Goal: Task Accomplishment & Management: Complete application form

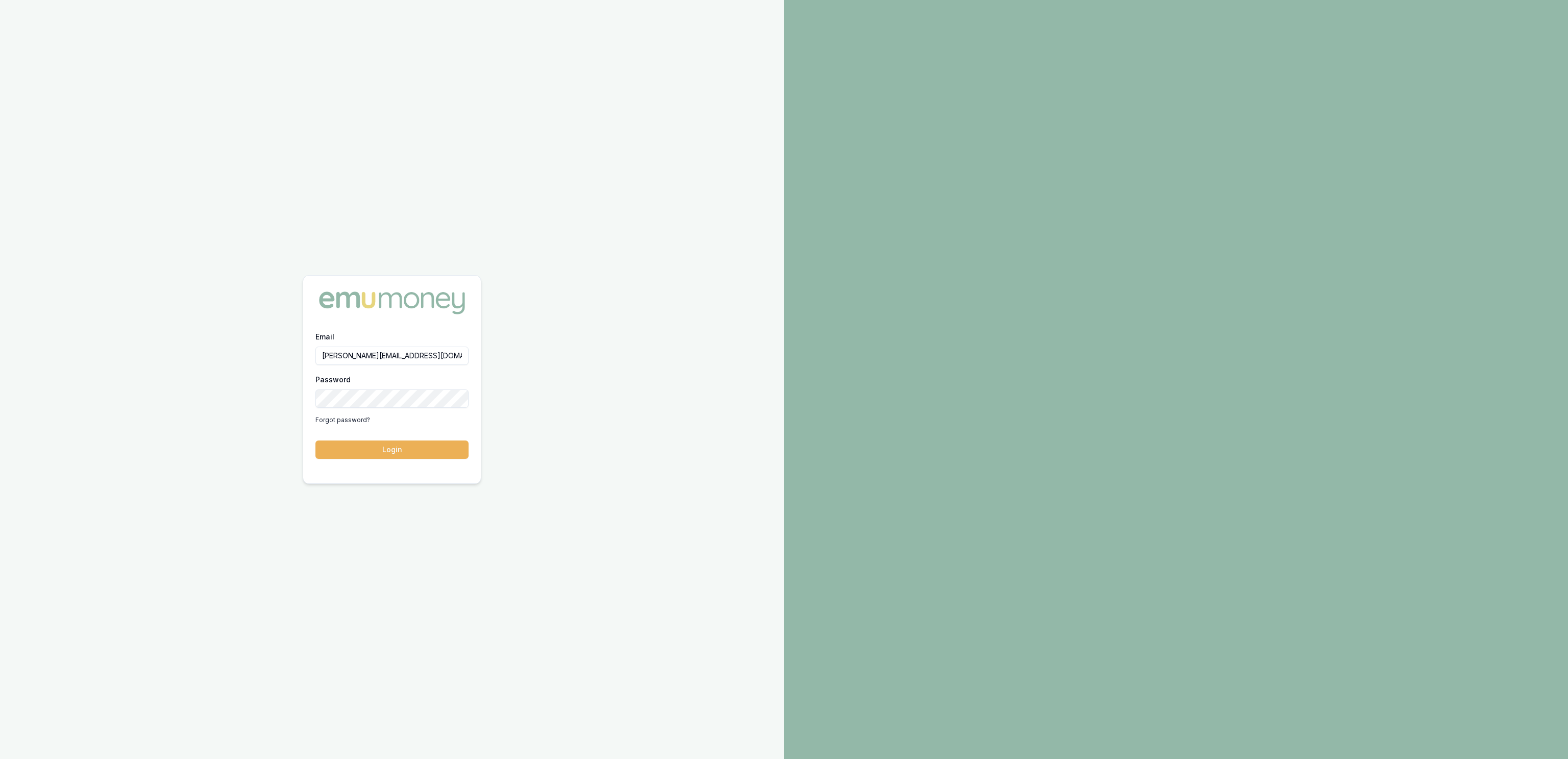
click at [429, 456] on button "Login" at bounding box center [392, 450] width 153 height 19
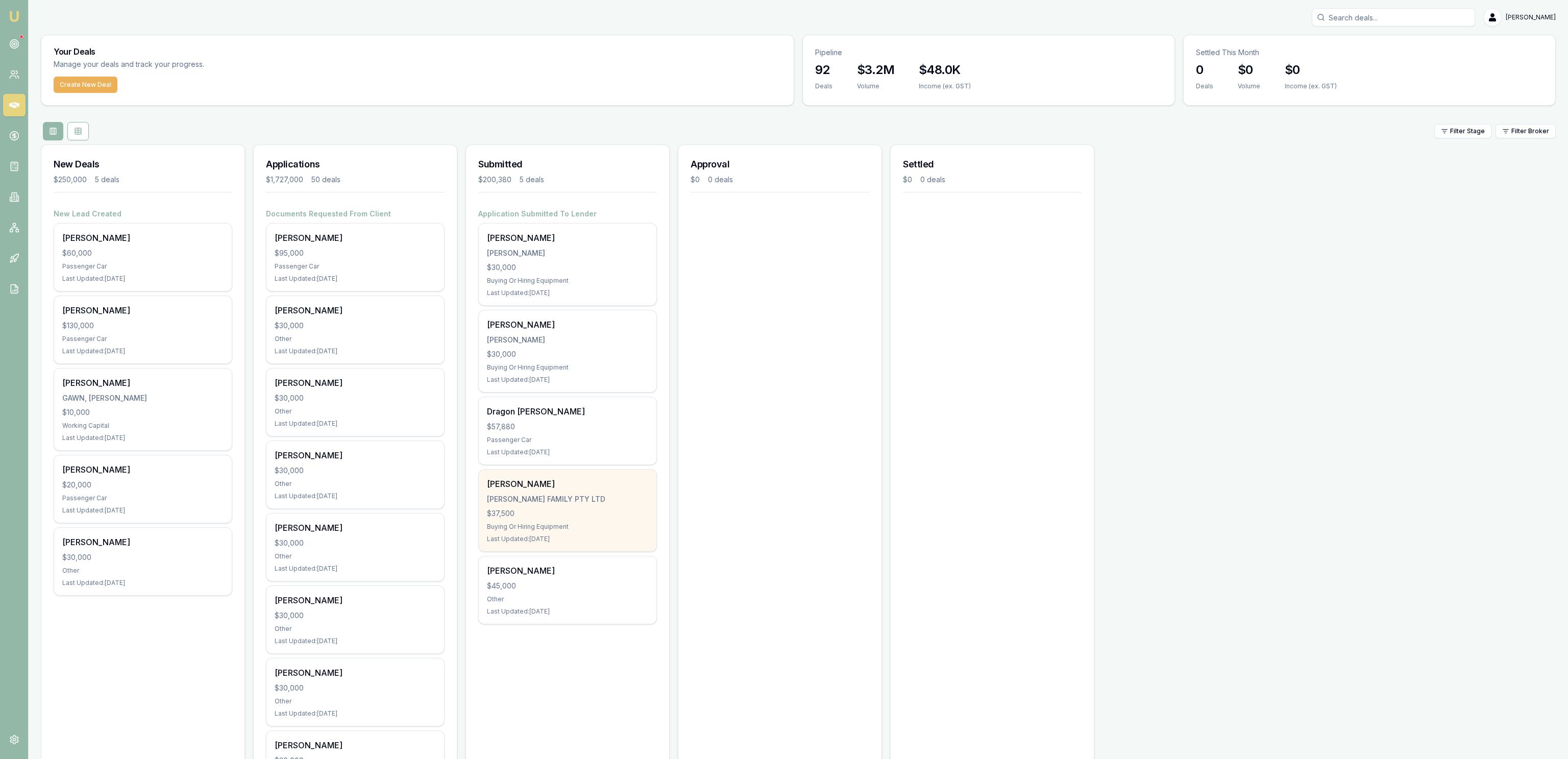
click at [599, 504] on div "[PERSON_NAME] FAMILY PTY LTD" at bounding box center [568, 499] width 161 height 10
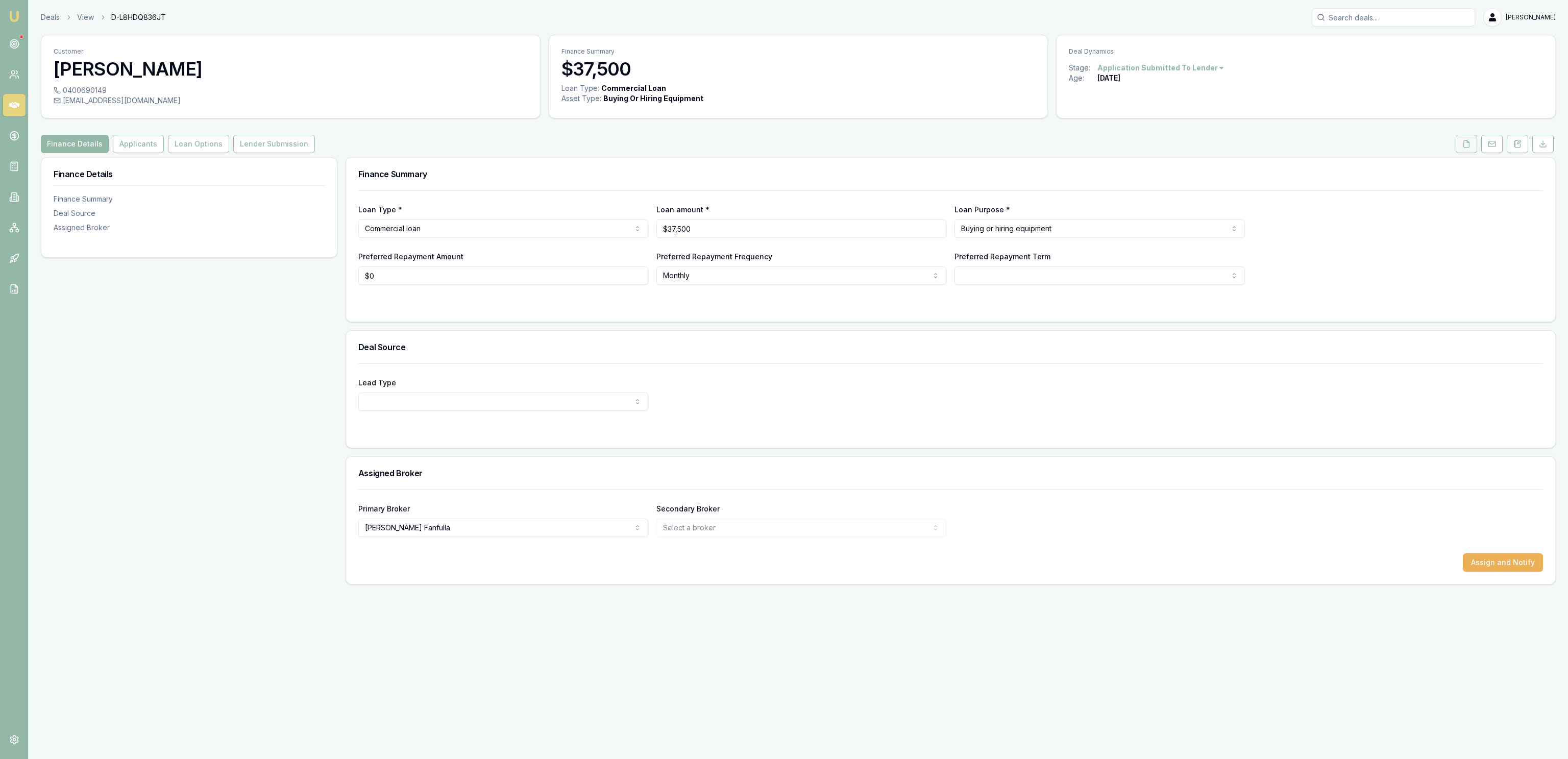
click at [1470, 150] on button at bounding box center [1467, 144] width 22 height 19
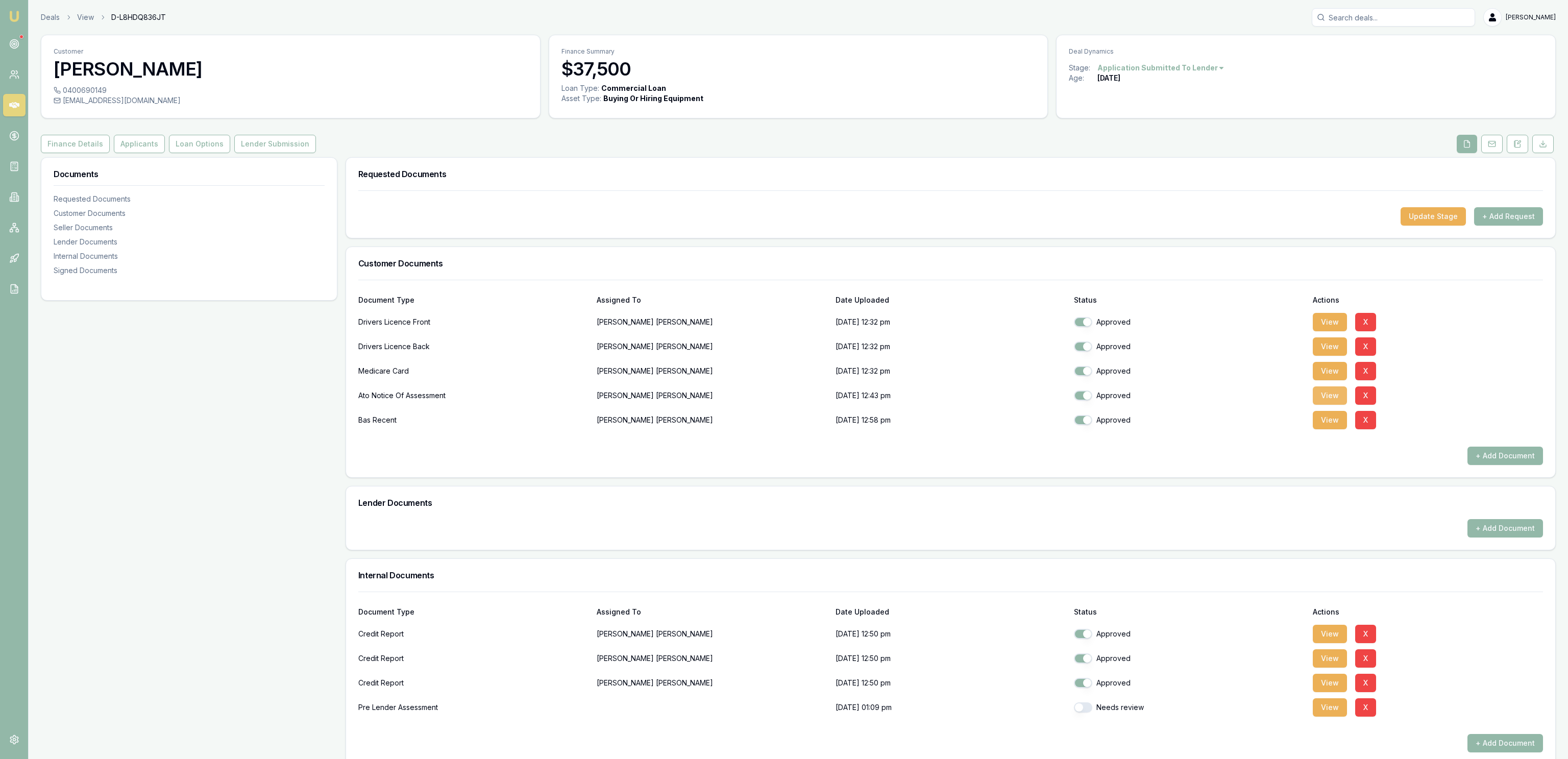
click at [1335, 390] on button "View" at bounding box center [1330, 396] width 34 height 19
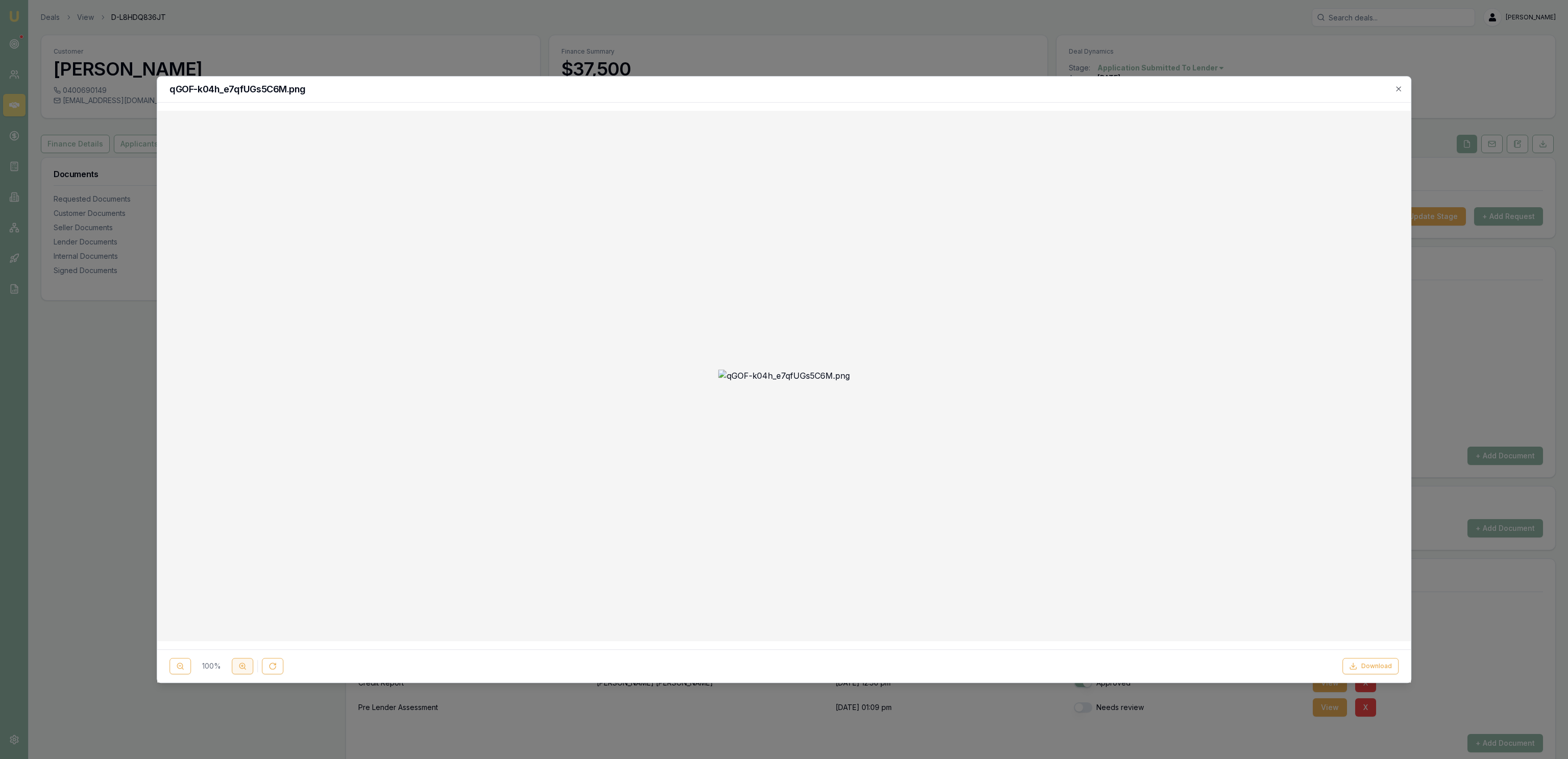
click at [236, 671] on button at bounding box center [242, 666] width 22 height 16
click at [234, 671] on button at bounding box center [242, 666] width 22 height 16
click at [124, 144] on div at bounding box center [784, 380] width 1568 height 759
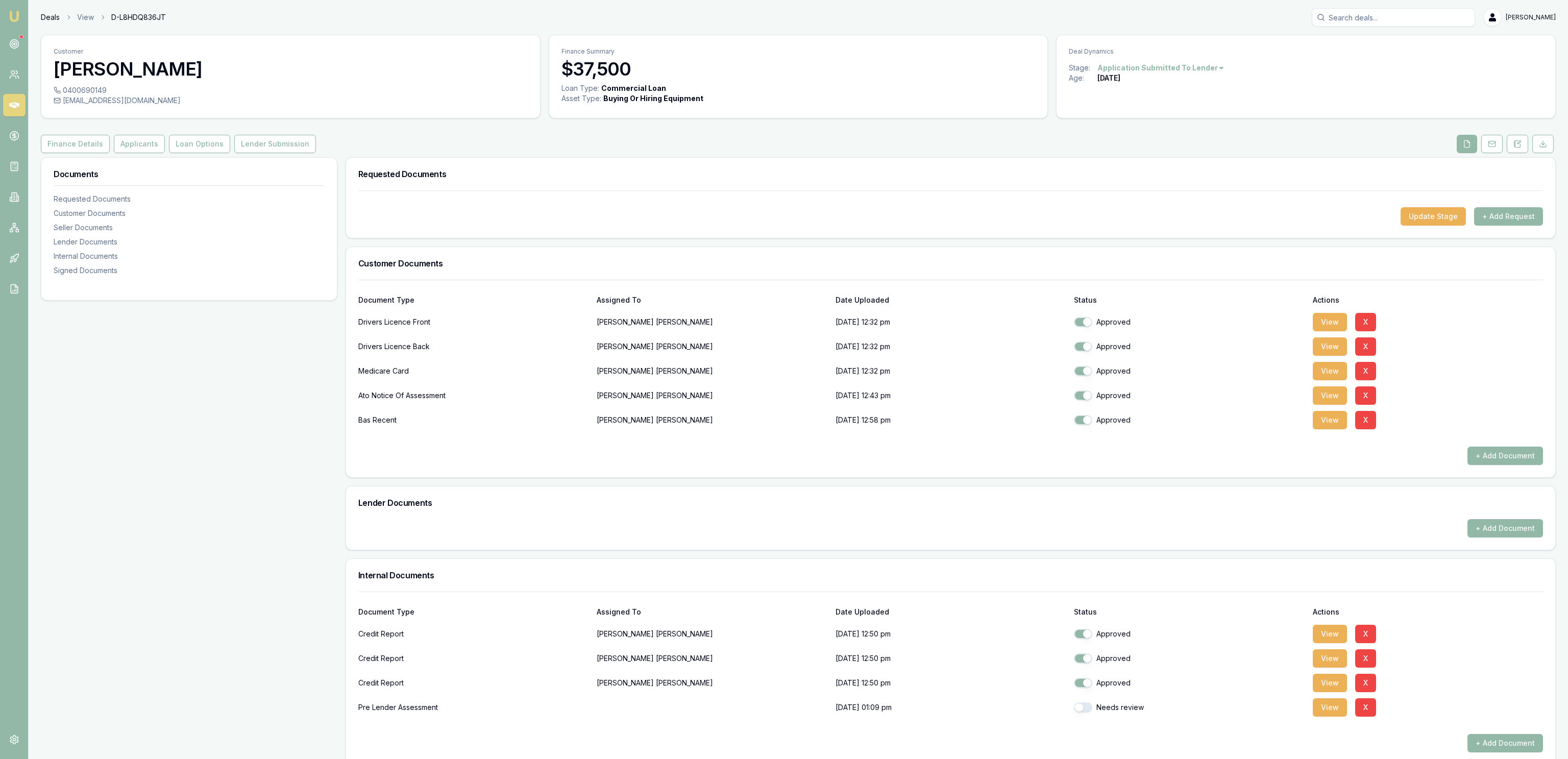
click at [55, 20] on link "Deals" at bounding box center [50, 17] width 19 height 10
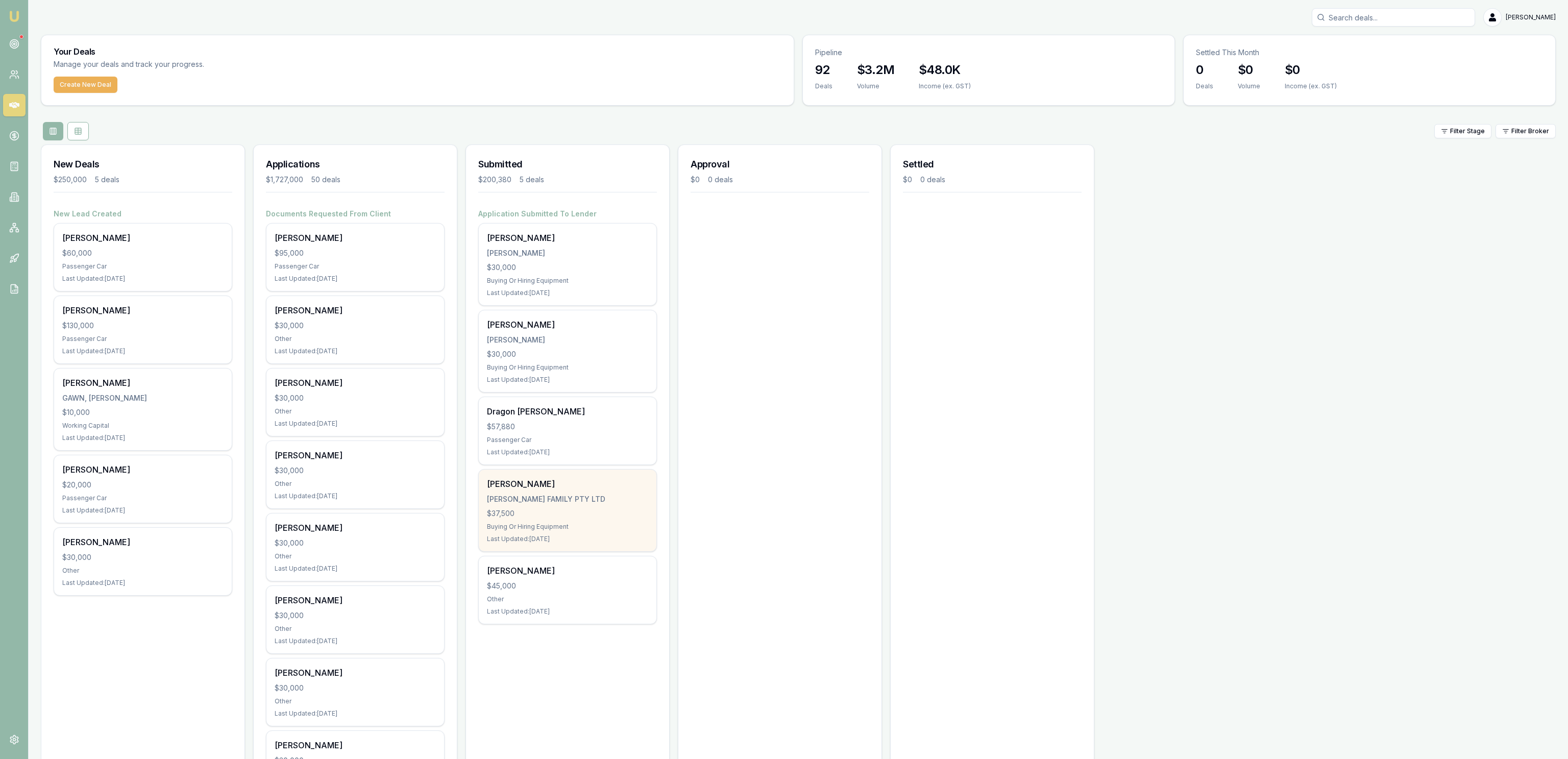
click at [609, 517] on div "Shane Jackson JACKSON FAMILY PTY LTD $37,500 Buying Or Hiring Equipment Last Up…" at bounding box center [567, 510] width 177 height 81
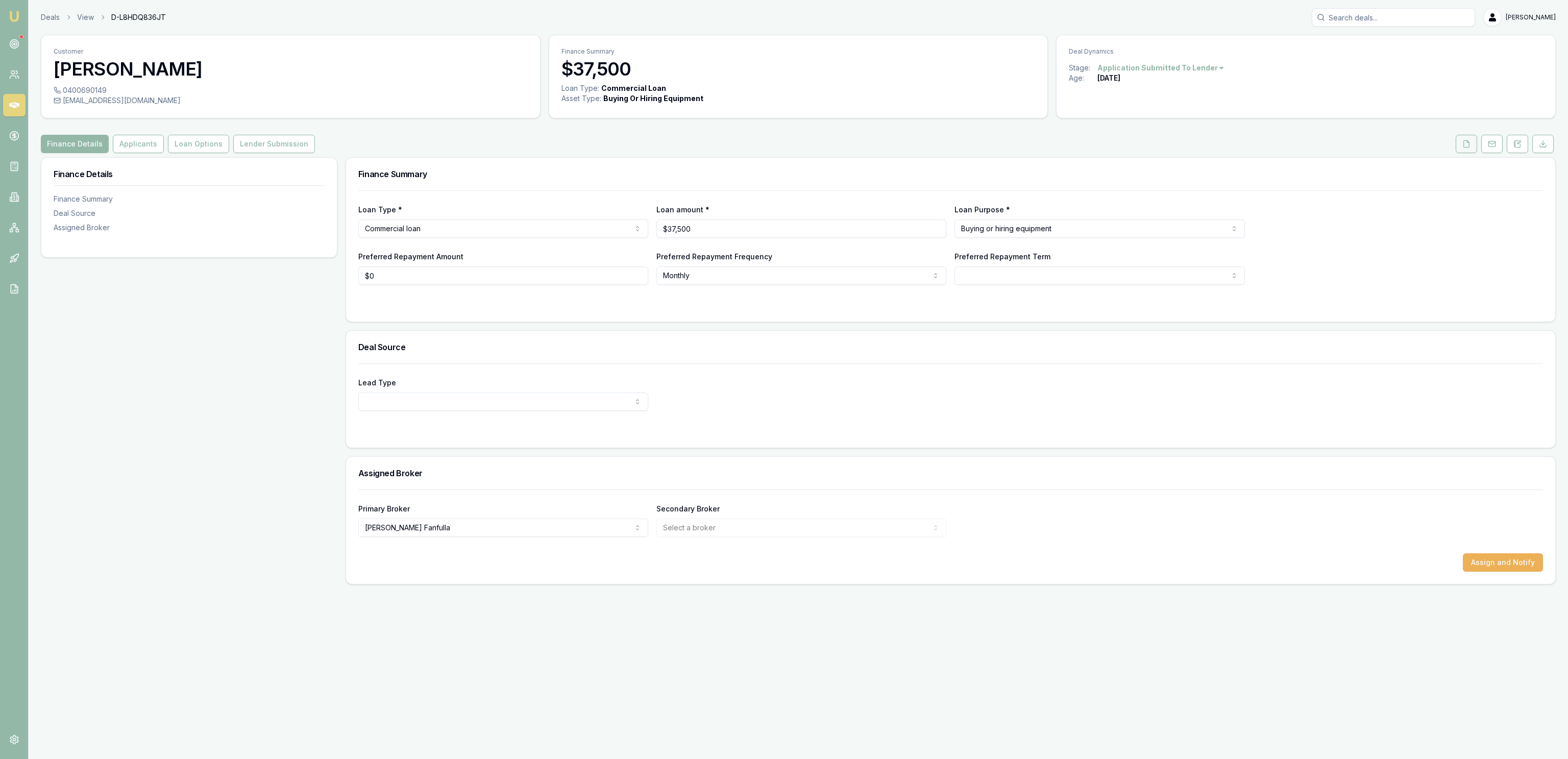
click at [1465, 143] on icon at bounding box center [1466, 144] width 9 height 9
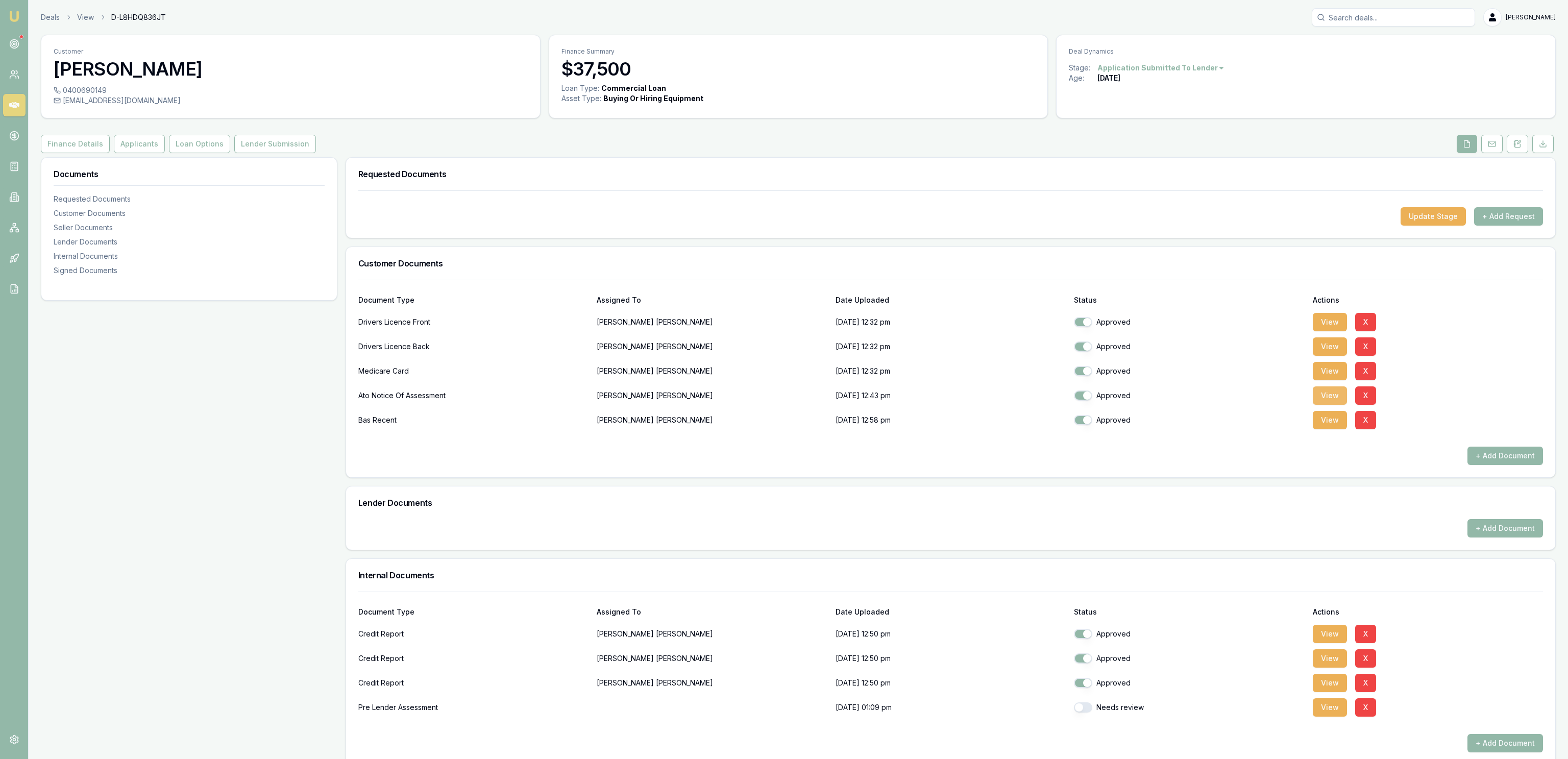
click at [1332, 401] on button "View" at bounding box center [1330, 396] width 34 height 19
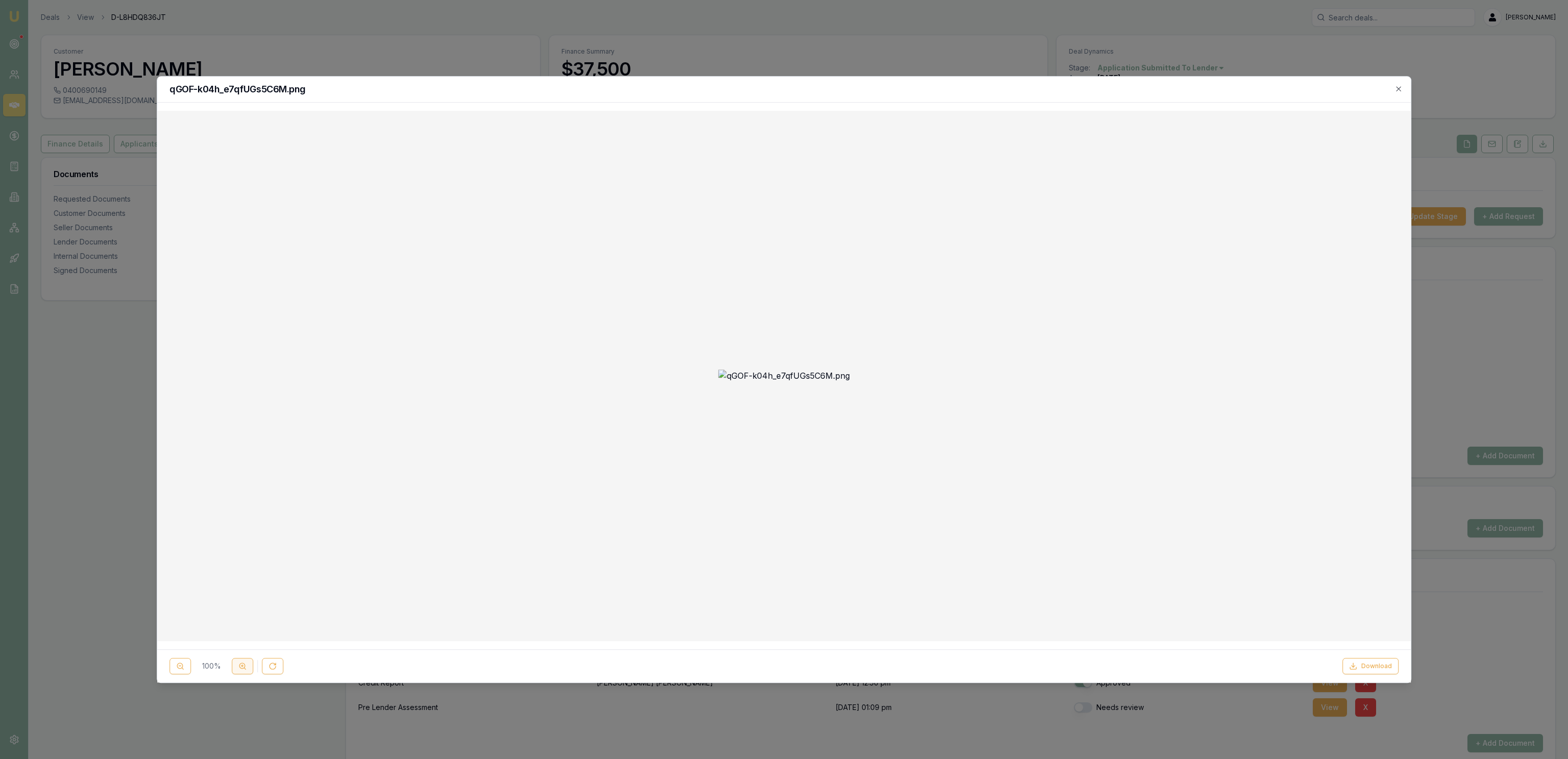
click at [241, 665] on circle at bounding box center [242, 665] width 5 height 5
click at [241, 668] on icon at bounding box center [242, 666] width 9 height 9
click at [1400, 88] on icon "button" at bounding box center [1398, 88] width 9 height 9
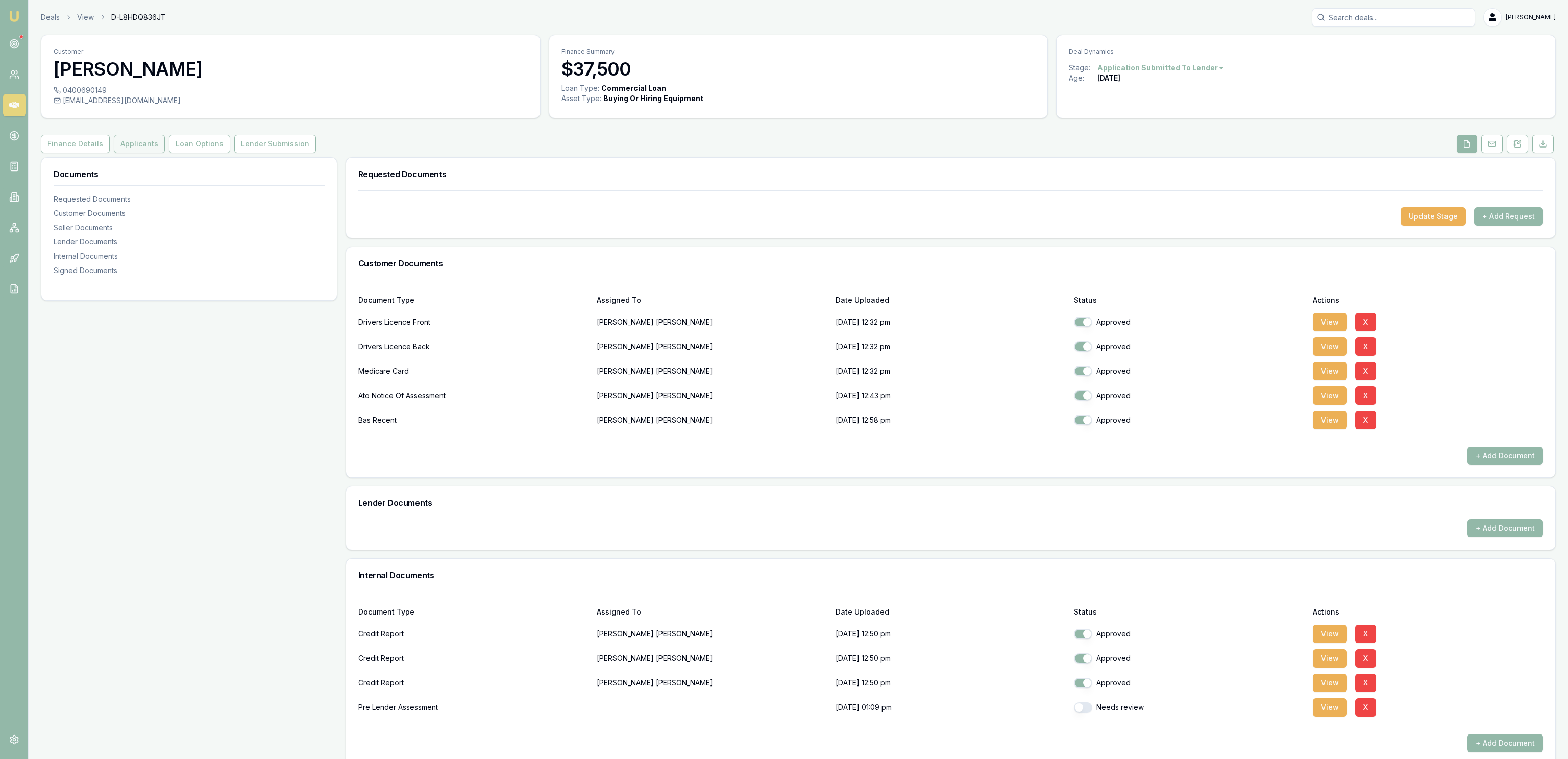
click at [146, 151] on button "Applicants" at bounding box center [139, 144] width 51 height 19
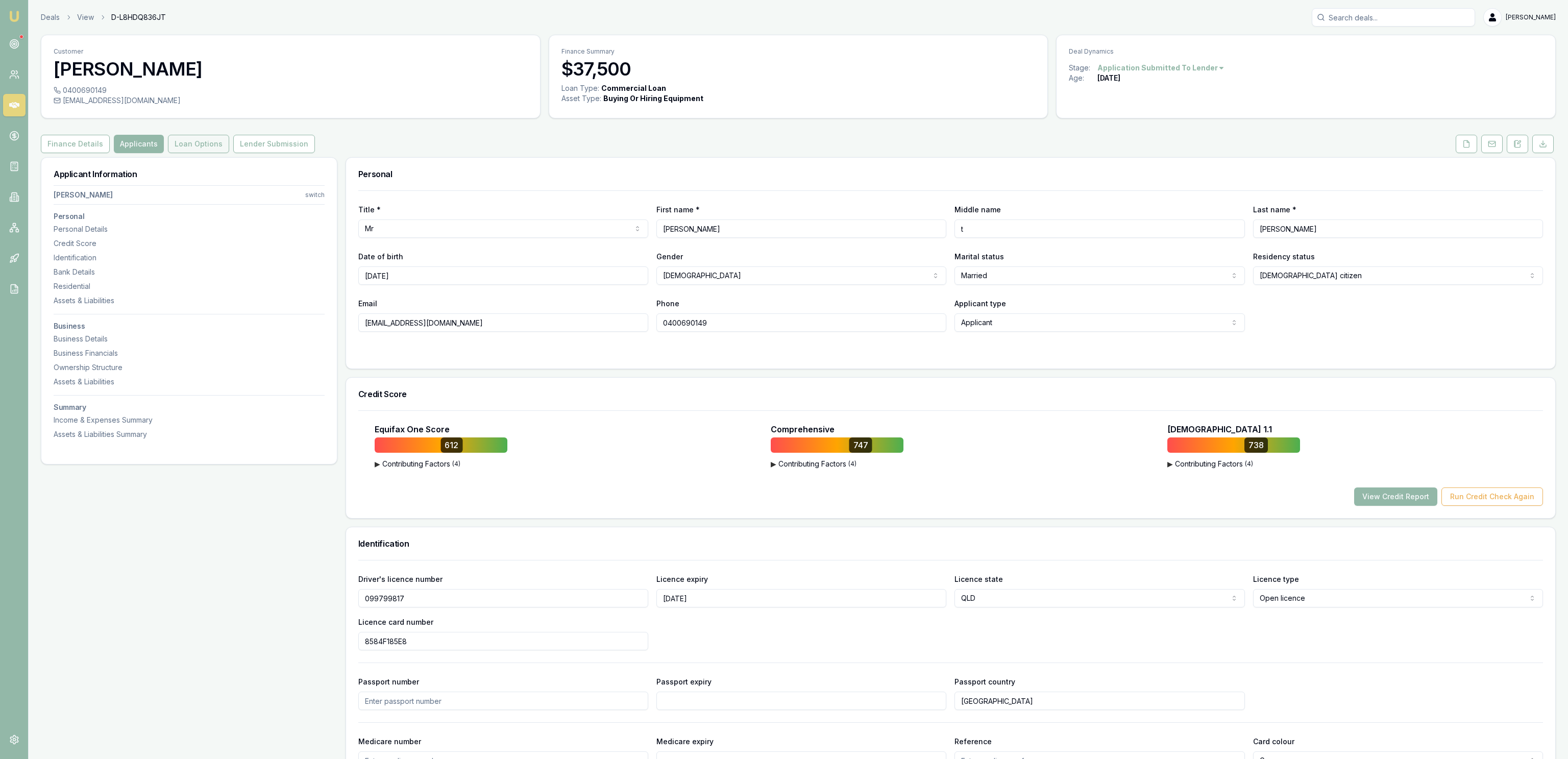
click at [211, 149] on button "Loan Options" at bounding box center [198, 144] width 61 height 19
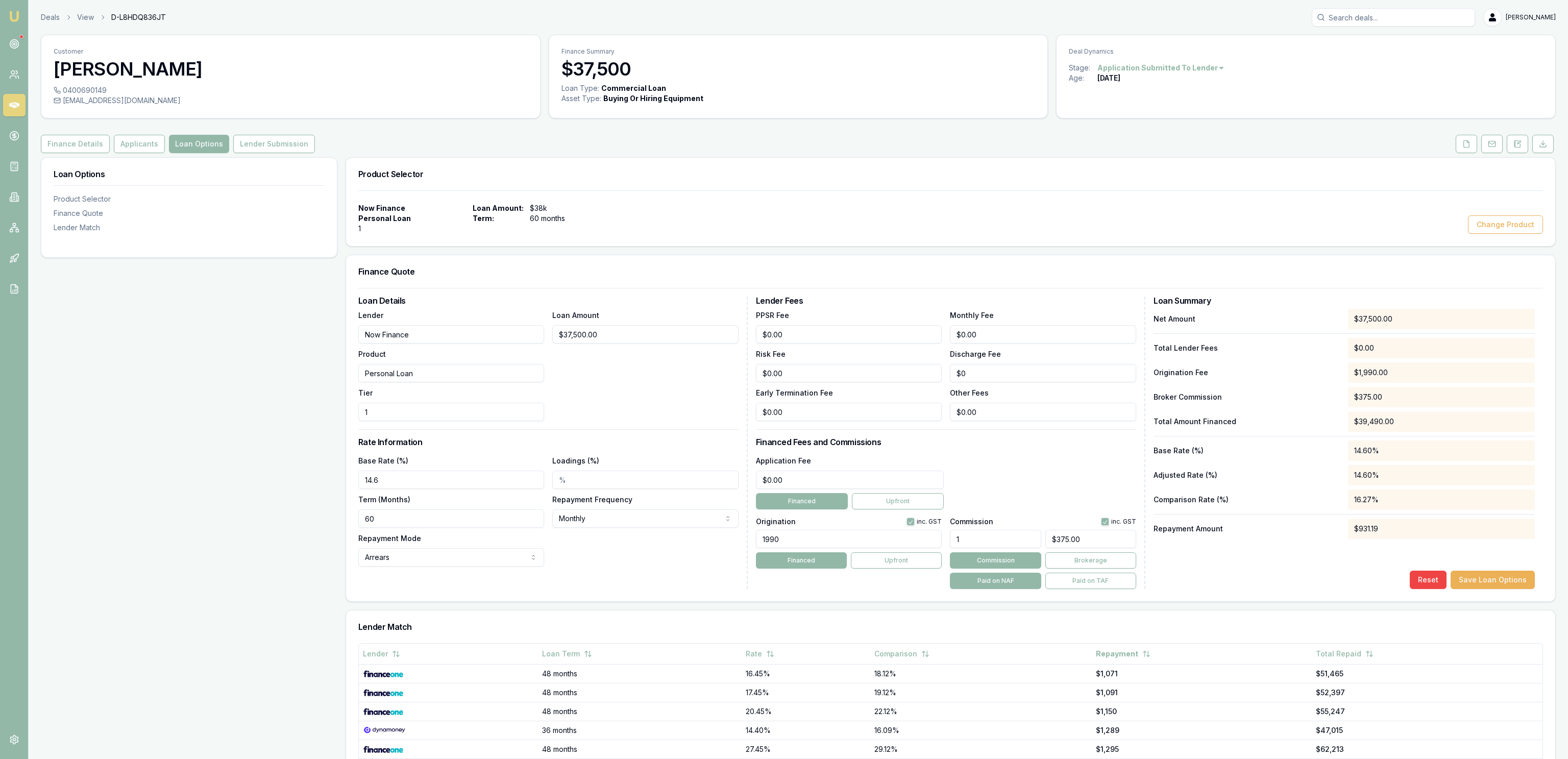
click at [365, 331] on input "Now Finance" at bounding box center [451, 335] width 187 height 19
click at [311, 330] on div "Loan Options Product Selector Finance Quote Lender Match" at bounding box center [189, 528] width 297 height 742
click at [57, 12] on link "Deals" at bounding box center [50, 17] width 19 height 10
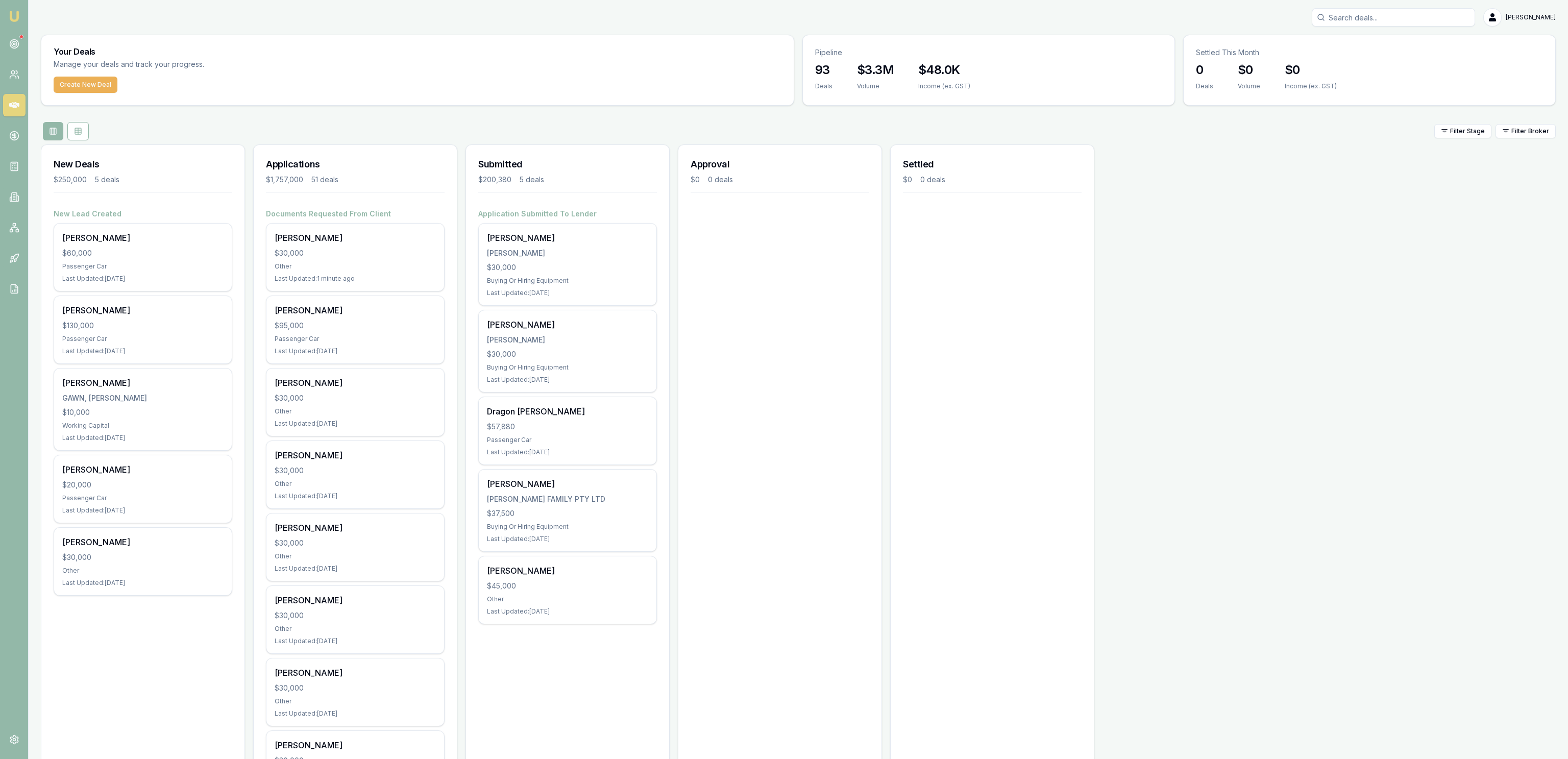
click at [371, 259] on div "Shaun Macaskill $30,000 Other Last Updated: 1 minute ago" at bounding box center [355, 257] width 177 height 67
click at [114, 84] on button "Create New Deal" at bounding box center [85, 84] width 63 height 16
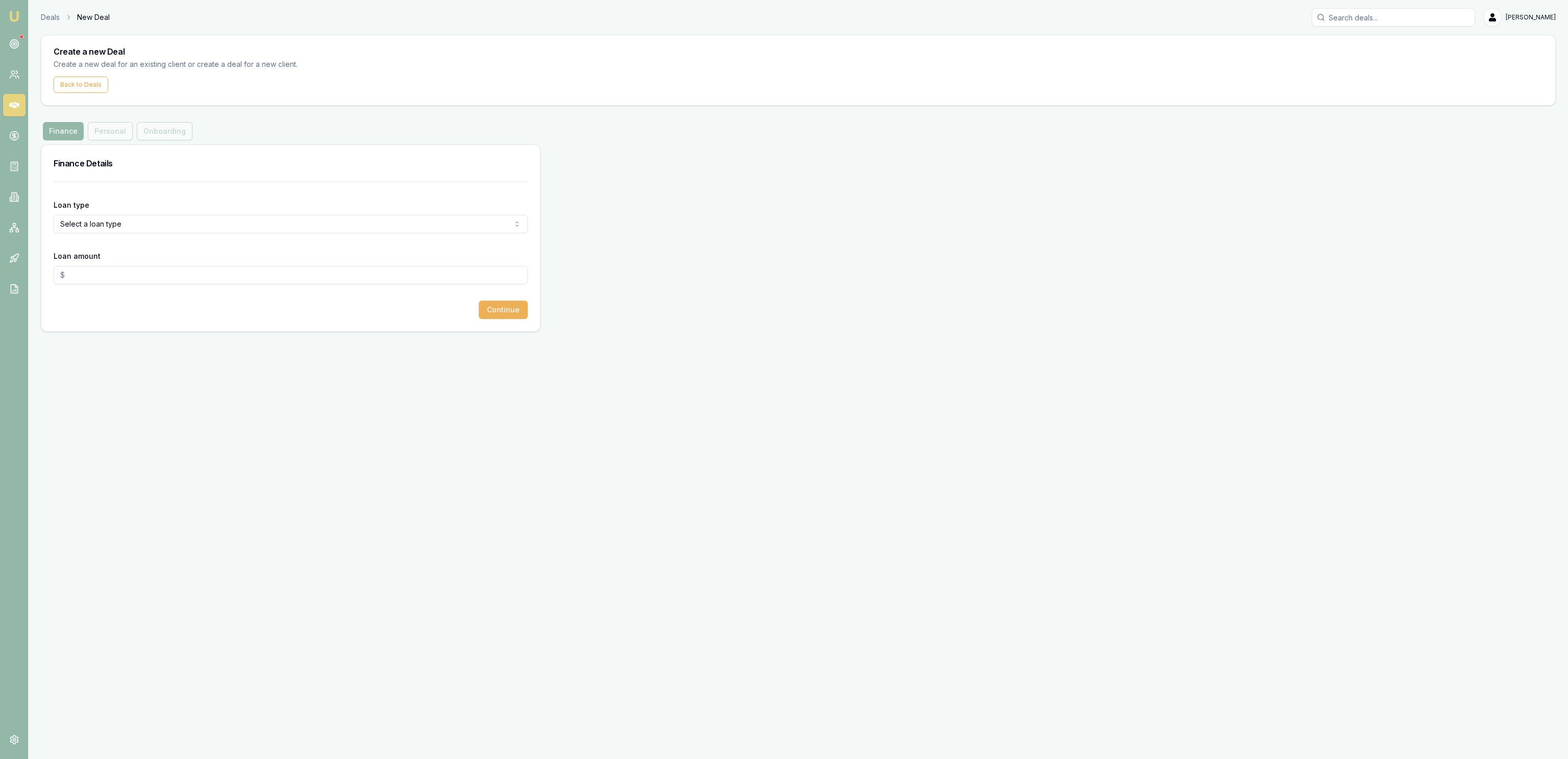
click at [126, 215] on html "Emu Broker Deals New Deal [PERSON_NAME] Fanfulla Toggle Menu Create a new Deal …" at bounding box center [784, 380] width 1568 height 759
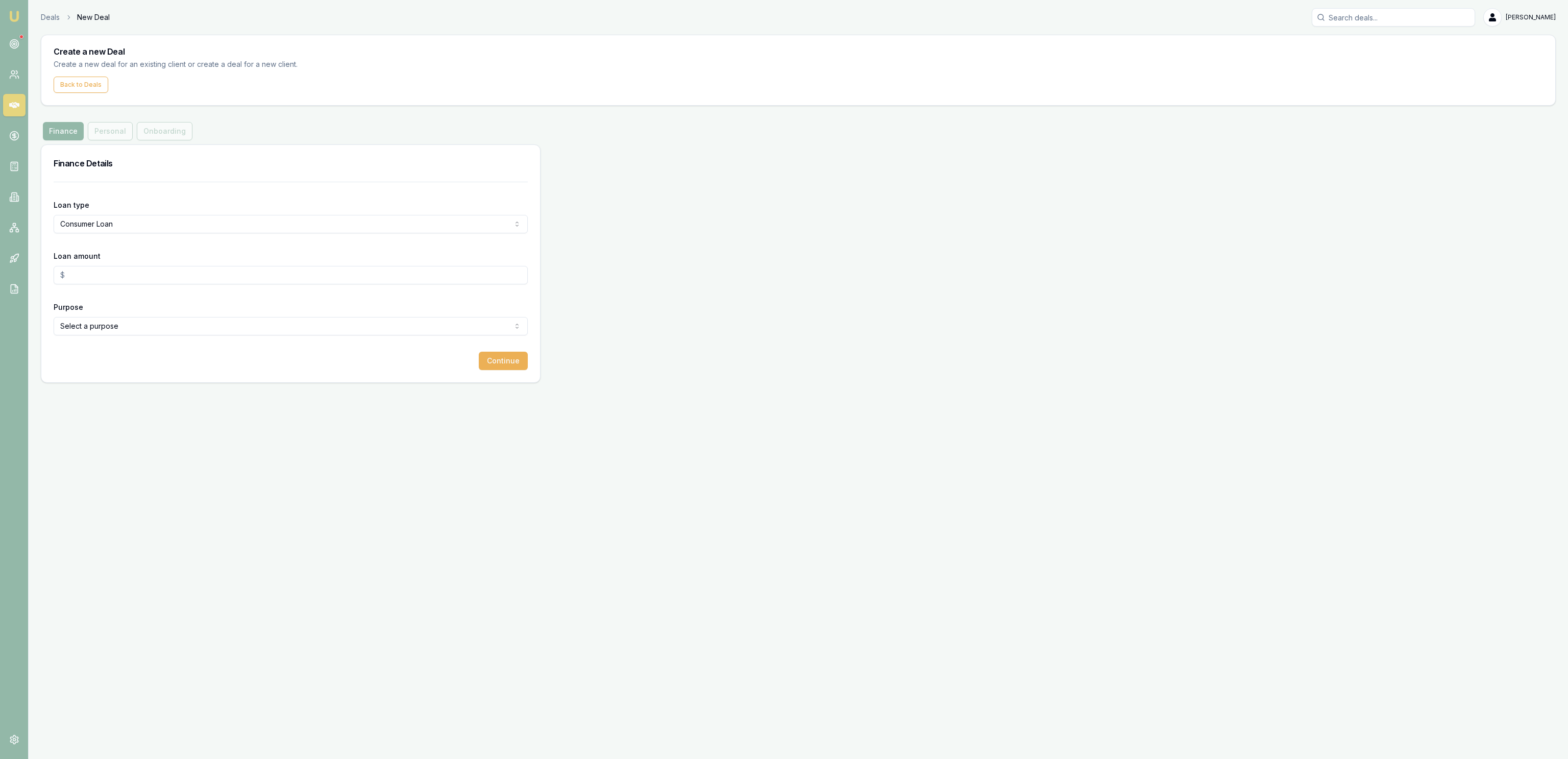
click at [150, 273] on input "Loan amount" at bounding box center [290, 275] width 474 height 19
type input "$30,000.00"
click at [259, 319] on html "Emu Broker Deals New Deal [PERSON_NAME] Fanfulla Toggle Menu Create a new Deal …" at bounding box center [784, 380] width 1568 height 759
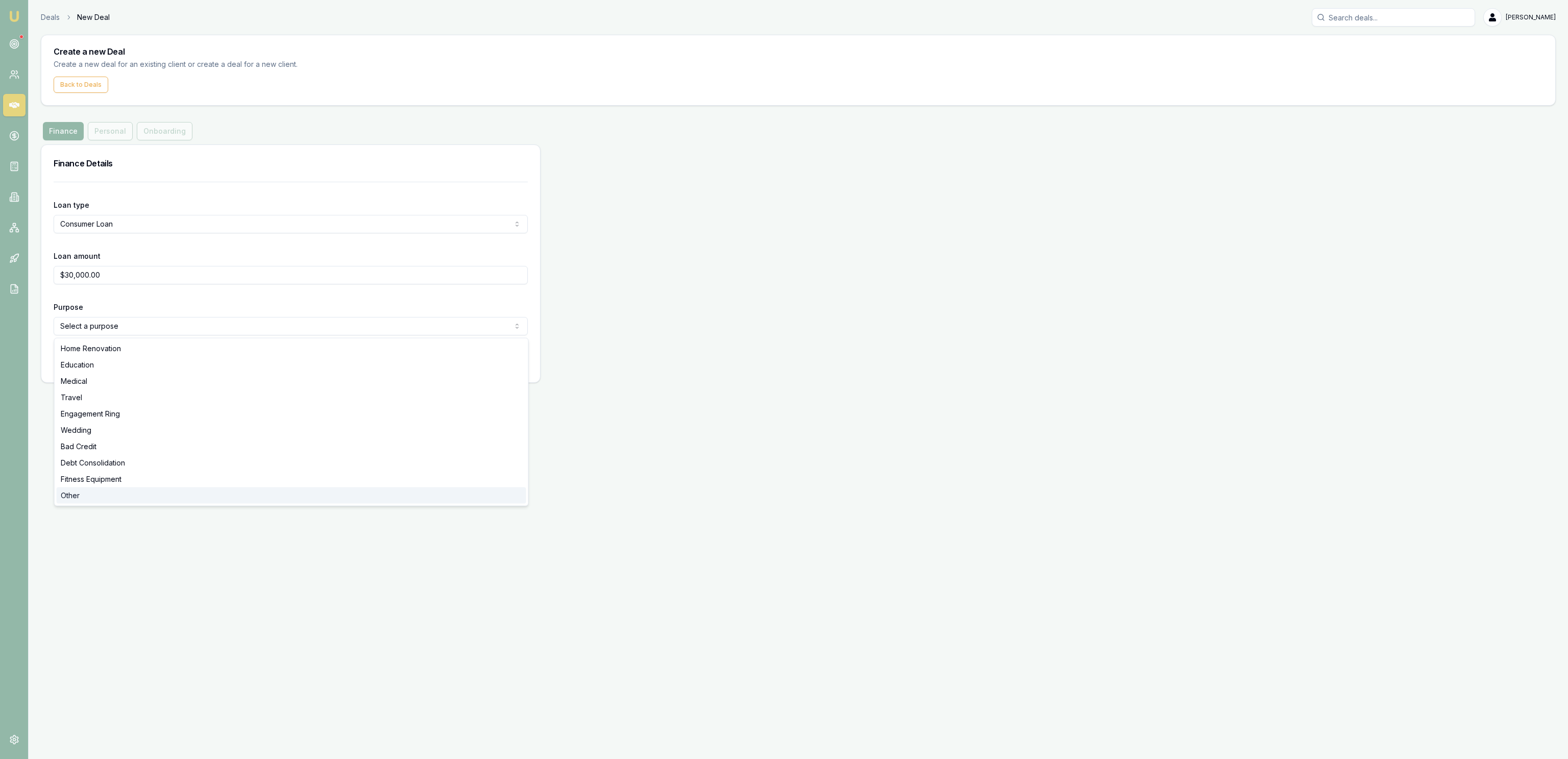
select select "OTHER"
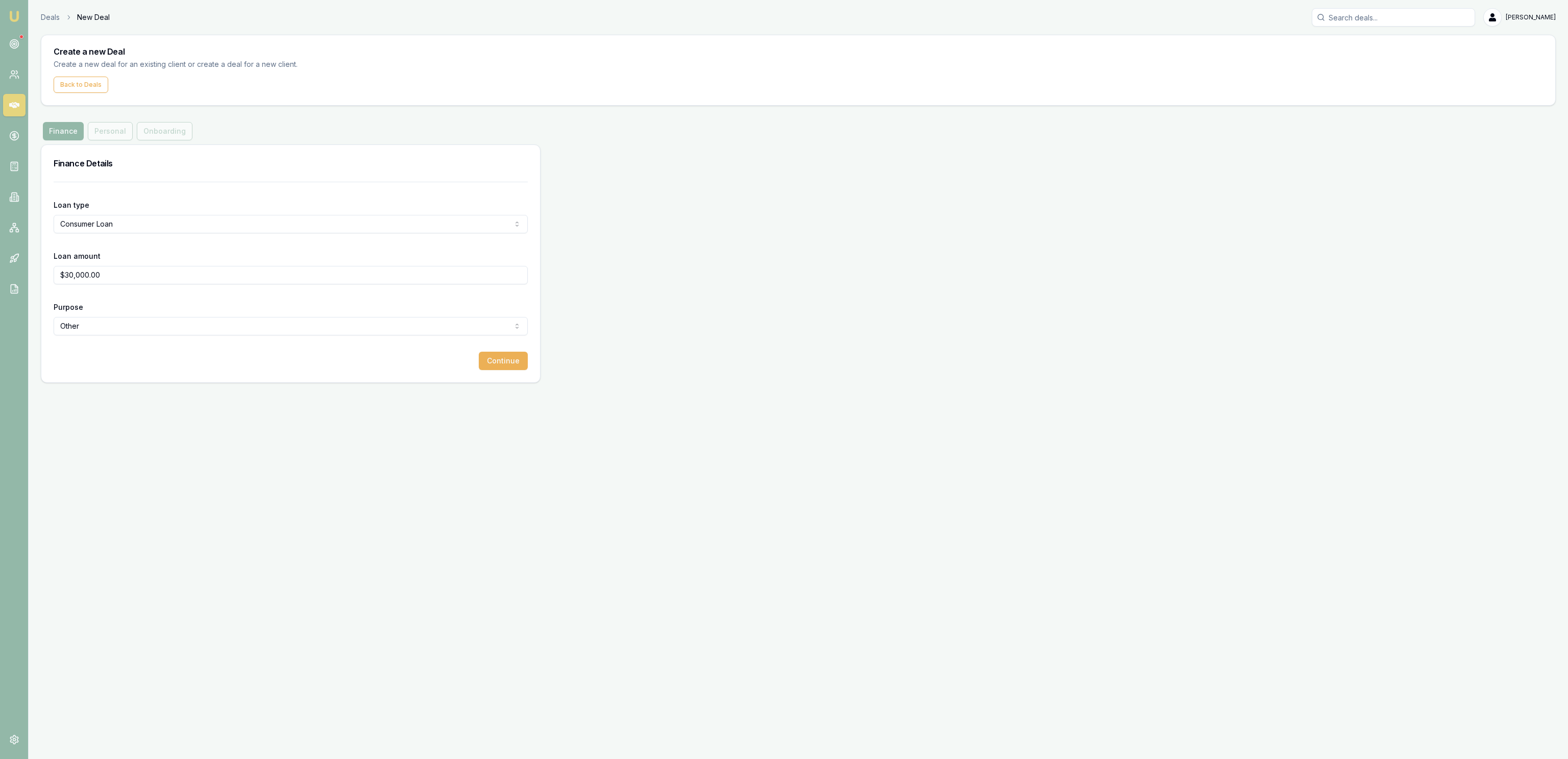
click at [190, 450] on div "Emu Broker Deals New Deal Jackson Fanfulla Toggle Menu Create a new Deal Create…" at bounding box center [784, 380] width 1568 height 759
click at [501, 350] on form "Loan type Consumer Loan Consumer Loan Consumer Asset Commercial Loan Commercial…" at bounding box center [290, 276] width 474 height 188
click at [496, 359] on button "Continue" at bounding box center [503, 361] width 49 height 19
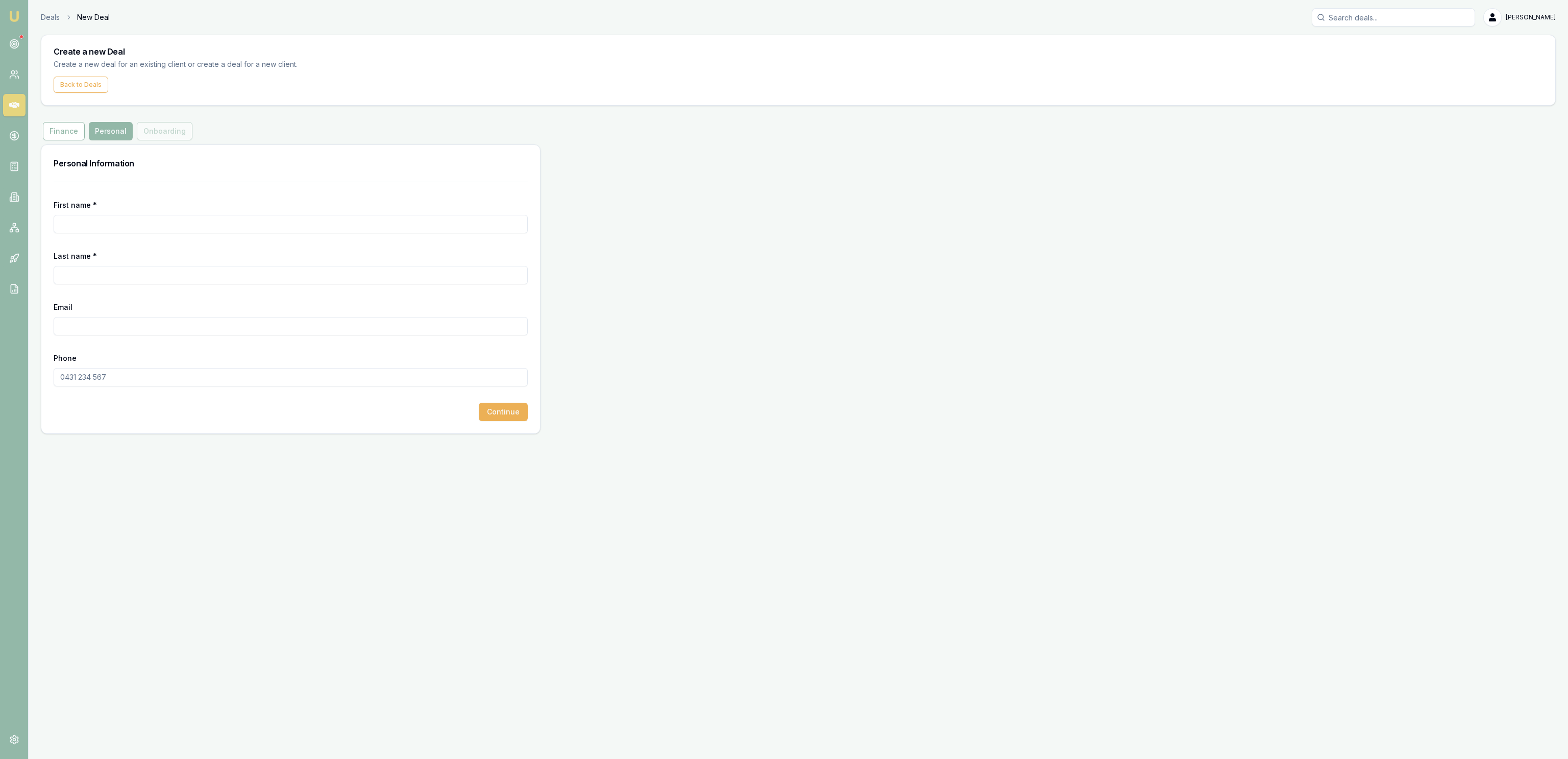
click at [145, 218] on input "First name *" at bounding box center [290, 224] width 474 height 19
type input "Shaun"
type input "Macaskill"
click at [158, 328] on input "Email" at bounding box center [290, 326] width 474 height 19
paste input "SHAUNMACASKILL92@gmail.com"
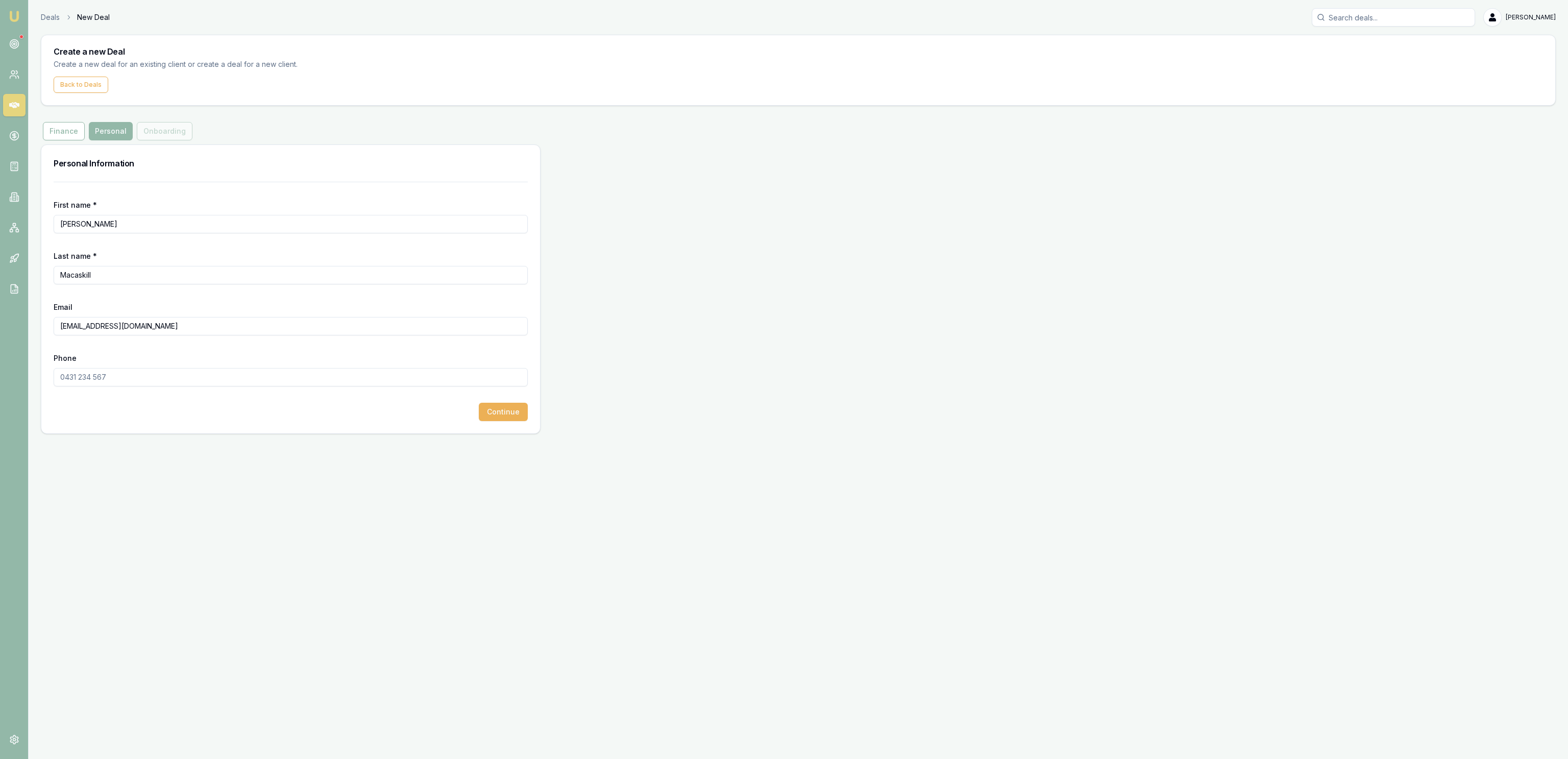
type input "SHAUNMACASKILL92@gmail.com"
click at [228, 378] on input "Phone" at bounding box center [290, 377] width 474 height 19
paste input "0484 084 338"
type input "0484 084 338"
click at [508, 414] on button "Continue" at bounding box center [503, 412] width 49 height 19
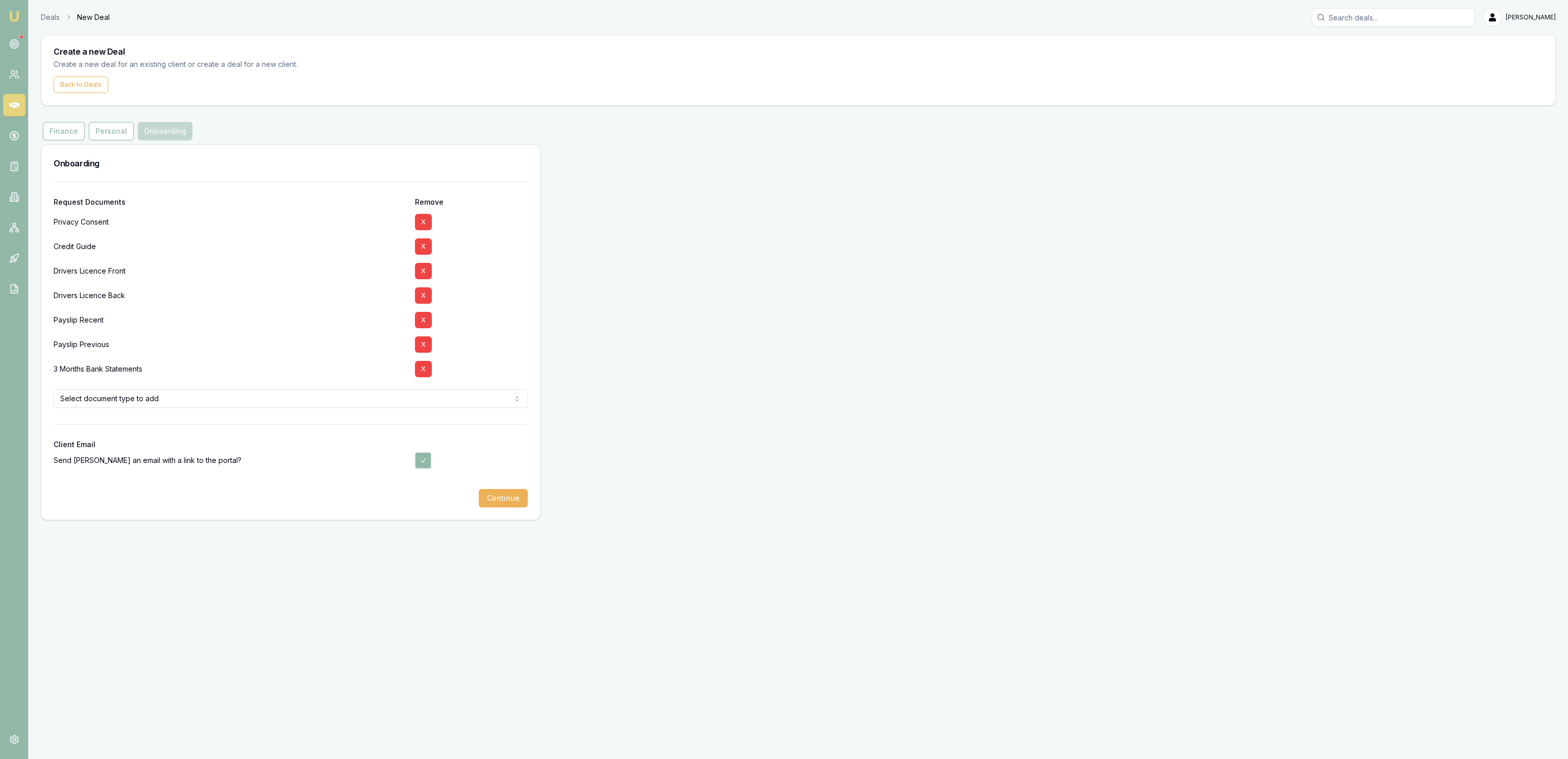
click at [659, 281] on div "Onboarding Request Documents Remove Privacy Consent X Credit Guide X Drivers Li…" at bounding box center [798, 332] width 1515 height 376
click at [420, 365] on button "X" at bounding box center [424, 369] width 17 height 16
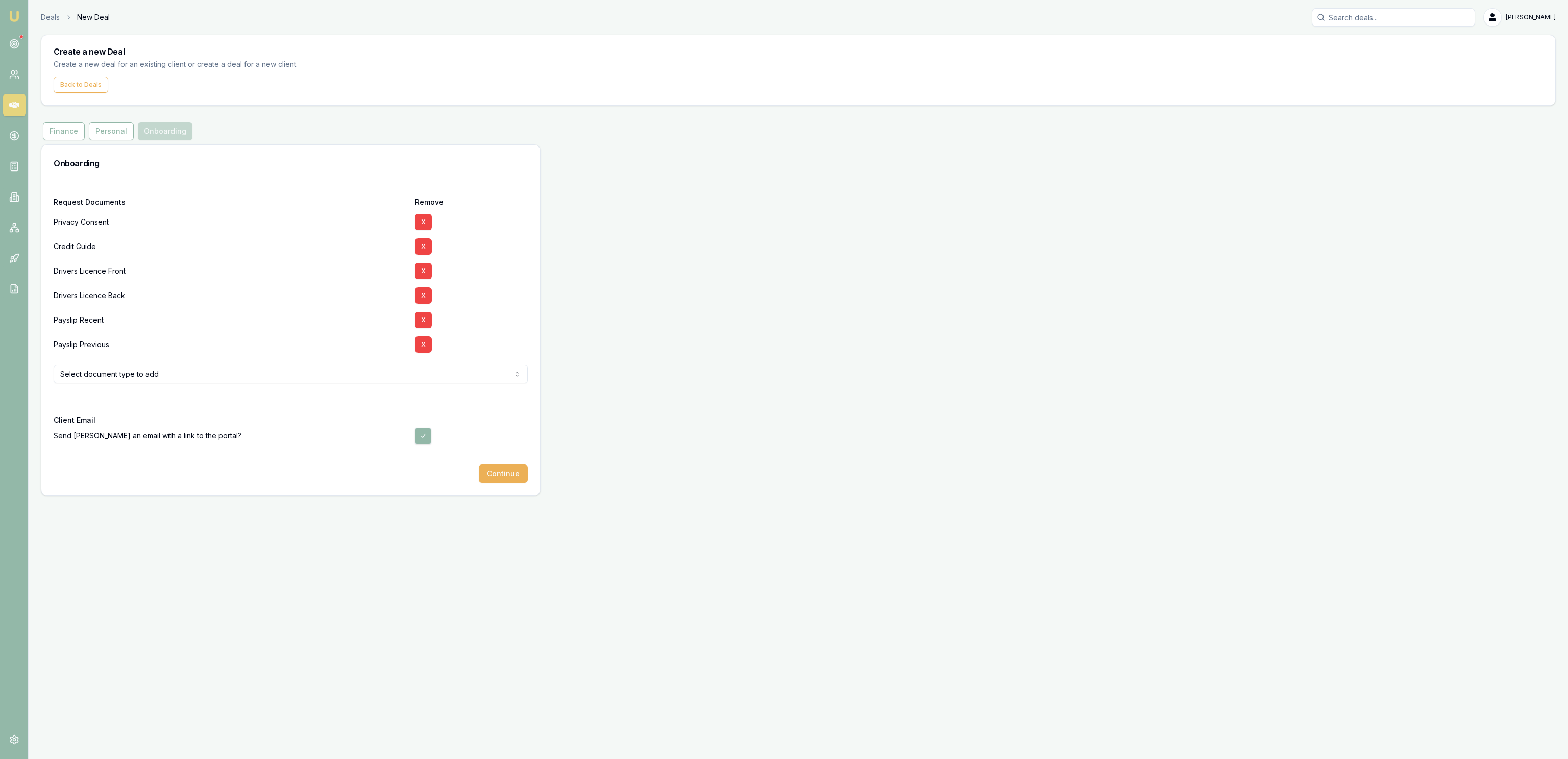
click at [177, 367] on html "Emu Broker Deals New Deal Jackson Fanfulla Toggle Menu Create a new Deal Create…" at bounding box center [784, 380] width 1568 height 759
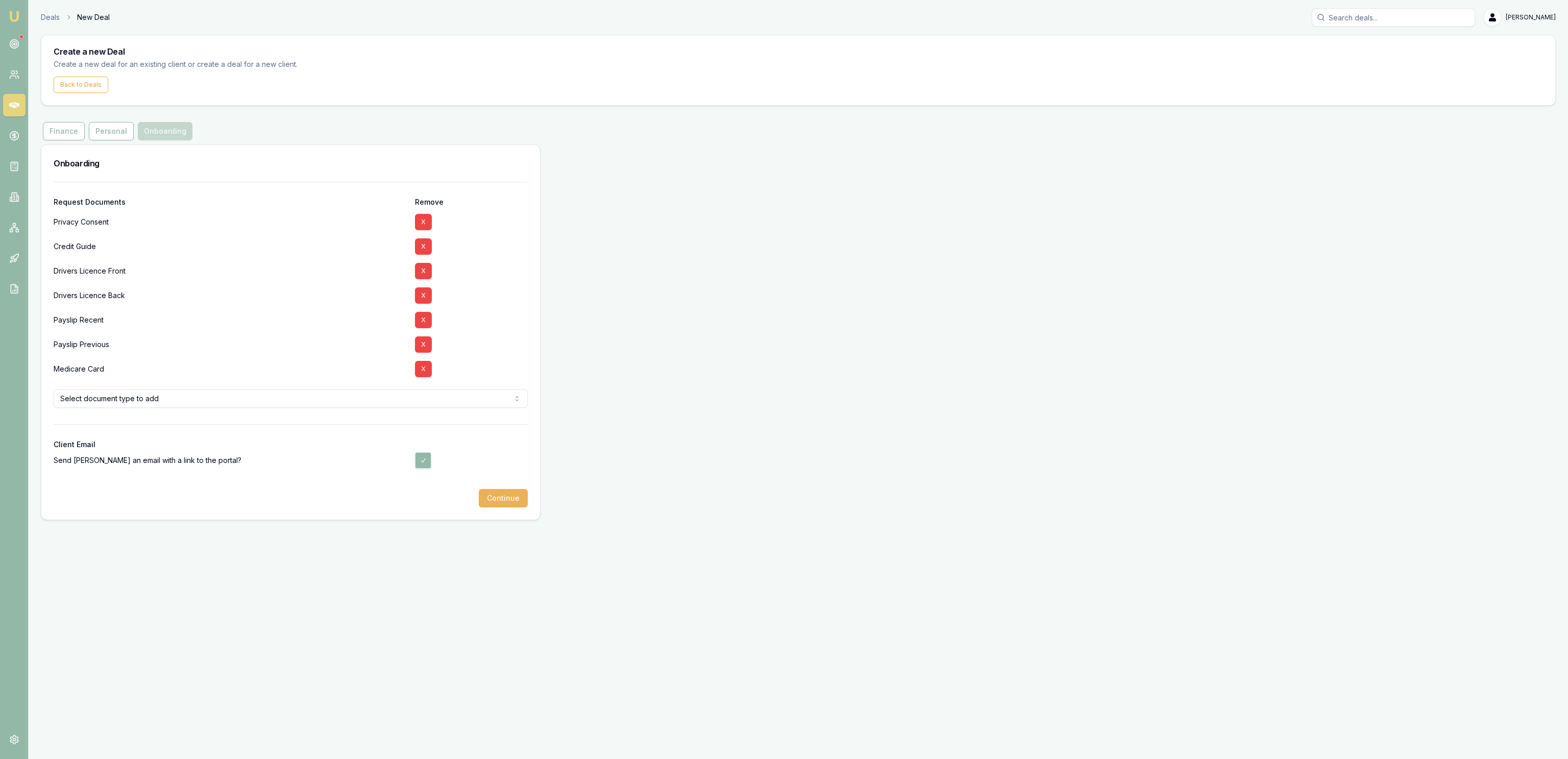
click at [307, 619] on div "Emu Broker Deals New Deal Jackson Fanfulla Toggle Menu Create a new Deal Create…" at bounding box center [784, 380] width 1568 height 759
click at [493, 496] on button "Continue" at bounding box center [503, 498] width 49 height 19
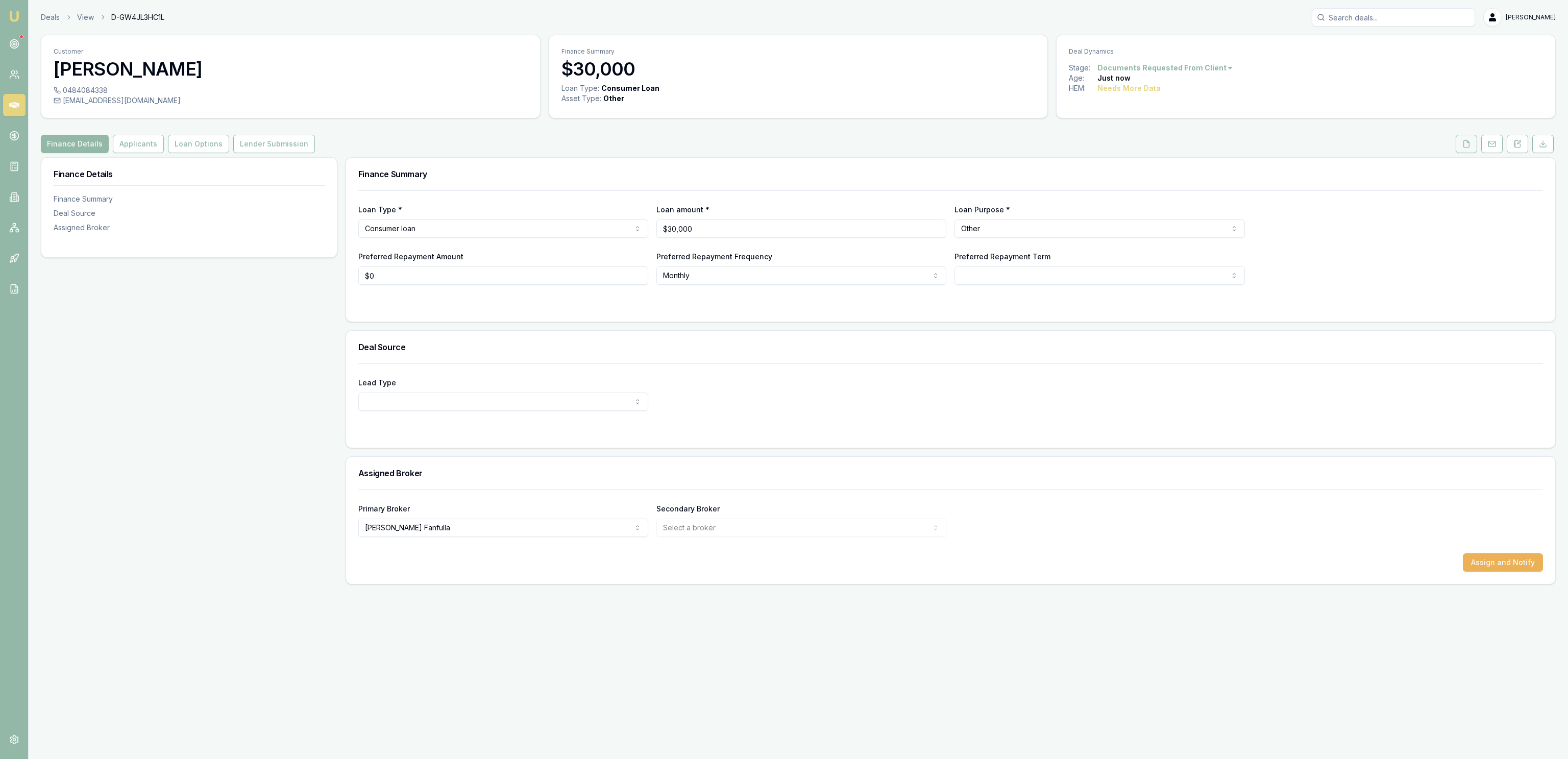
click at [1474, 142] on button at bounding box center [1467, 144] width 22 height 19
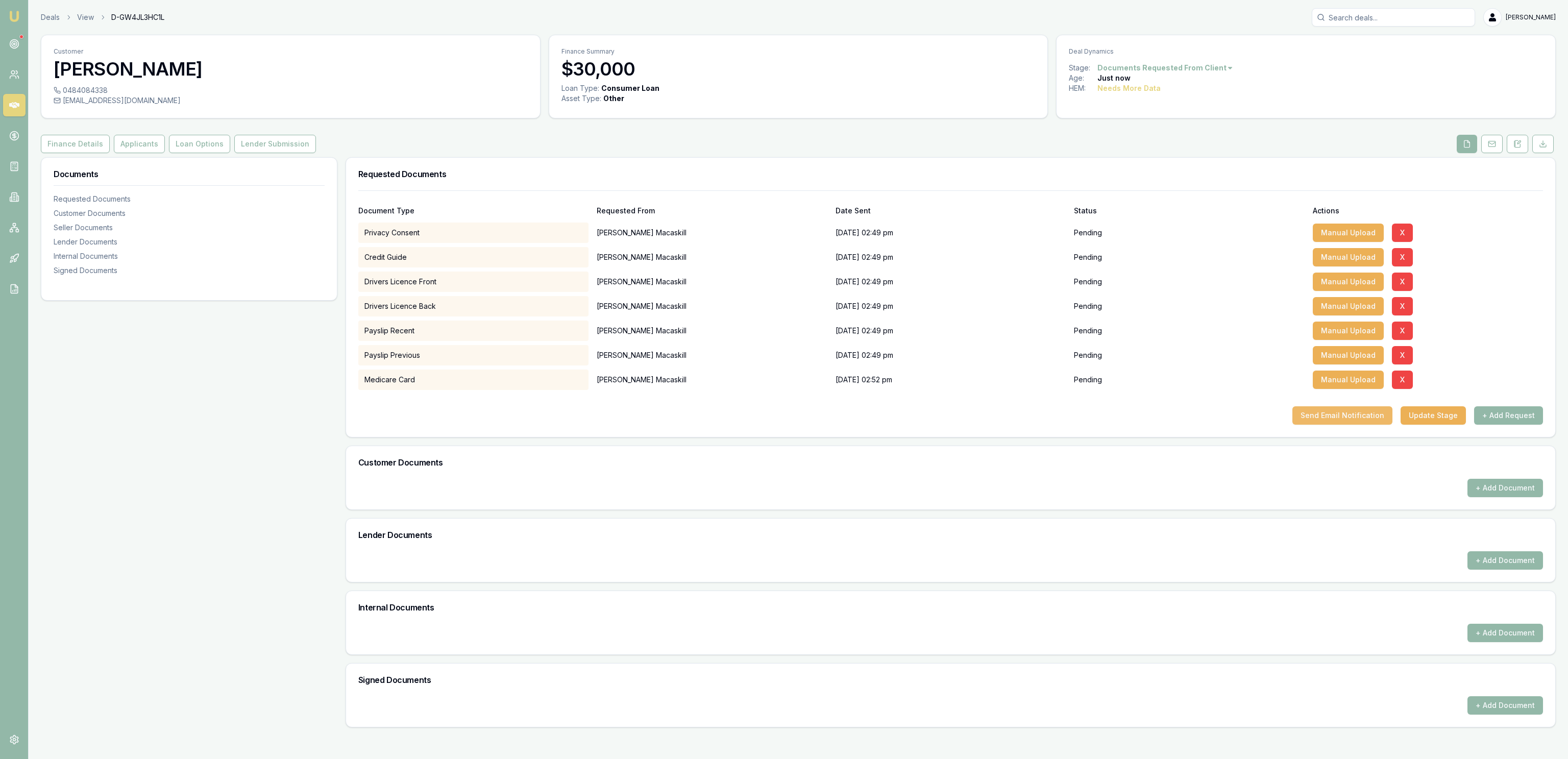
click at [1353, 420] on button "Send Email Notification" at bounding box center [1342, 416] width 100 height 19
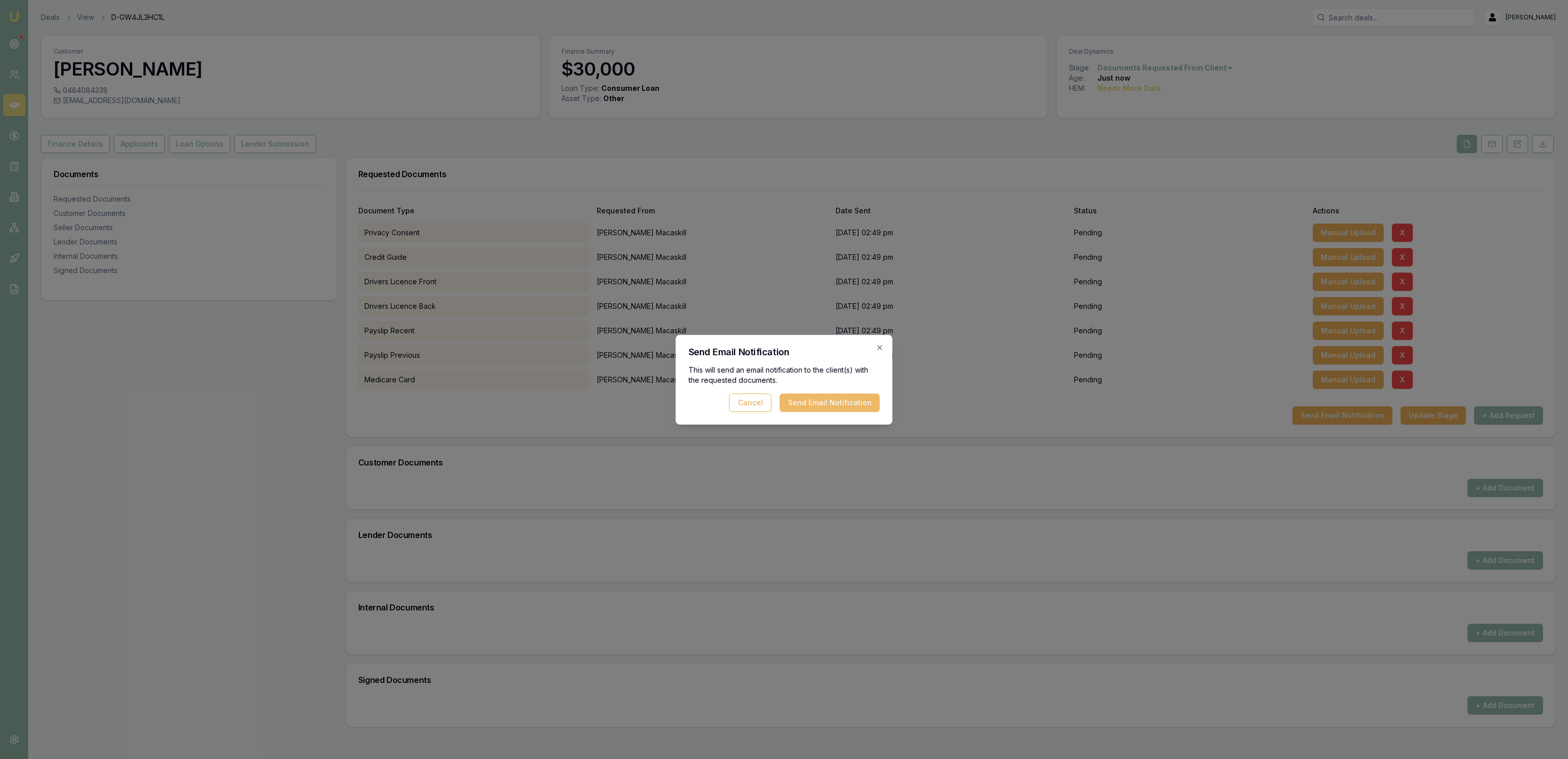
click at [808, 407] on button "Send Email Notification" at bounding box center [829, 403] width 100 height 19
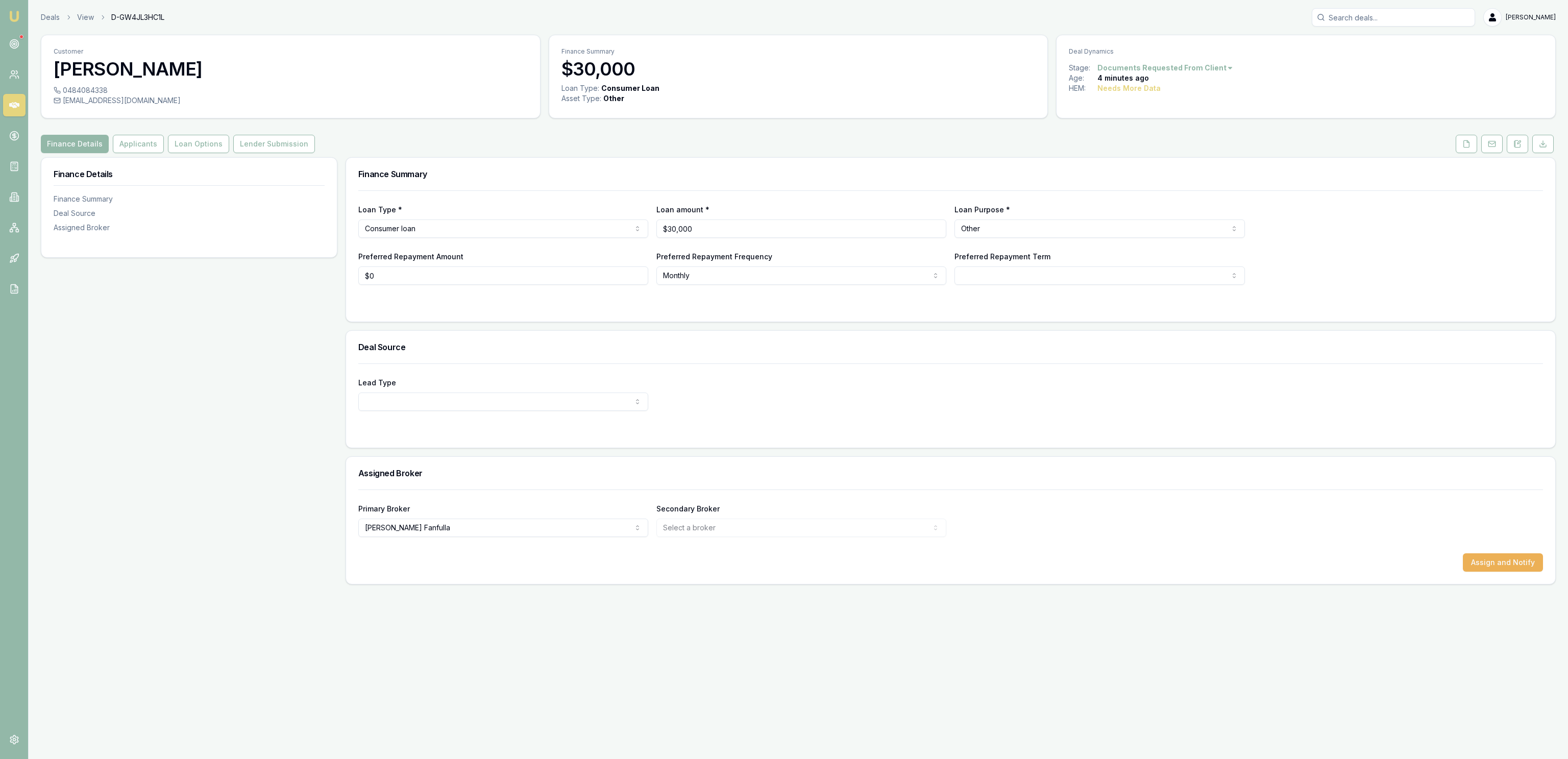
drag, startPoint x: 46, startPoint y: 18, endPoint x: 51, endPoint y: 5, distance: 13.9
click at [46, 19] on link "Deals" at bounding box center [50, 17] width 19 height 10
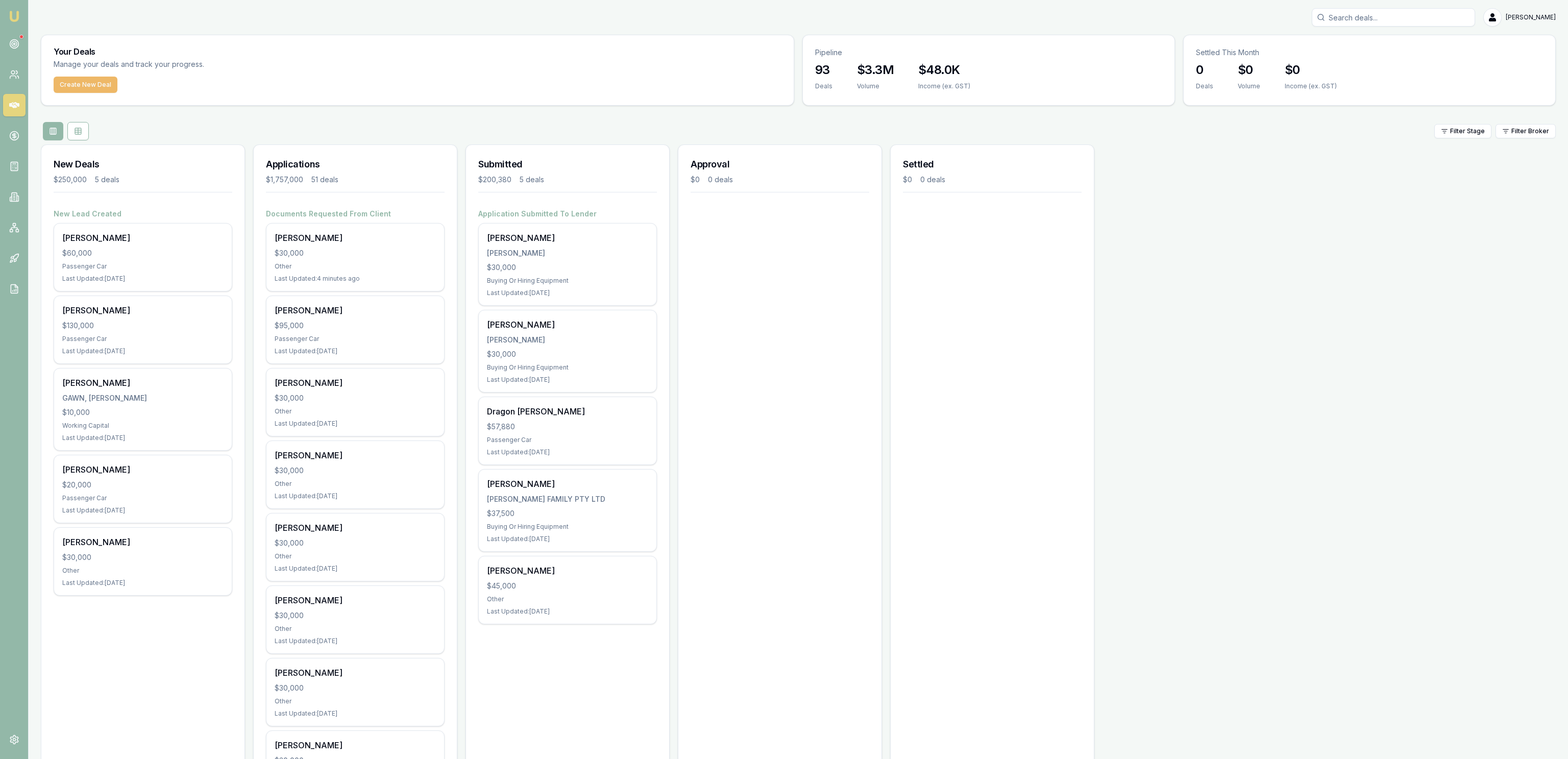
click at [87, 90] on button "Create New Deal" at bounding box center [85, 84] width 63 height 16
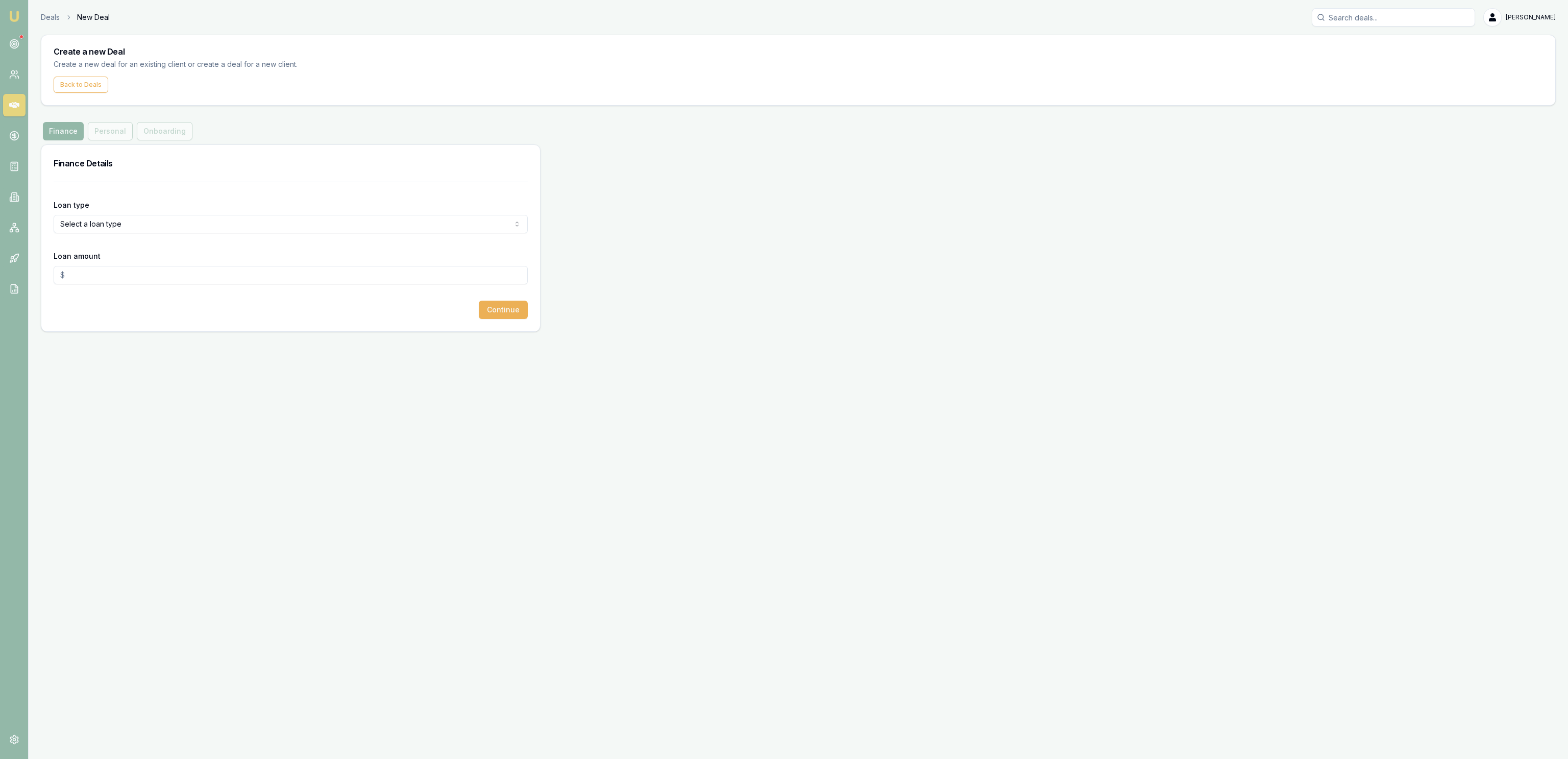
click at [163, 223] on html "Emu Broker Deals New Deal Jackson Fanfulla Toggle Menu Create a new Deal Create…" at bounding box center [784, 380] width 1568 height 759
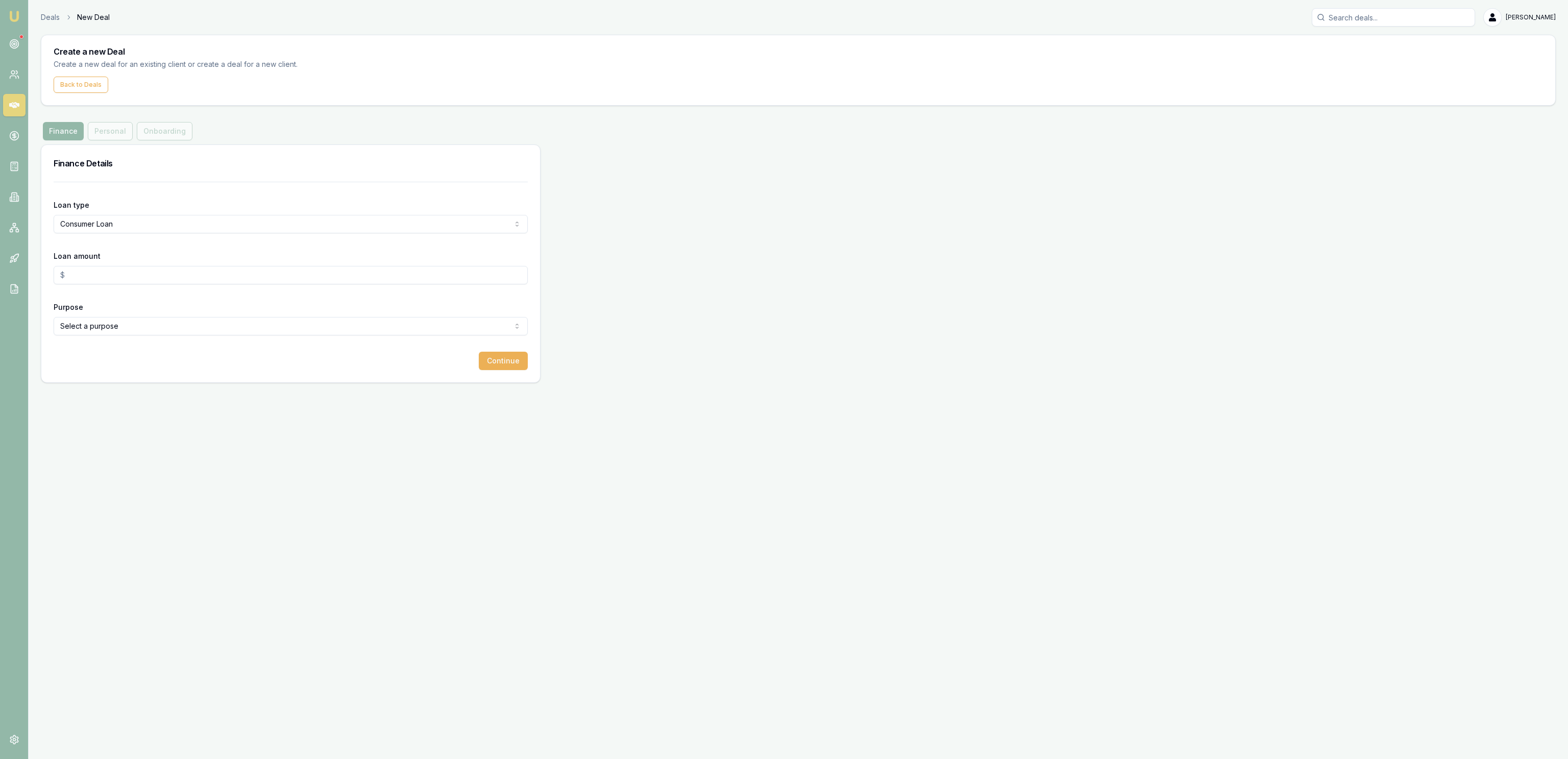
click at [128, 280] on input "Loan amount" at bounding box center [290, 275] width 474 height 19
type input "$30,000.00"
click at [193, 328] on html "Emu Broker Deals New Deal Jackson Fanfulla Toggle Menu Create a new Deal Create…" at bounding box center [784, 380] width 1568 height 759
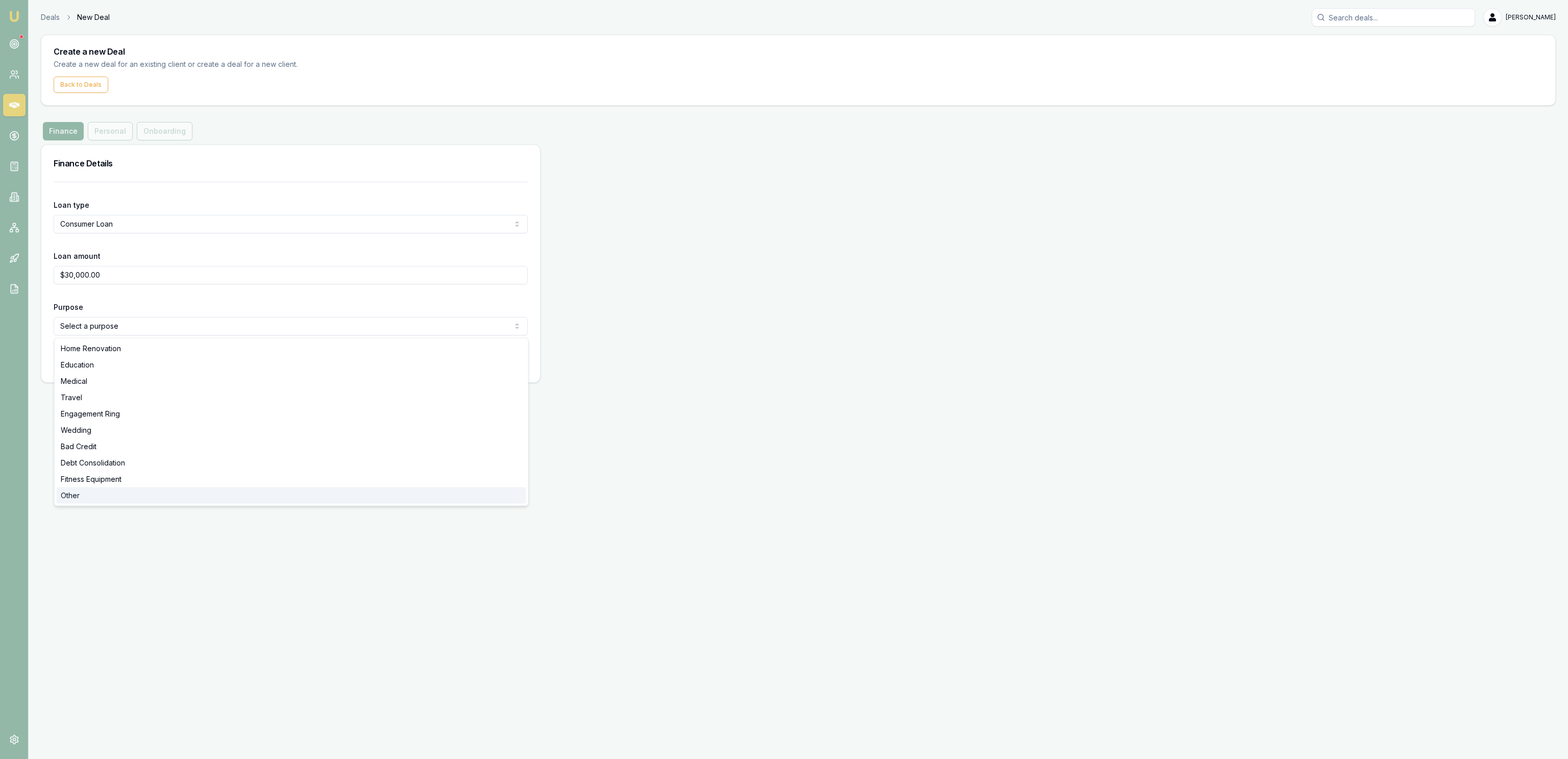
select select "OTHER"
drag, startPoint x: 86, startPoint y: 493, endPoint x: 388, endPoint y: 446, distance: 305.6
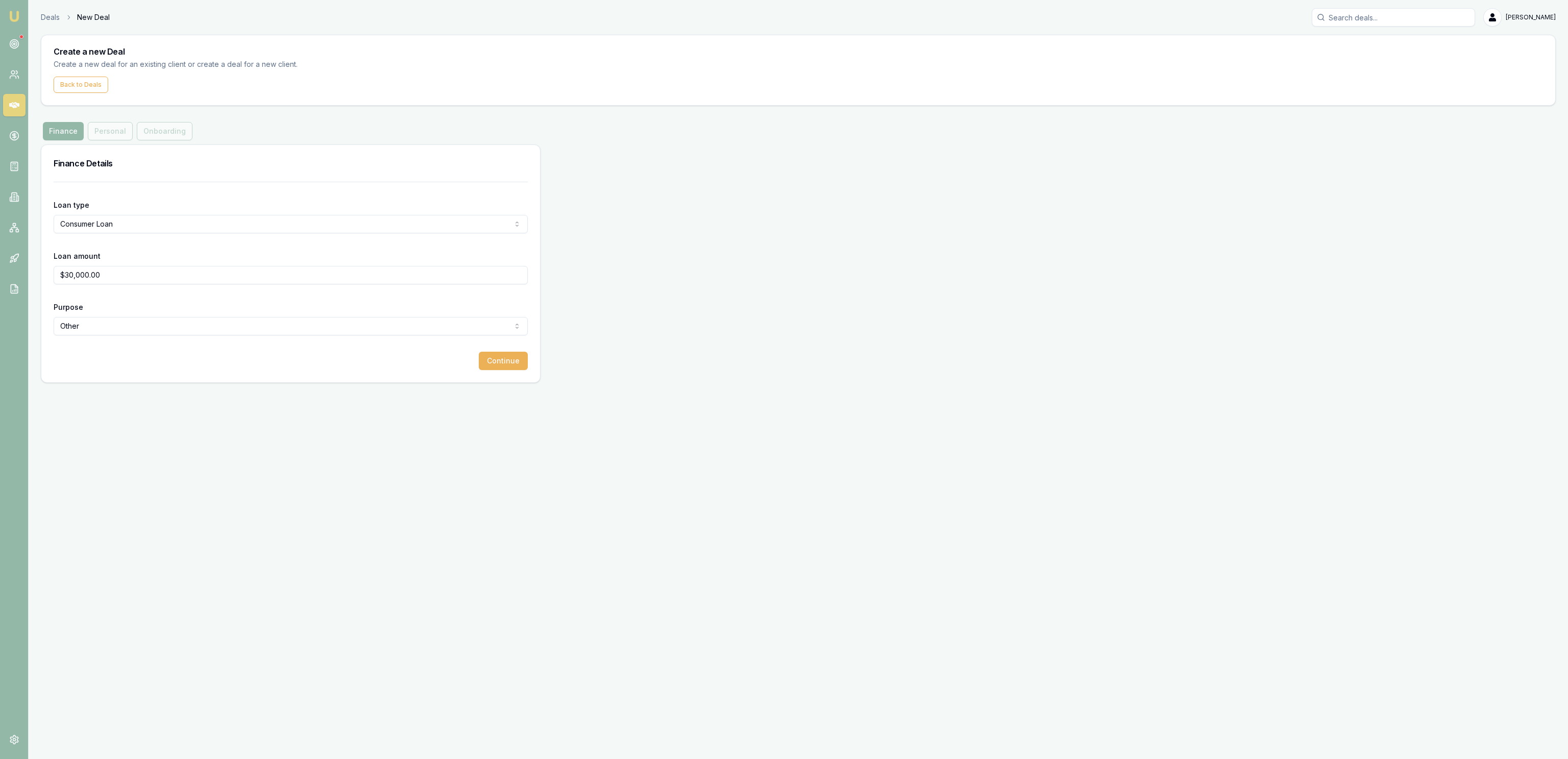
drag, startPoint x: 559, startPoint y: 392, endPoint x: 540, endPoint y: 361, distance: 36.4
click at [564, 390] on div "Emu Broker Deals New Deal Jackson Fanfulla Toggle Menu Create a new Deal Create…" at bounding box center [784, 380] width 1568 height 759
click at [501, 361] on button "Continue" at bounding box center [503, 361] width 49 height 19
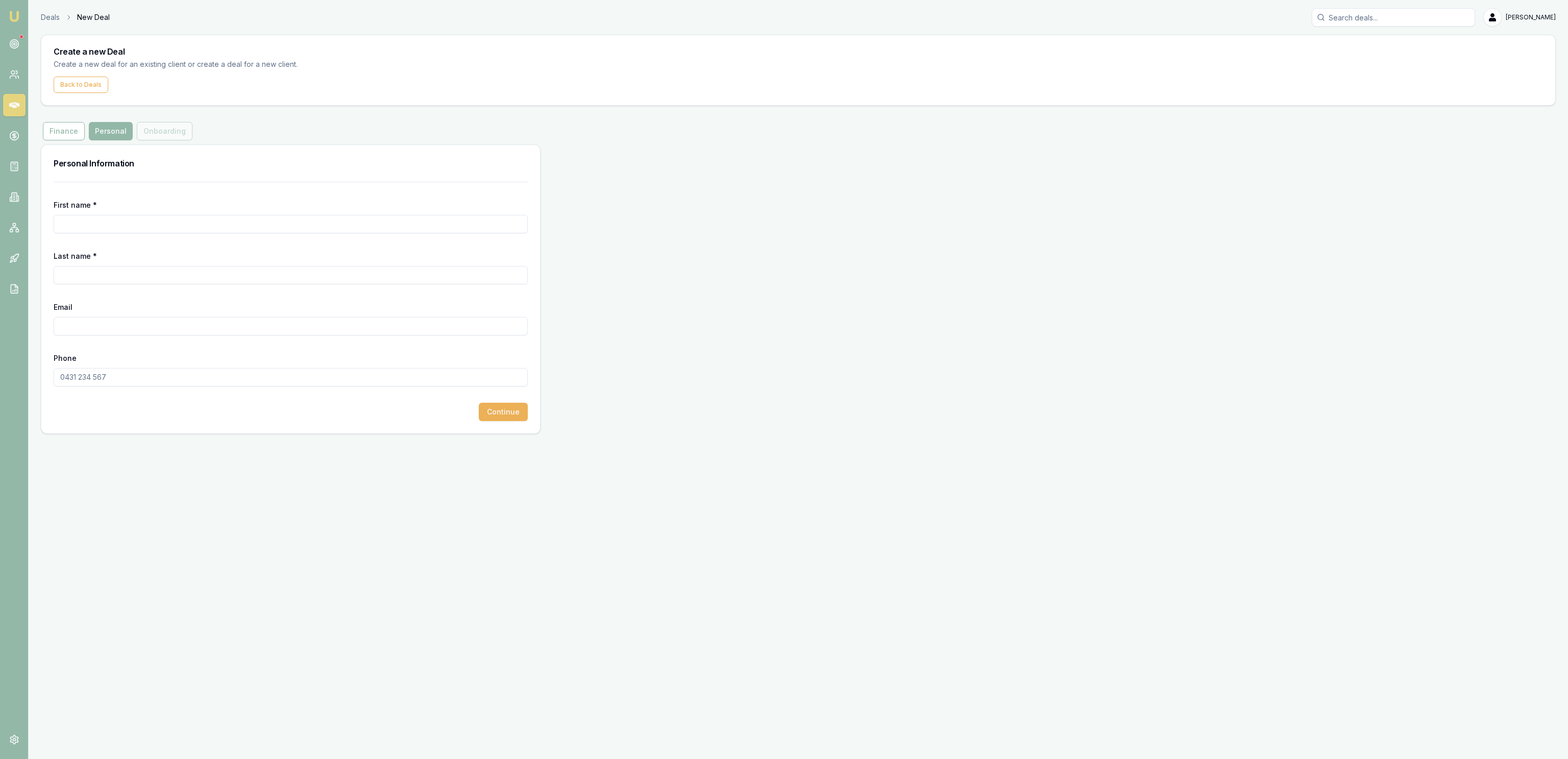
click at [156, 223] on input "First name *" at bounding box center [290, 224] width 474 height 19
paste input "Cinash"
type input "Cinash"
drag, startPoint x: 139, startPoint y: 276, endPoint x: 139, endPoint y: 267, distance: 9.0
click at [139, 272] on input "Last name *" at bounding box center [290, 275] width 474 height 19
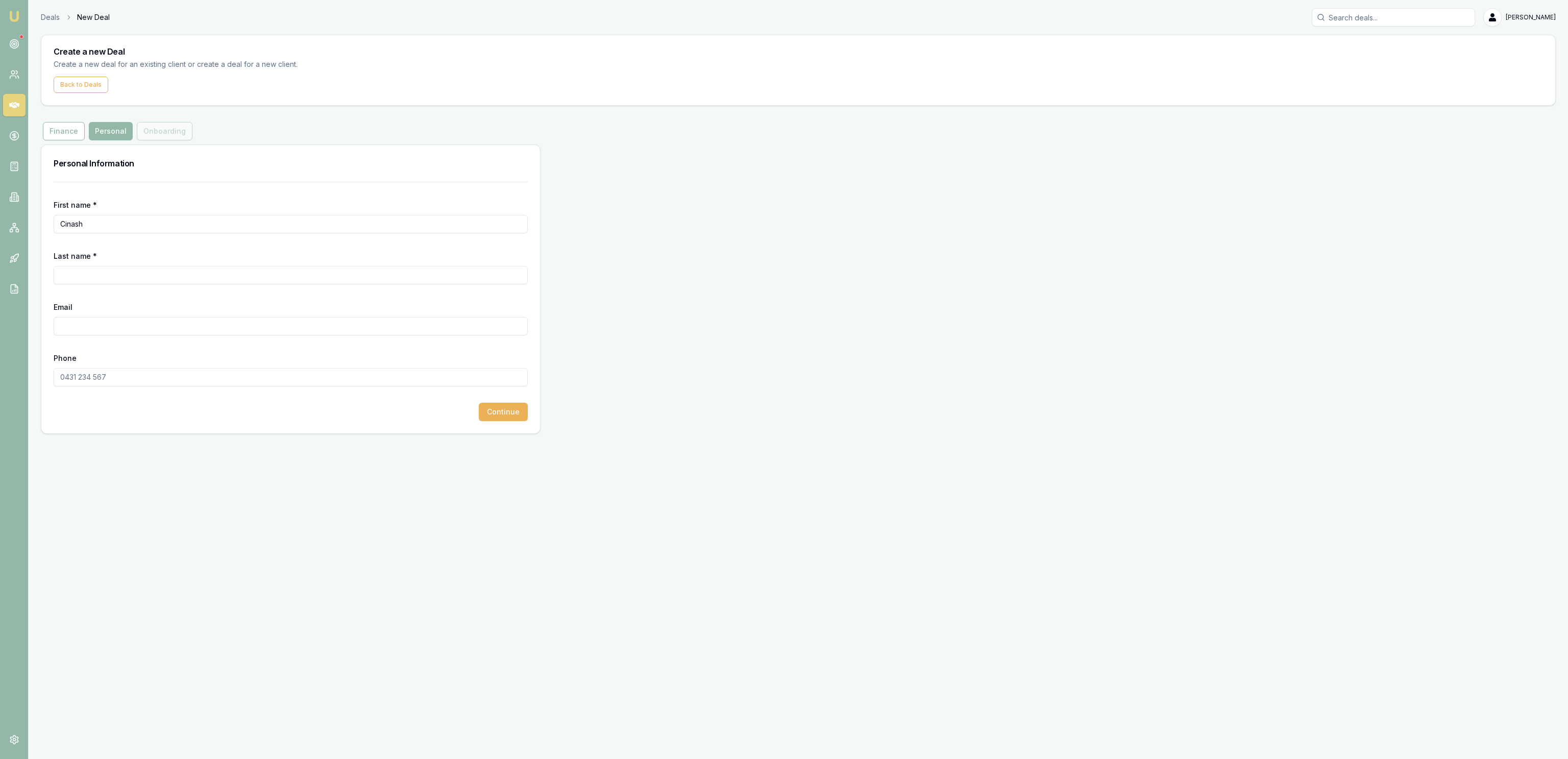
paste input "Thomas External"
click at [118, 349] on form "First name * Cinash Last name * Thomas External Email Phone Continue" at bounding box center [290, 301] width 474 height 239
click at [116, 280] on input "Thomas External" at bounding box center [290, 275] width 474 height 19
type input "Thomas"
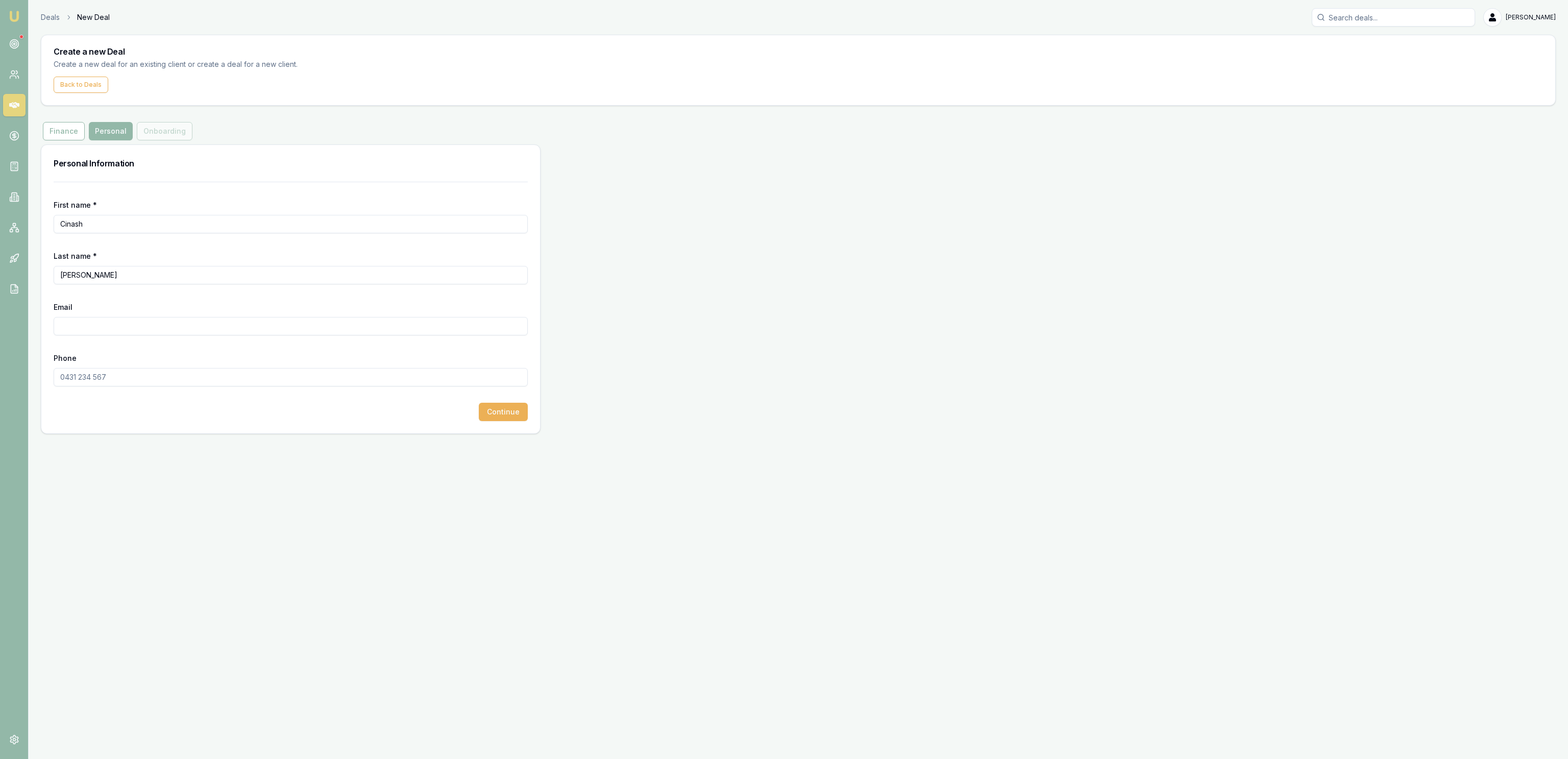
click at [110, 326] on input "Email" at bounding box center [290, 326] width 474 height 19
paste input "CINASHTHOMAS@gmail.com"
type input "CINASHTHOMAS@gmail.com"
click at [233, 386] on input "Phone" at bounding box center [290, 377] width 474 height 19
paste input "0491 980 910"
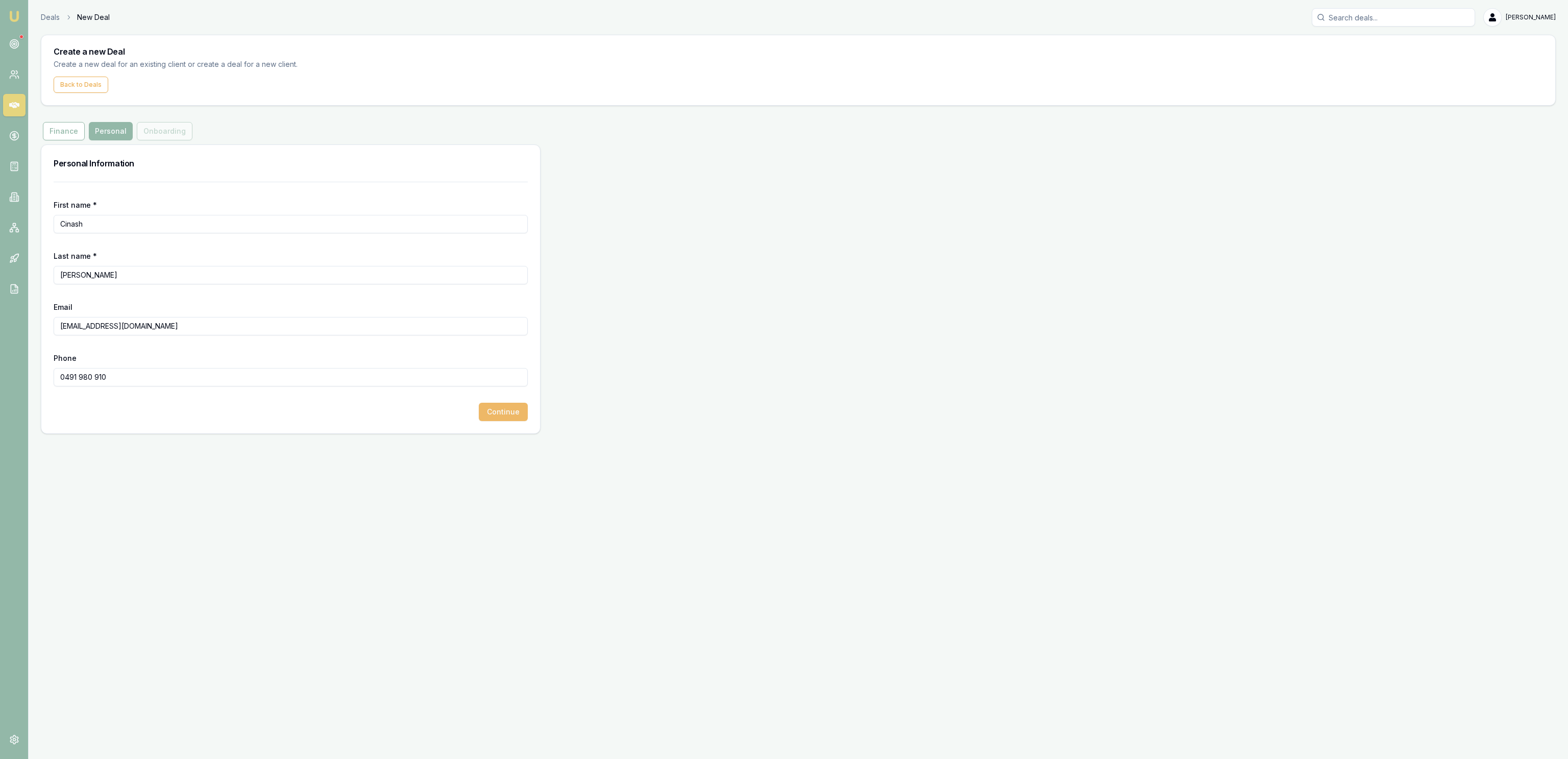
type input "0491 980 910"
click at [496, 413] on button "Continue" at bounding box center [503, 412] width 49 height 19
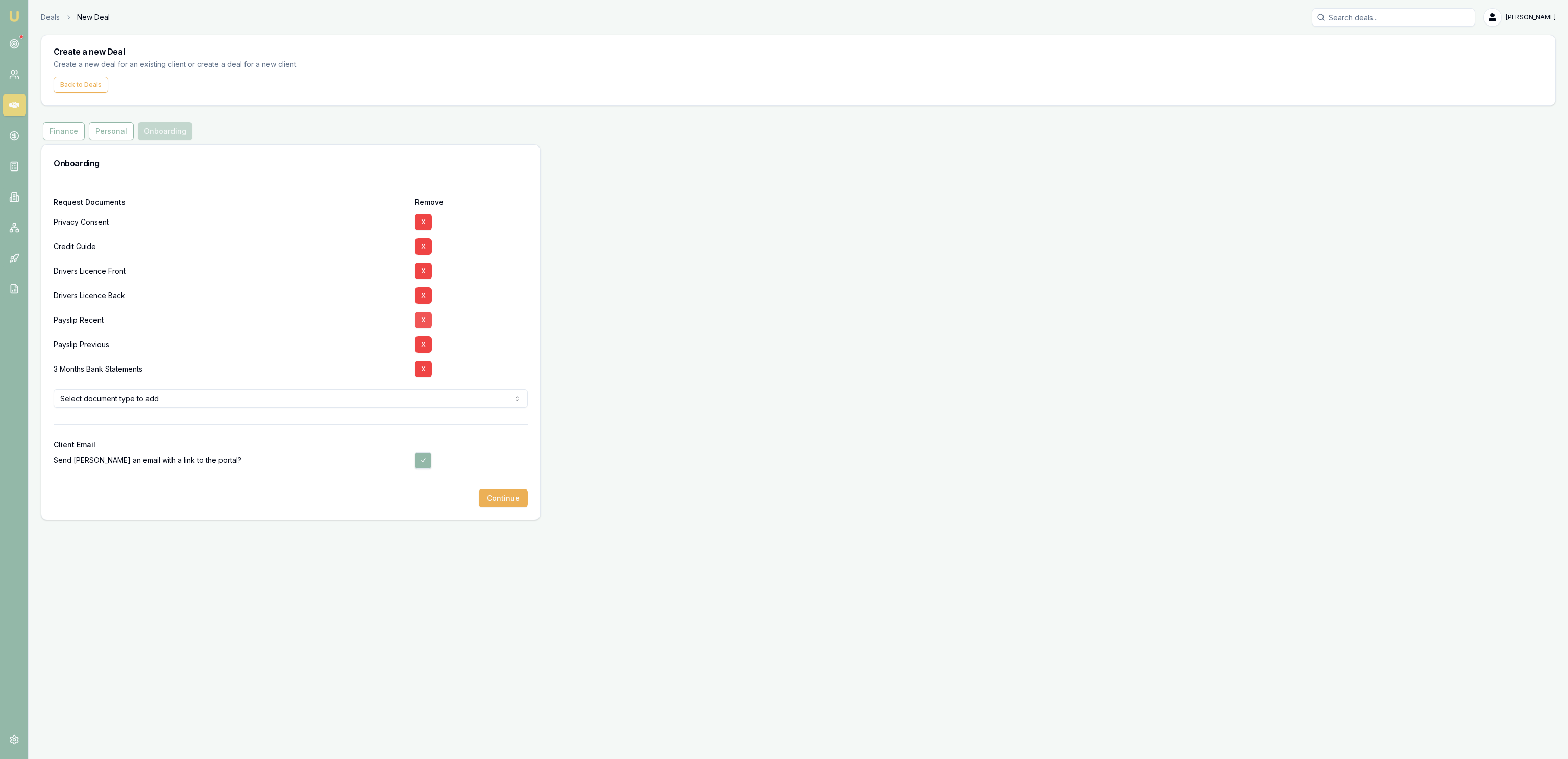
click at [427, 321] on button "X" at bounding box center [424, 320] width 17 height 16
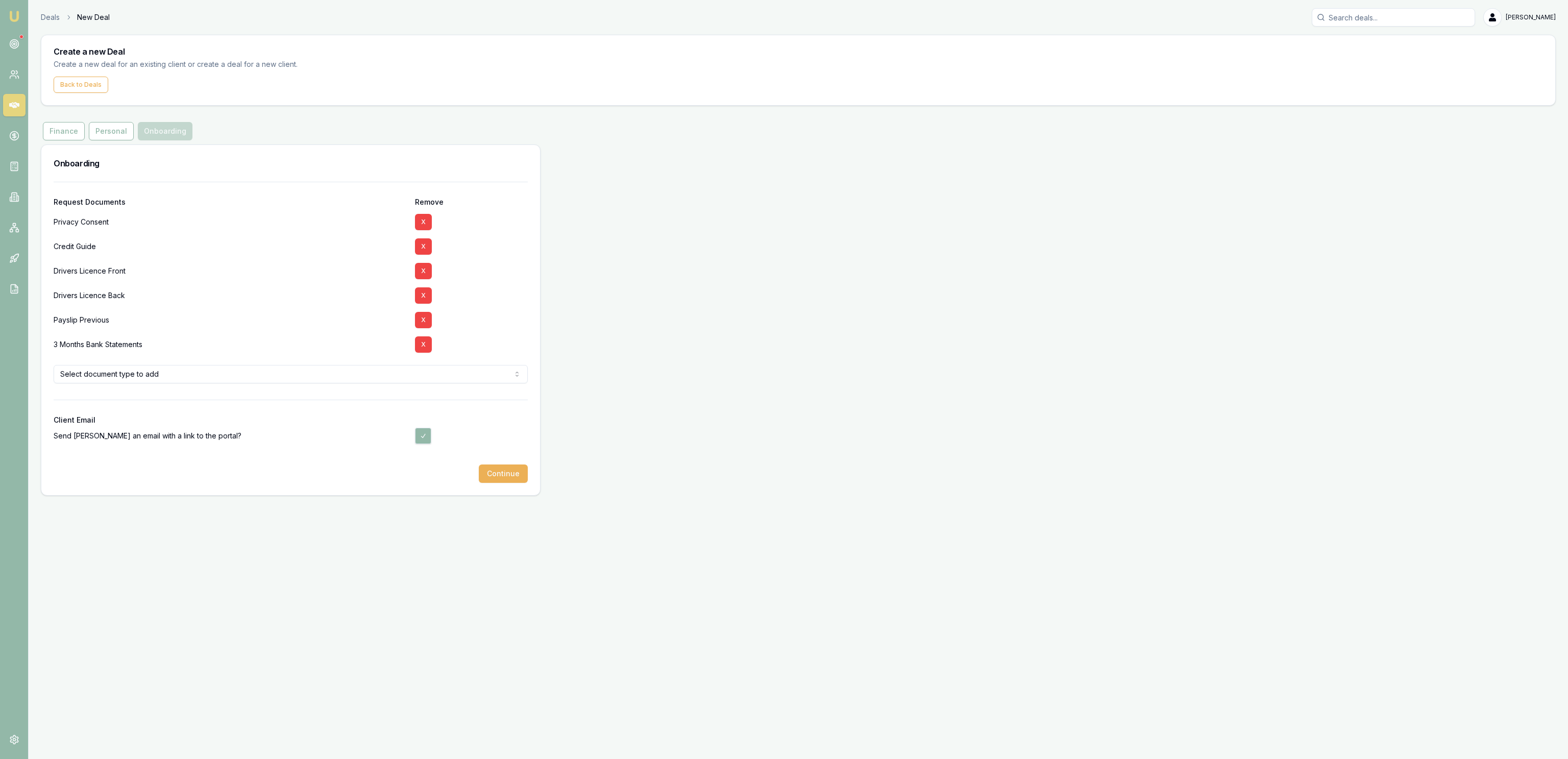
click at [427, 321] on button "X" at bounding box center [424, 320] width 17 height 16
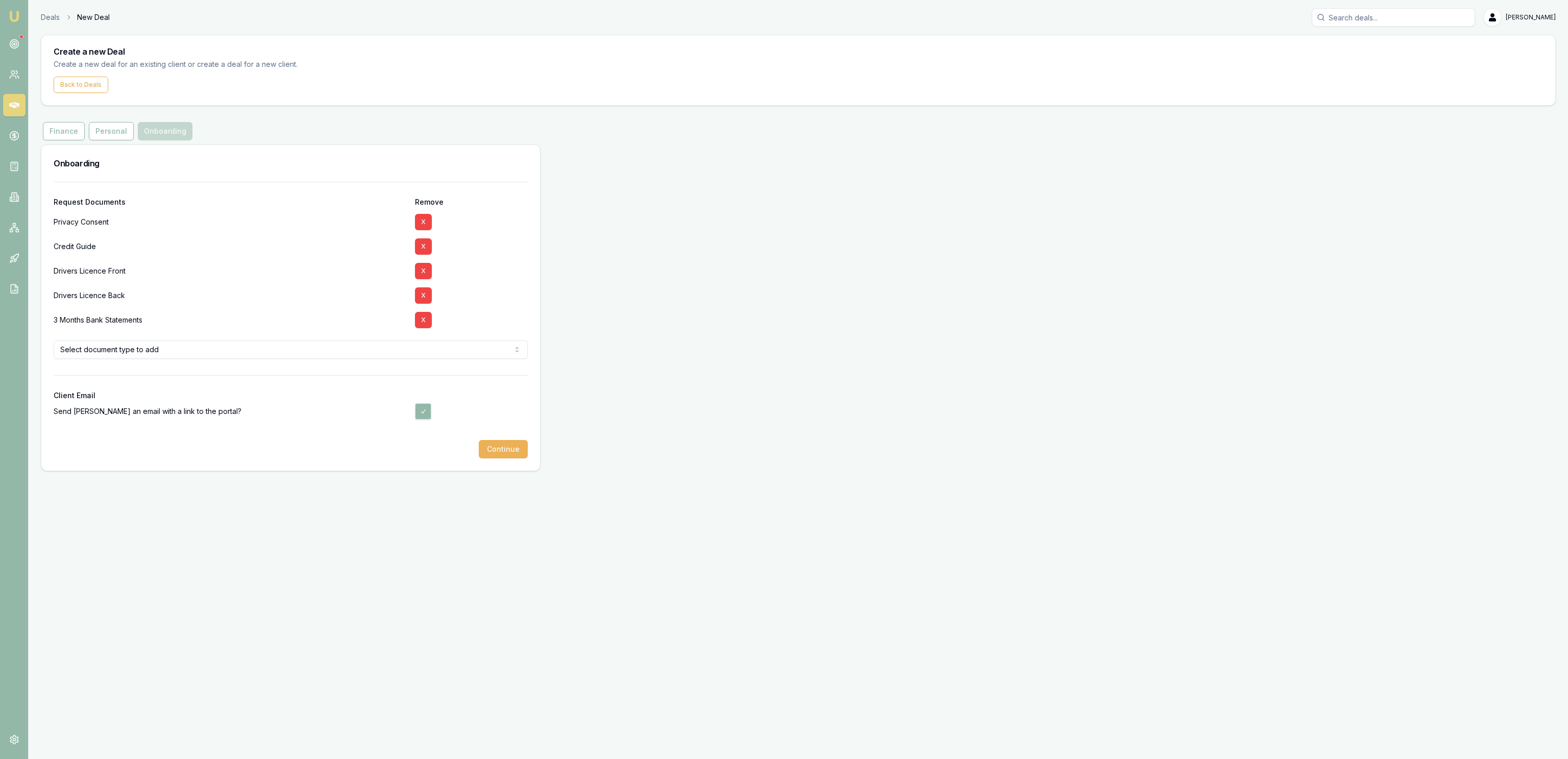
click at [427, 321] on button "X" at bounding box center [424, 320] width 17 height 16
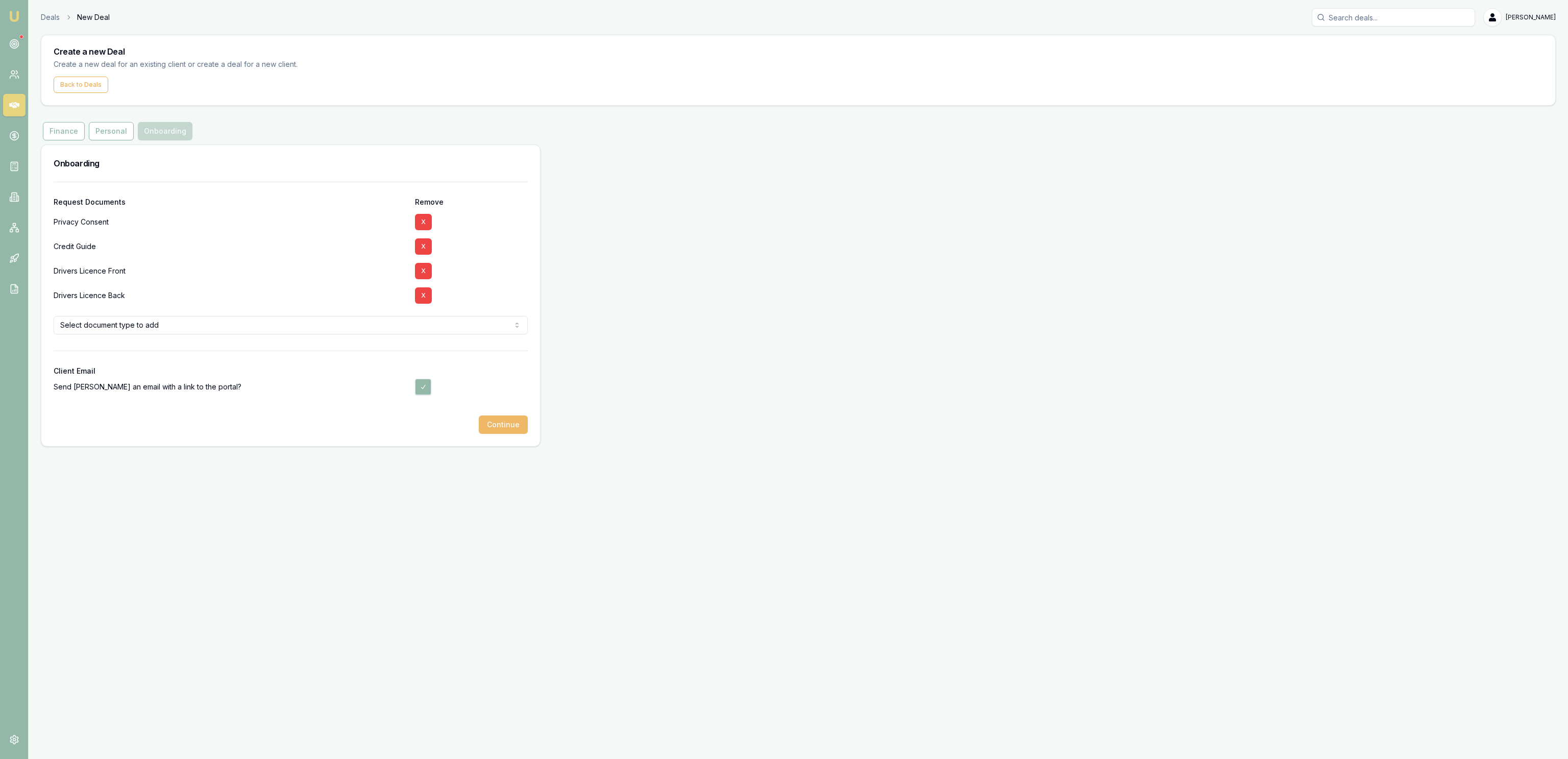
click at [499, 426] on button "Continue" at bounding box center [503, 425] width 49 height 19
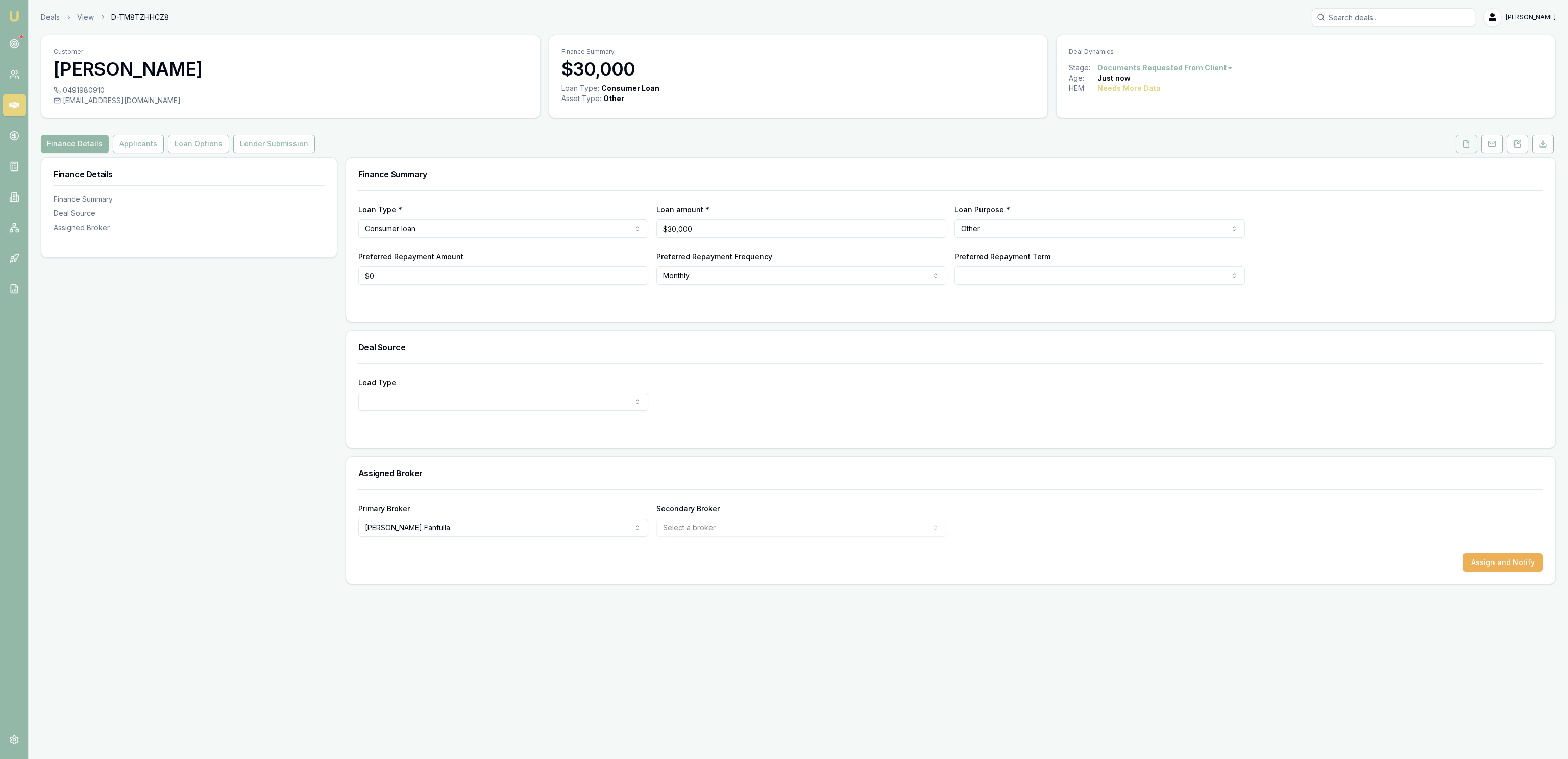
click at [1475, 147] on button at bounding box center [1467, 144] width 22 height 19
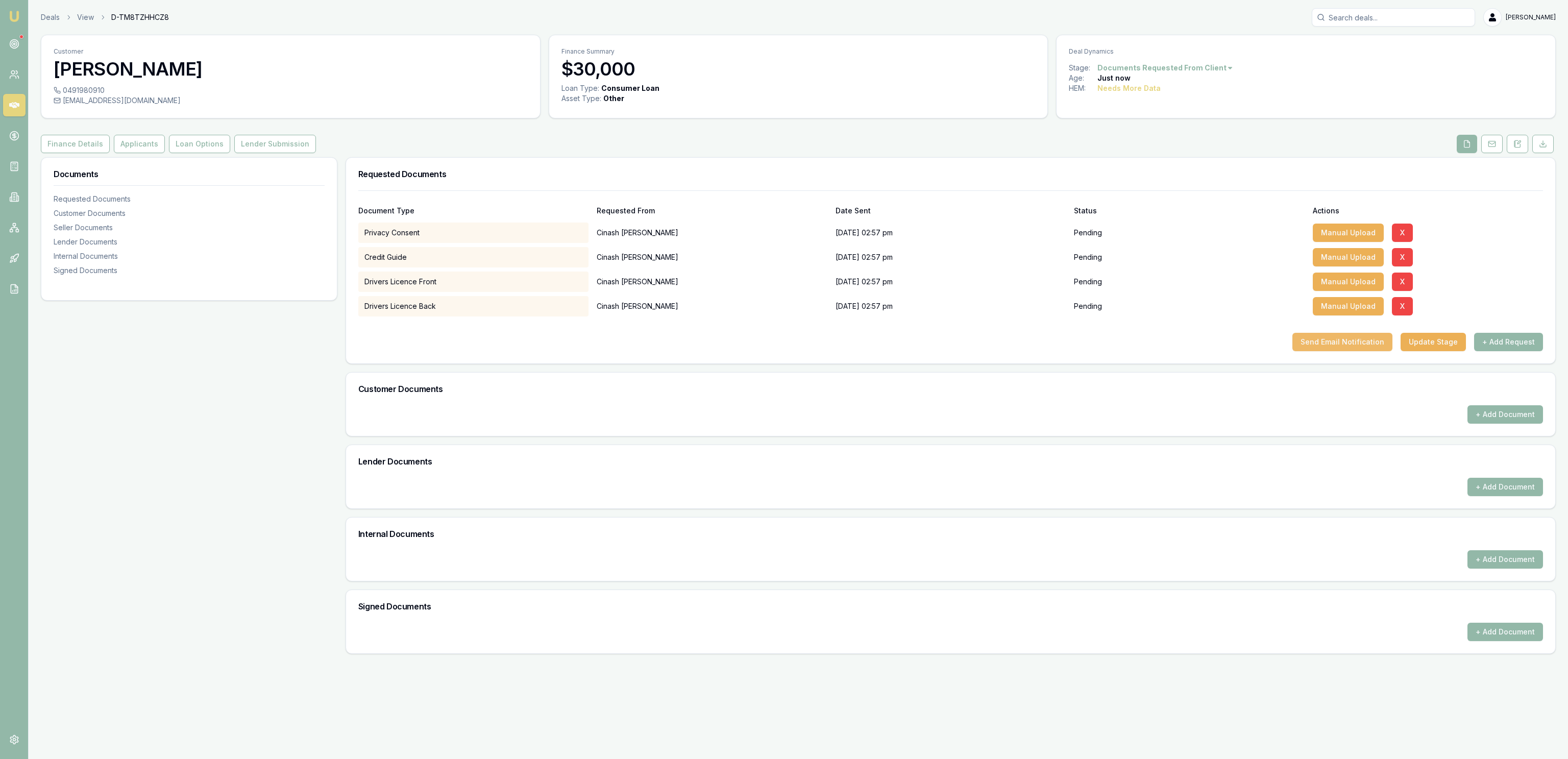
click at [1320, 346] on button "Send Email Notification" at bounding box center [1342, 342] width 100 height 19
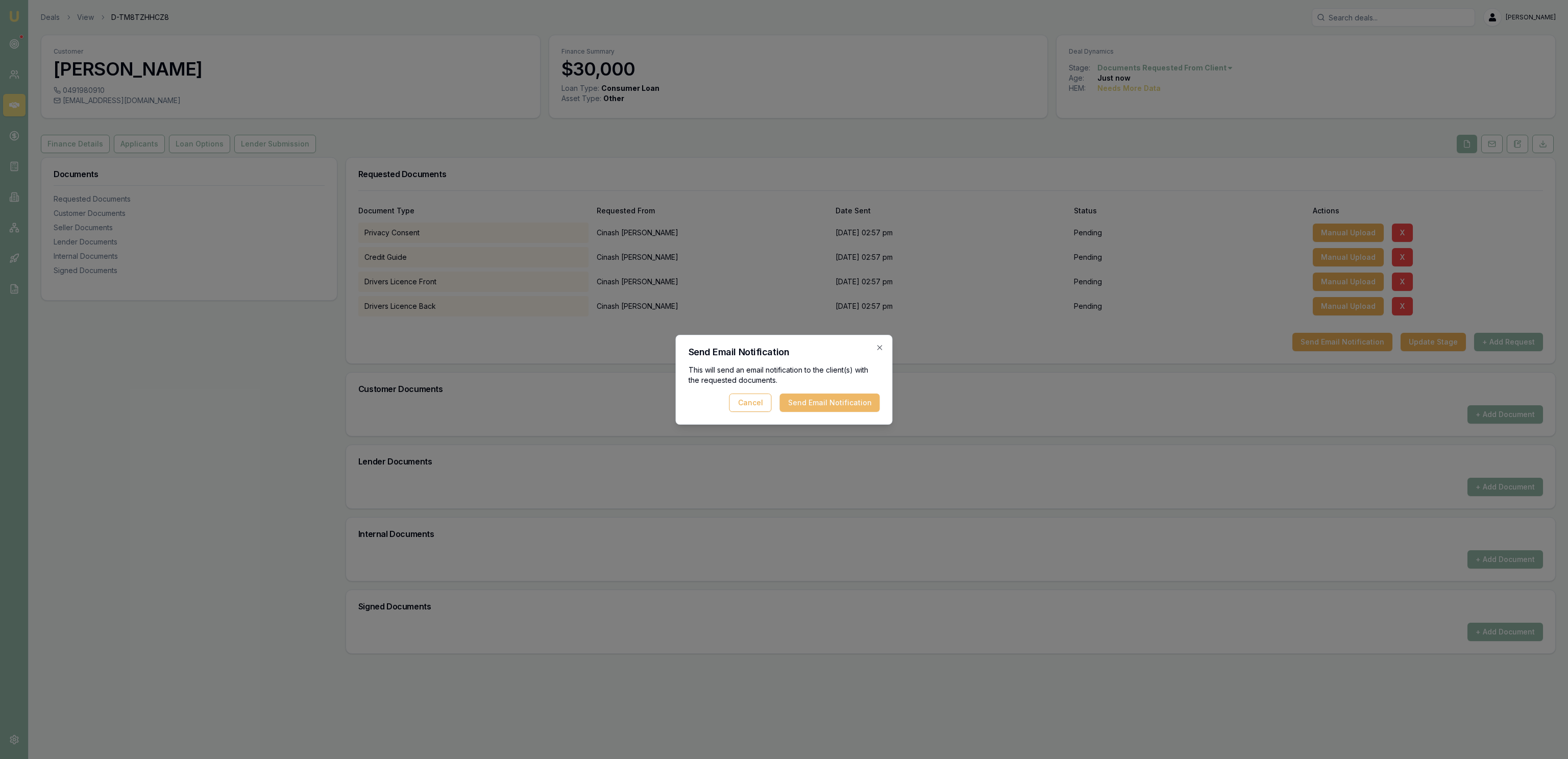
click at [830, 405] on button "Send Email Notification" at bounding box center [829, 403] width 100 height 19
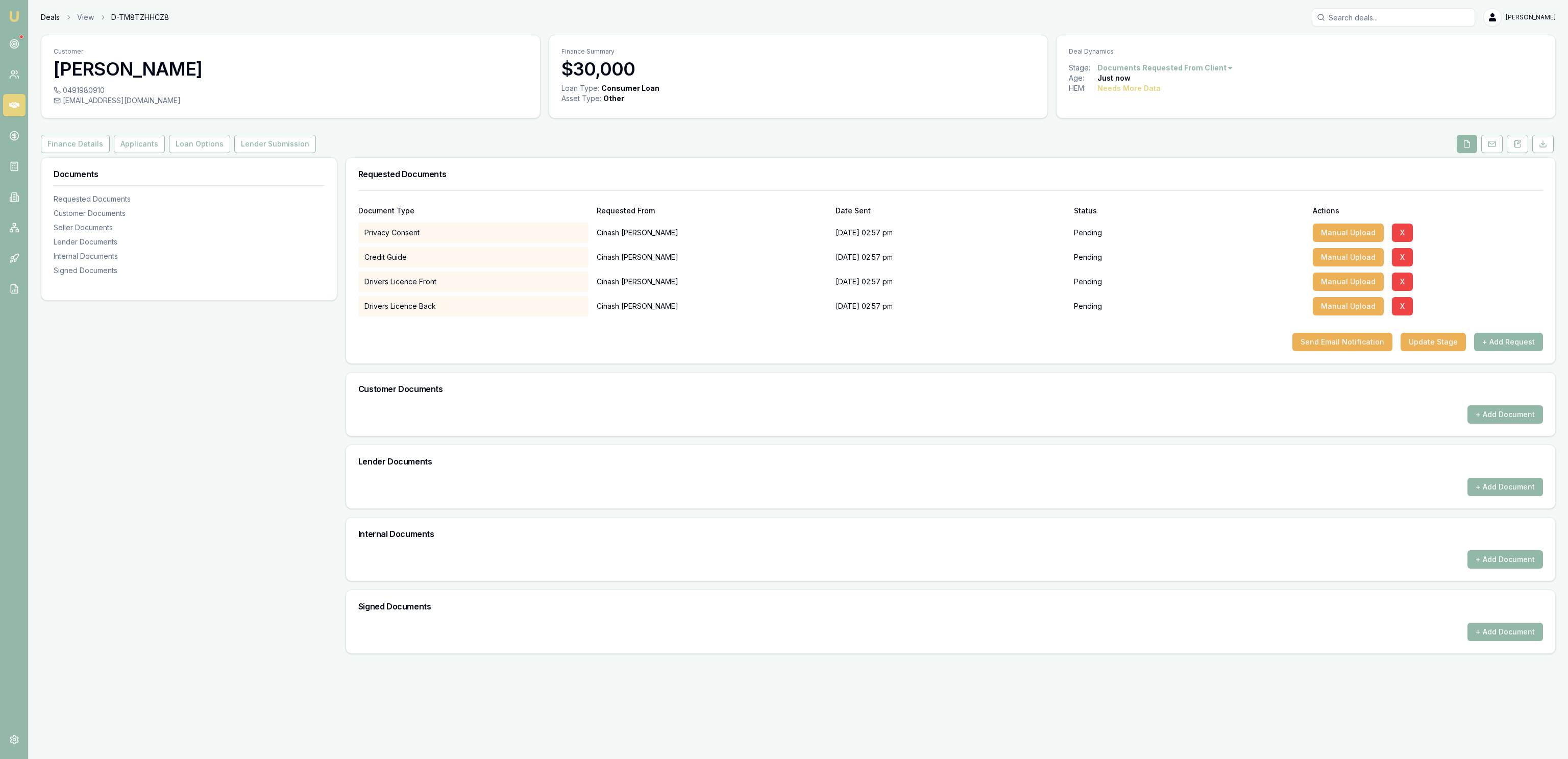
click at [51, 22] on link "Deals" at bounding box center [50, 17] width 19 height 10
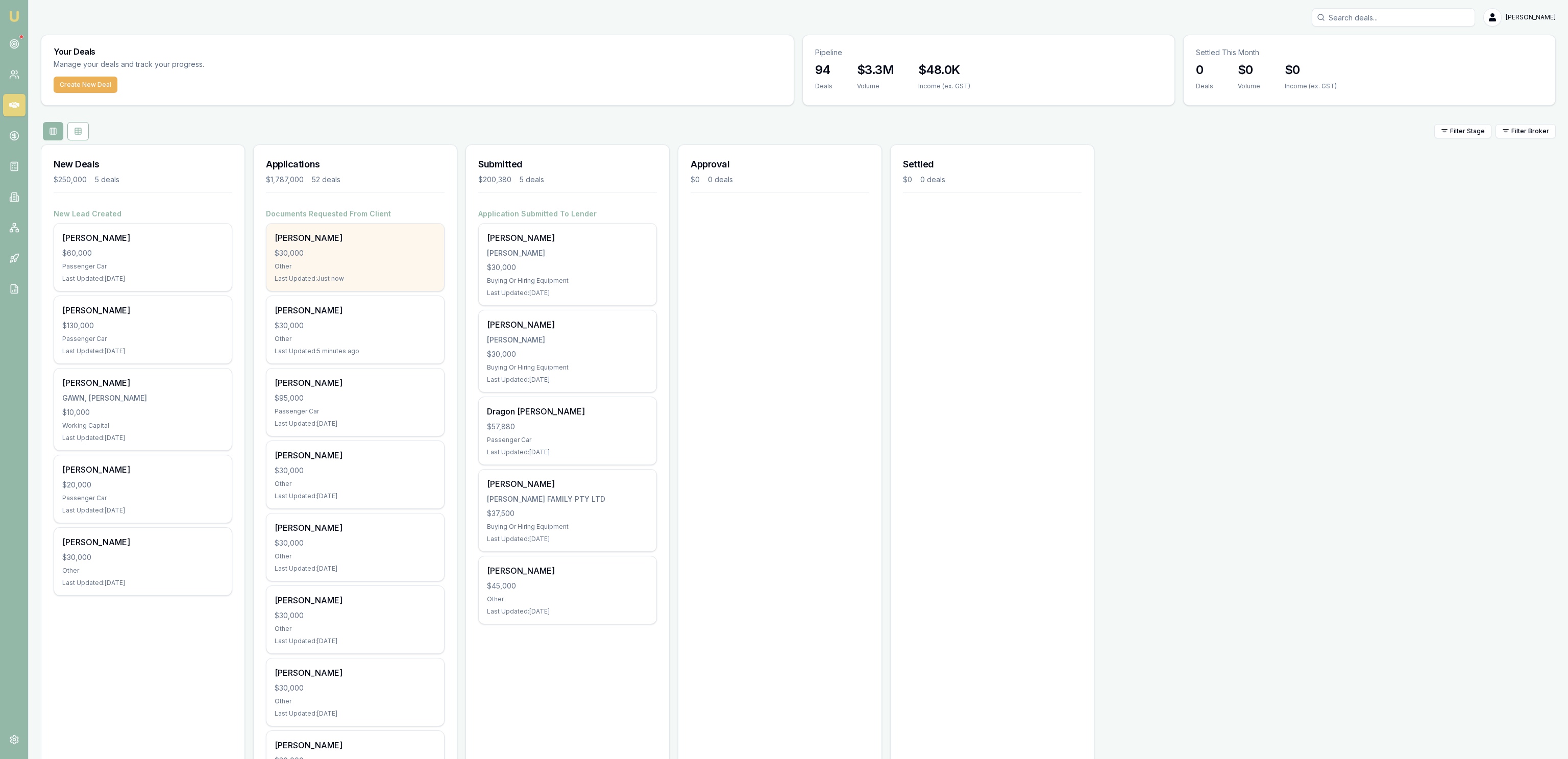
click at [377, 275] on div "Last Updated: Just now" at bounding box center [355, 279] width 161 height 9
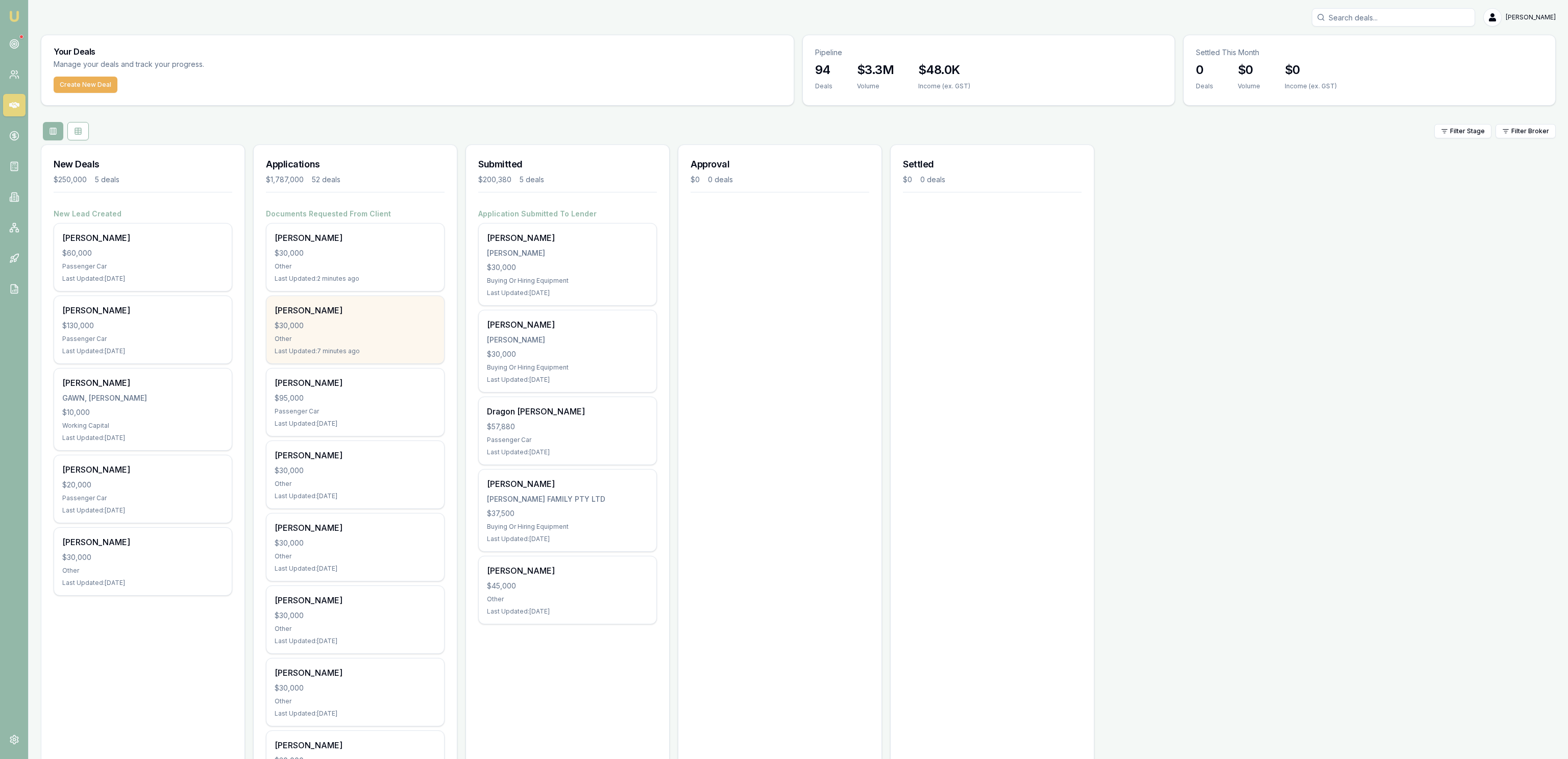
click at [355, 312] on div "Shaun Macaskill" at bounding box center [355, 311] width 161 height 12
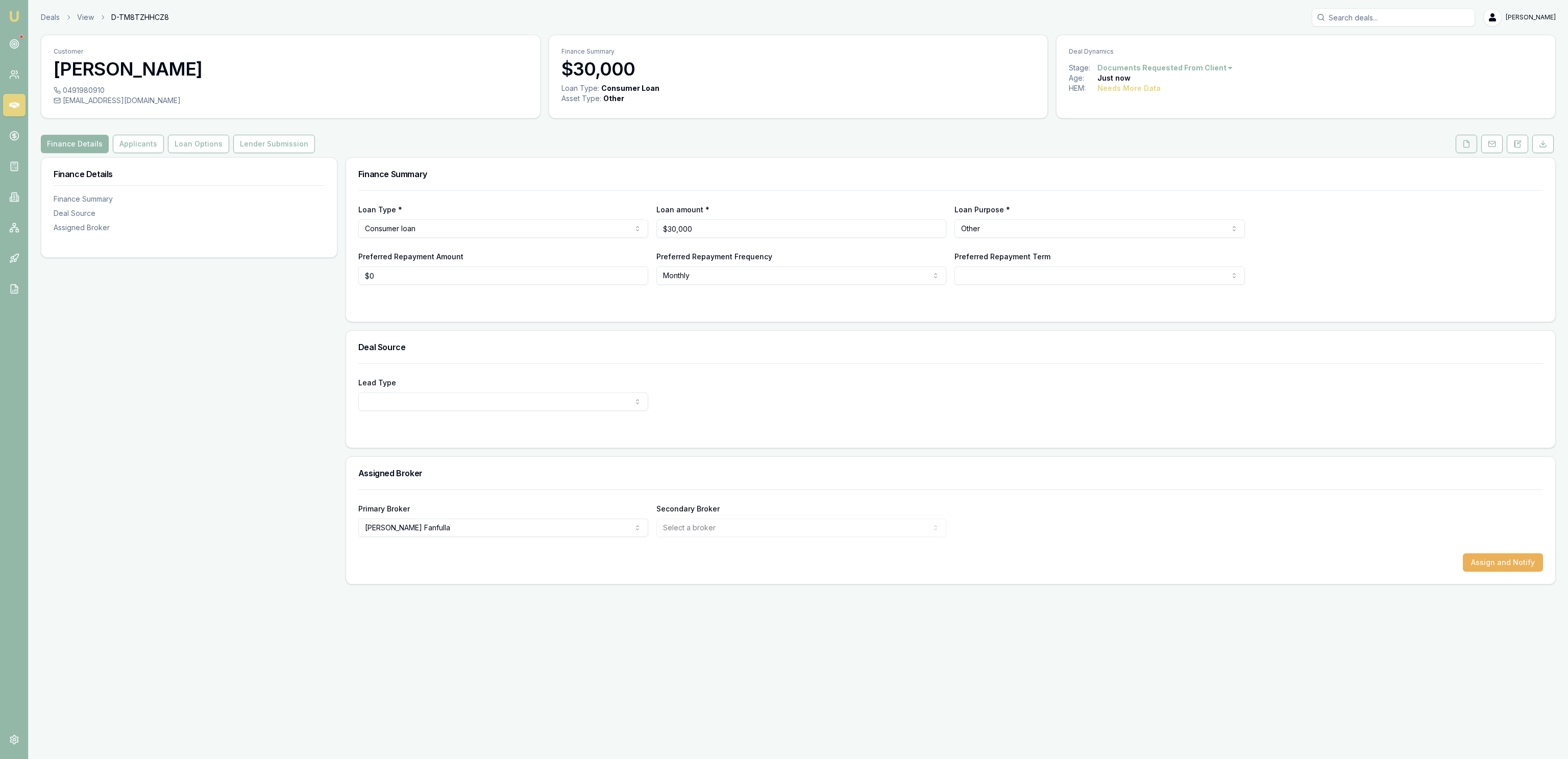
click at [1471, 140] on button at bounding box center [1467, 144] width 22 height 19
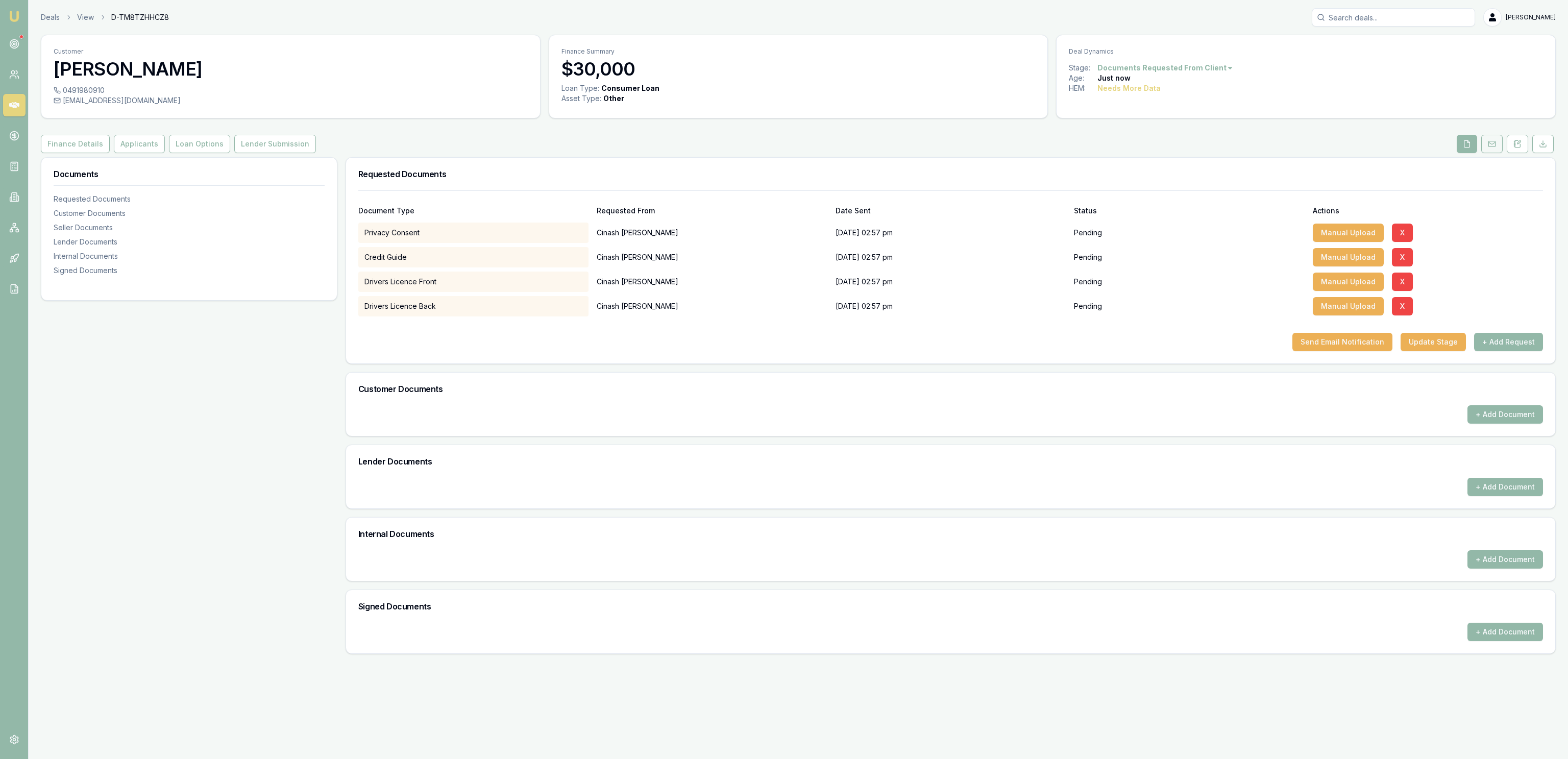
click at [1481, 149] on button at bounding box center [1492, 144] width 22 height 19
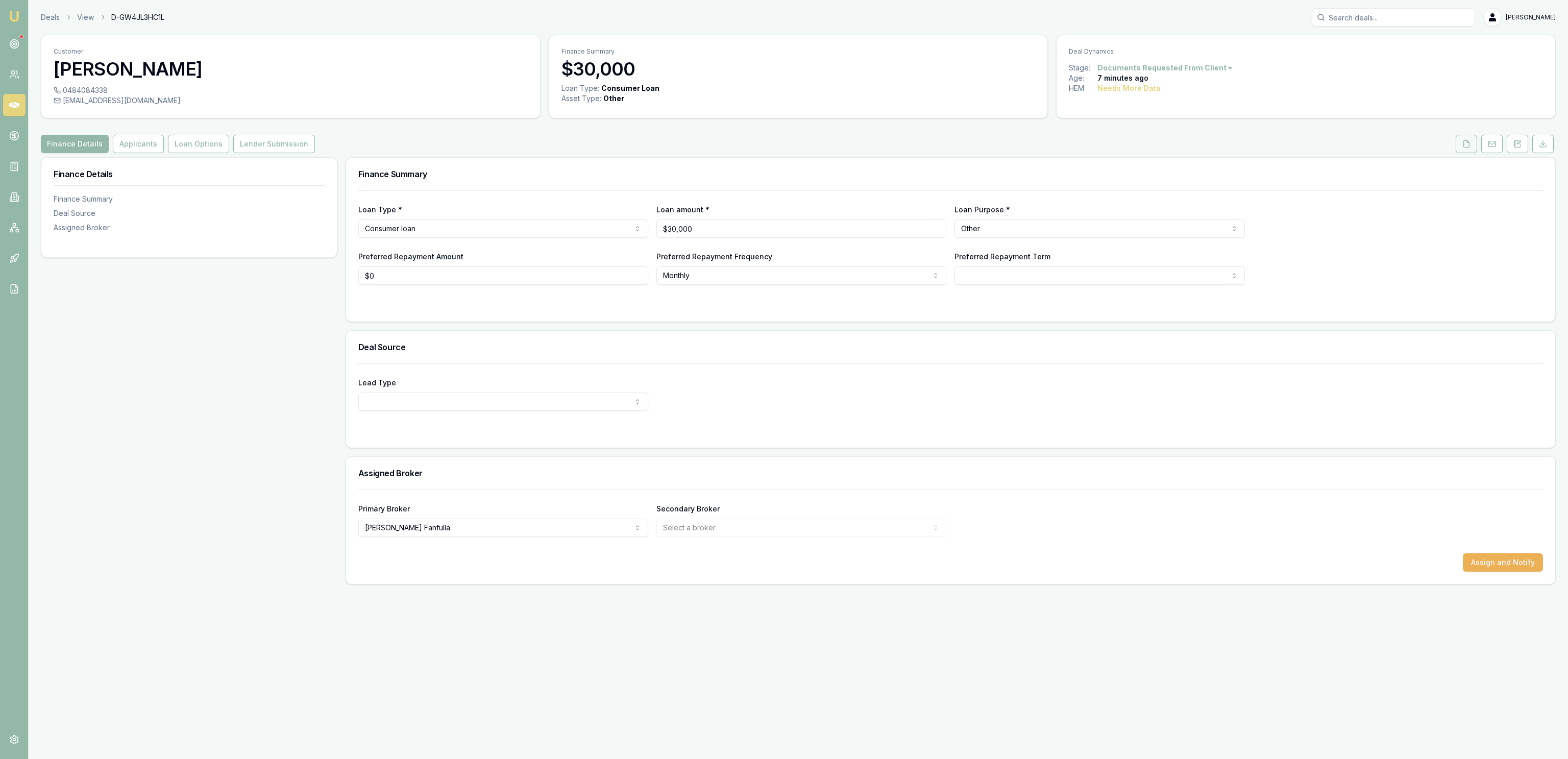
click at [1468, 144] on icon at bounding box center [1466, 143] width 5 height 7
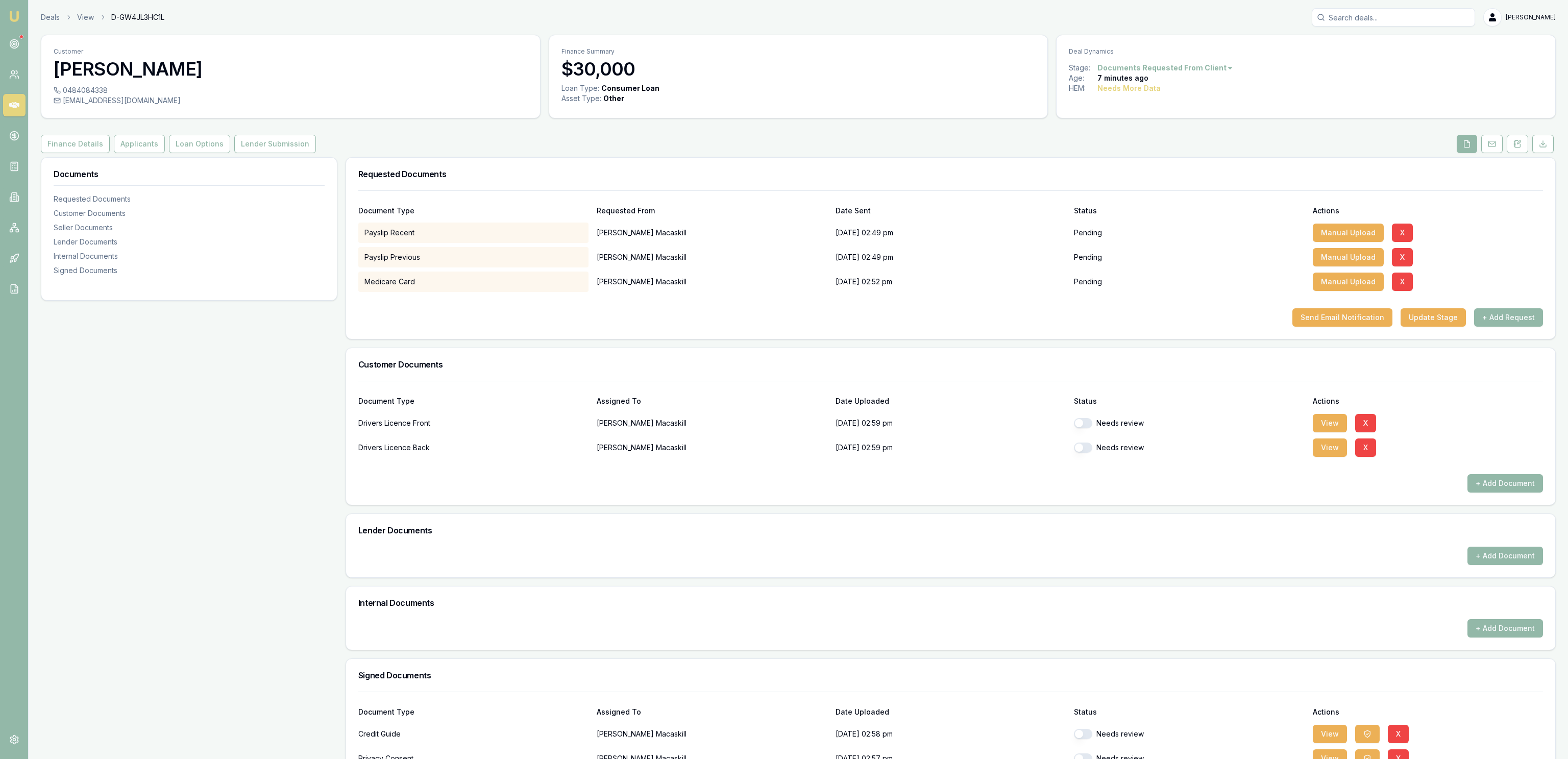
click at [1086, 423] on button "button" at bounding box center [1083, 423] width 19 height 10
checkbox input "true"
click at [1086, 448] on button "button" at bounding box center [1083, 447] width 19 height 10
checkbox input "true"
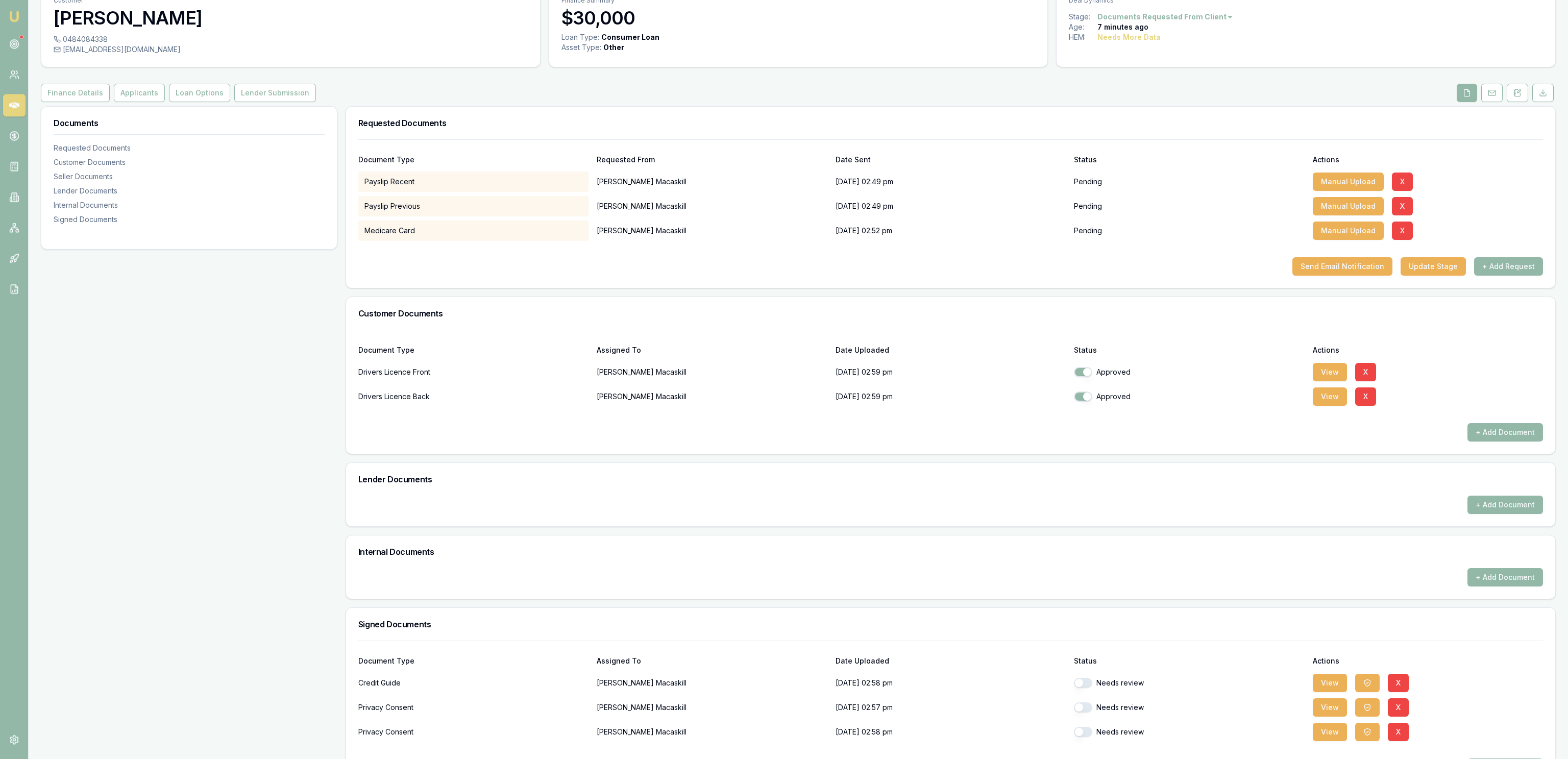
scroll to position [55, 0]
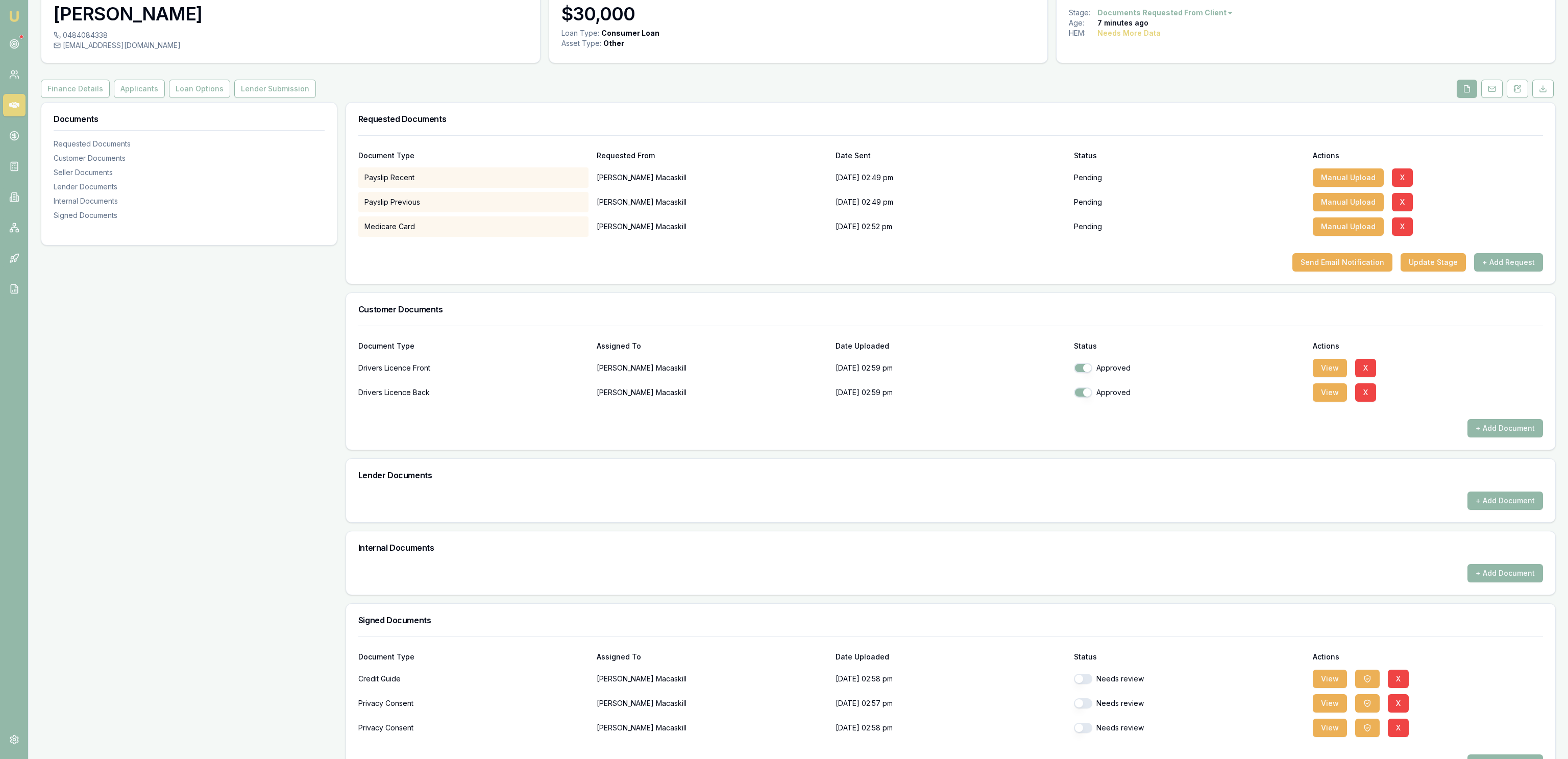
click at [1085, 682] on button "button" at bounding box center [1083, 678] width 19 height 10
checkbox input "true"
click at [1084, 705] on button "button" at bounding box center [1083, 703] width 19 height 10
checkbox input "true"
checkbox input "false"
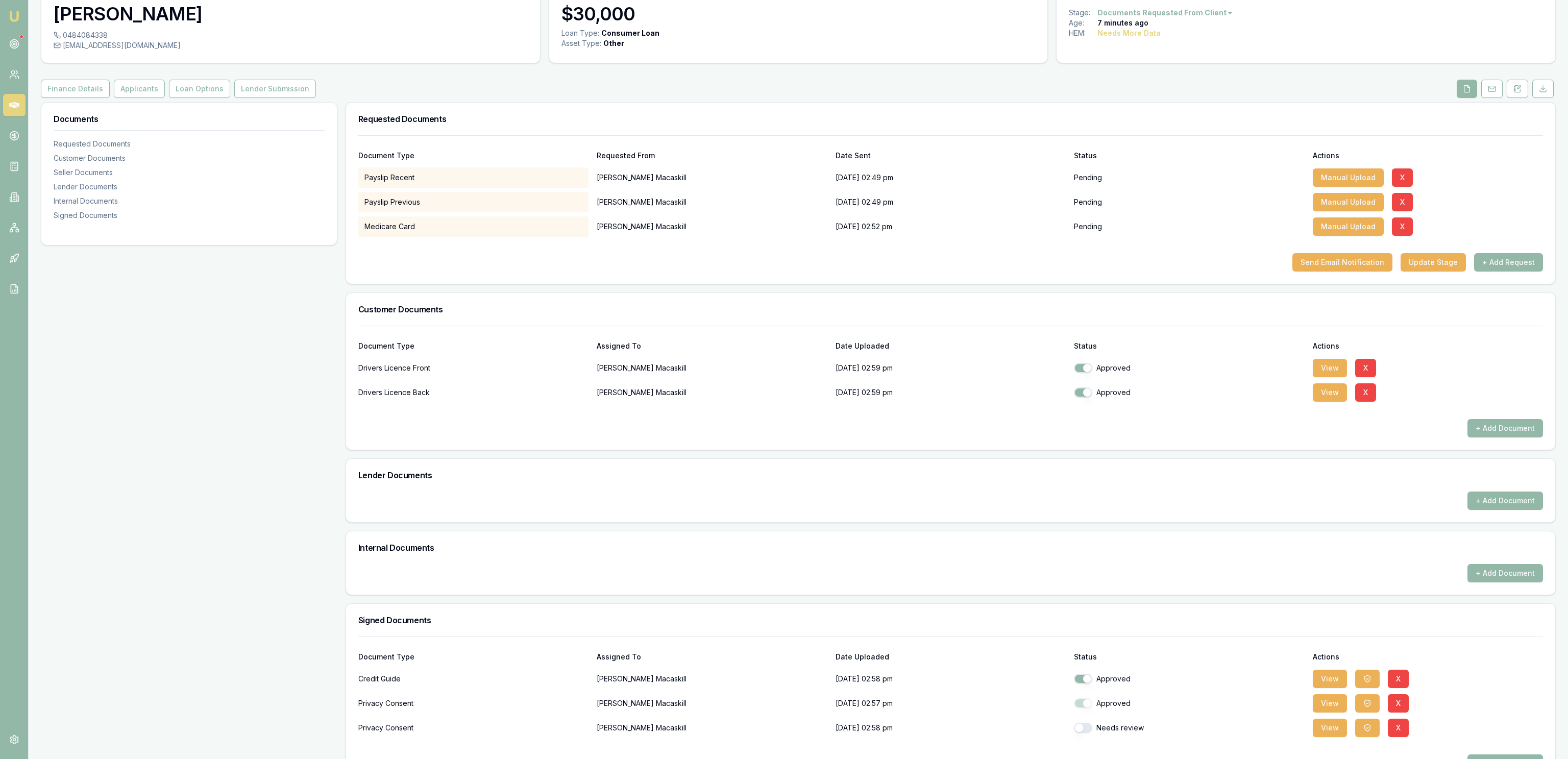
checkbox input "false"
checkbox input "true"
click at [1089, 726] on button "button" at bounding box center [1083, 727] width 19 height 10
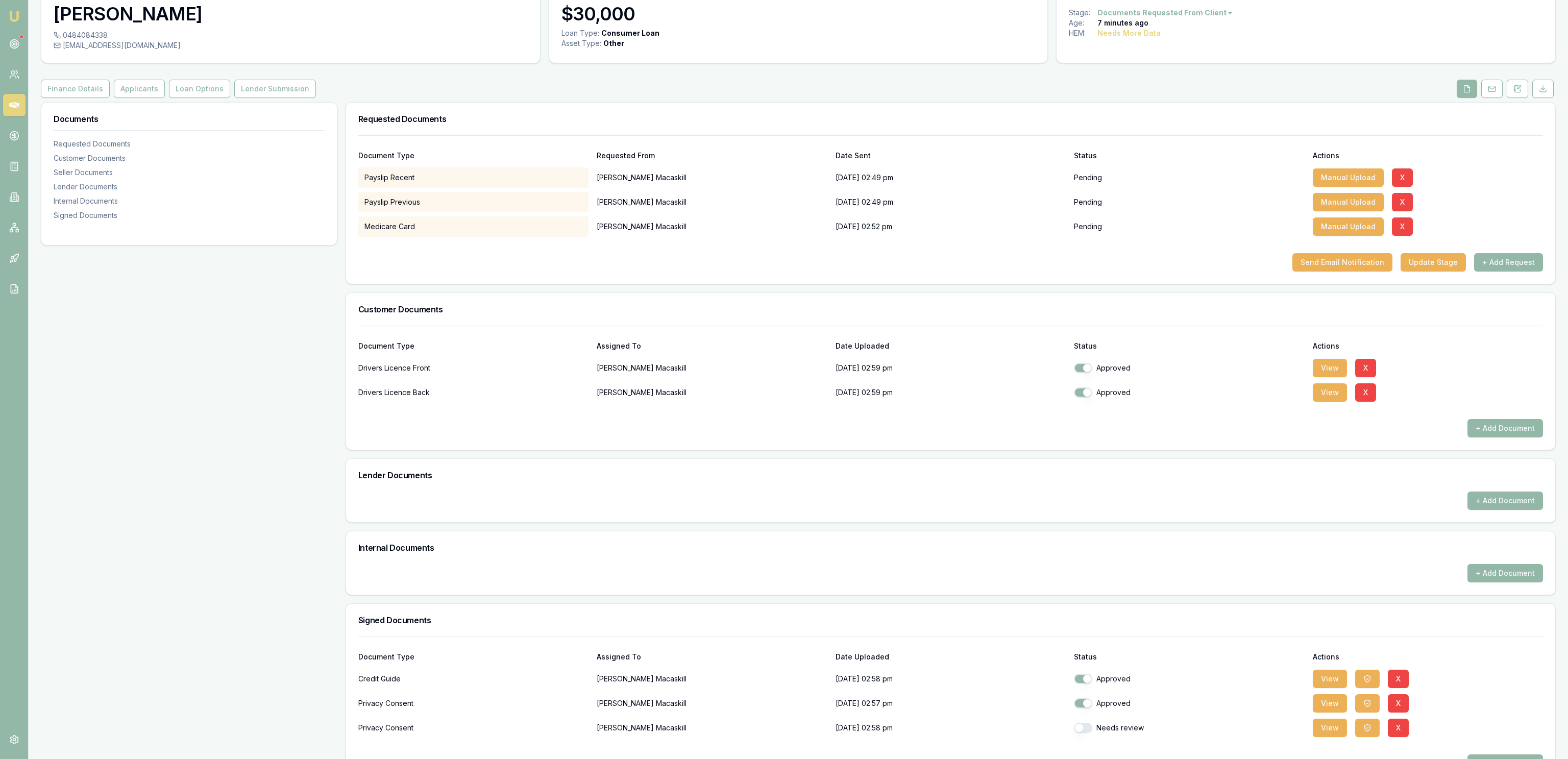
checkbox input "true"
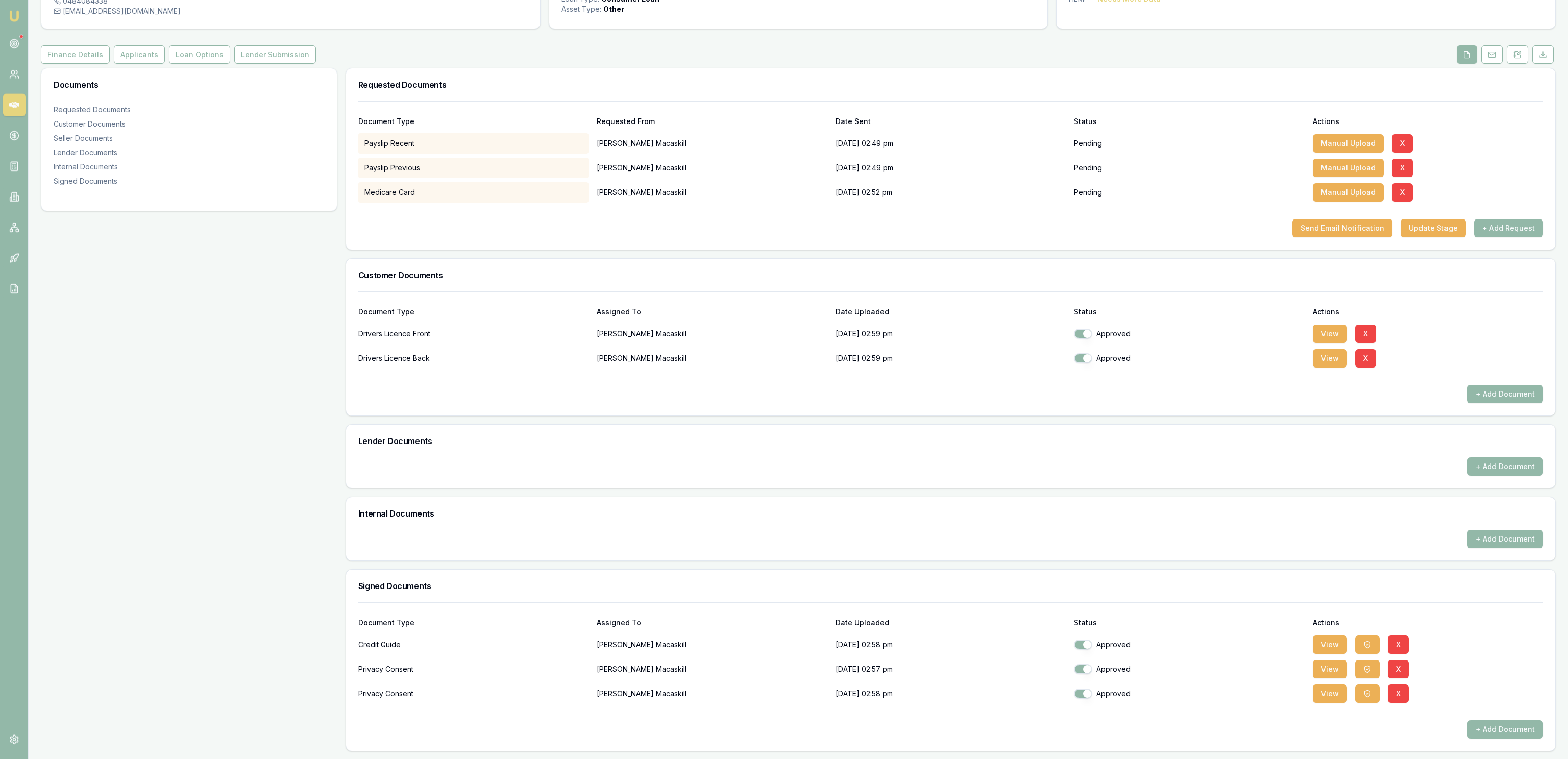
scroll to position [91, 0]
click at [1336, 336] on button "View" at bounding box center [1330, 334] width 34 height 19
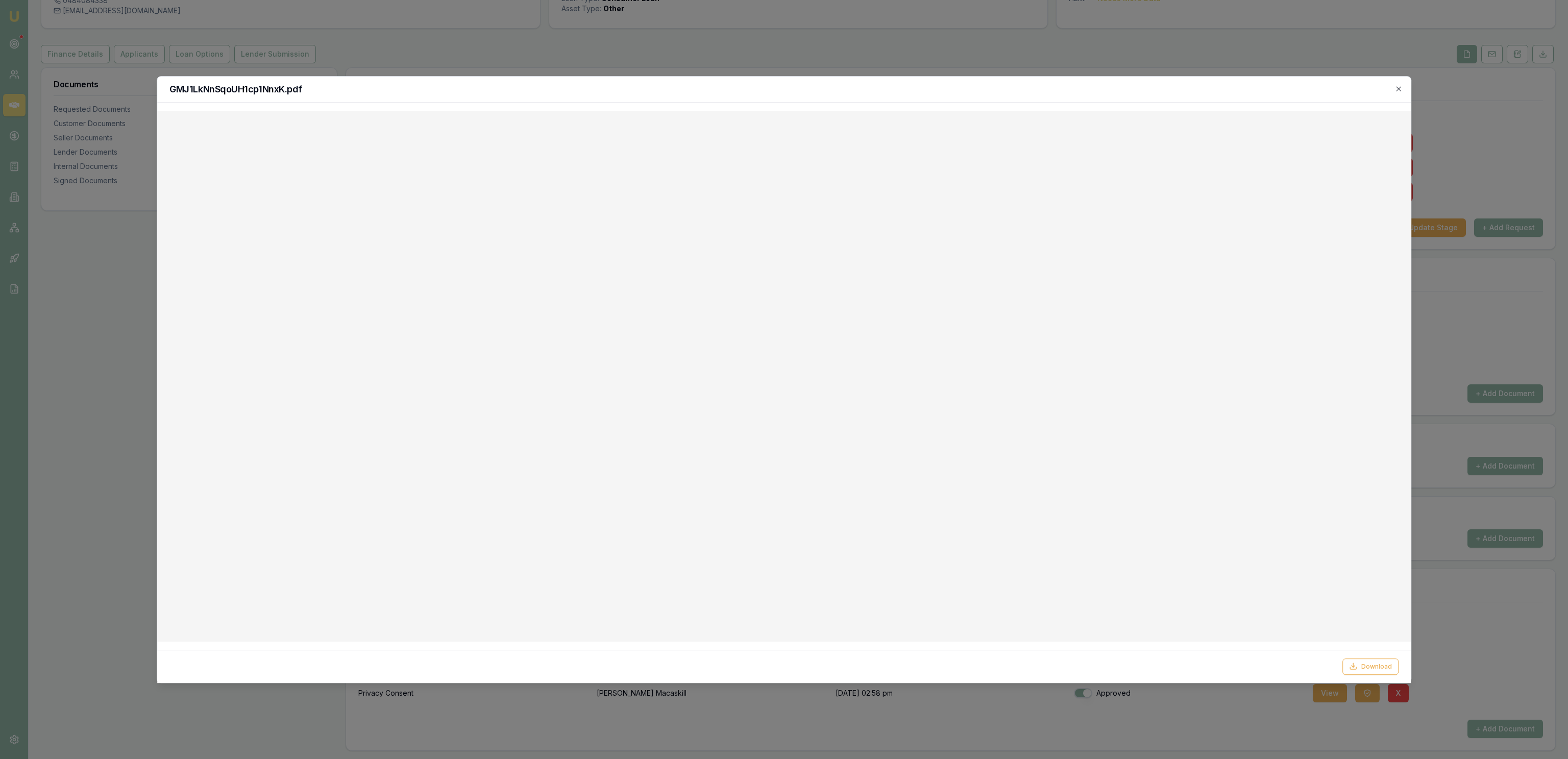
click at [1365, 678] on div "Download" at bounding box center [784, 665] width 1254 height 33
click at [1363, 671] on button "Download" at bounding box center [1371, 666] width 57 height 16
click at [626, 62] on div at bounding box center [784, 380] width 1568 height 759
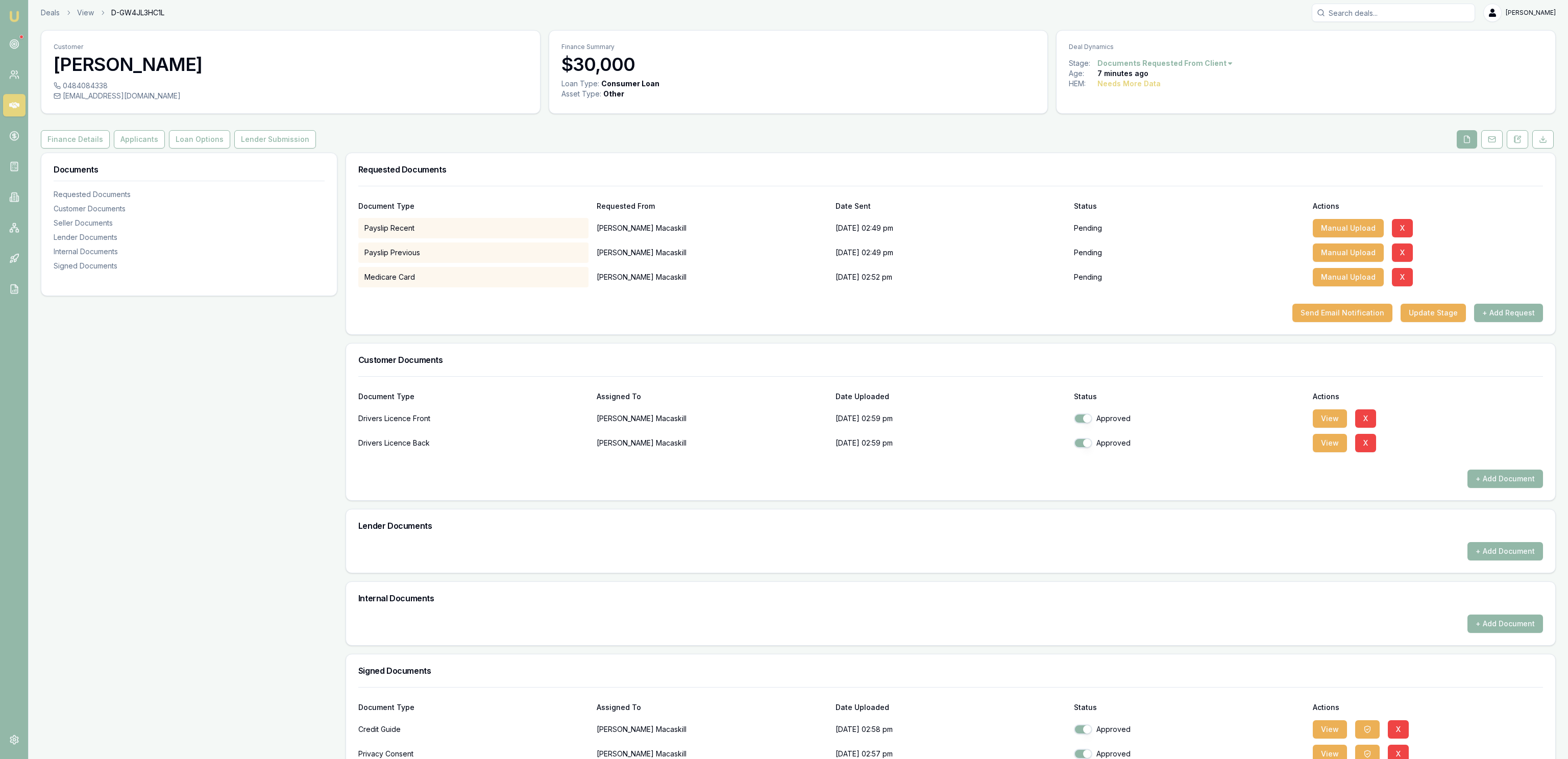
scroll to position [0, 0]
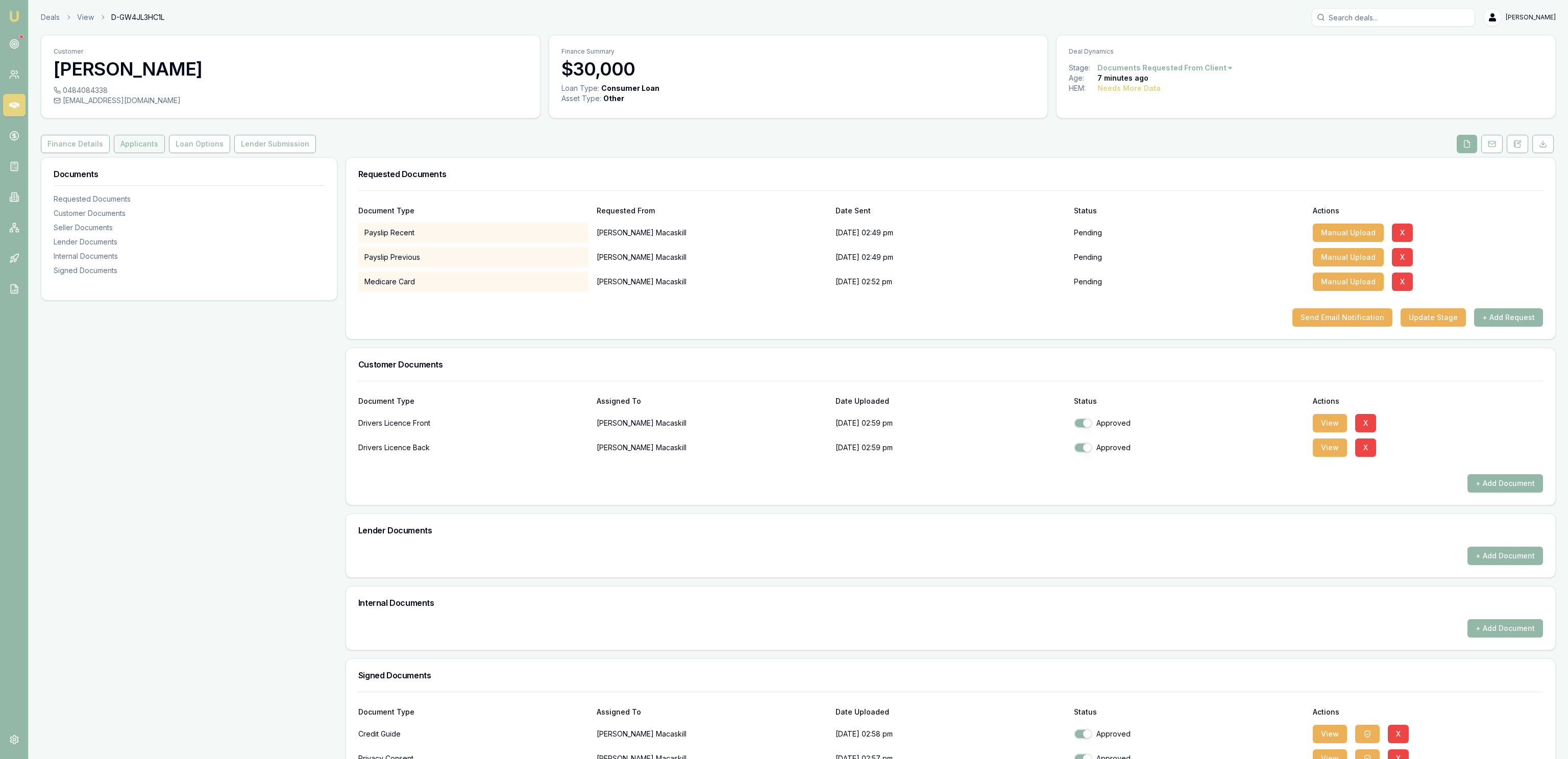
click at [129, 143] on button "Applicants" at bounding box center [139, 144] width 51 height 19
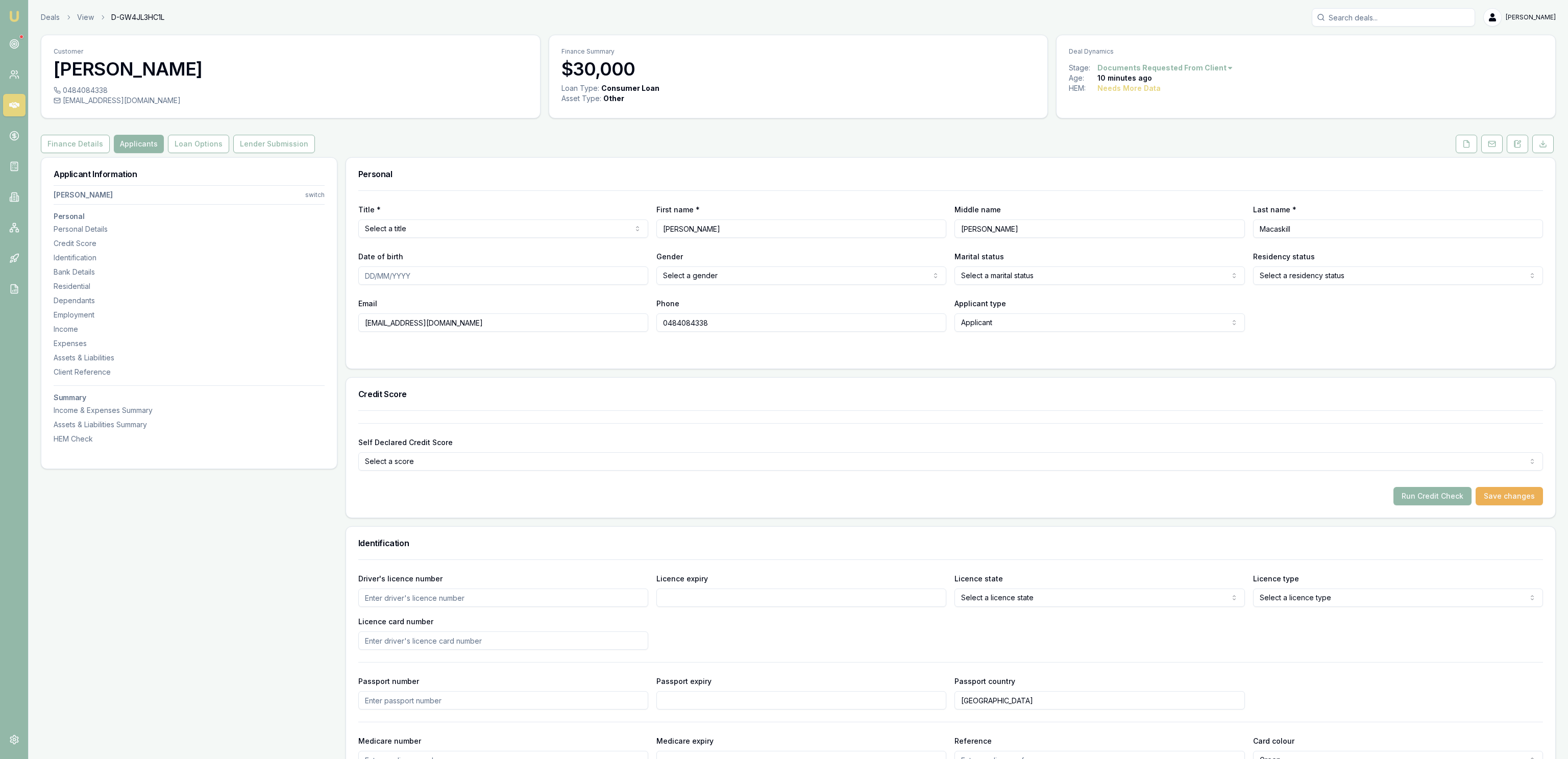
click at [633, 233] on html "Emu Broker Deals View D-GW4JL3HC1L Jackson Fanfulla Toggle Menu Customer Shaun …" at bounding box center [784, 380] width 1568 height 759
click at [541, 288] on div "Title * Mr Mr Mrs Miss Ms Dr Prof First name * Shaun Middle name Andrew Last na…" at bounding box center [951, 261] width 1185 height 142
click at [538, 282] on input "Date of birth" at bounding box center [503, 276] width 290 height 19
click at [540, 280] on input "Date of birth" at bounding box center [503, 276] width 290 height 19
click at [535, 270] on input "Date of birth" at bounding box center [503, 276] width 290 height 19
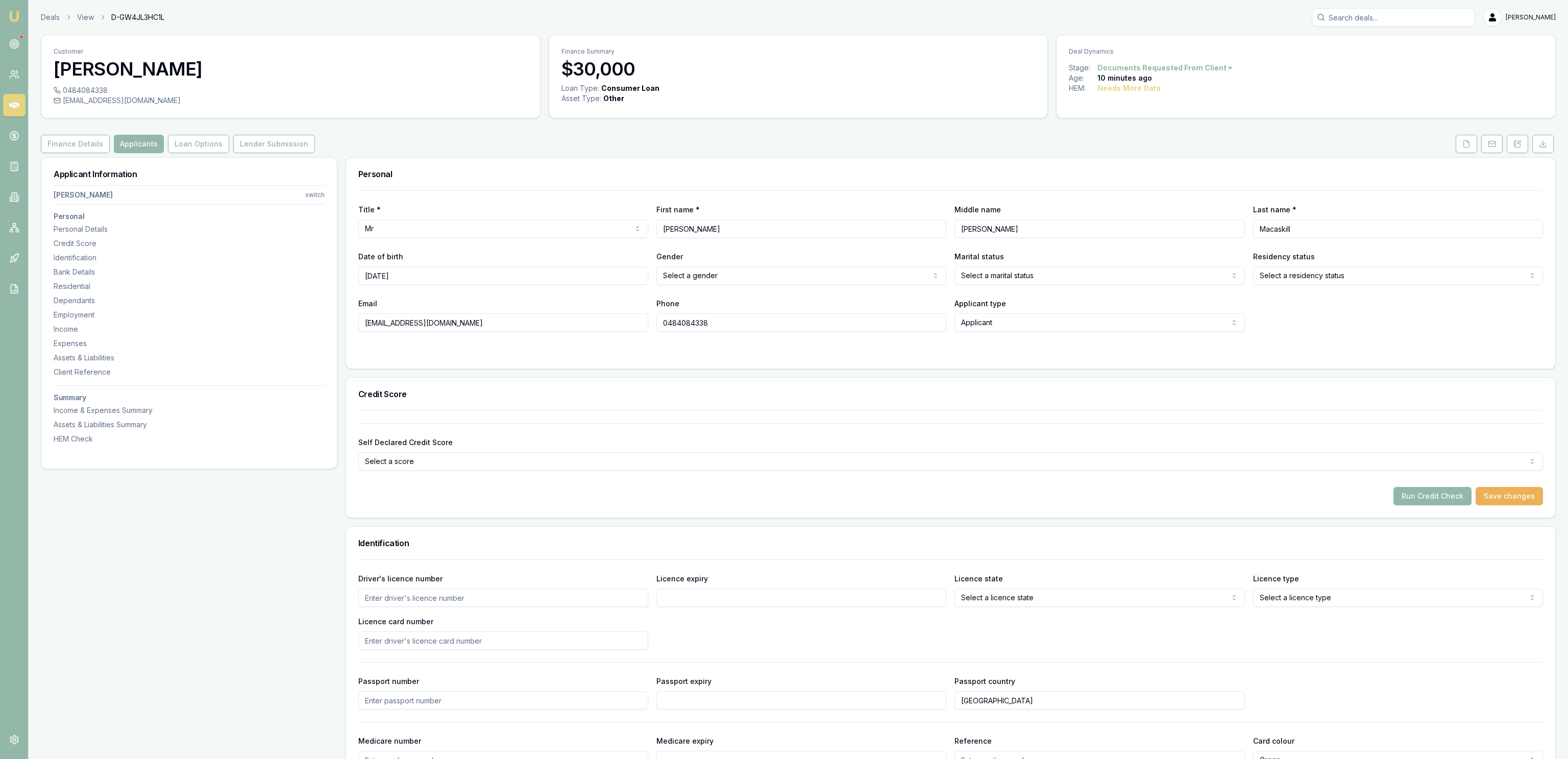
type input "13/11/1992"
select select "MARRIED"
click at [521, 407] on div "Credit Score" at bounding box center [950, 394] width 1209 height 33
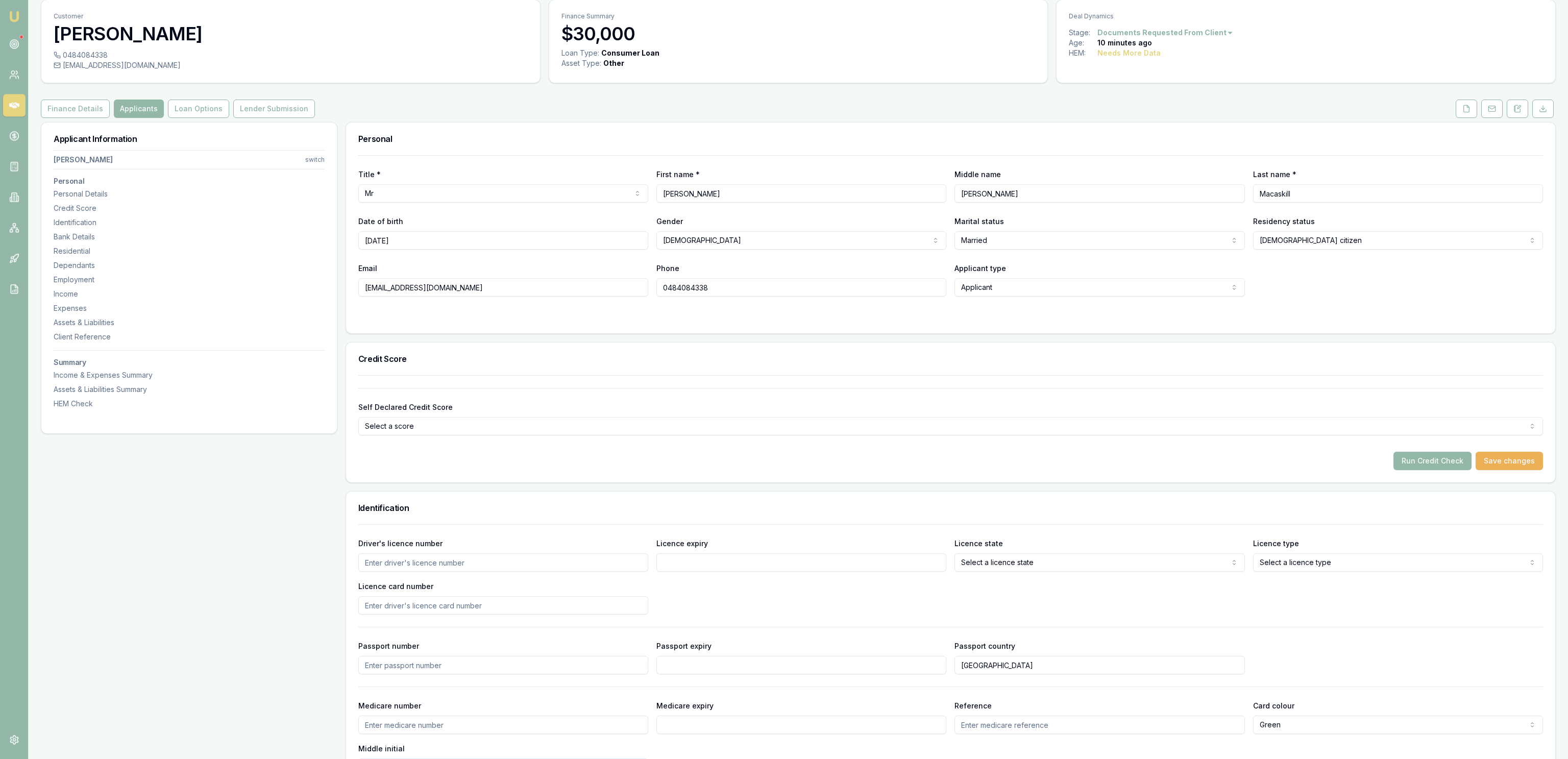
scroll to position [55, 0]
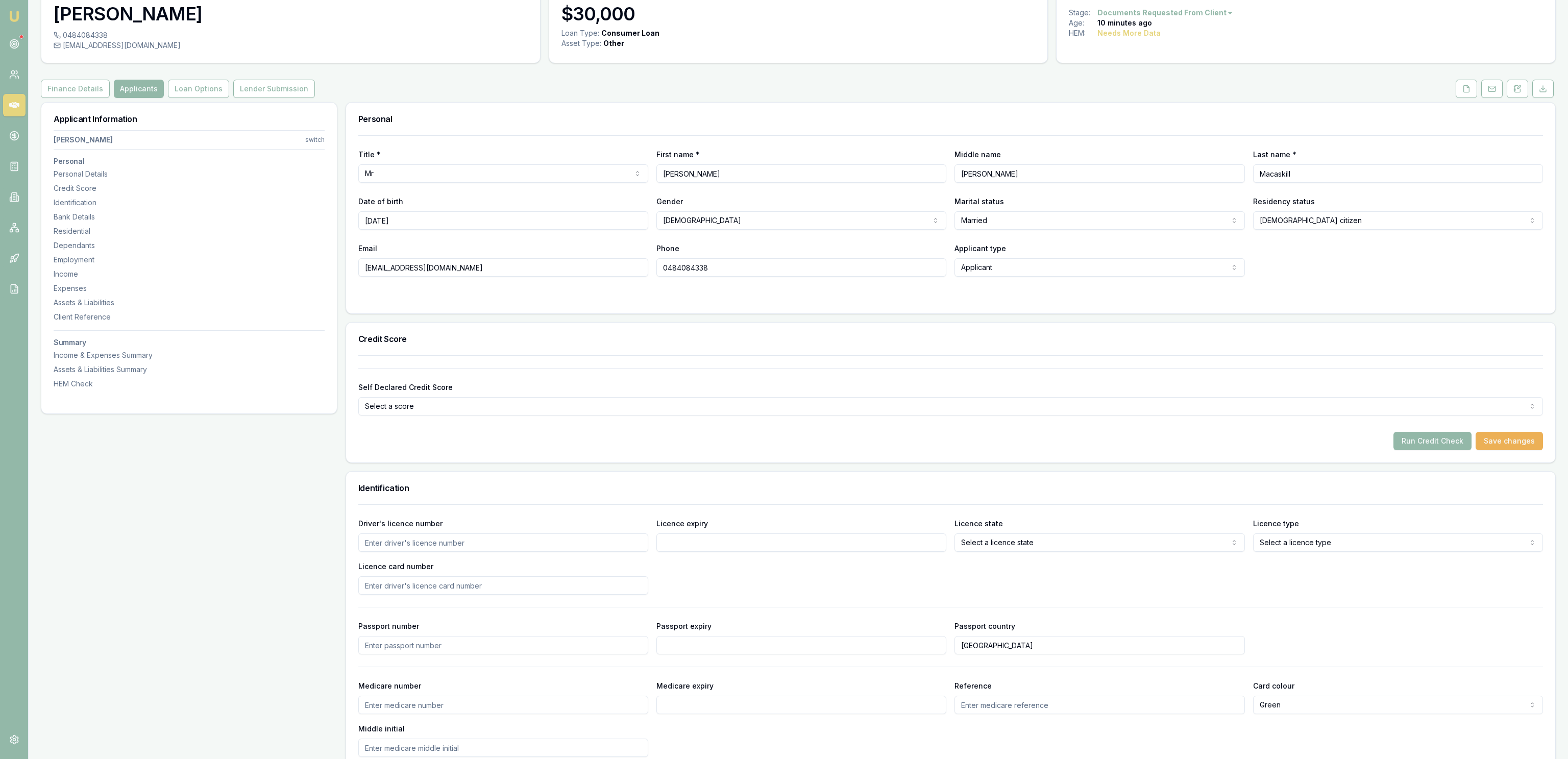
click at [423, 541] on input "Driver's licence number" at bounding box center [503, 543] width 290 height 19
type input "095471280"
type input "31/08/2027"
click at [979, 551] on div "Driver's licence number 095471280 Licence expiry 31/08/2027 Licence state Selec…" at bounding box center [951, 556] width 1185 height 77
click at [983, 546] on html "Emu Broker Deals View D-GW4JL3HC1L Jackson Fanfulla Toggle Menu Customer Shaun …" at bounding box center [784, 325] width 1568 height 759
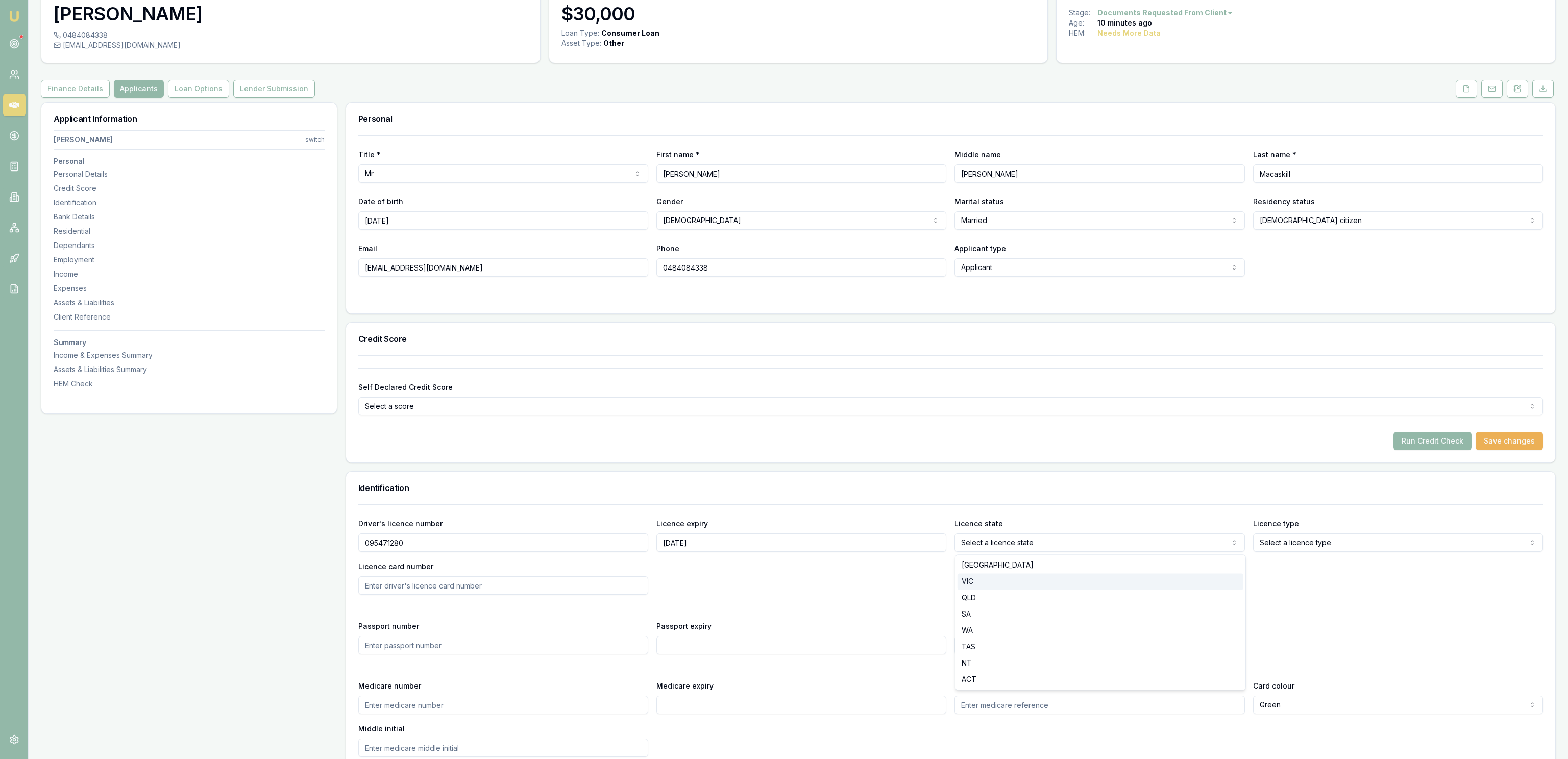
select select "VIC"
click at [1340, 557] on div "Driver's licence number 095471280 Licence expiry 31/08/2027 Licence state VIC N…" at bounding box center [951, 556] width 1185 height 77
click at [1339, 549] on html "Emu Broker Deals View D-GW4JL3HC1L Jackson Fanfulla Toggle Menu Customer Shaun …" at bounding box center [784, 325] width 1568 height 759
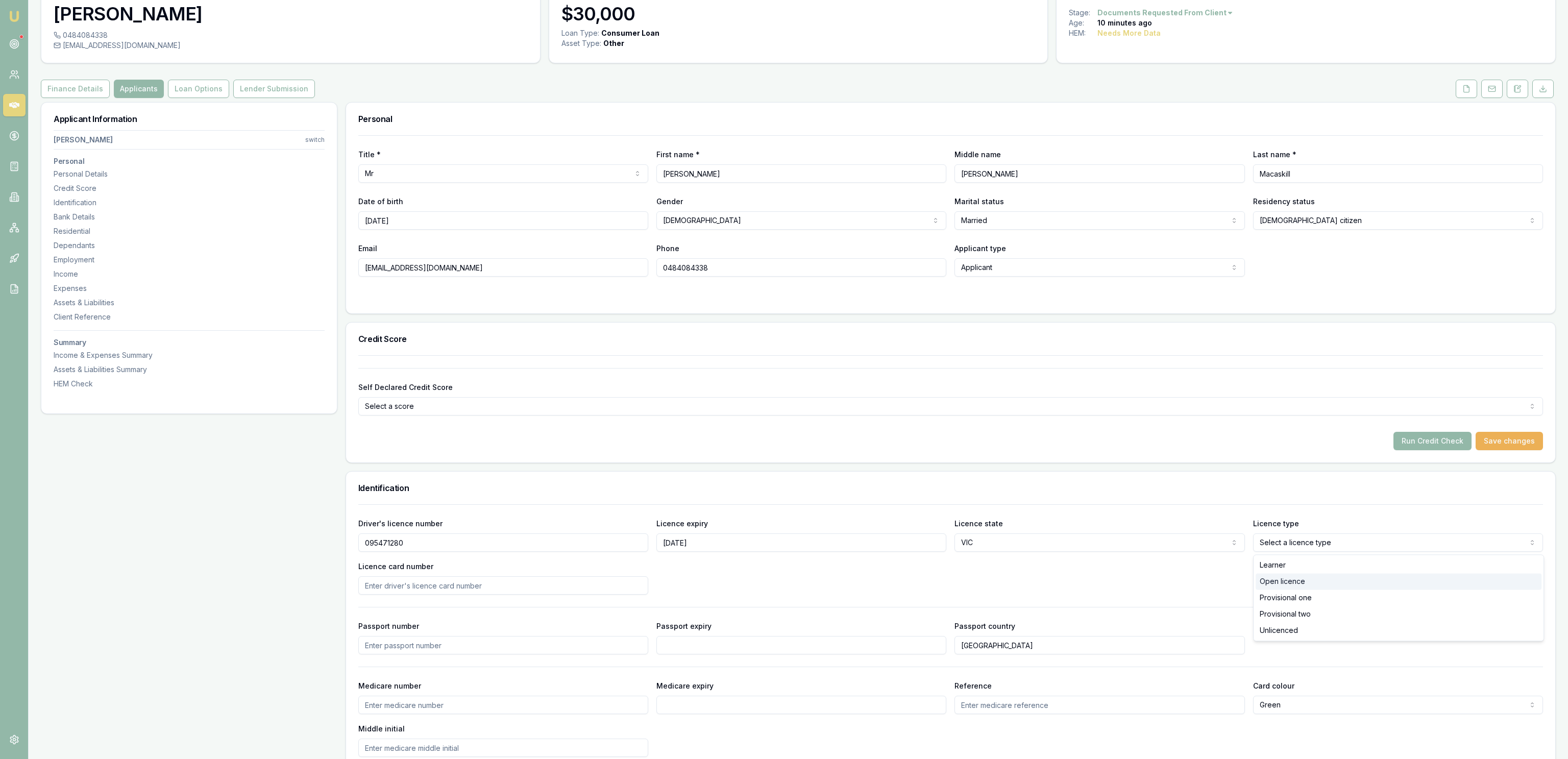
select select "OPEN_LICENCE"
click at [1240, 572] on div "Driver's licence number 095471280 Licence expiry 31/08/2027 Licence state VIC N…" at bounding box center [951, 556] width 1185 height 77
click at [420, 595] on input "Licence card number" at bounding box center [503, 586] width 290 height 19
click at [426, 586] on input "Licence card number" at bounding box center [503, 586] width 290 height 19
type input "630D306241"
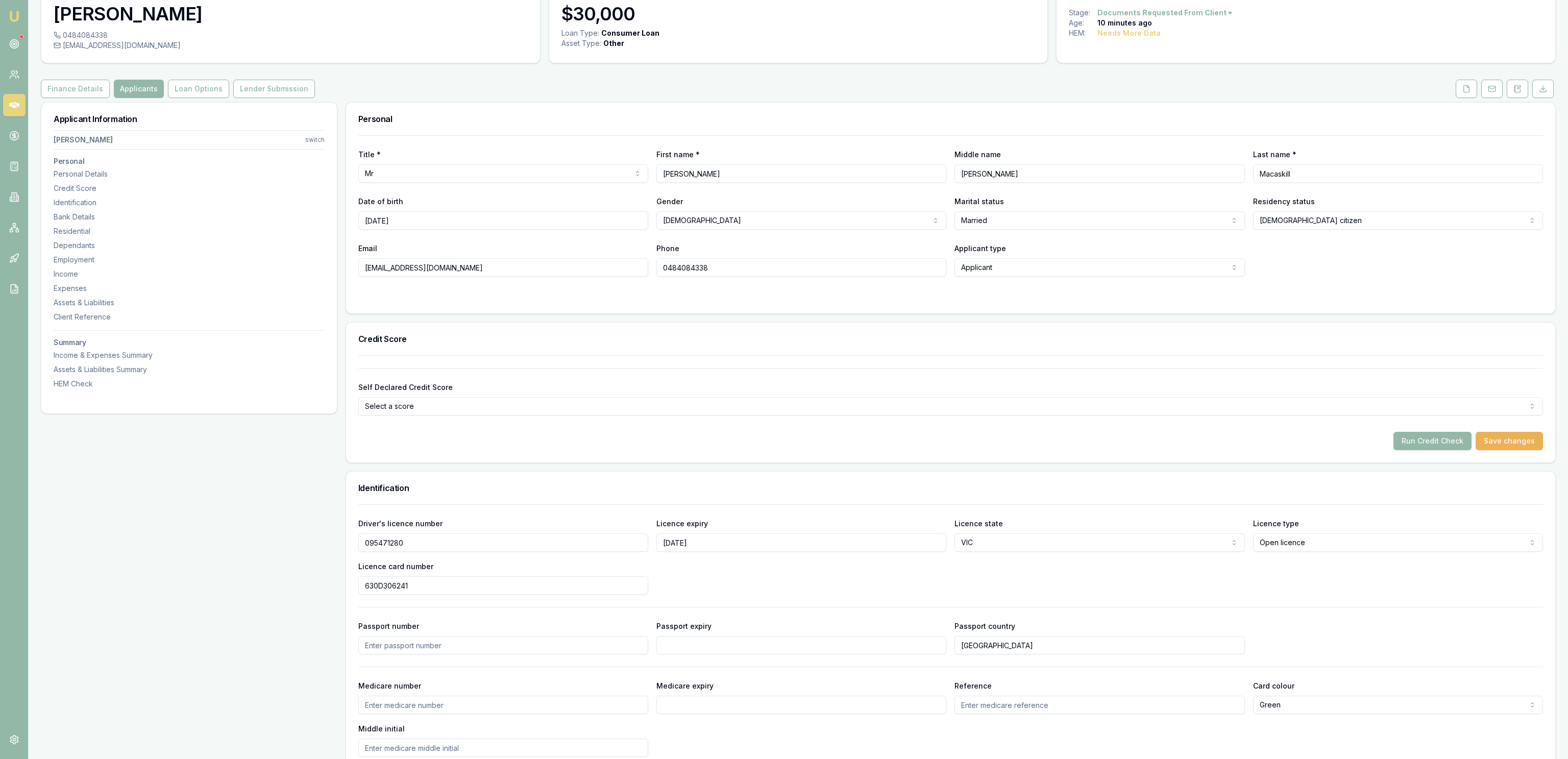
click at [462, 613] on div "Driver's licence number 095471280 Licence expiry 31/08/2027 Licence state VIC N…" at bounding box center [951, 630] width 1185 height 252
click at [359, 616] on div "Driver's licence number 095471280 Licence expiry 31/08/2027 Licence state VIC N…" at bounding box center [951, 630] width 1185 height 252
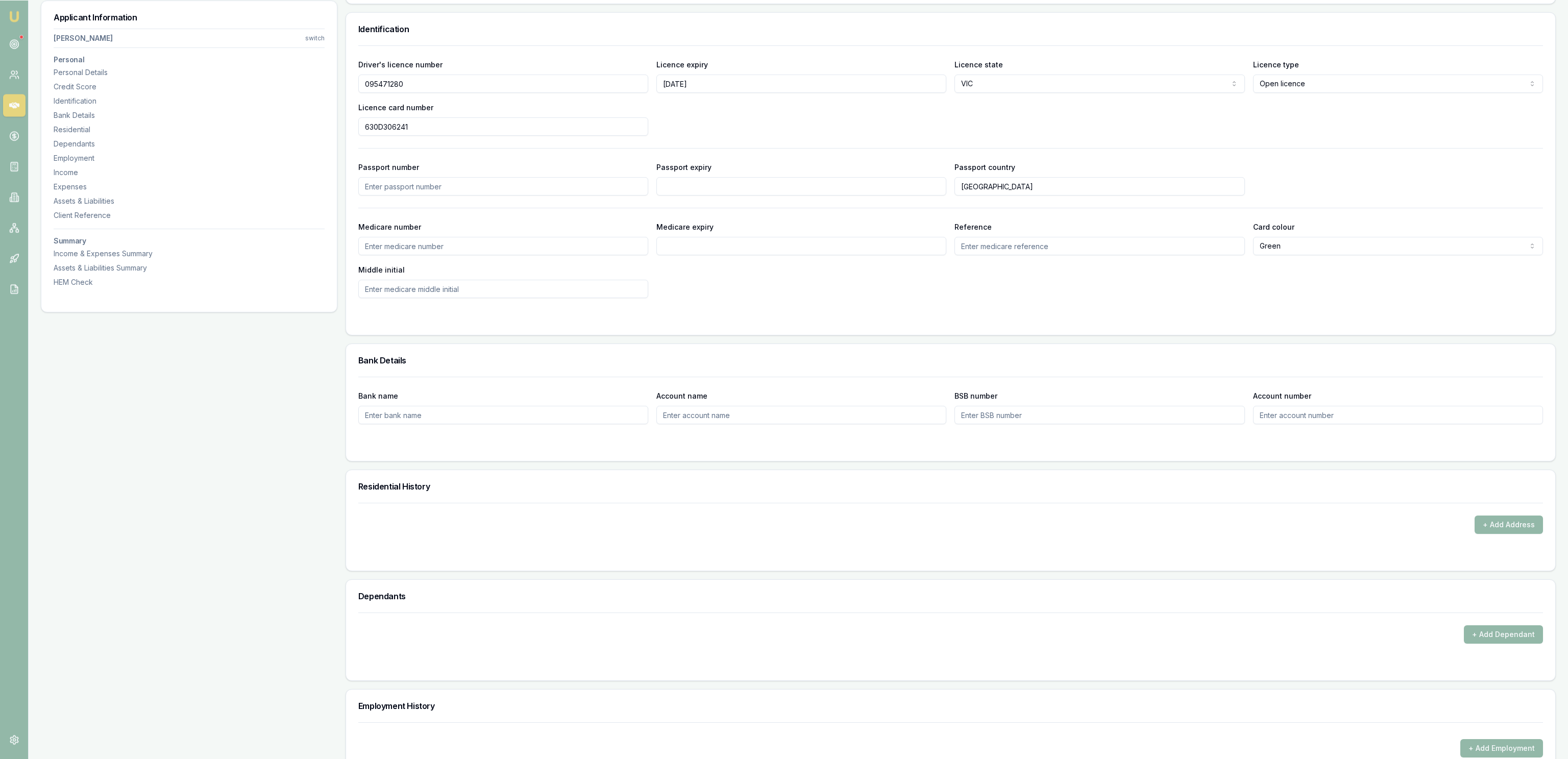
scroll to position [551, 0]
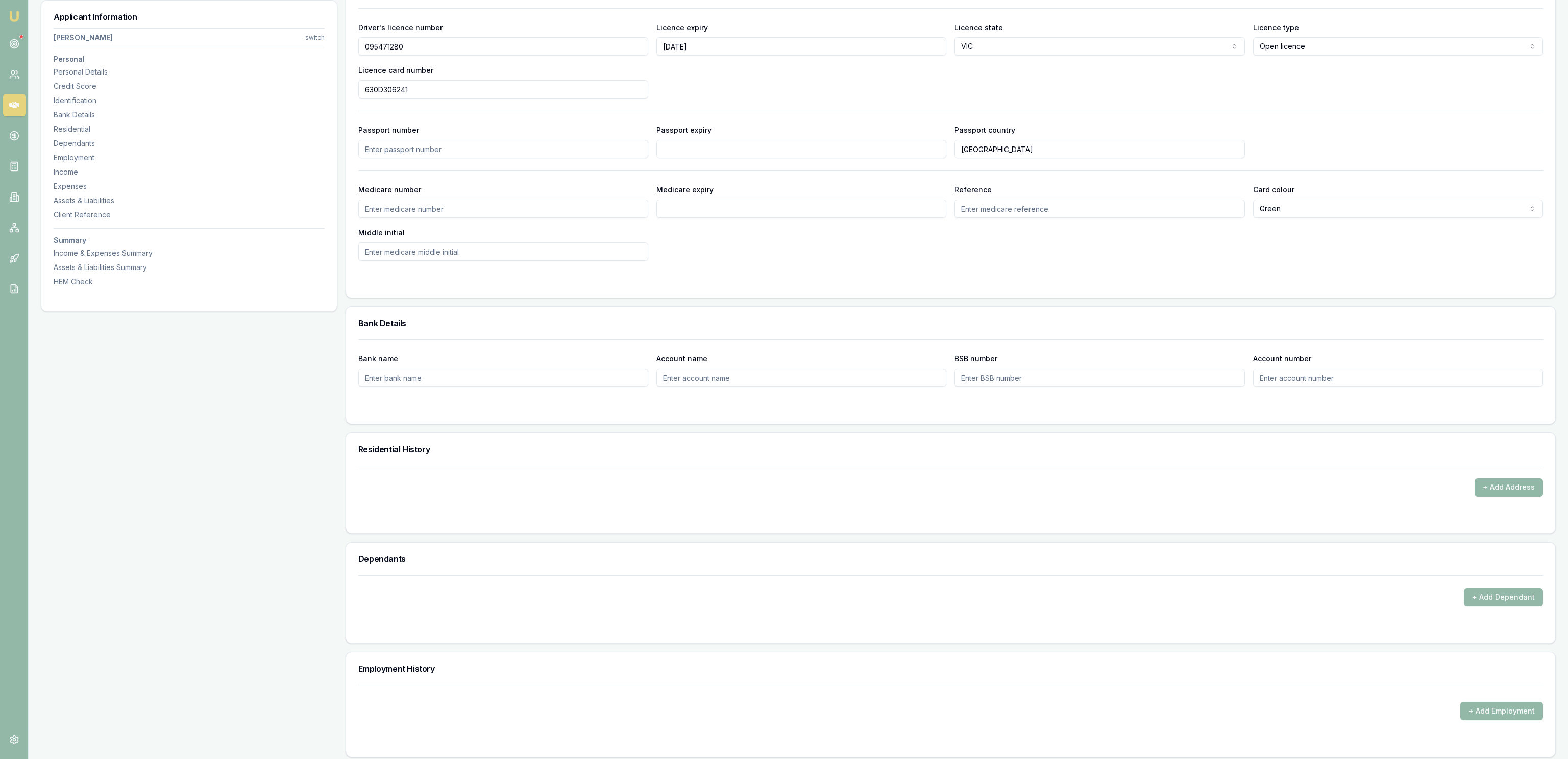
click at [1532, 487] on button "+ Add Address" at bounding box center [1508, 488] width 68 height 19
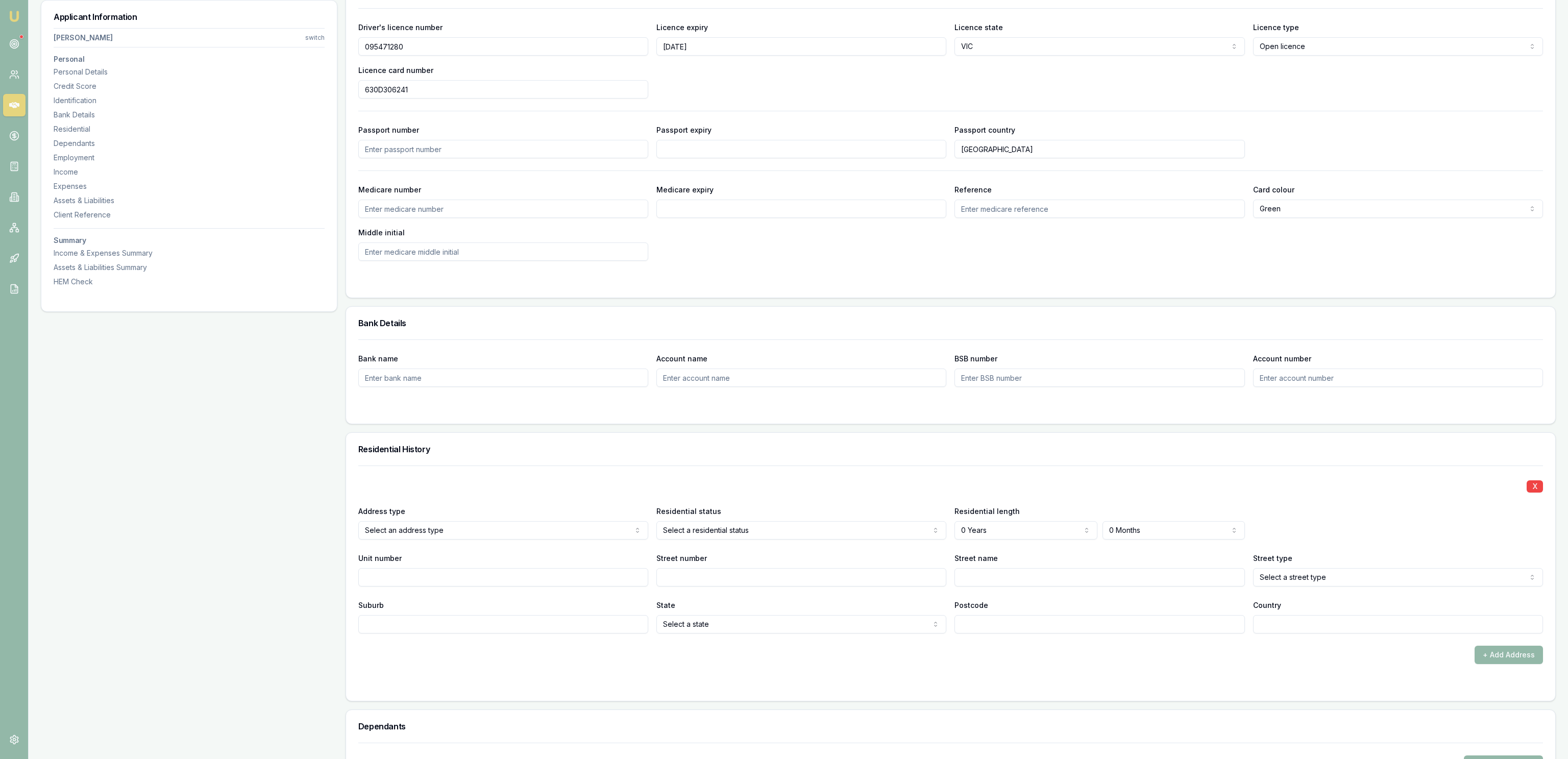
select select "5"
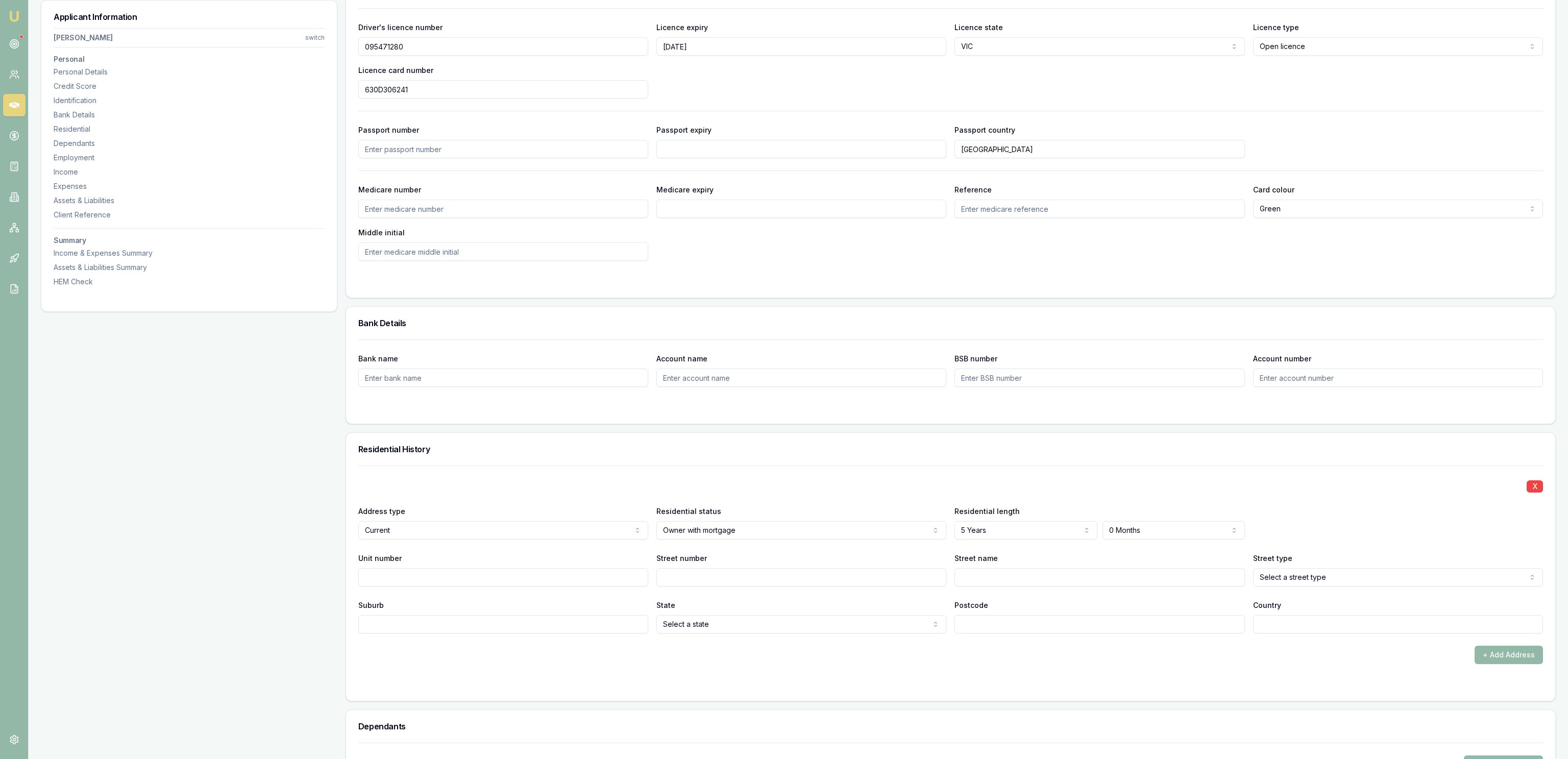
click at [1137, 522] on div "Residential length 5 Years 0 Years 1 Year 2 Years 3 Years 4 Years 5 Years 6 Yea…" at bounding box center [1100, 522] width 290 height 35
drag, startPoint x: 1136, startPoint y: 543, endPoint x: 1137, endPoint y: 532, distance: 11.0
click at [1136, 542] on div "X Address type Current Current Previous Residential status Owner with mortgage …" at bounding box center [951, 549] width 1185 height 168
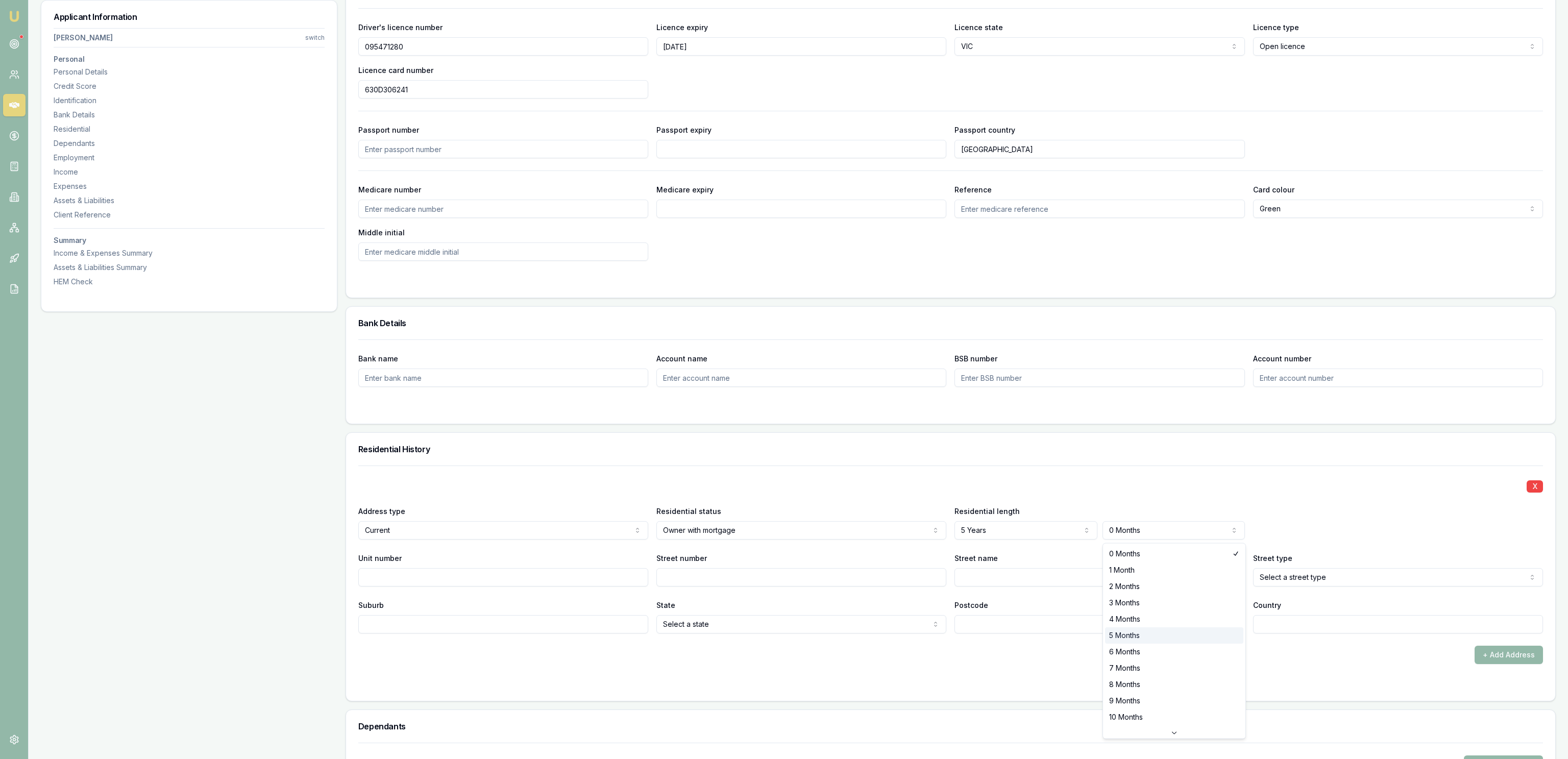
select select "5"
click at [1140, 631] on input "Postcode" at bounding box center [1100, 624] width 290 height 19
drag, startPoint x: 390, startPoint y: 588, endPoint x: 543, endPoint y: 589, distance: 153.0
click at [394, 586] on input "Unit number" at bounding box center [503, 578] width 290 height 19
click at [728, 586] on input "Street number" at bounding box center [801, 578] width 290 height 19
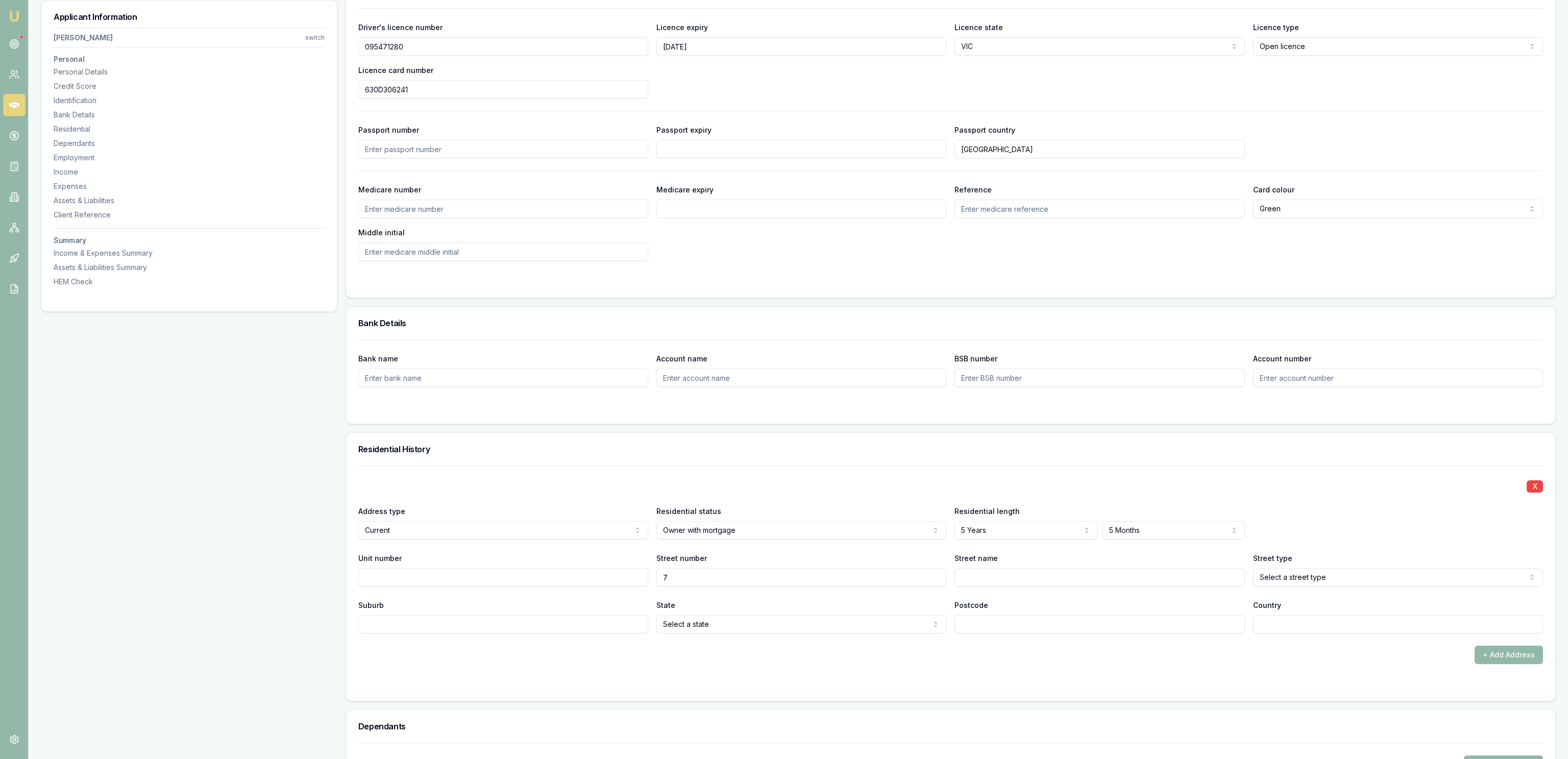
type input "7"
type input "Valencia"
select select "Street"
type input "Kirwan"
select select "QLD"
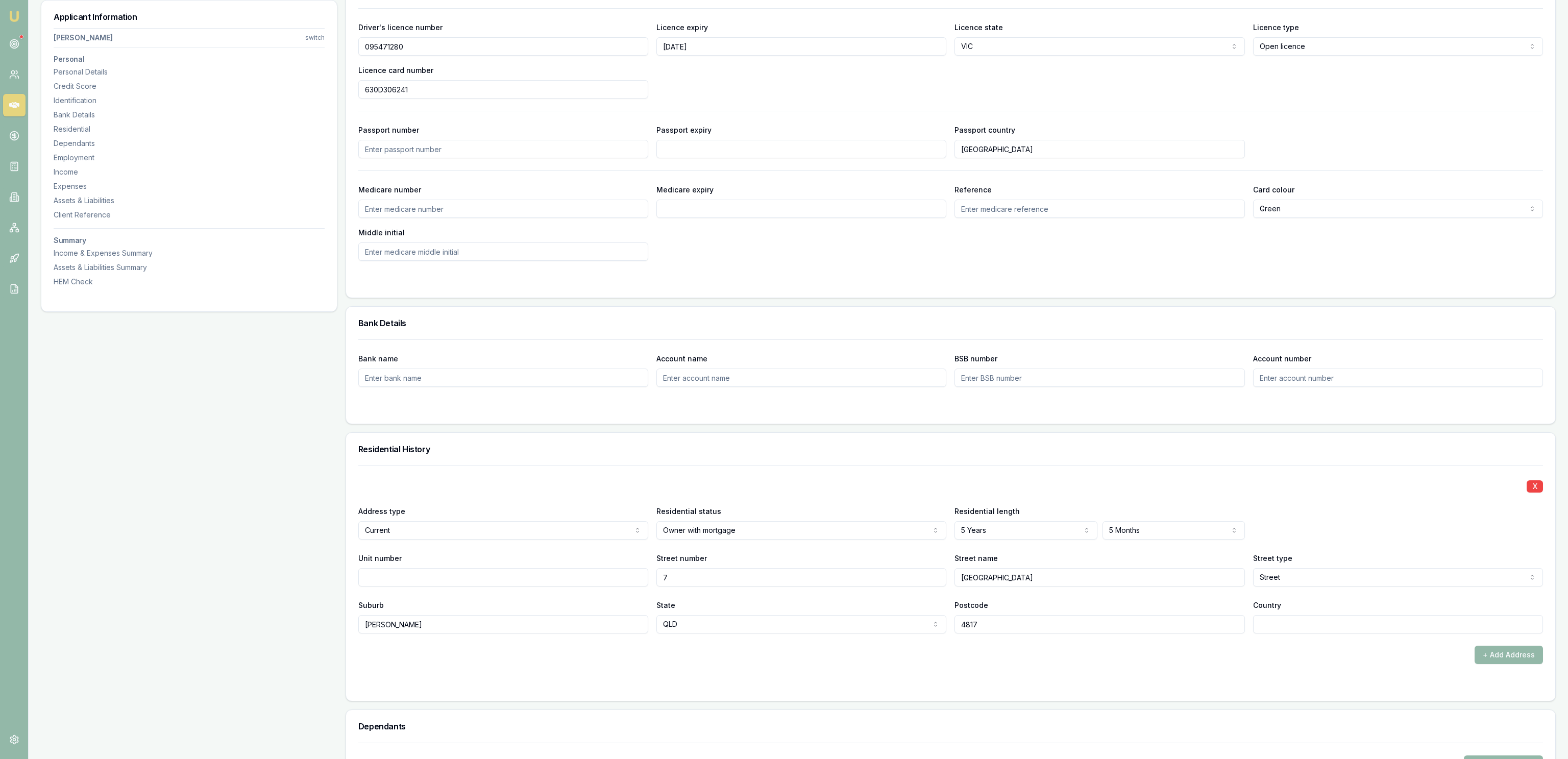
type input "4817"
type input "[GEOGRAPHIC_DATA]"
click at [796, 444] on div "Residential History" at bounding box center [950, 449] width 1209 height 33
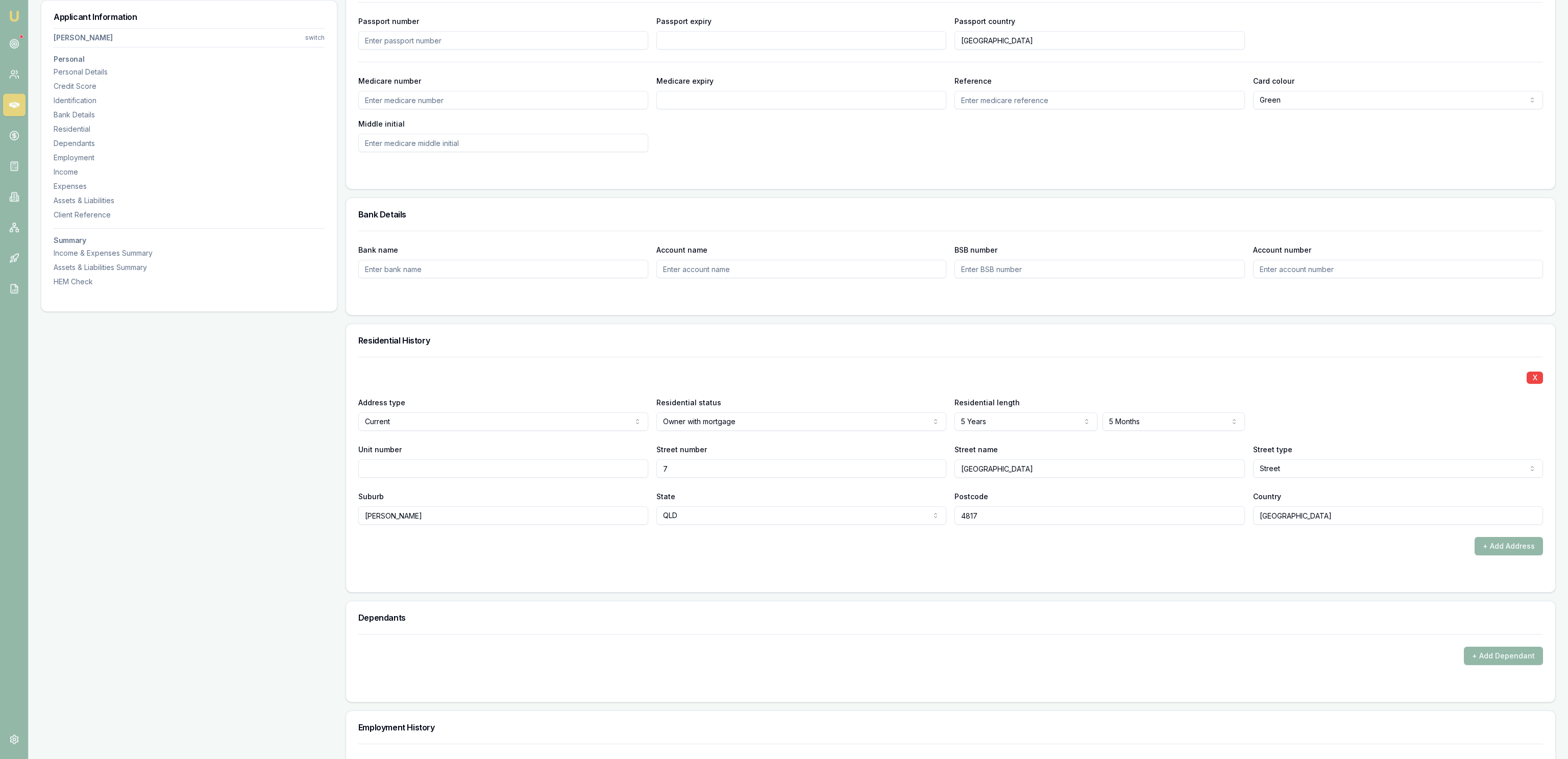
scroll to position [331, 0]
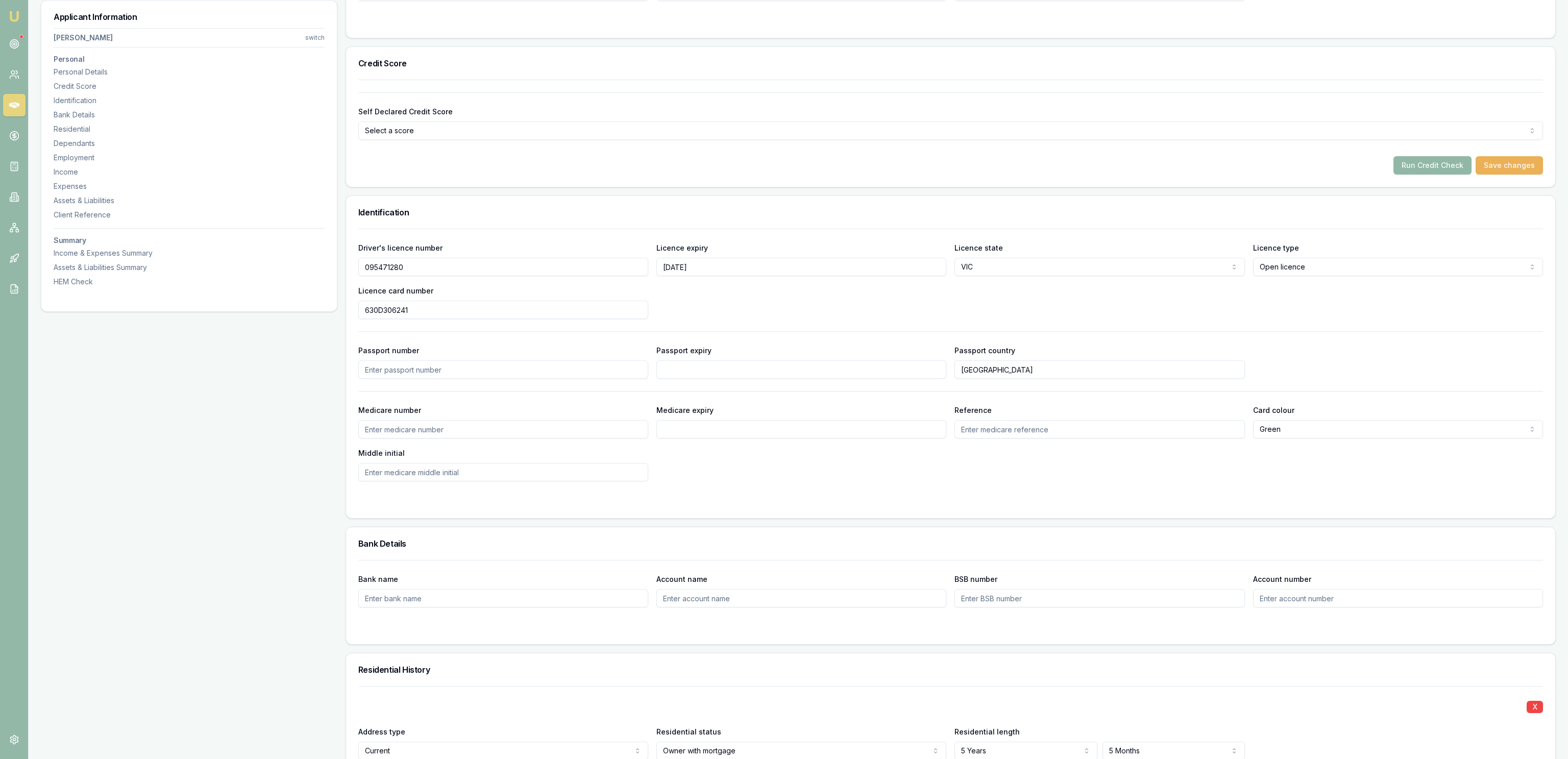
click at [1436, 168] on button "Run Credit Check" at bounding box center [1432, 166] width 78 height 19
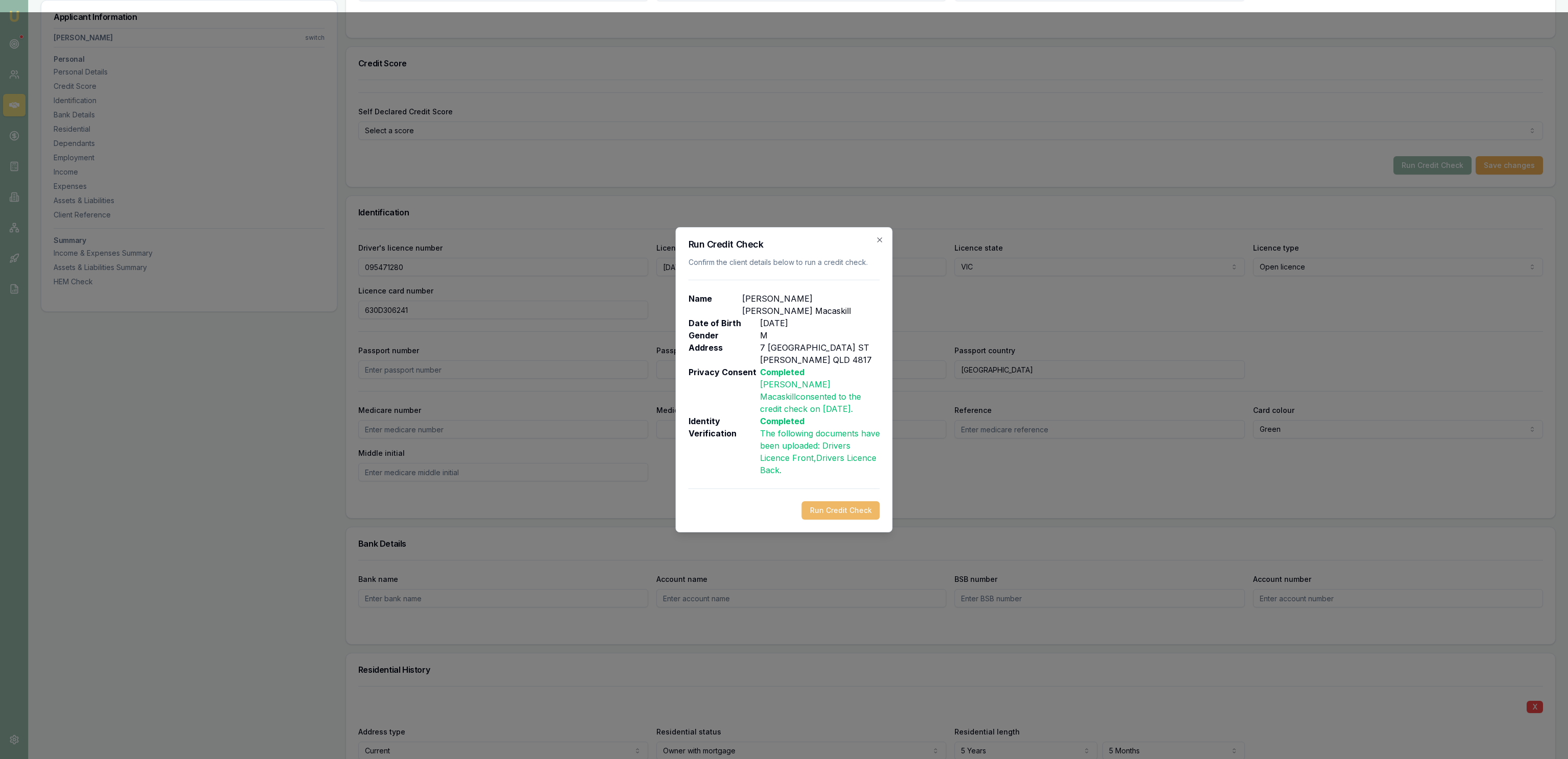
click at [839, 501] on button "Run Credit Check" at bounding box center [840, 510] width 78 height 19
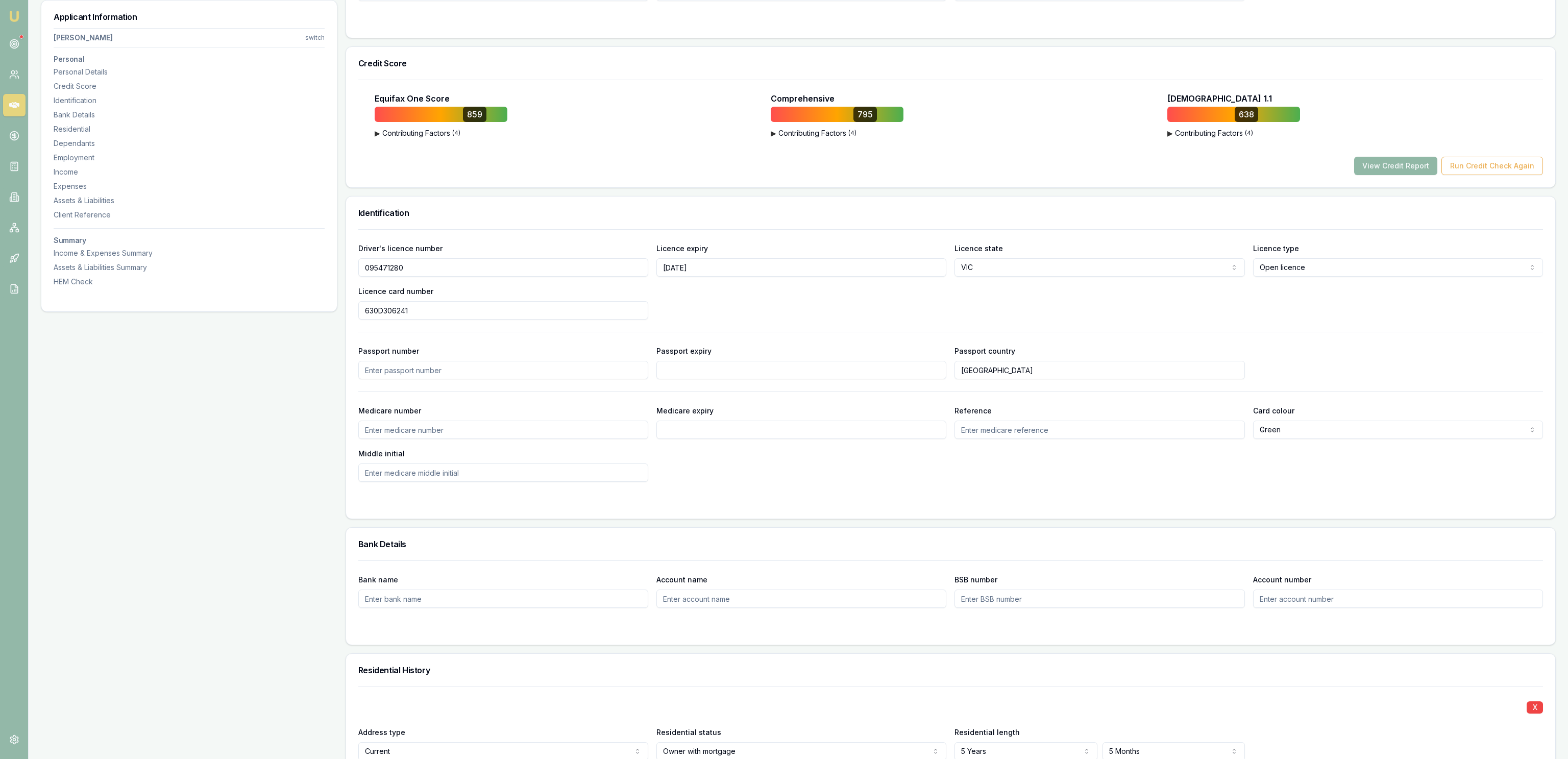
click at [1405, 174] on button "View Credit Report" at bounding box center [1395, 166] width 83 height 19
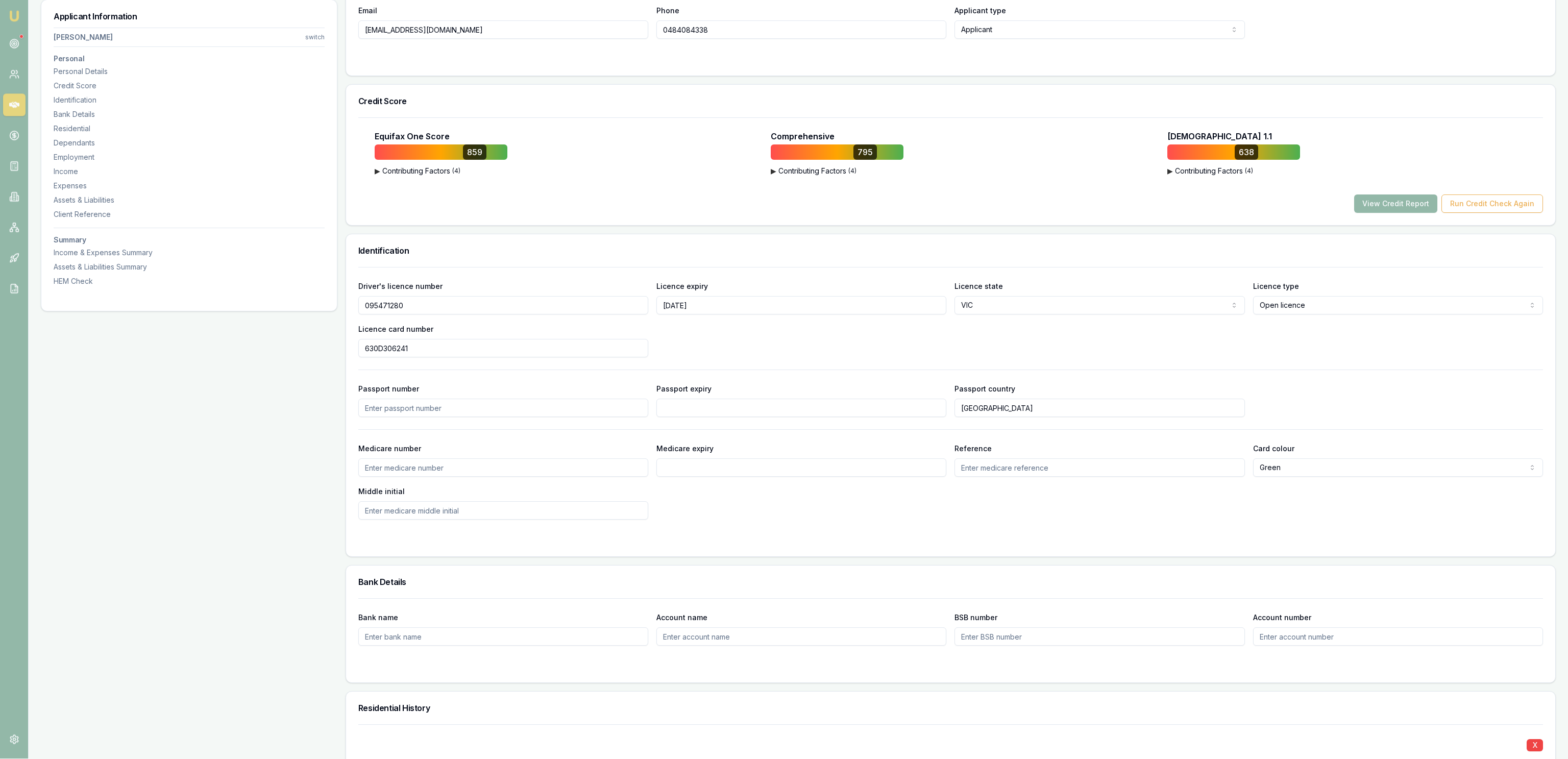
scroll to position [0, 0]
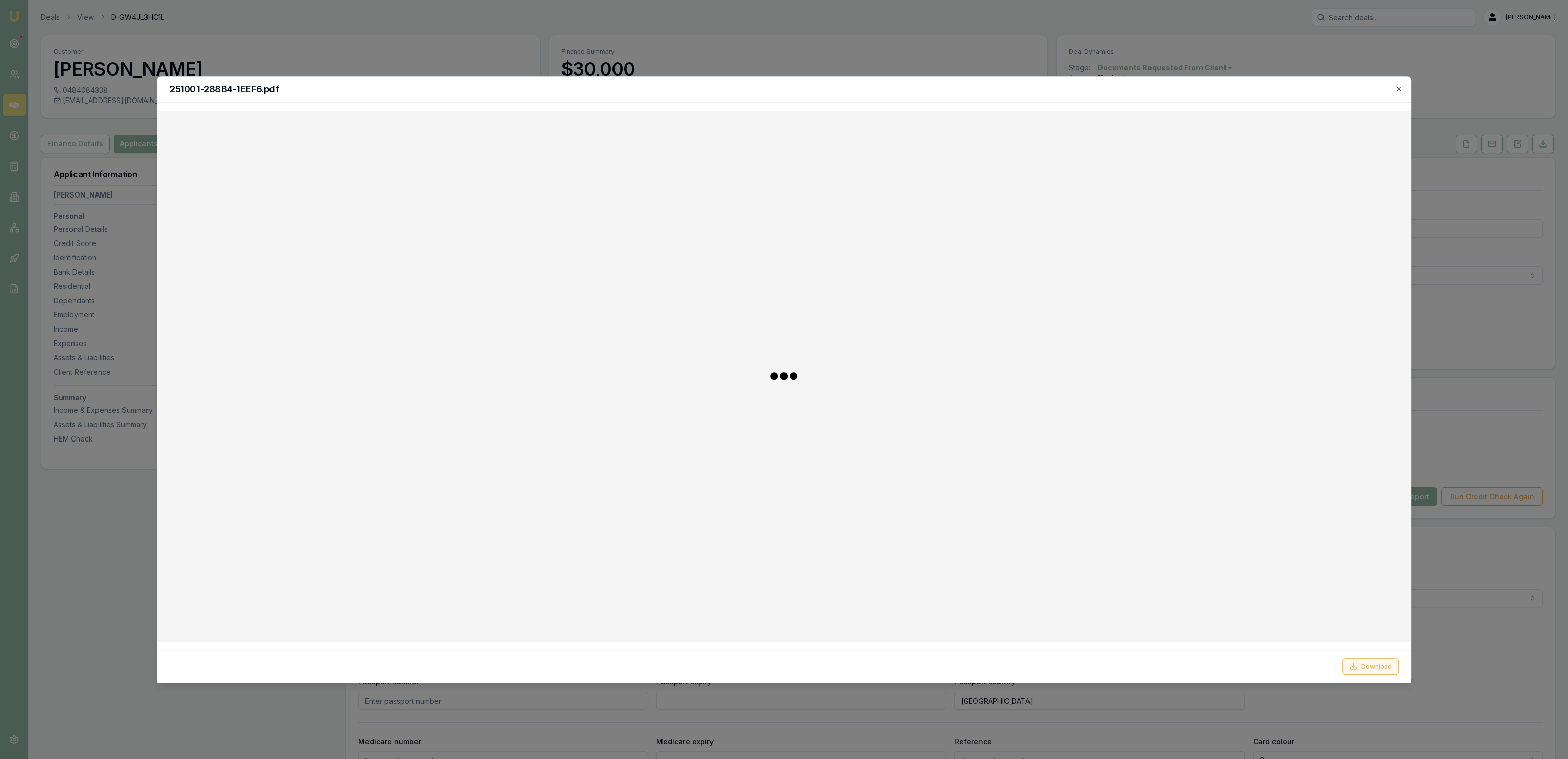
click at [1370, 668] on button "Download" at bounding box center [1371, 666] width 57 height 16
click at [839, 77] on div "251001-288B4-1EEF6.pdf" at bounding box center [784, 90] width 1254 height 26
drag, startPoint x: 995, startPoint y: 50, endPoint x: 1223, endPoint y: 94, distance: 232.2
click at [998, 50] on div at bounding box center [784, 380] width 1568 height 759
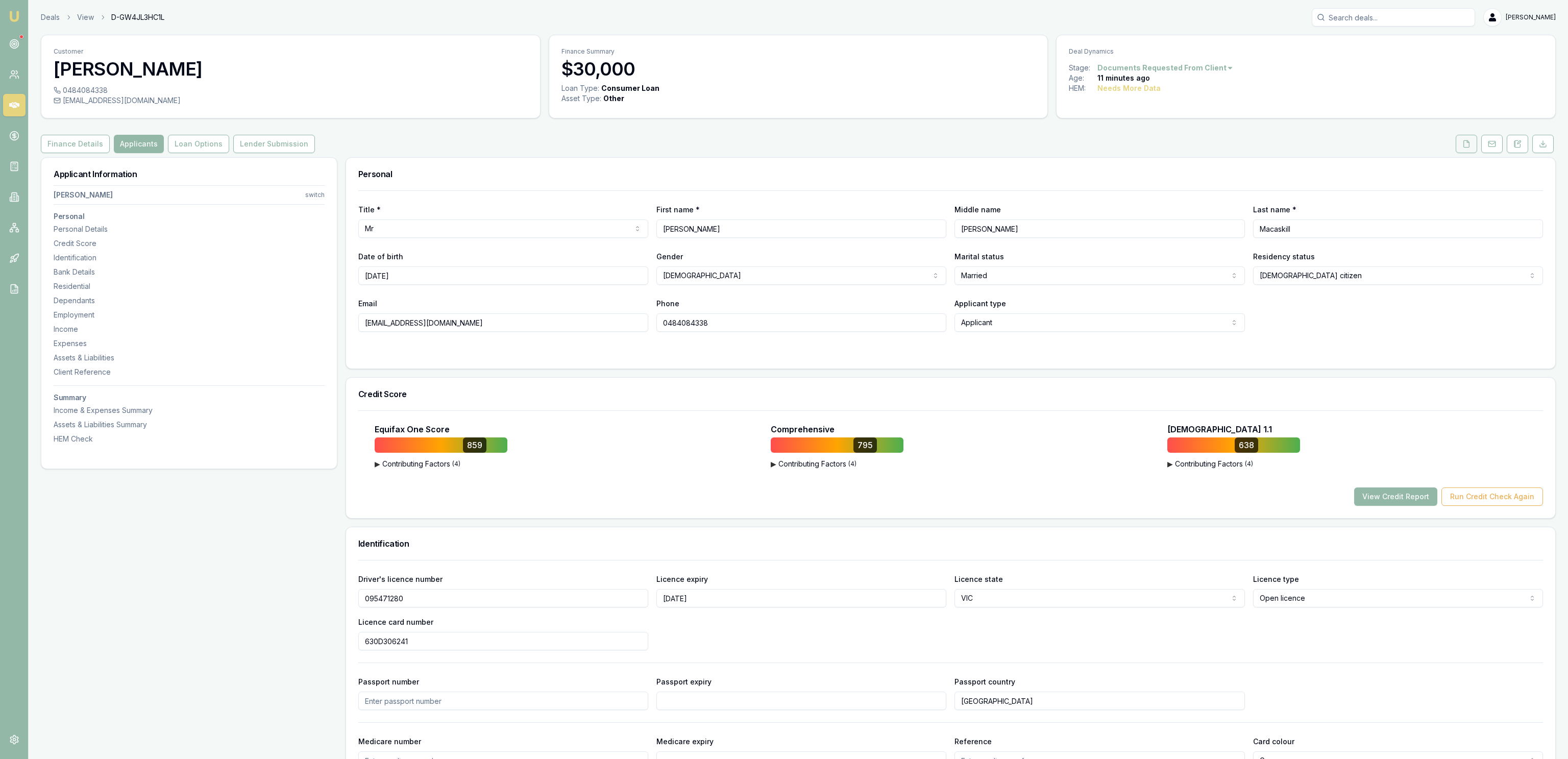
click at [1464, 147] on icon at bounding box center [1466, 143] width 5 height 7
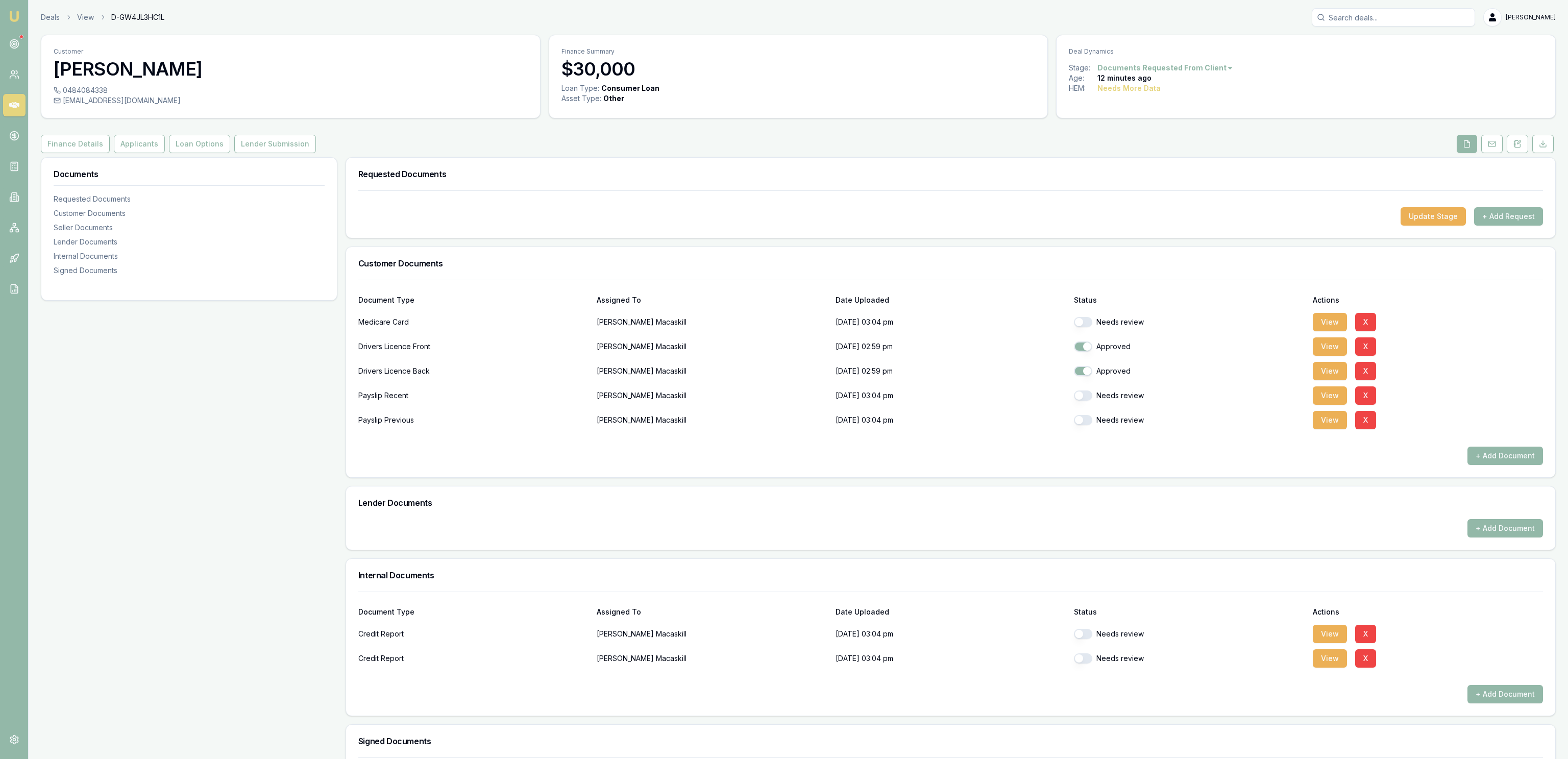
checkbox input "false"
checkbox input "true"
click at [157, 98] on div "shaunmacaskill92@gmail.com" at bounding box center [290, 100] width 474 height 10
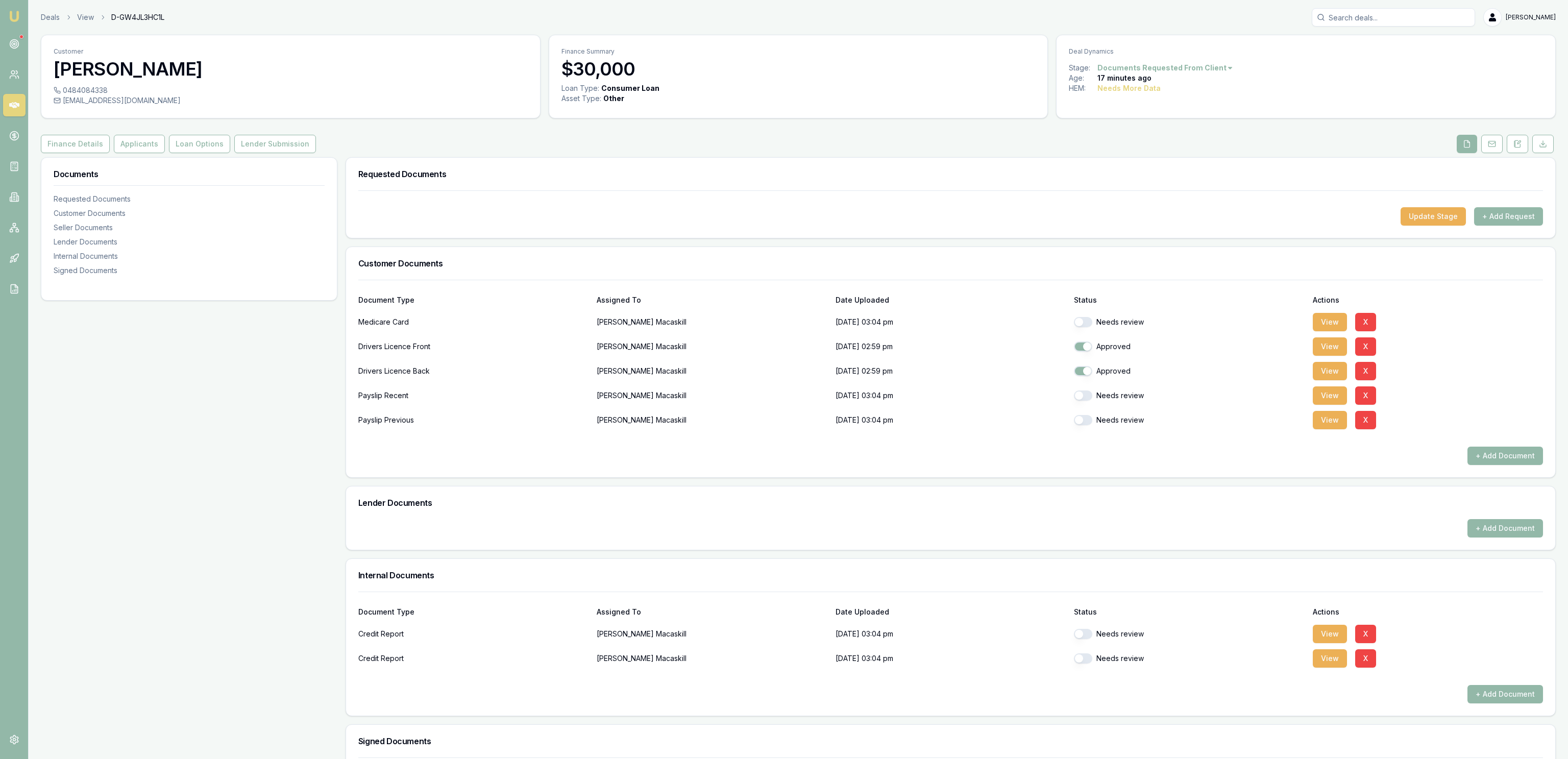
copy icon
click at [77, 87] on div "0484084338" at bounding box center [290, 90] width 474 height 10
click at [79, 87] on div "0484084338" at bounding box center [290, 90] width 474 height 10
copy div "0484084338"
click at [116, 108] on div "0484084338 shaunmacaskill92@gmail.com" at bounding box center [290, 101] width 499 height 33
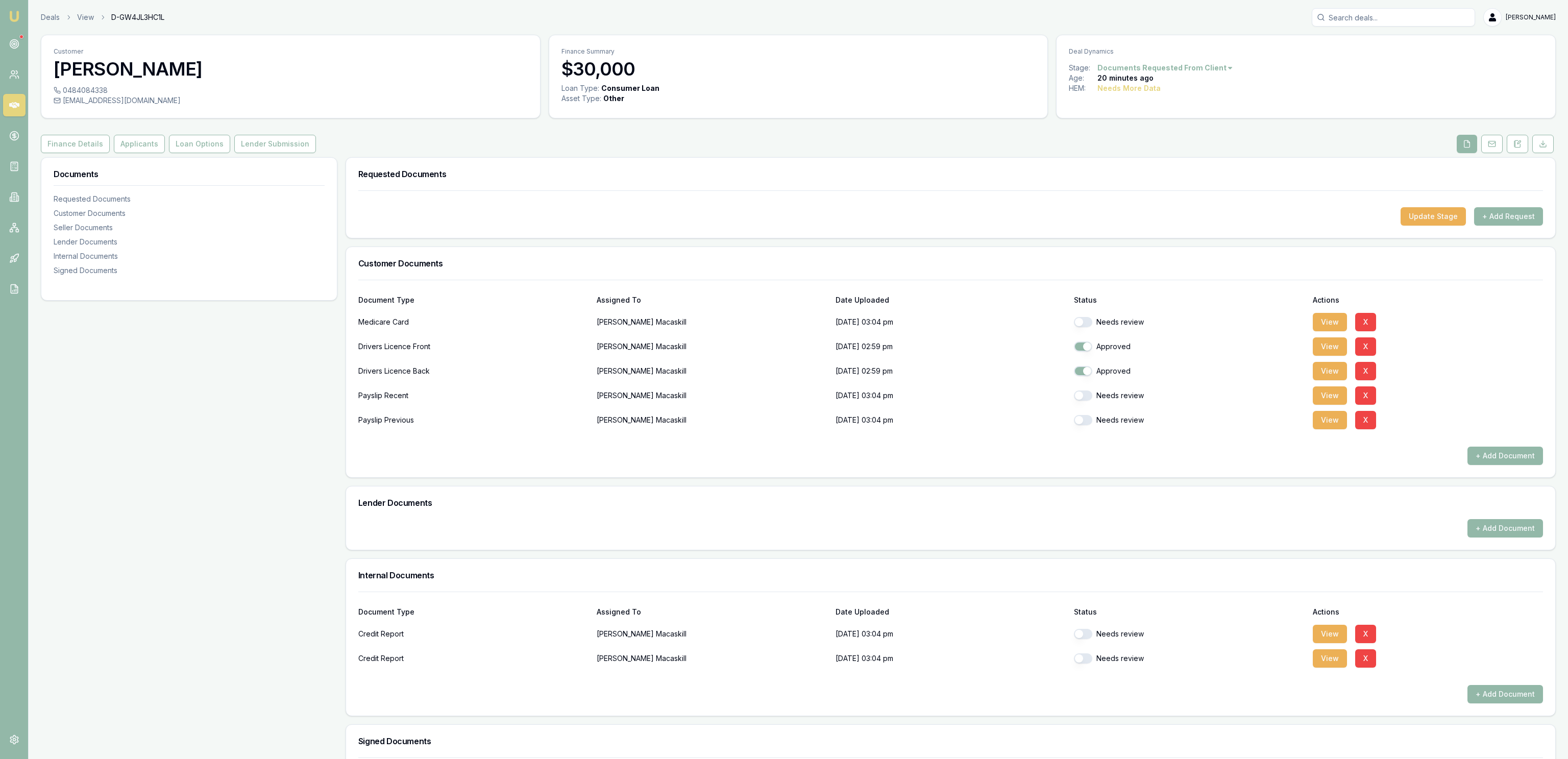
click at [118, 105] on div "shaunmacaskill92@gmail.com" at bounding box center [290, 100] width 474 height 10
click at [118, 104] on div "shaunmacaskill92@gmail.com" at bounding box center [290, 100] width 474 height 10
copy icon
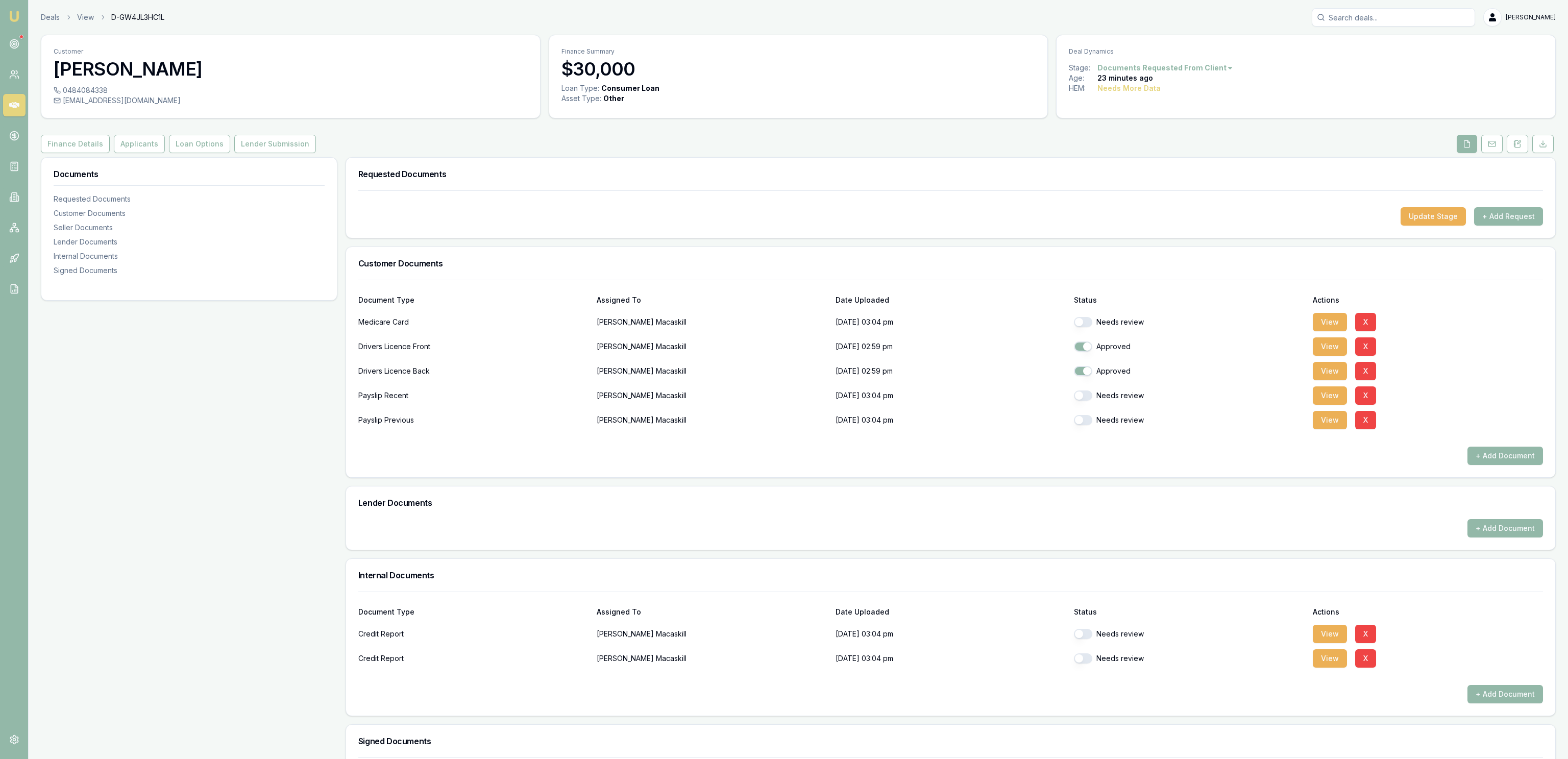
click at [253, 352] on div "Documents Requested Documents Customer Documents Seller Documents Lender Docume…" at bounding box center [189, 532] width 297 height 750
drag, startPoint x: 1080, startPoint y: 397, endPoint x: 1079, endPoint y: 414, distance: 17.0
click at [1080, 398] on button "button" at bounding box center [1083, 395] width 19 height 10
checkbox input "true"
click at [1079, 421] on button "button" at bounding box center [1083, 420] width 19 height 10
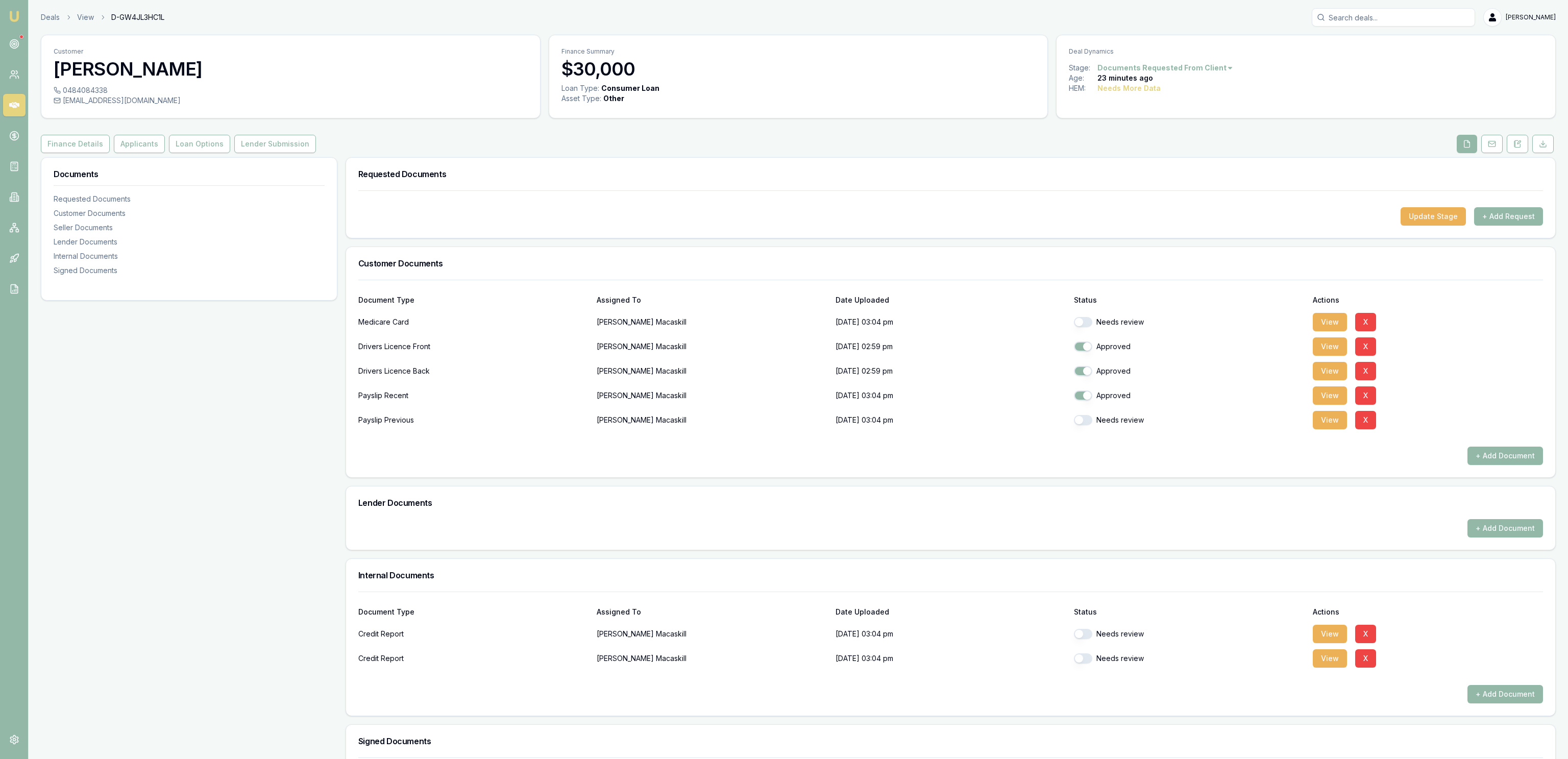
checkbox input "true"
click at [1086, 321] on button "button" at bounding box center [1083, 321] width 19 height 10
checkbox input "true"
click at [1338, 402] on button "View" at bounding box center [1330, 396] width 34 height 19
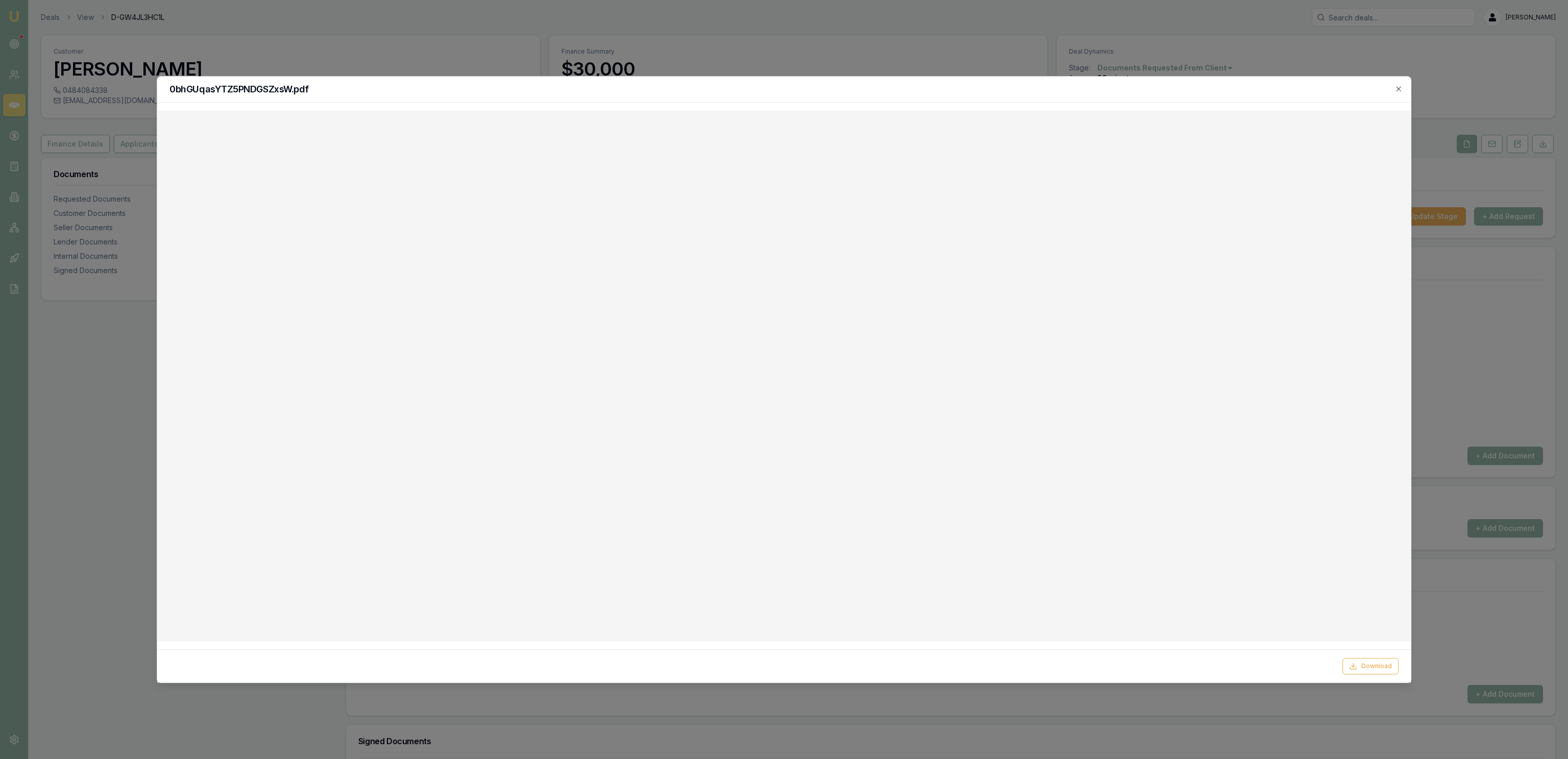
click at [499, 70] on div at bounding box center [784, 380] width 1568 height 759
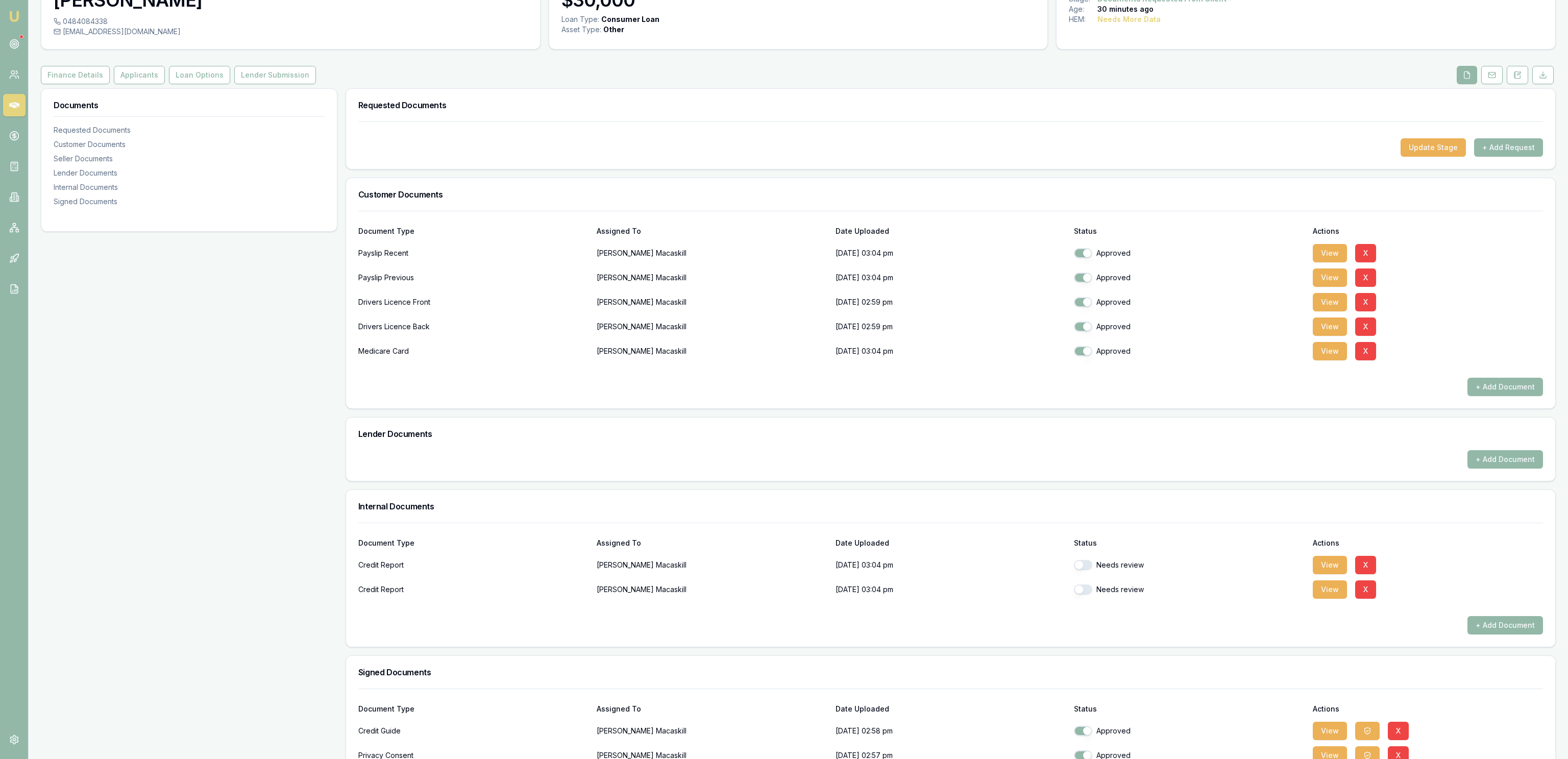
scroll to position [156, 0]
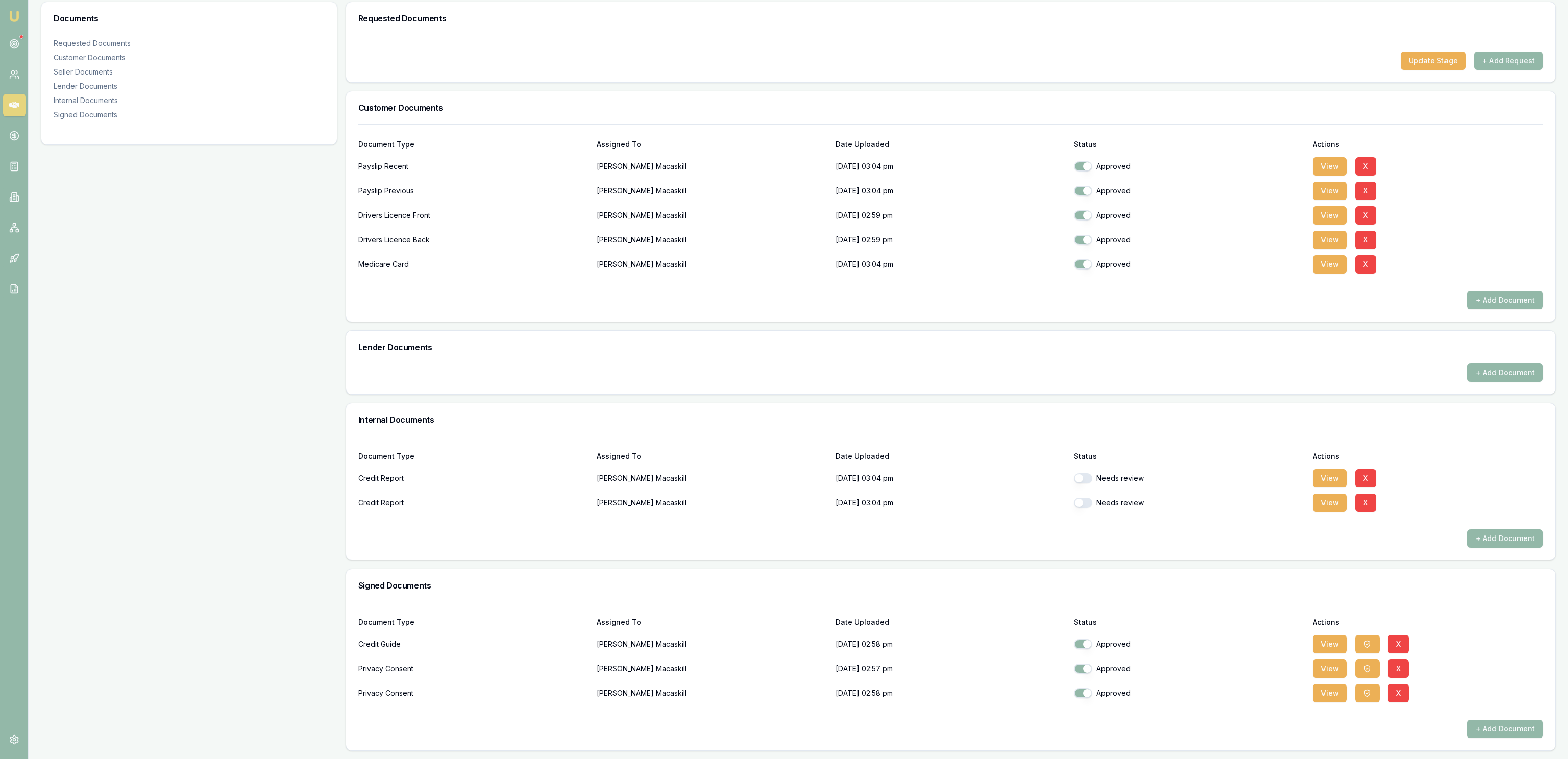
click at [1084, 480] on button "button" at bounding box center [1083, 478] width 19 height 10
checkbox input "true"
click at [1082, 507] on div "Needs review" at bounding box center [1189, 503] width 230 height 20
click at [1082, 500] on button "button" at bounding box center [1083, 503] width 19 height 10
checkbox input "true"
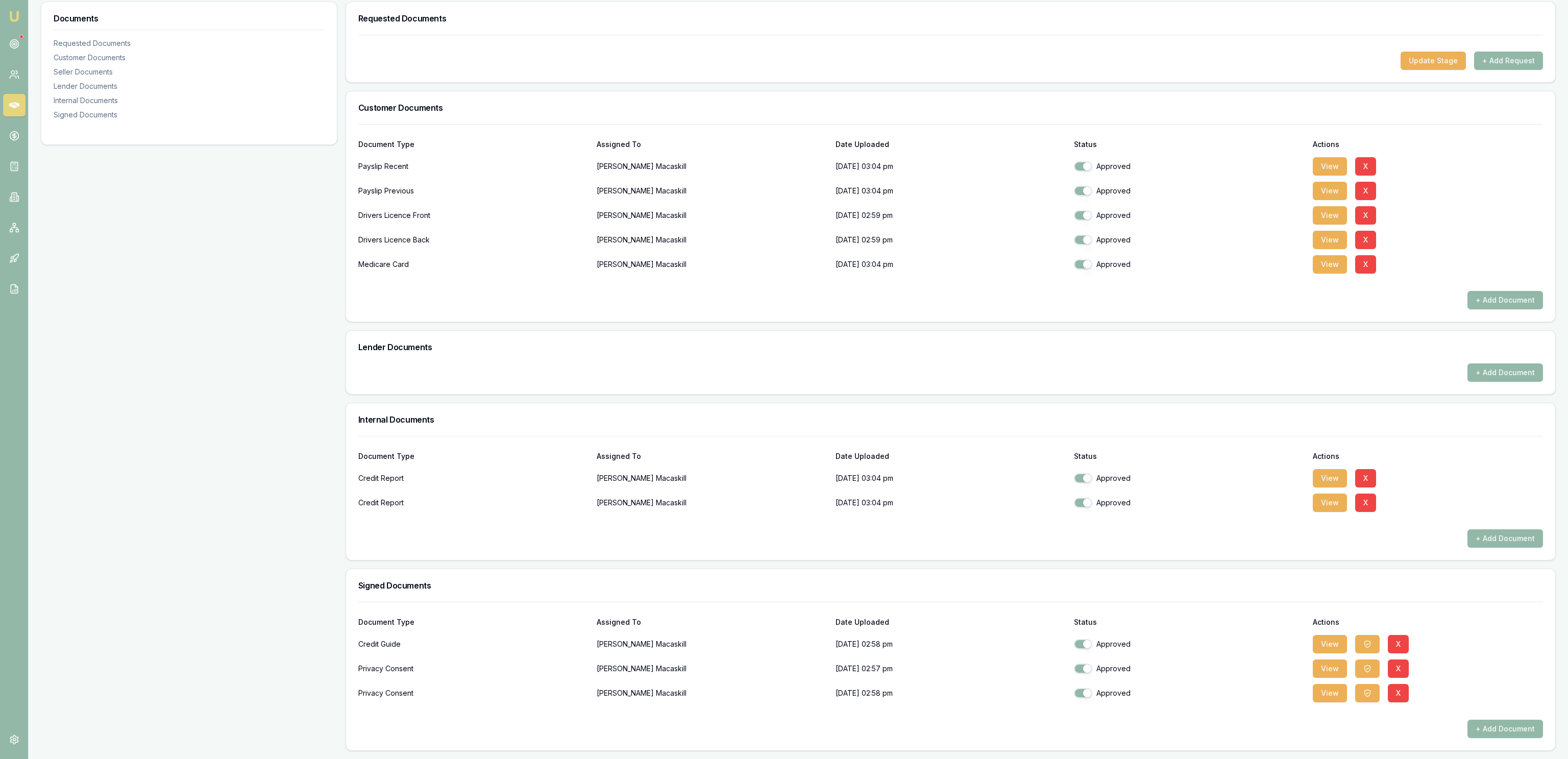
scroll to position [0, 0]
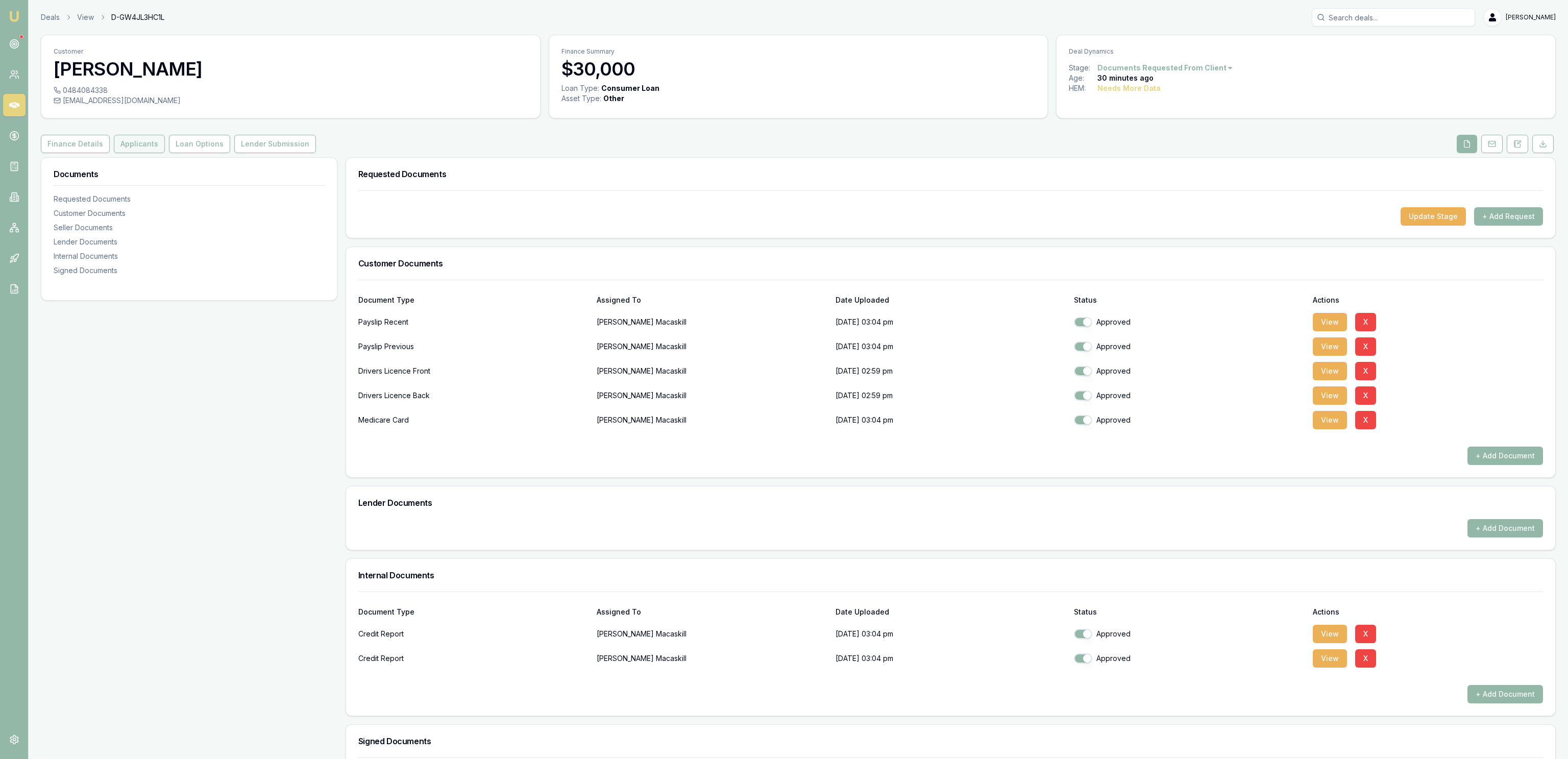
click at [145, 146] on button "Applicants" at bounding box center [139, 144] width 51 height 19
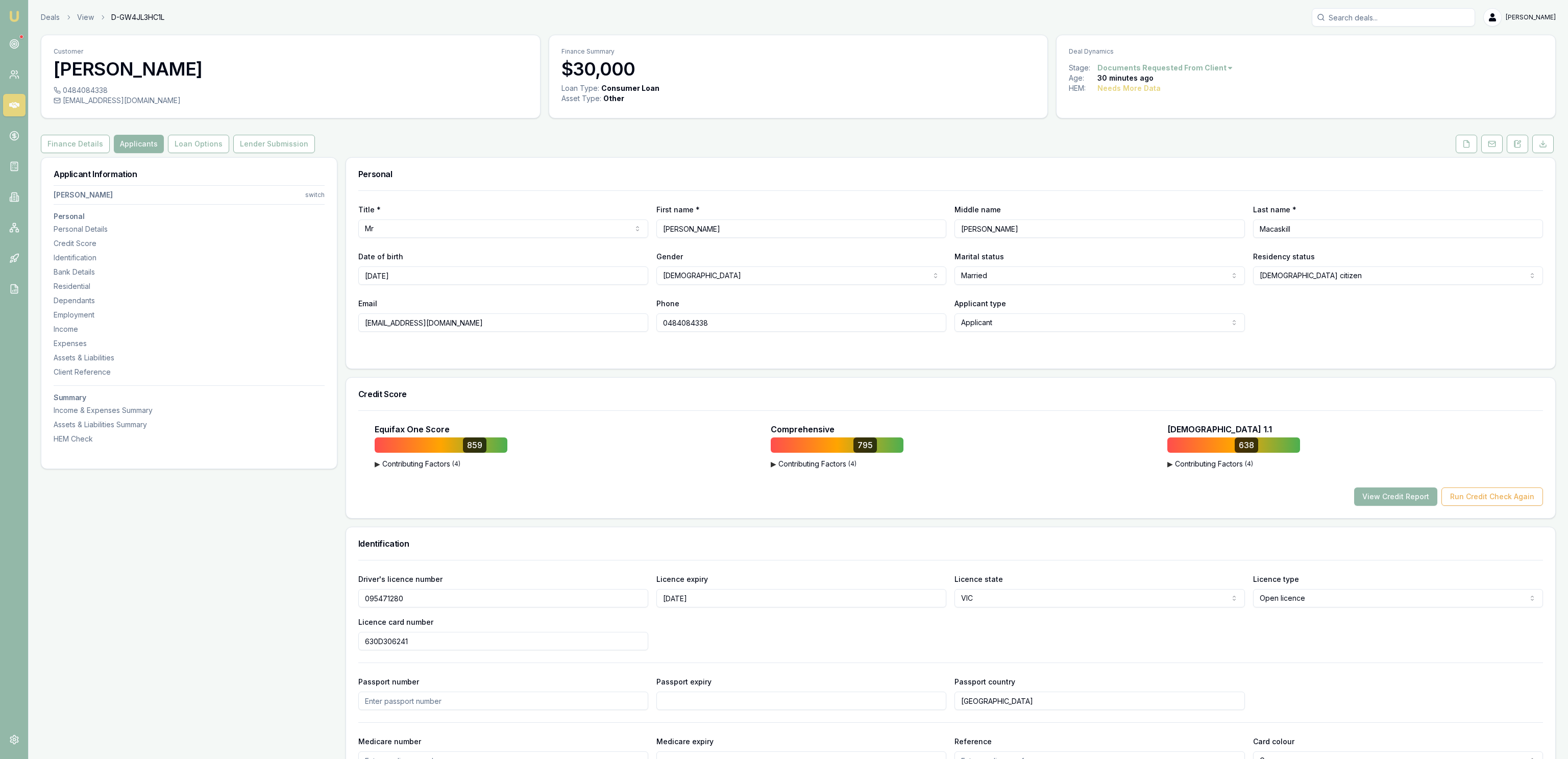
drag, startPoint x: 898, startPoint y: 509, endPoint x: 164, endPoint y: 40, distance: 871.0
click at [88, 149] on button "Finance Details" at bounding box center [75, 144] width 69 height 19
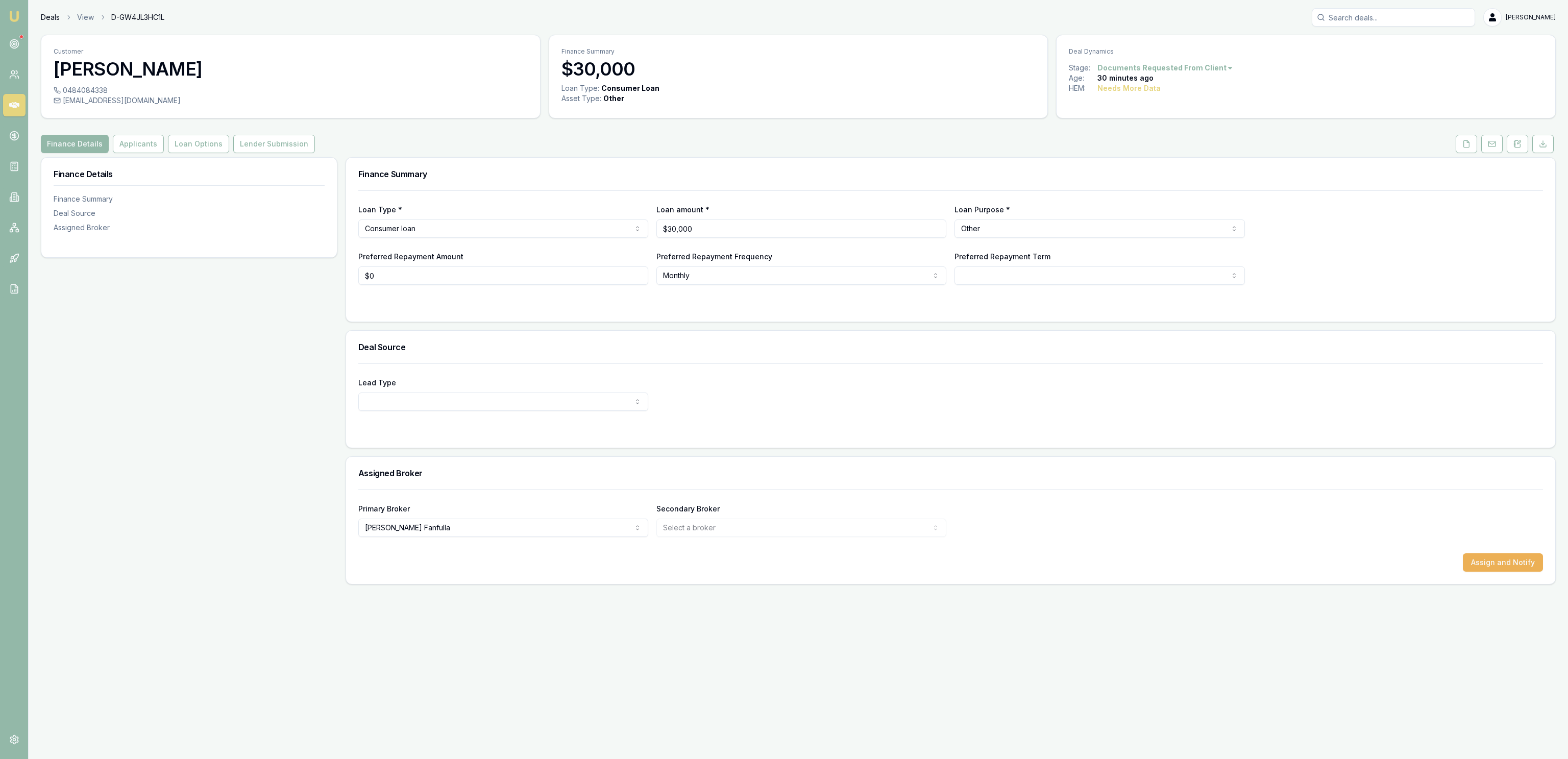
click at [53, 15] on link "Deals" at bounding box center [50, 17] width 19 height 10
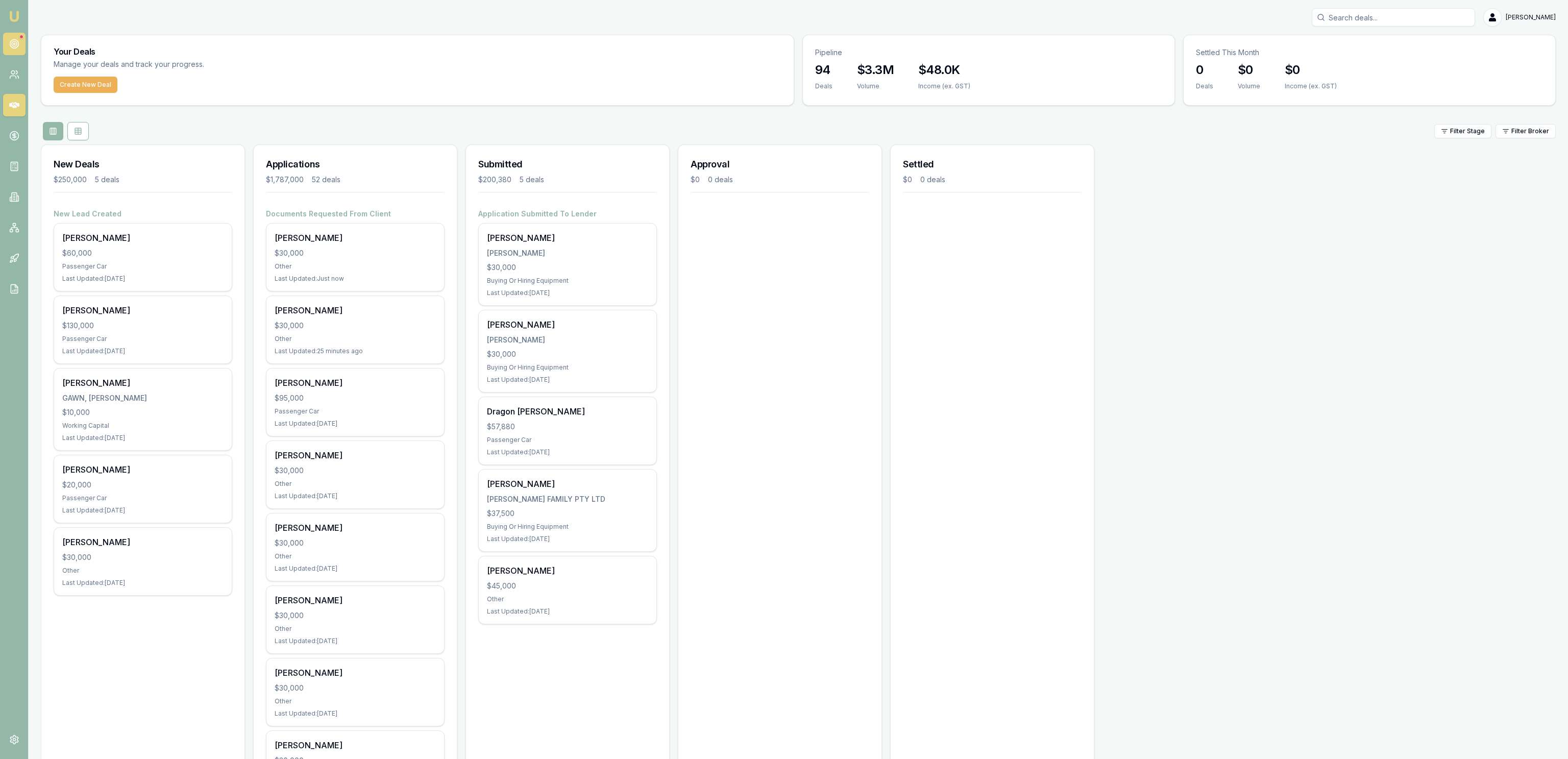
click at [5, 49] on link at bounding box center [14, 43] width 22 height 22
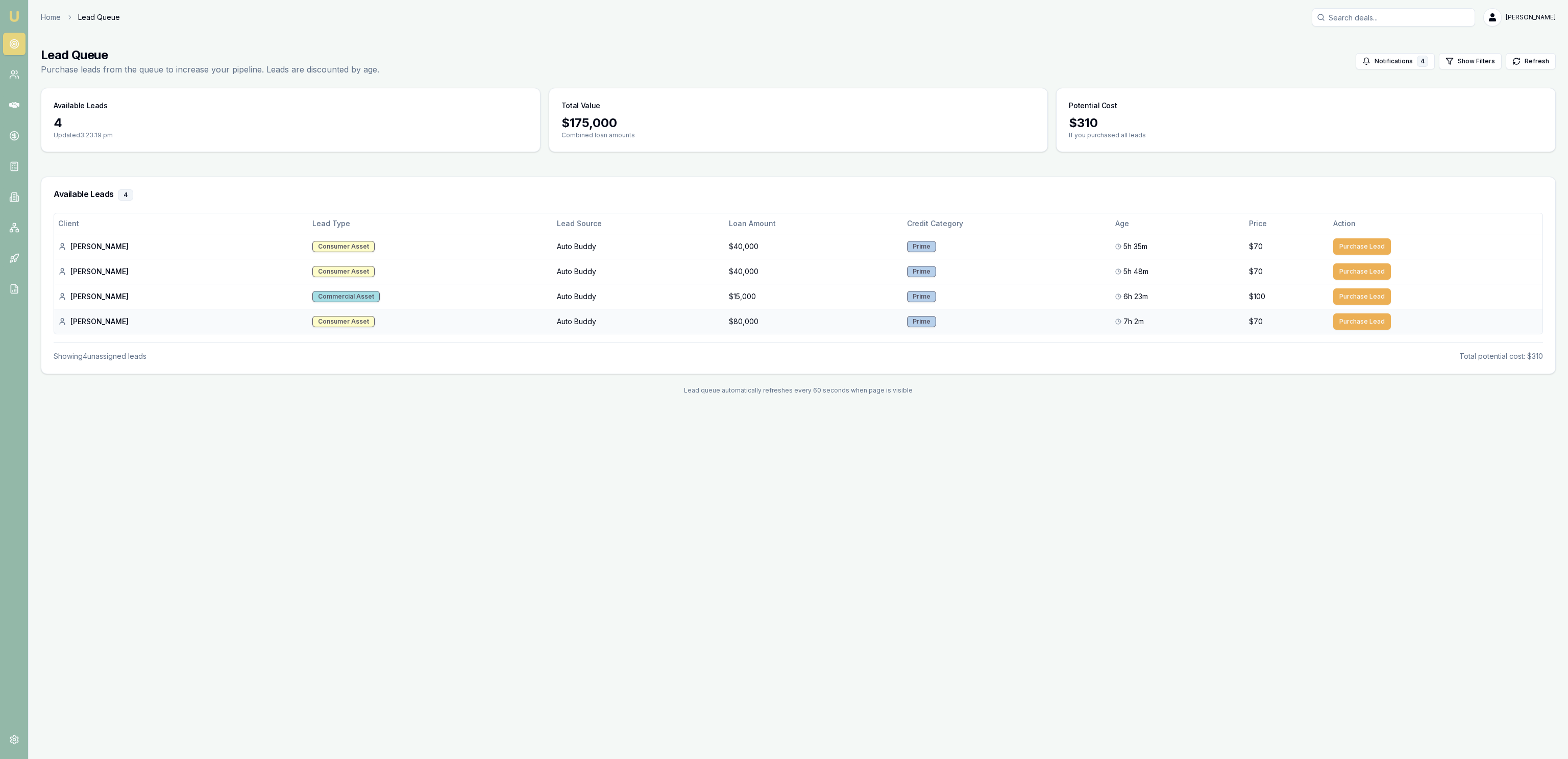
click at [158, 322] on div "Brodie W." at bounding box center [181, 321] width 246 height 10
click at [272, 588] on div "Emu Broker Home Lead Queue Jackson Fanfulla Toggle Menu Lead Queue Purchase lea…" at bounding box center [784, 380] width 1568 height 759
click at [1343, 250] on button "Purchase Lead" at bounding box center [1362, 246] width 57 height 16
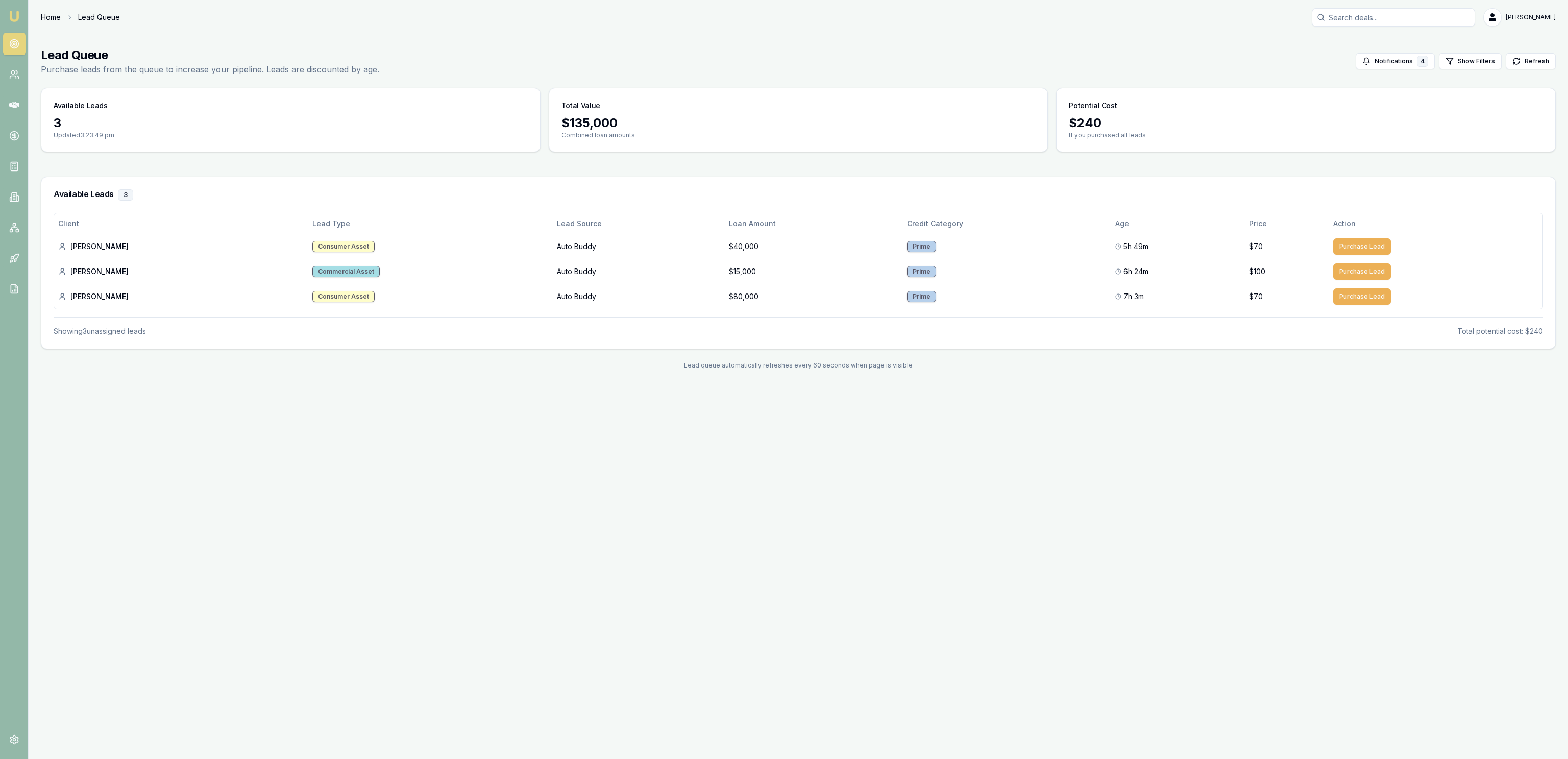
click at [46, 12] on link "Home" at bounding box center [51, 17] width 20 height 10
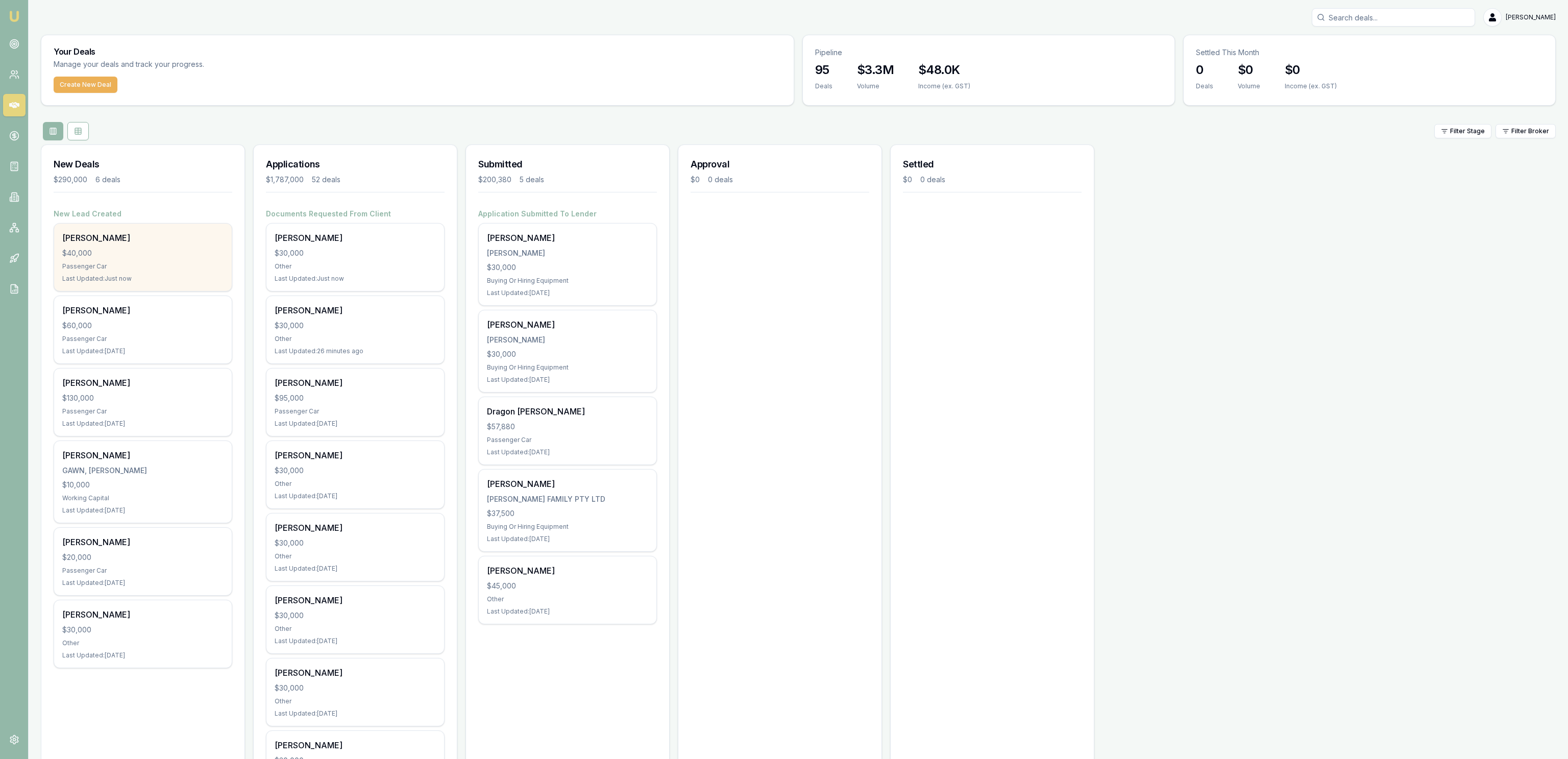
click at [195, 266] on div "Passenger Car" at bounding box center [142, 266] width 161 height 9
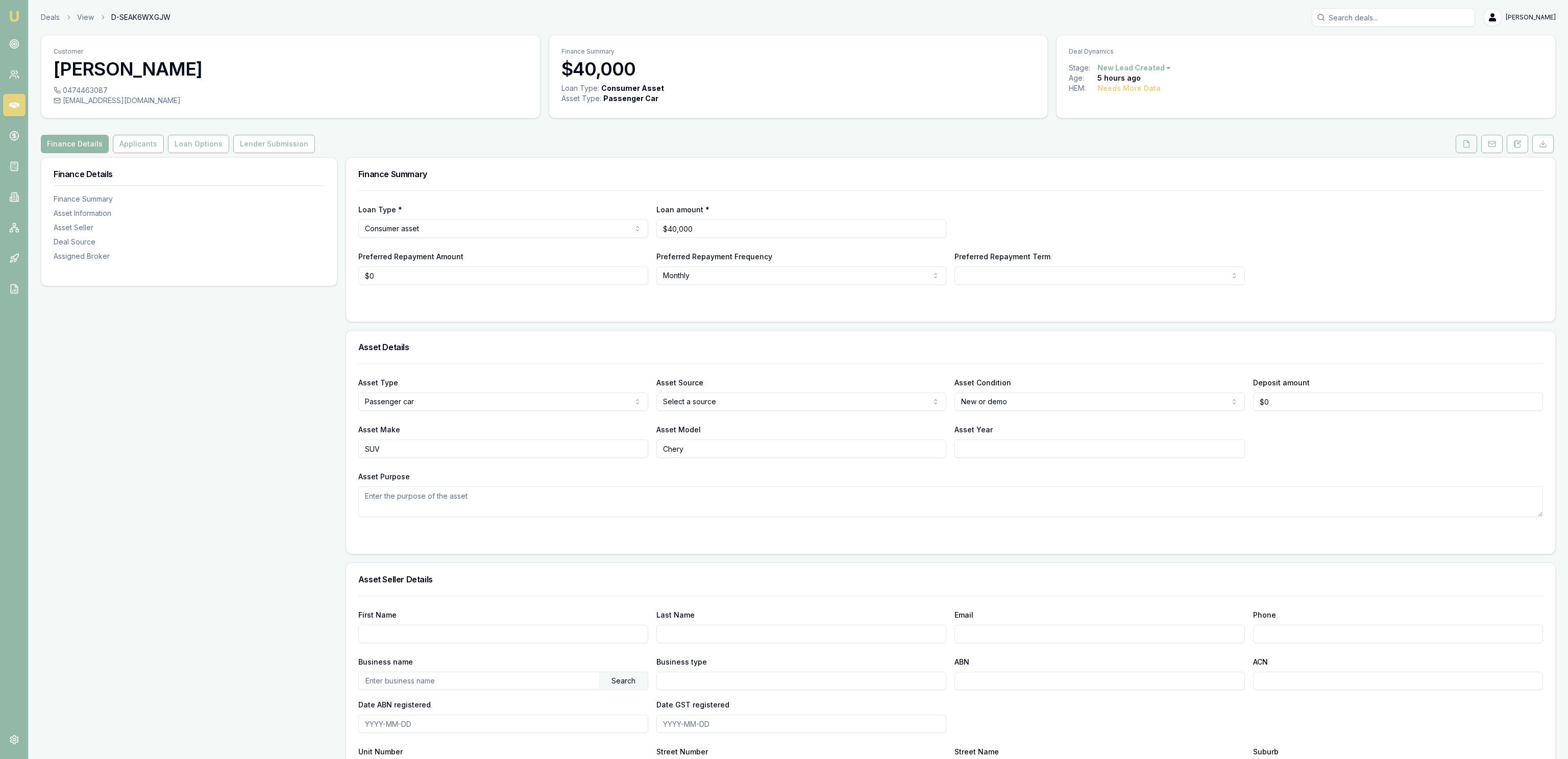
click at [1457, 150] on button at bounding box center [1467, 144] width 22 height 19
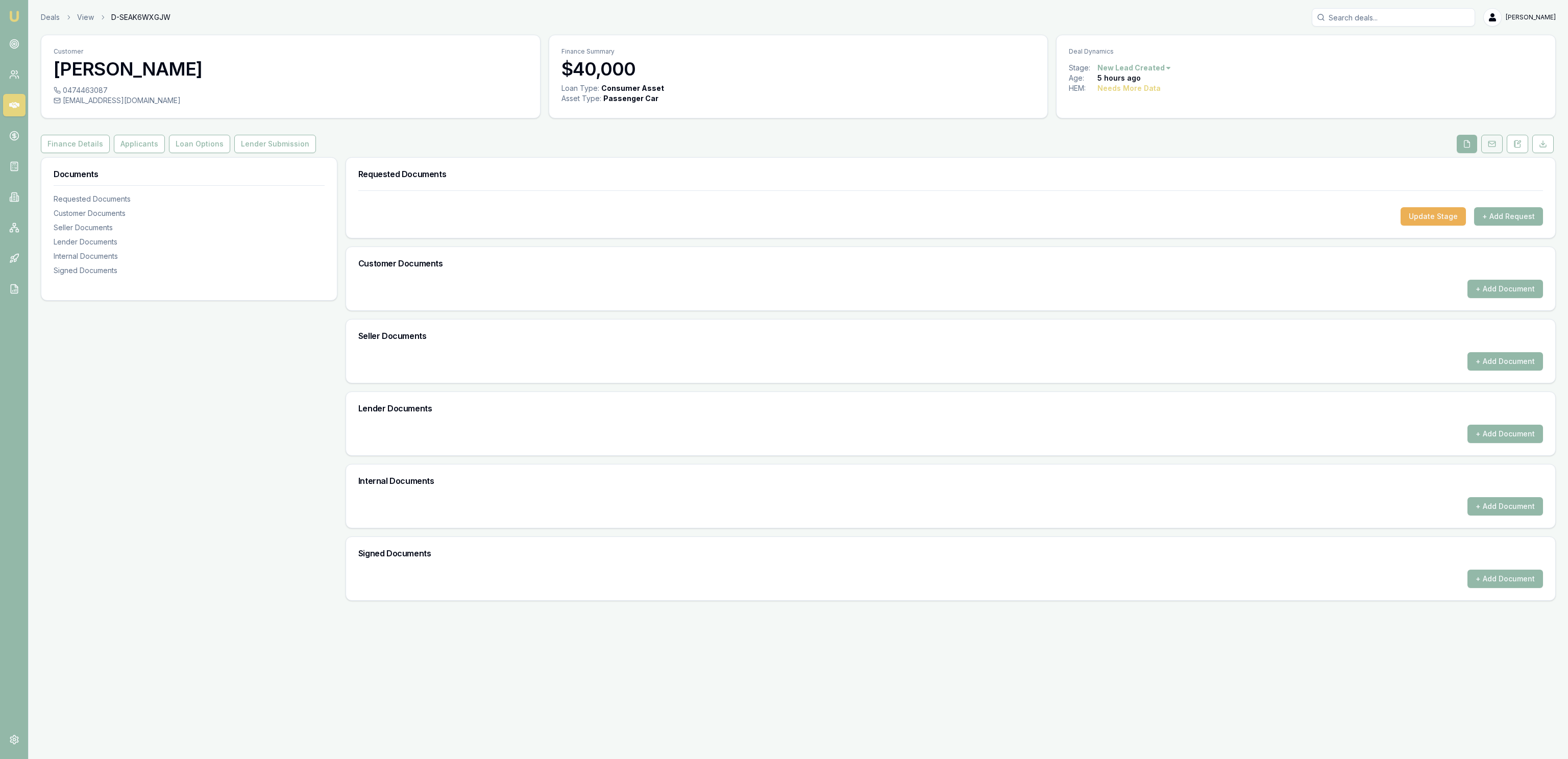
click at [1482, 146] on button at bounding box center [1492, 144] width 22 height 19
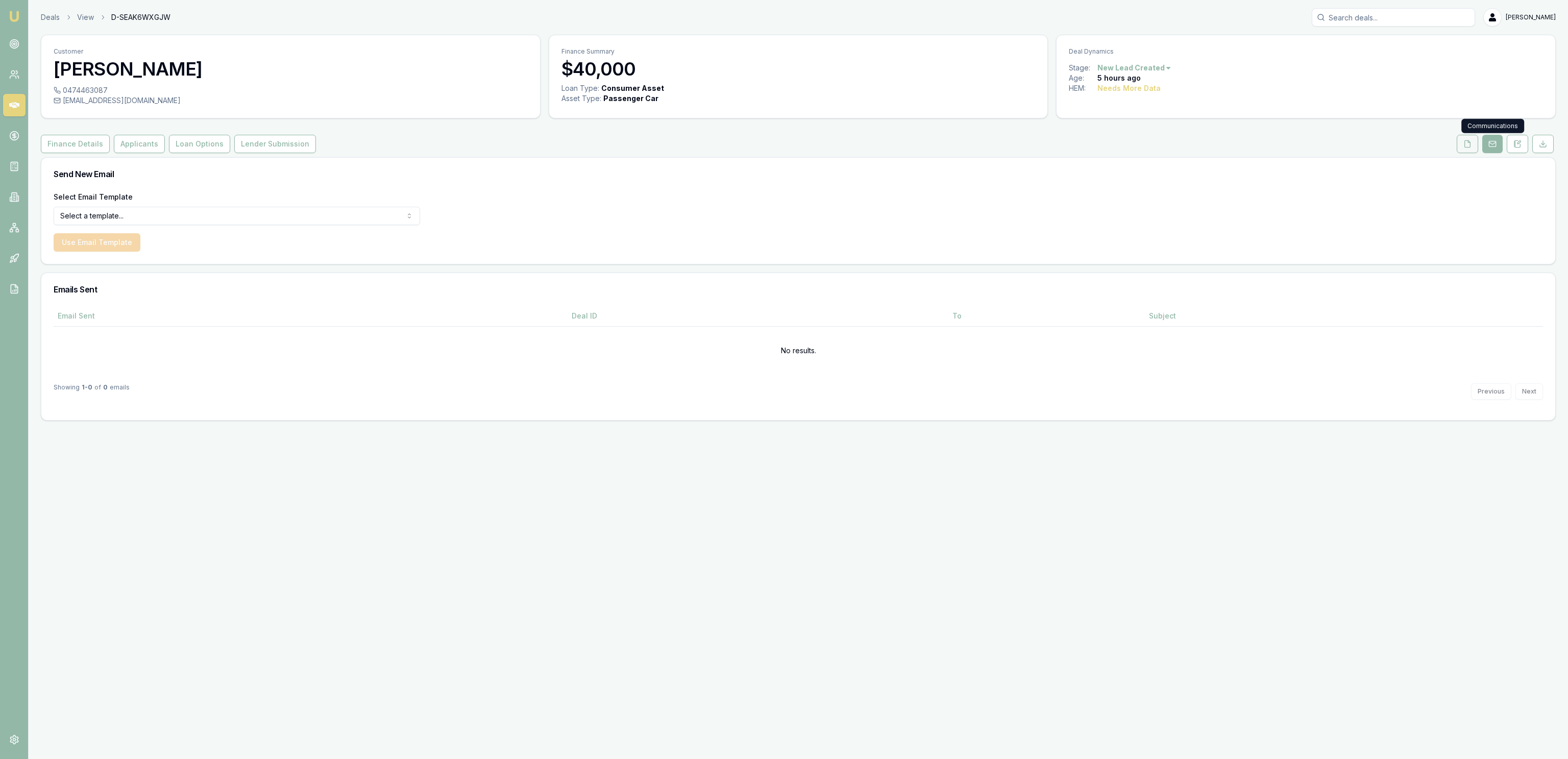
click at [1474, 148] on button at bounding box center [1467, 144] width 22 height 19
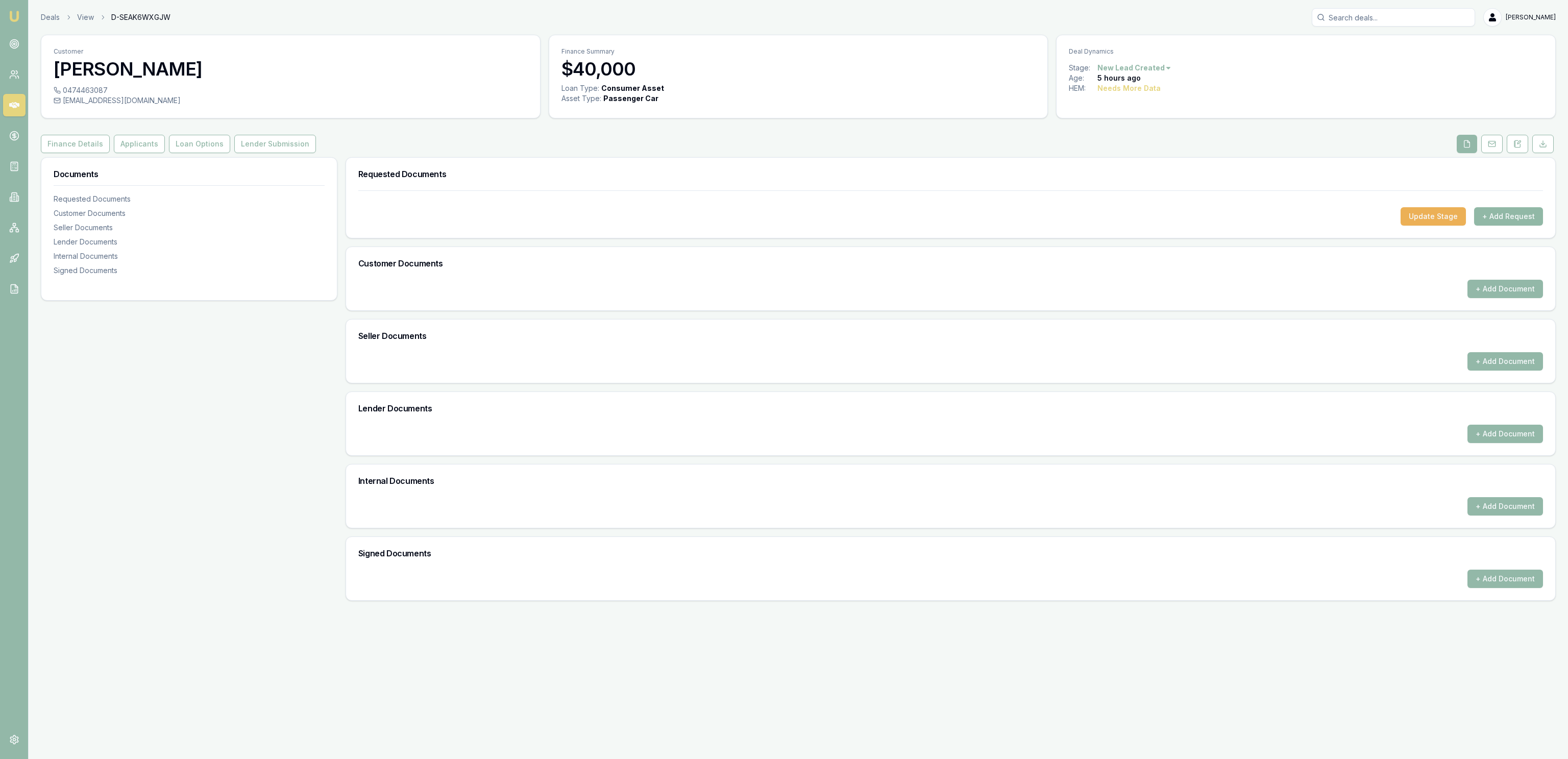
click at [1487, 208] on button "+ Add Request" at bounding box center [1508, 217] width 69 height 19
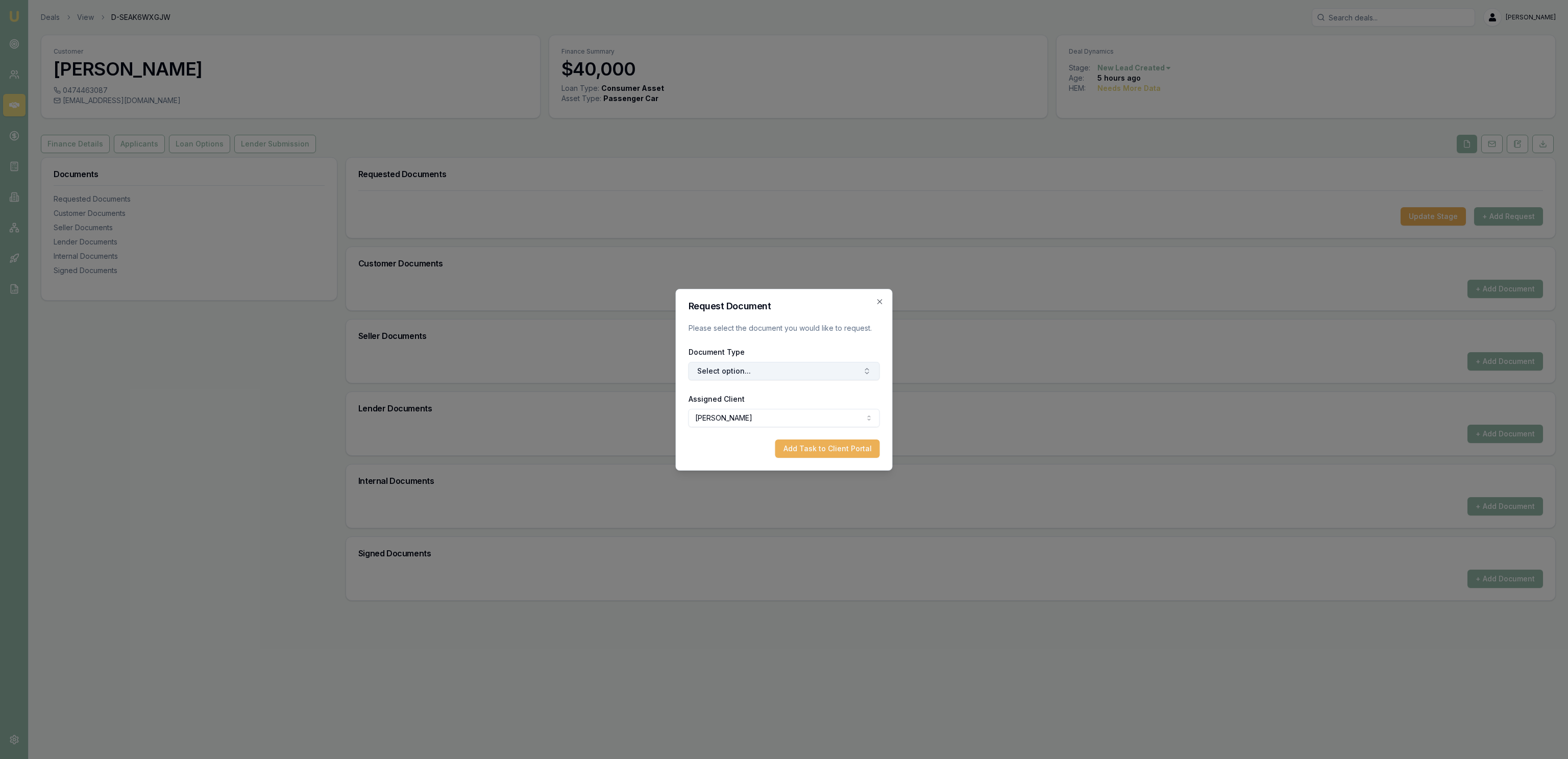
click at [763, 371] on button "Select option..." at bounding box center [784, 371] width 191 height 19
click at [764, 414] on div "Privacy Consent" at bounding box center [784, 414] width 149 height 16
click at [784, 440] on form "Request Document Please select the document you would like to request. Document…" at bounding box center [784, 380] width 191 height 156
click at [786, 451] on button "Add Task to Client Portal" at bounding box center [827, 449] width 105 height 19
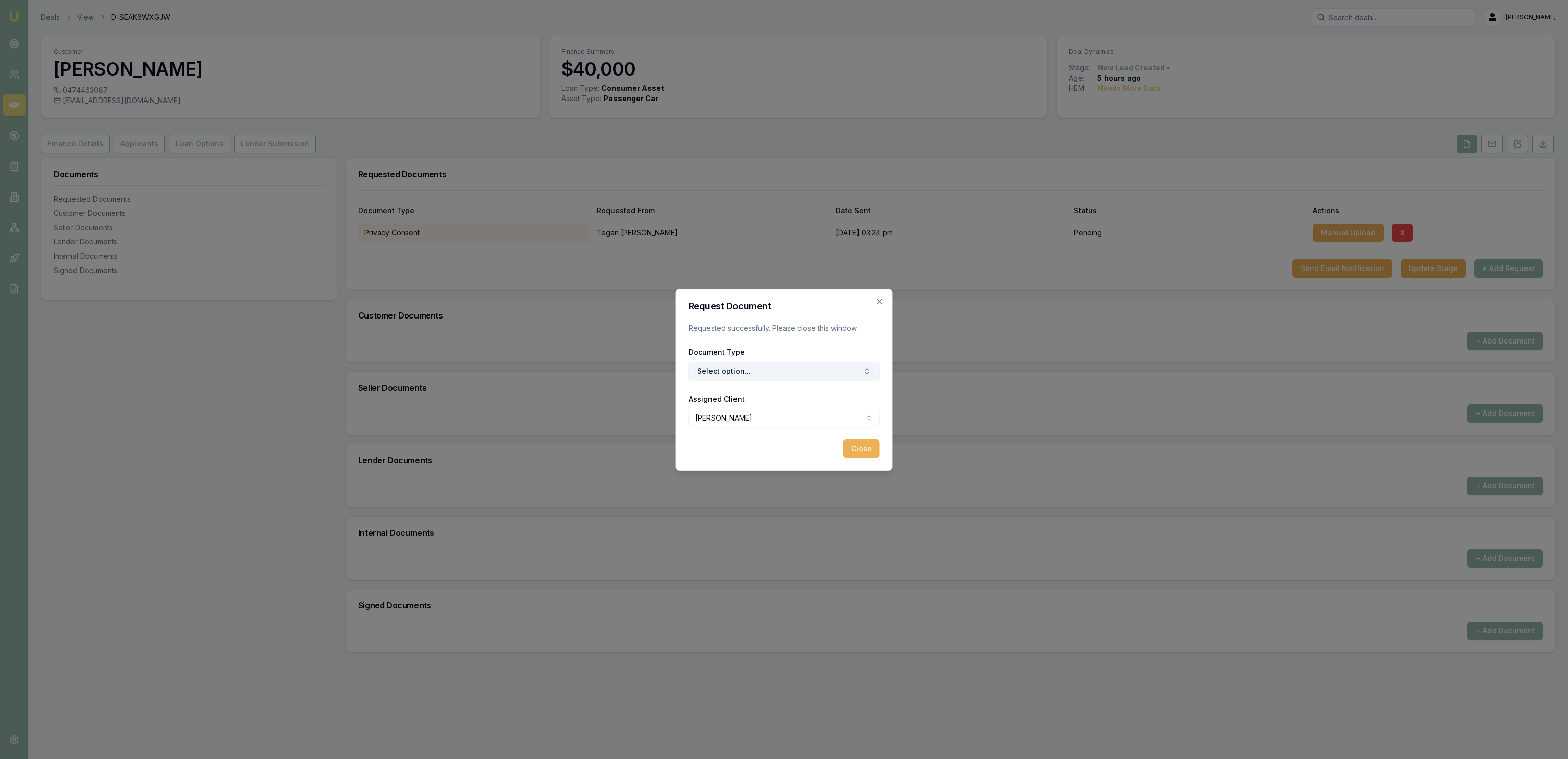
drag, startPoint x: 774, startPoint y: 373, endPoint x: 777, endPoint y: 378, distance: 5.8
click at [774, 375] on button "Select option..." at bounding box center [784, 371] width 191 height 19
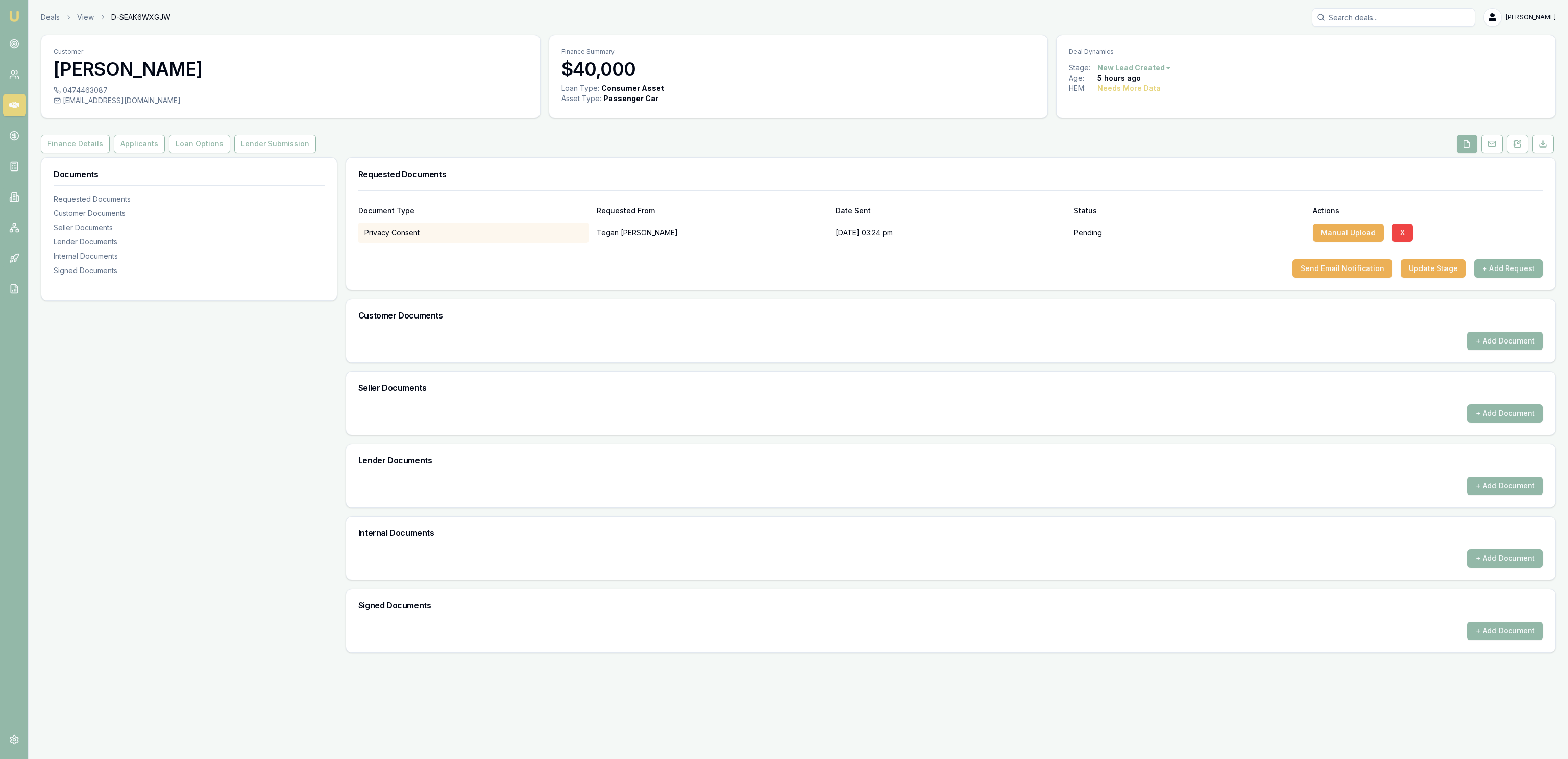
click at [1528, 273] on button "+ Add Request" at bounding box center [1508, 269] width 69 height 19
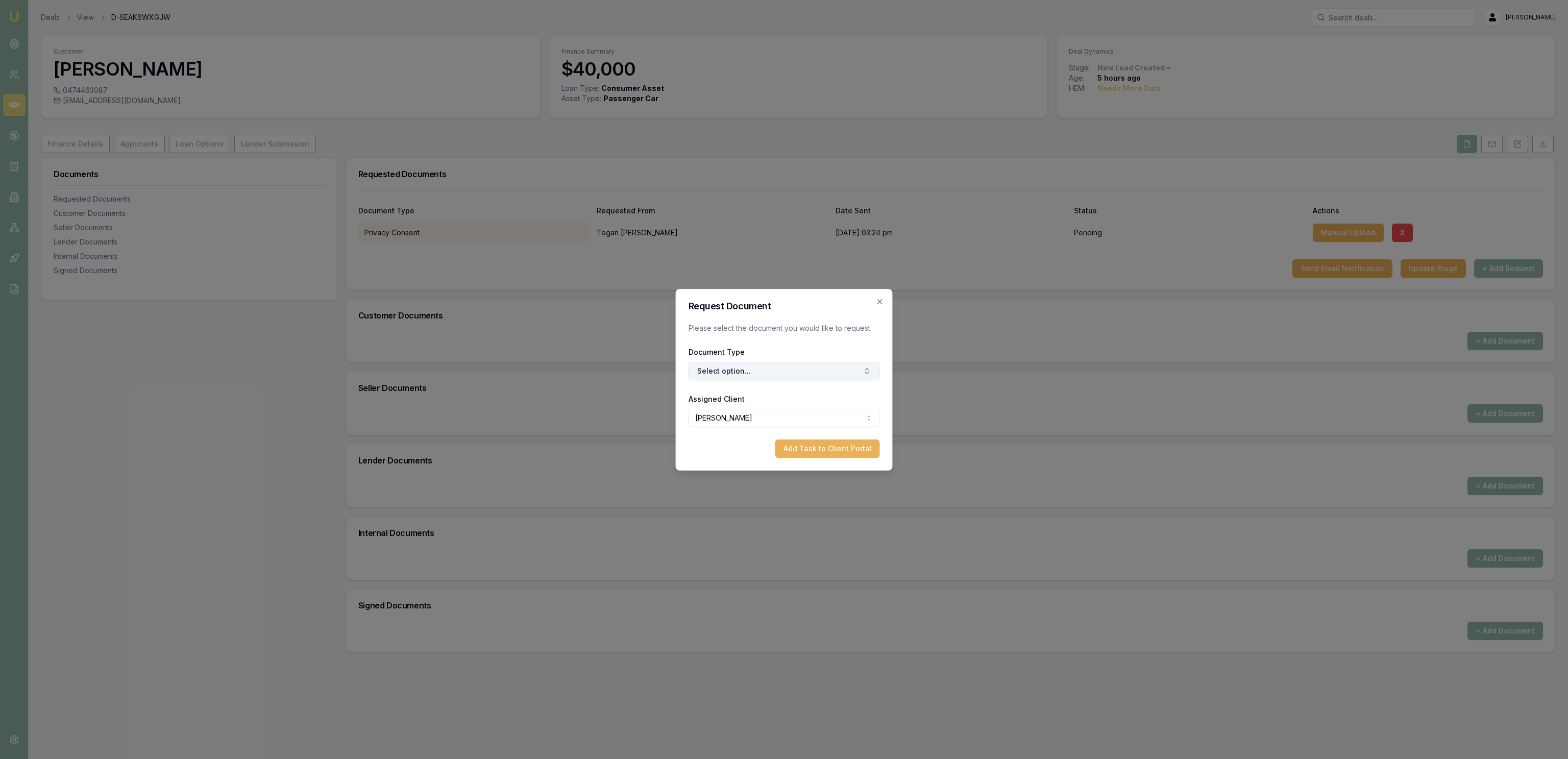
click at [758, 367] on button "Select option..." at bounding box center [784, 371] width 191 height 19
drag, startPoint x: 769, startPoint y: 428, endPoint x: 774, endPoint y: 429, distance: 5.1
click at [770, 429] on div "Credit Guide and Quote" at bounding box center [784, 430] width 149 height 16
click at [847, 452] on button "Add Task to Client Portal" at bounding box center [827, 449] width 105 height 19
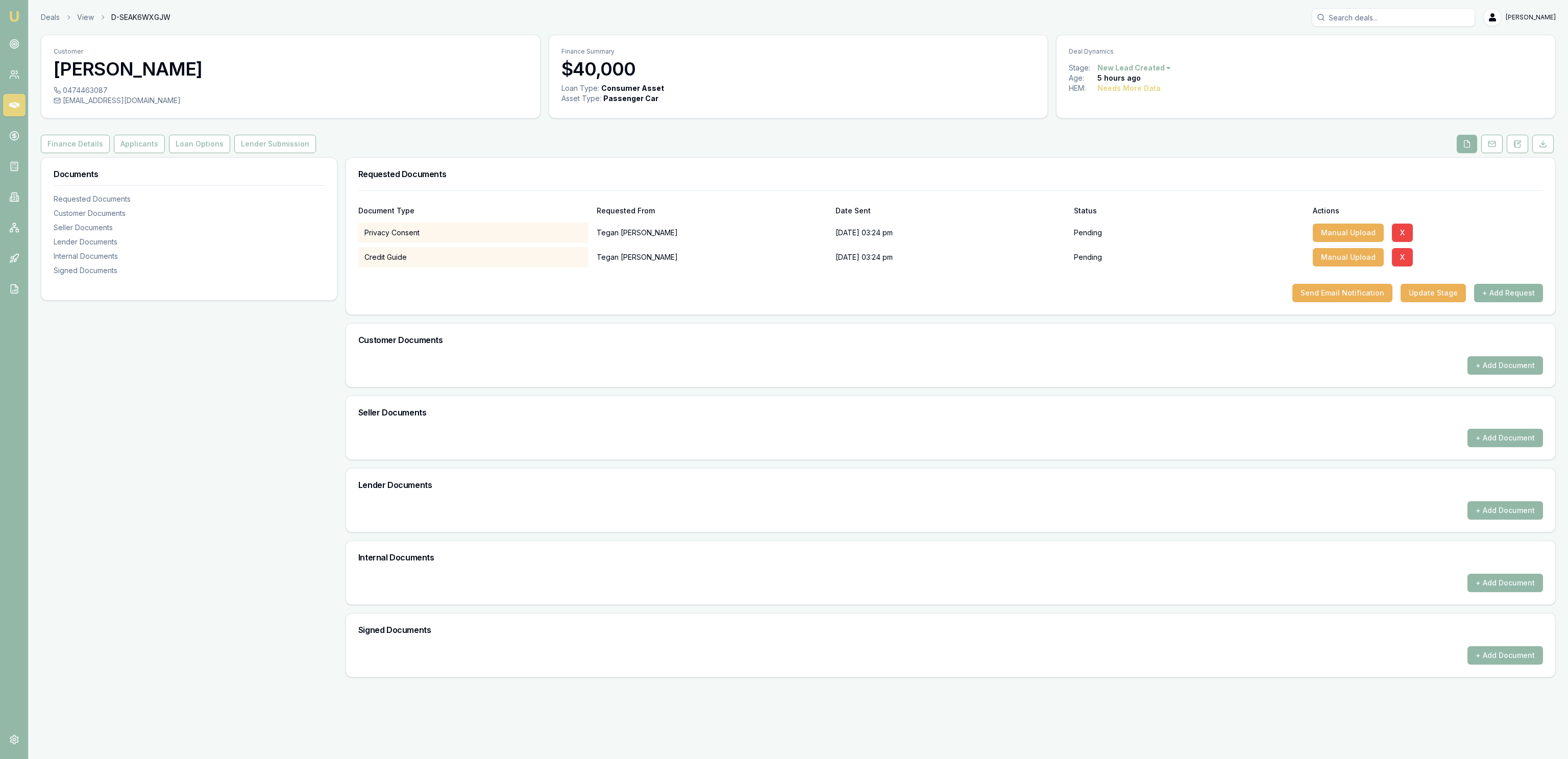
click at [1521, 302] on button "+ Add Request" at bounding box center [1508, 293] width 69 height 19
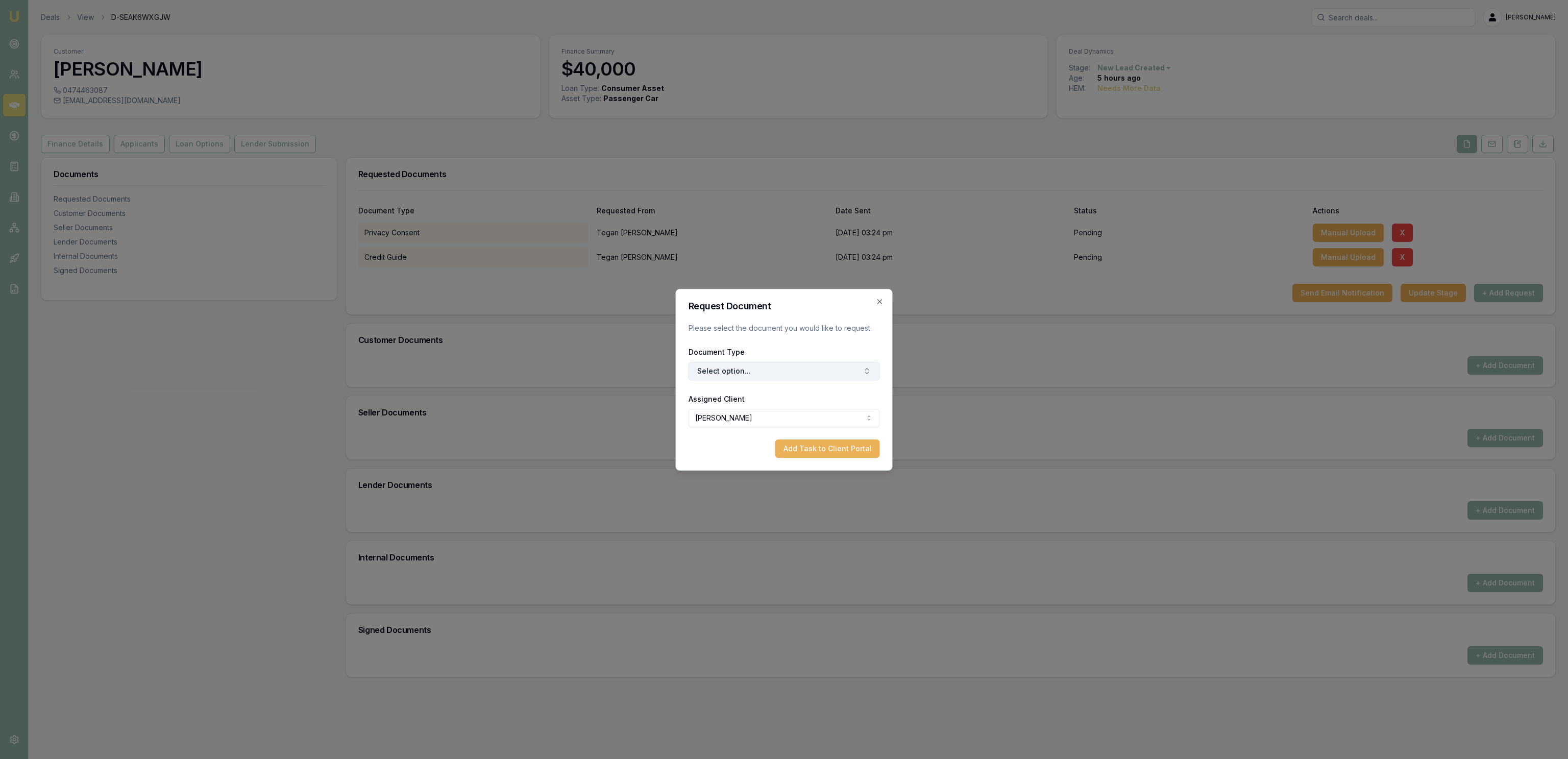
click at [772, 371] on button "Select option..." at bounding box center [784, 371] width 191 height 19
type input "fron"
click at [853, 465] on div "Request Document Please select the document you would like to request. Document…" at bounding box center [784, 380] width 217 height 182
drag, startPoint x: 851, startPoint y: 453, endPoint x: 842, endPoint y: 441, distance: 15.0
click at [846, 445] on button "Add Task to Client Portal" at bounding box center [827, 449] width 105 height 19
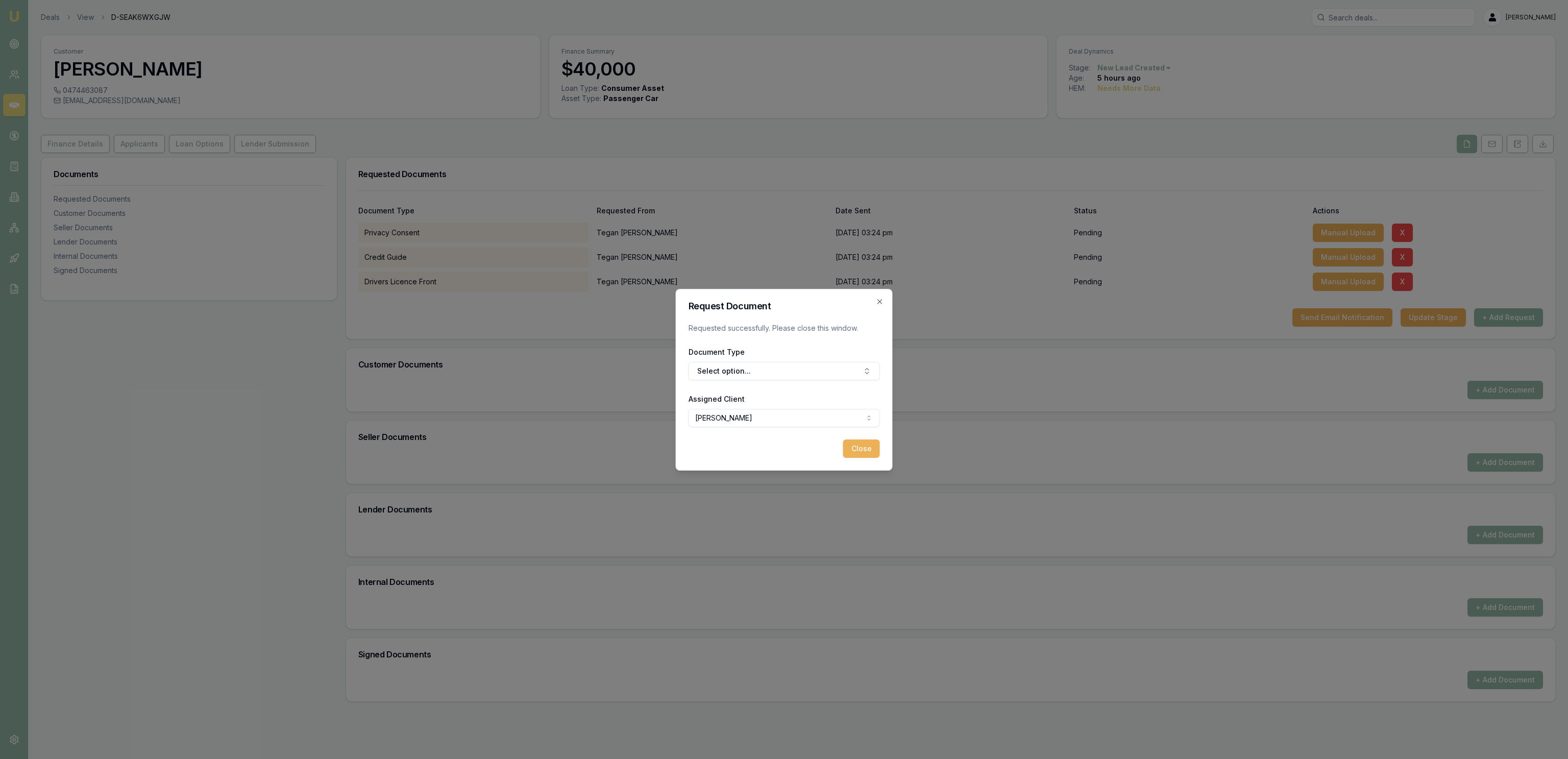
click at [1509, 319] on button "+ Add Request" at bounding box center [1508, 318] width 69 height 19
click at [762, 375] on button "Select option..." at bounding box center [784, 371] width 191 height 19
type input "back"
click at [801, 413] on div "Back of Drivers Licence" at bounding box center [789, 414] width 128 height 16
click at [805, 449] on button "Add Task to Client Portal" at bounding box center [827, 449] width 105 height 19
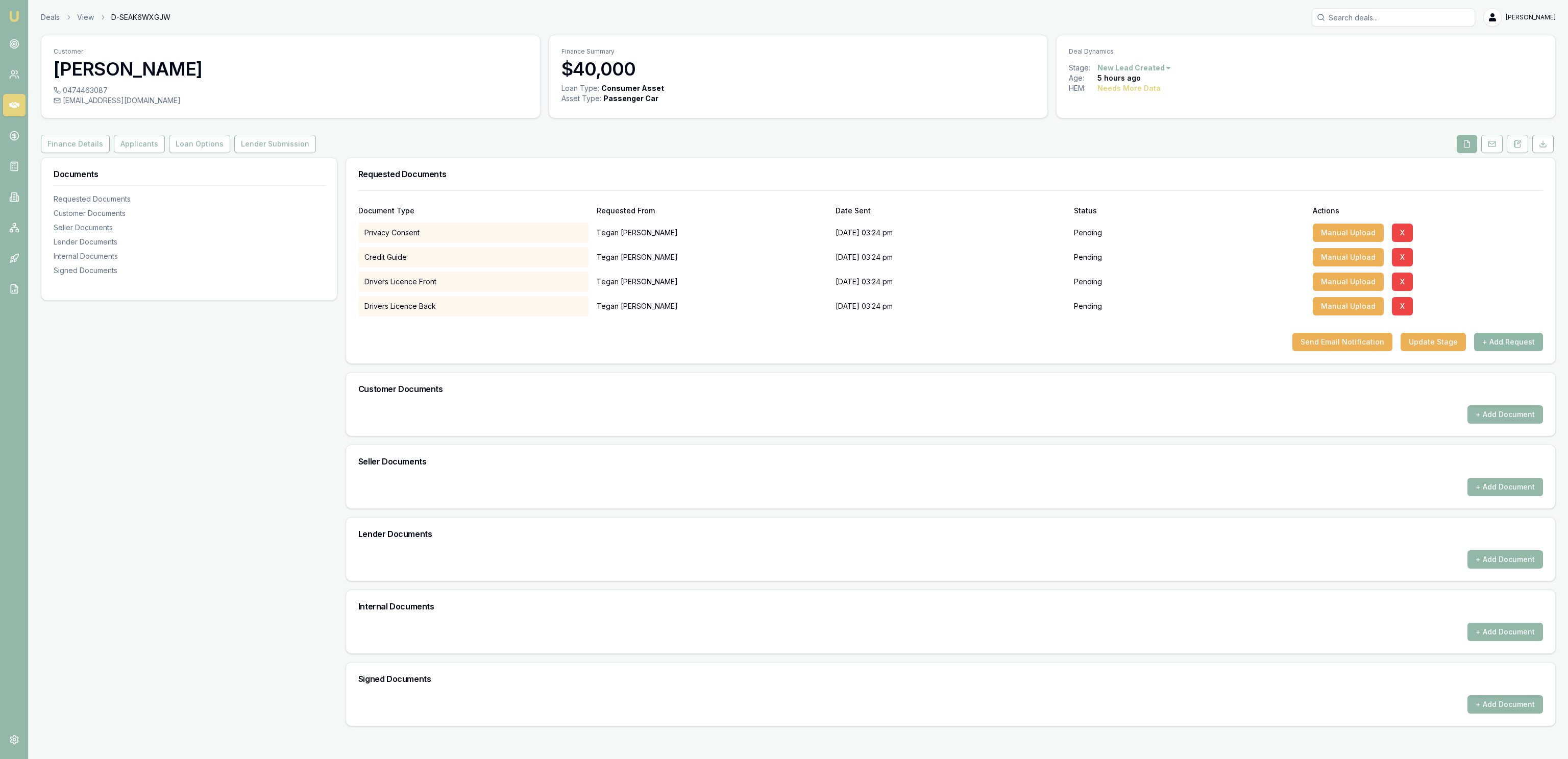
click at [1501, 342] on button "+ Add Request" at bounding box center [1508, 342] width 69 height 19
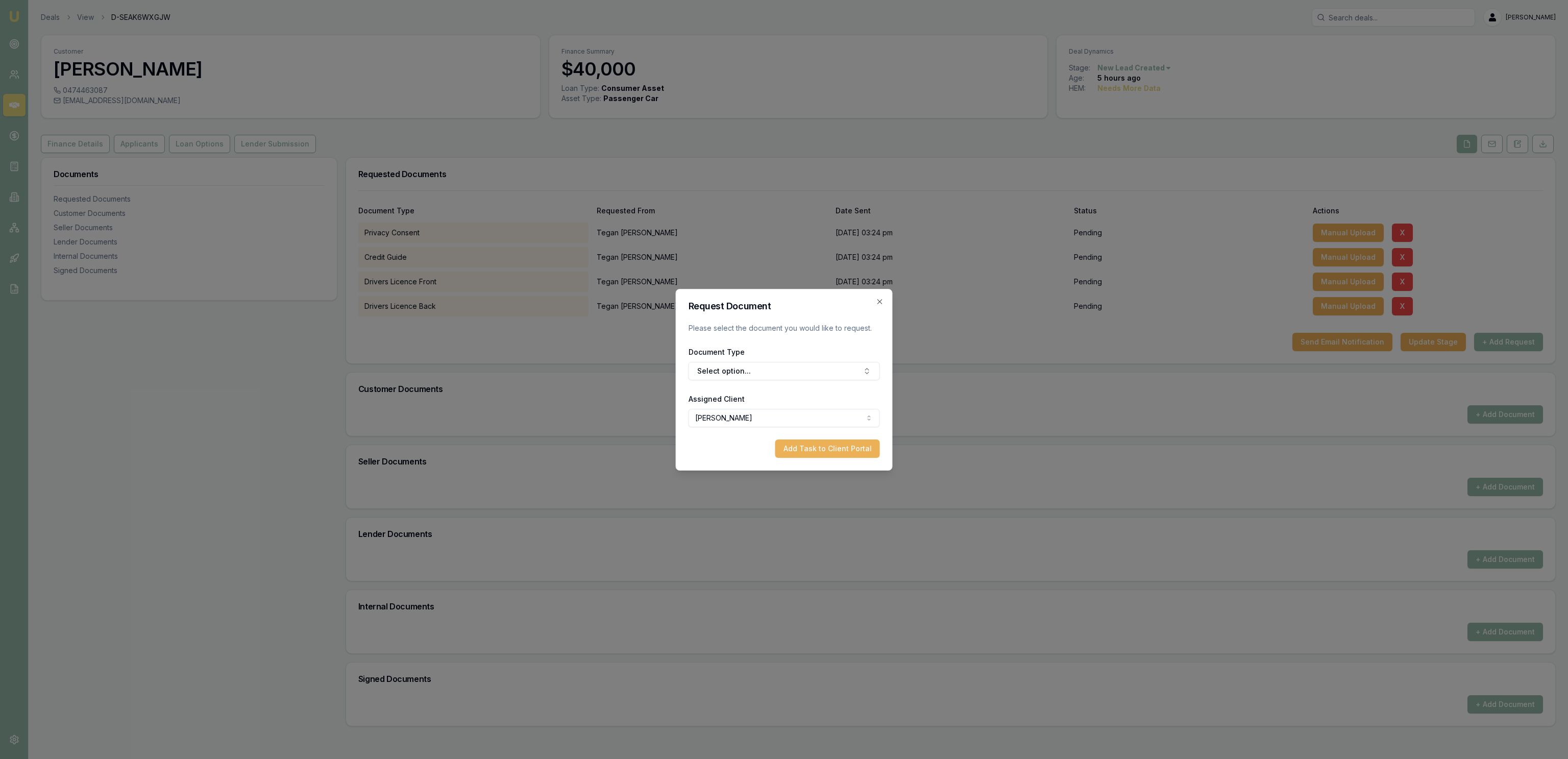
click at [734, 383] on form "Request Document Please select the document you would like to request. Document…" at bounding box center [784, 380] width 191 height 156
click at [733, 380] on button "Select option..." at bounding box center [784, 371] width 191 height 19
type input "med"
click at [776, 435] on div "Medicare Card" at bounding box center [789, 430] width 128 height 16
click at [830, 441] on button "Add Task to Client Portal" at bounding box center [827, 449] width 105 height 19
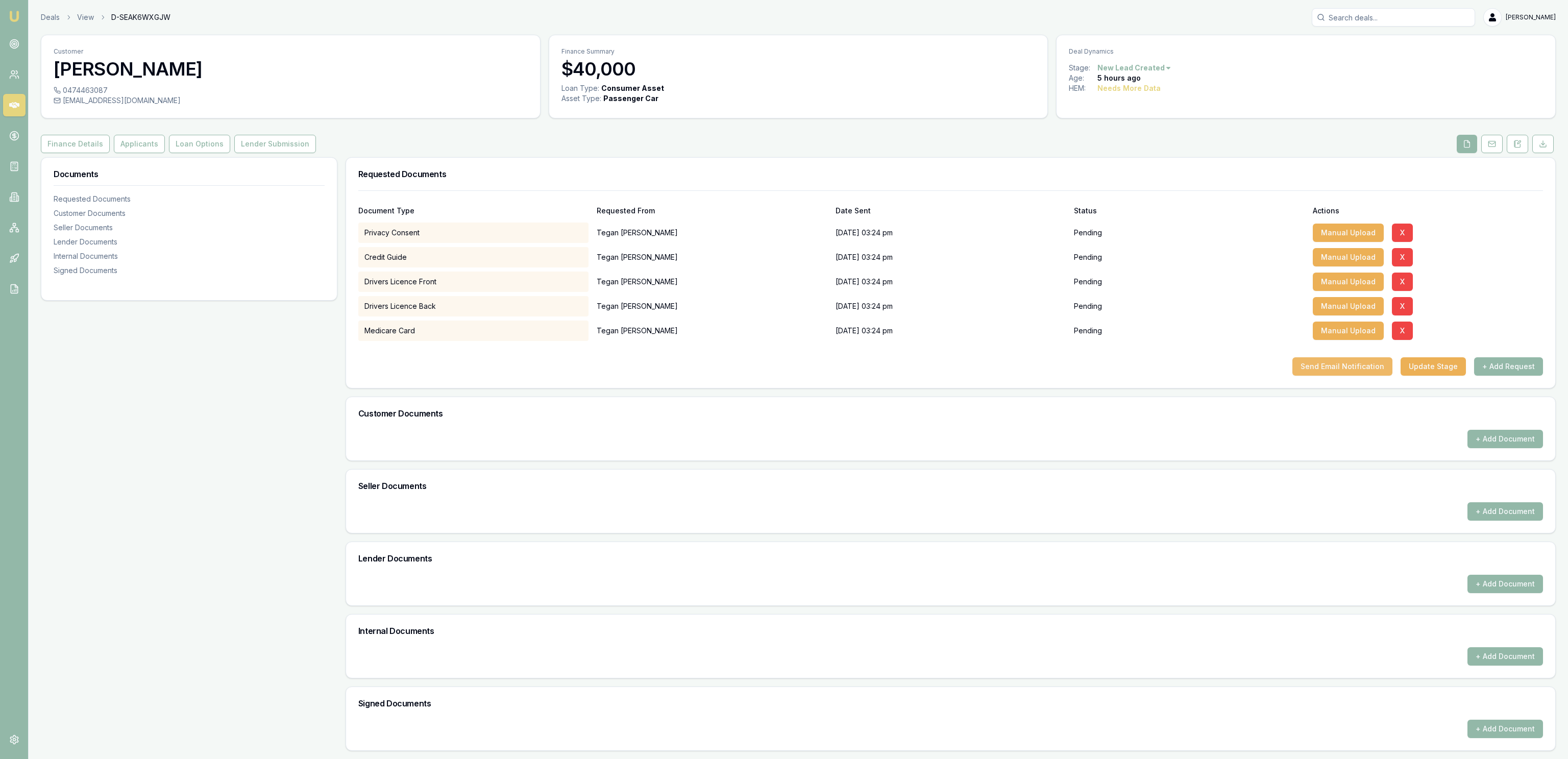
click at [1366, 373] on button "Send Email Notification" at bounding box center [1342, 366] width 100 height 19
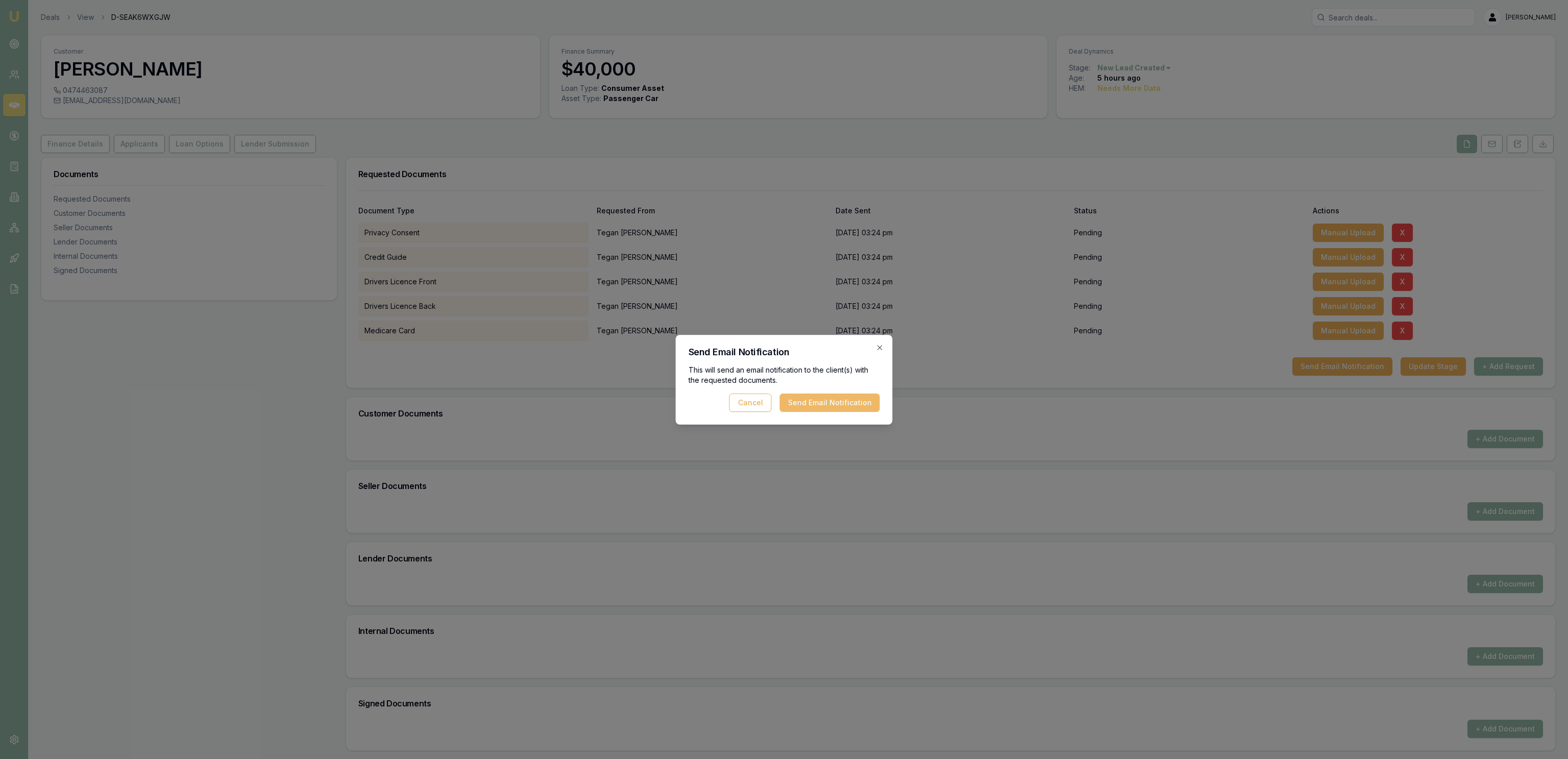
click at [851, 397] on button "Send Email Notification" at bounding box center [829, 403] width 100 height 19
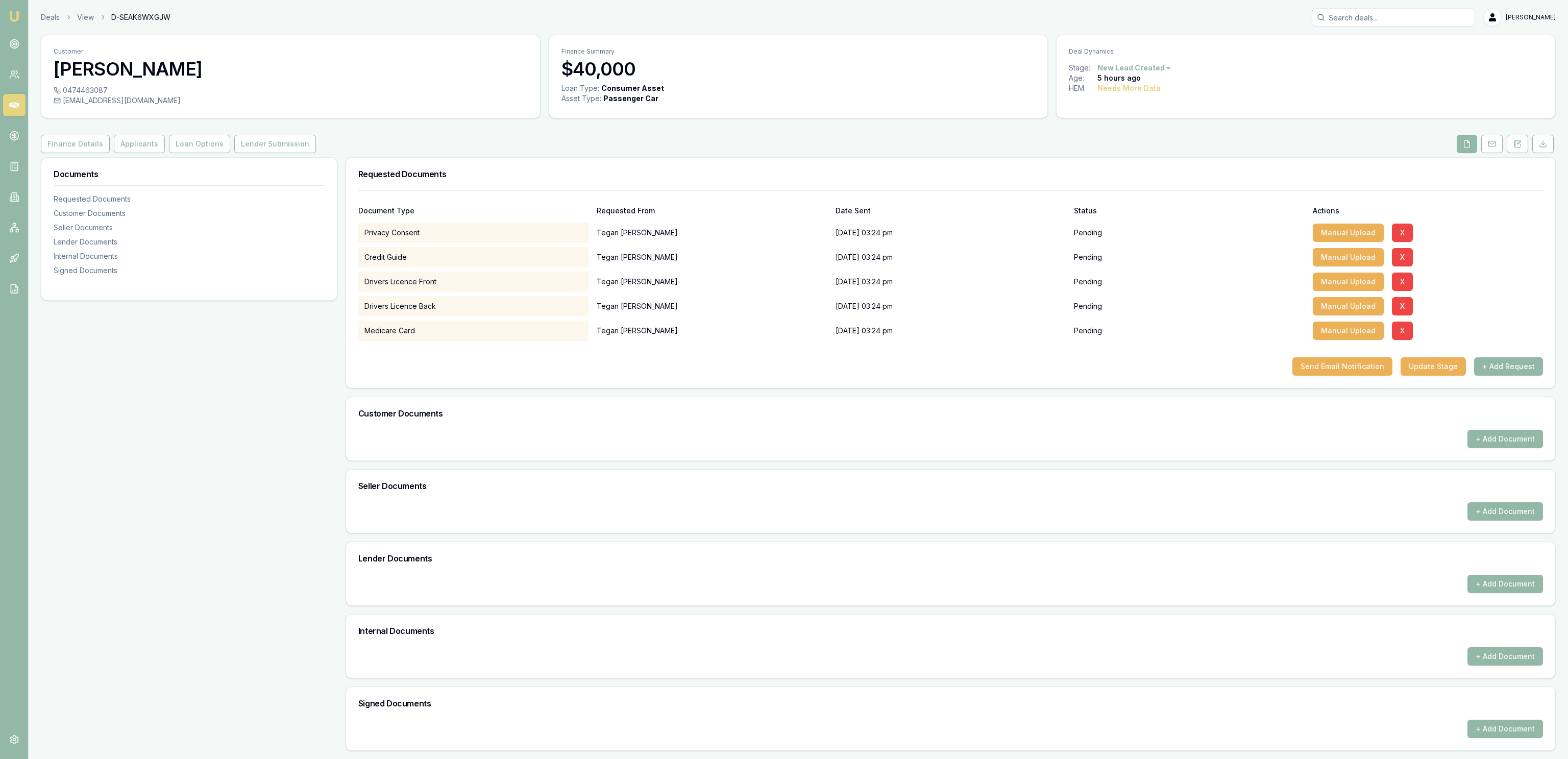
click at [1501, 139] on button at bounding box center [1492, 144] width 22 height 19
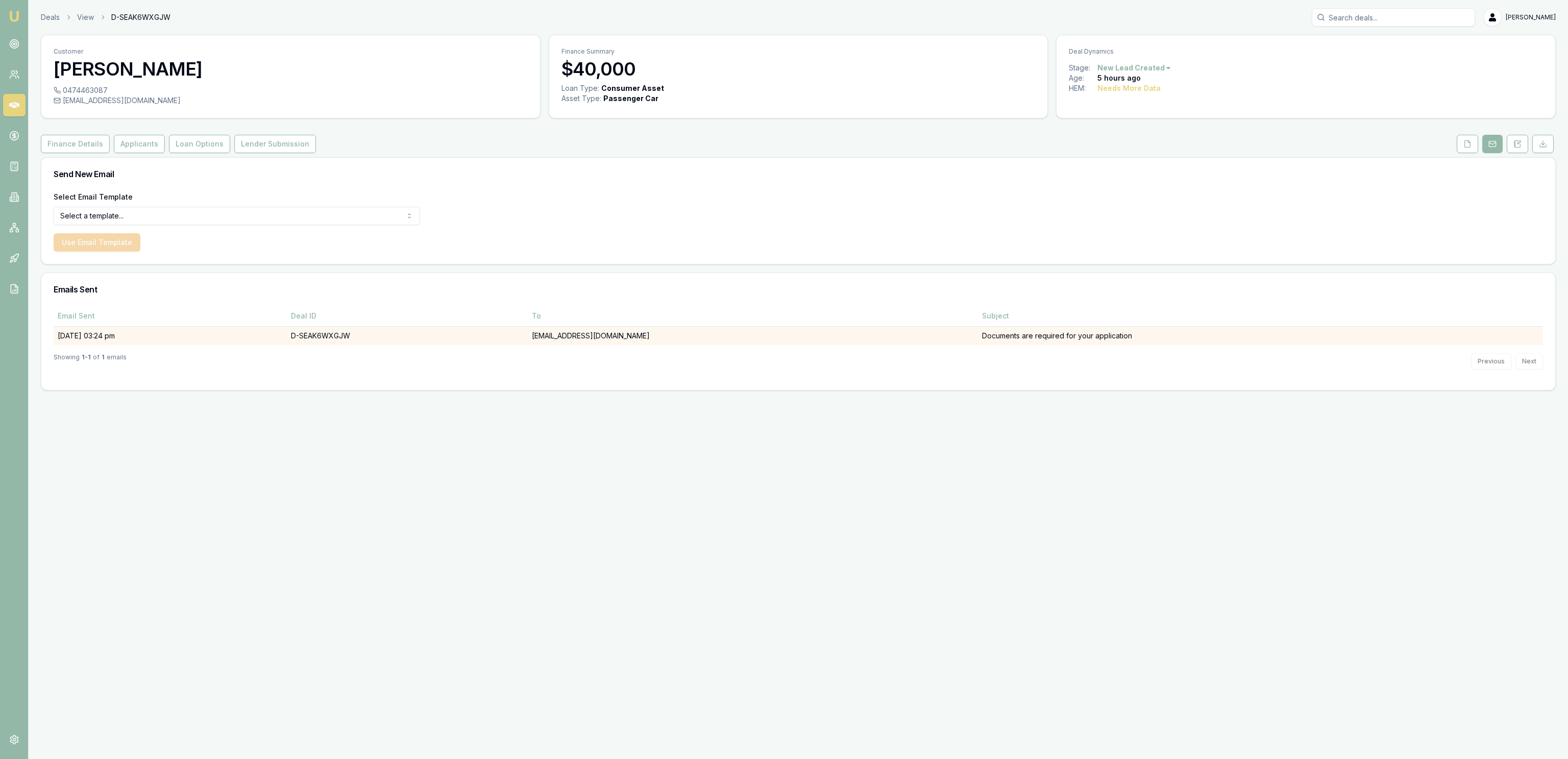
click at [882, 345] on td "[EMAIL_ADDRESS][DOMAIN_NAME]" at bounding box center [753, 335] width 450 height 19
click at [885, 341] on td "[EMAIL_ADDRESS][DOMAIN_NAME]" at bounding box center [753, 335] width 450 height 19
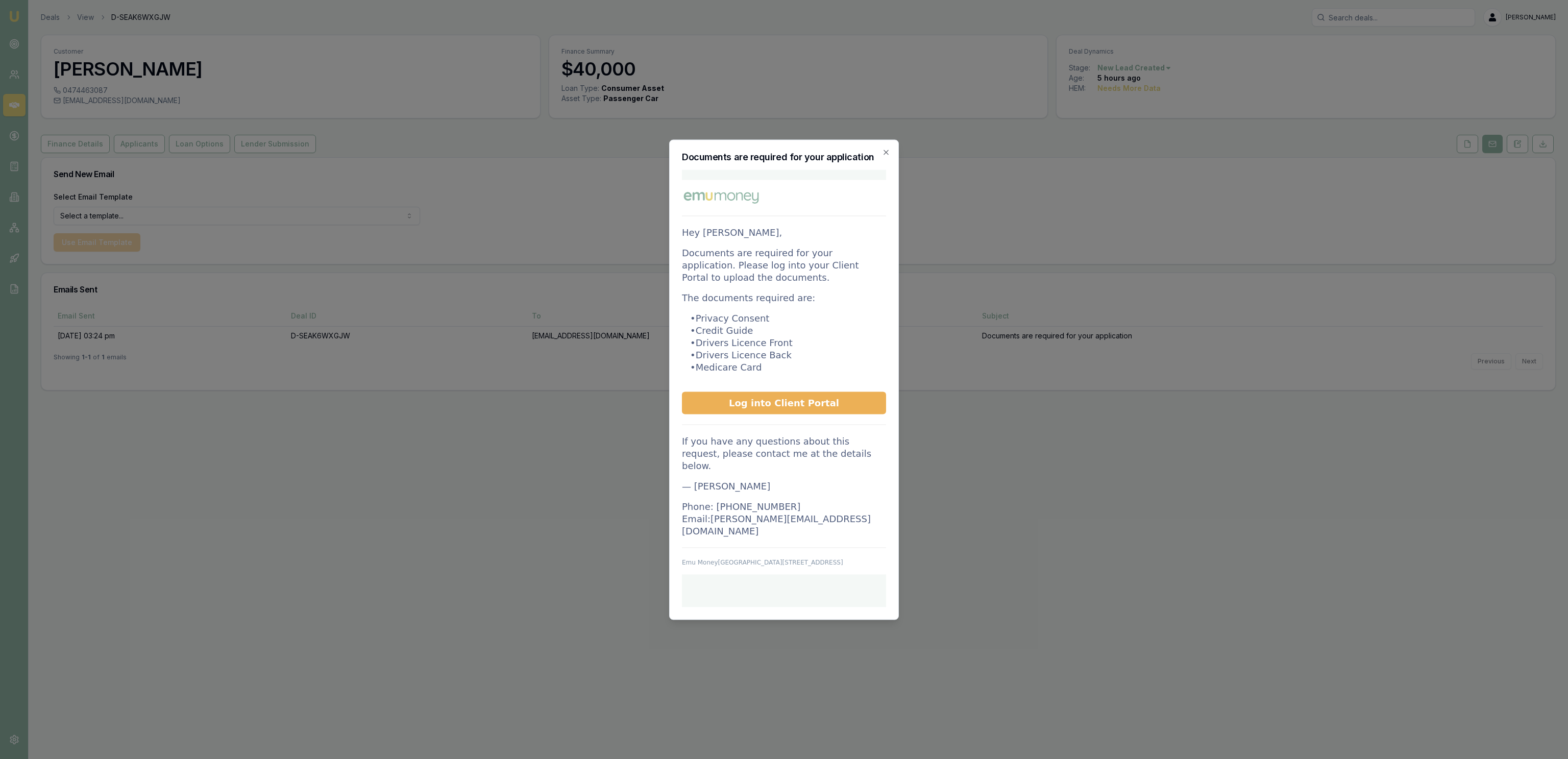
click at [889, 337] on div "Documents are required for your application Action required for your applicatio…" at bounding box center [784, 380] width 230 height 480
click at [884, 350] on p "• Privacy Consent • Credit Guide • Drivers Licence Front • Drivers Licence Back…" at bounding box center [784, 342] width 204 height 61
click at [879, 161] on h2 "Documents are required for your application" at bounding box center [784, 156] width 204 height 9
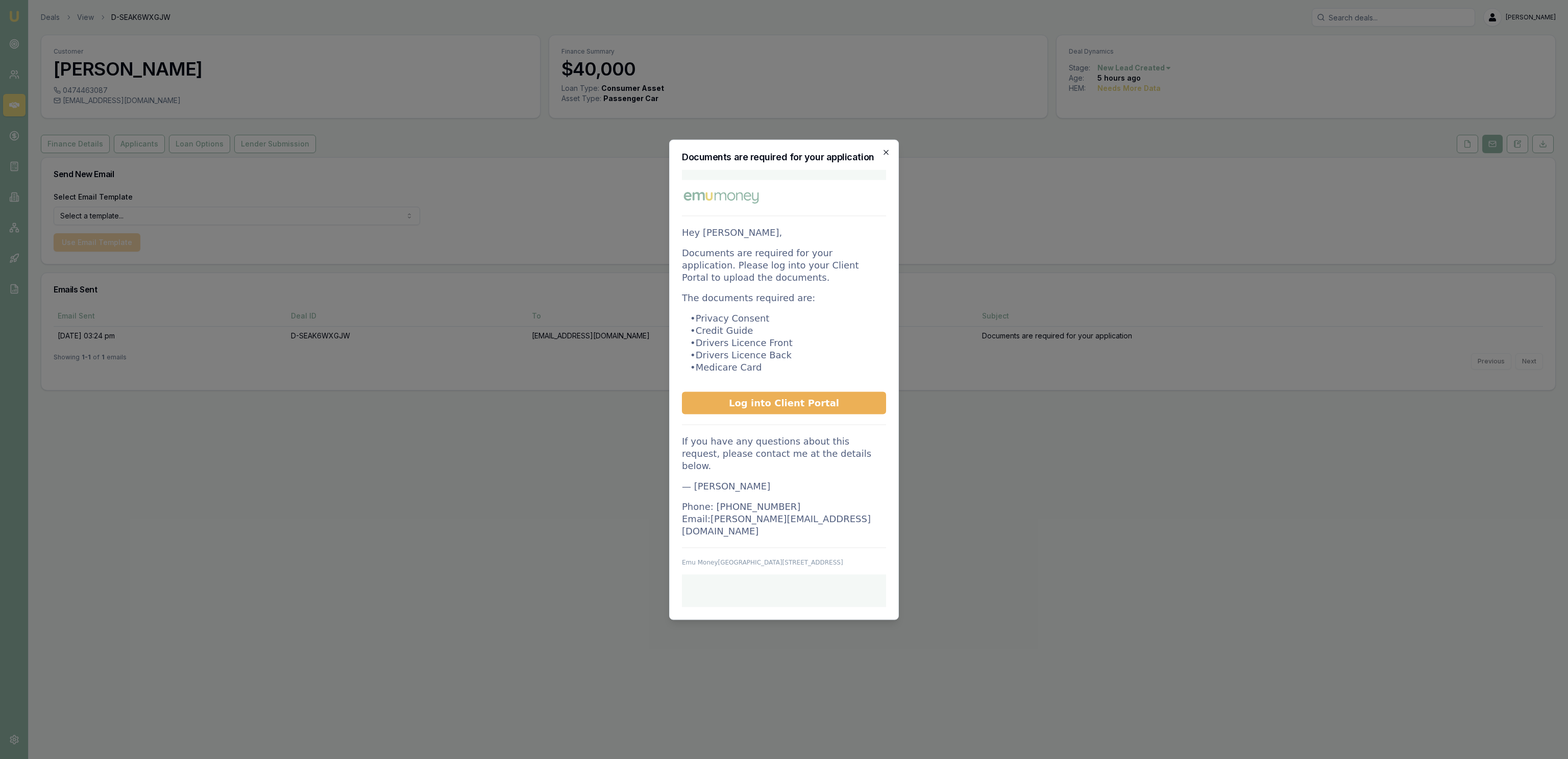
click at [886, 156] on icon "button" at bounding box center [886, 152] width 9 height 9
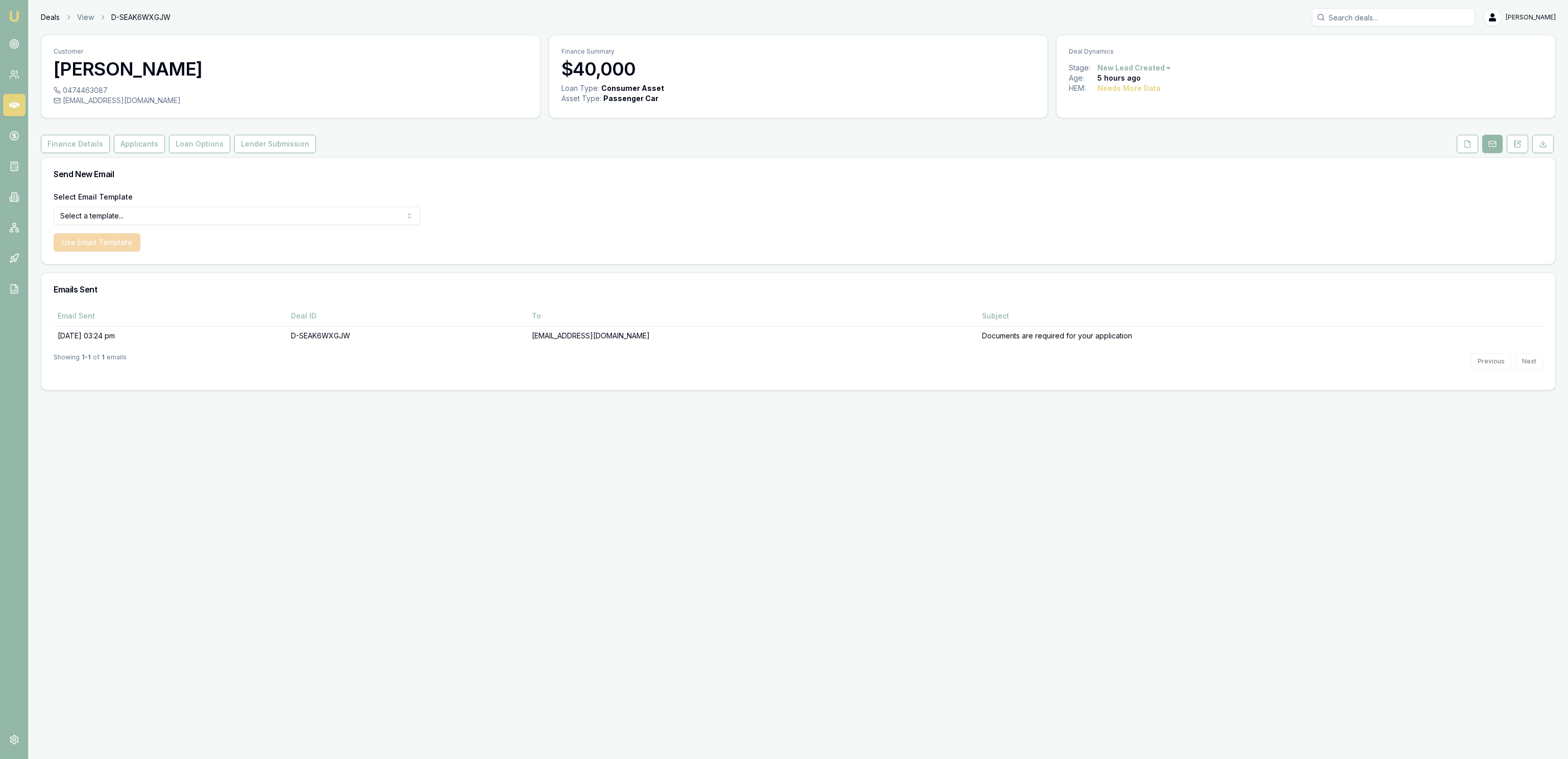
click at [49, 17] on link "Deals" at bounding box center [50, 17] width 19 height 10
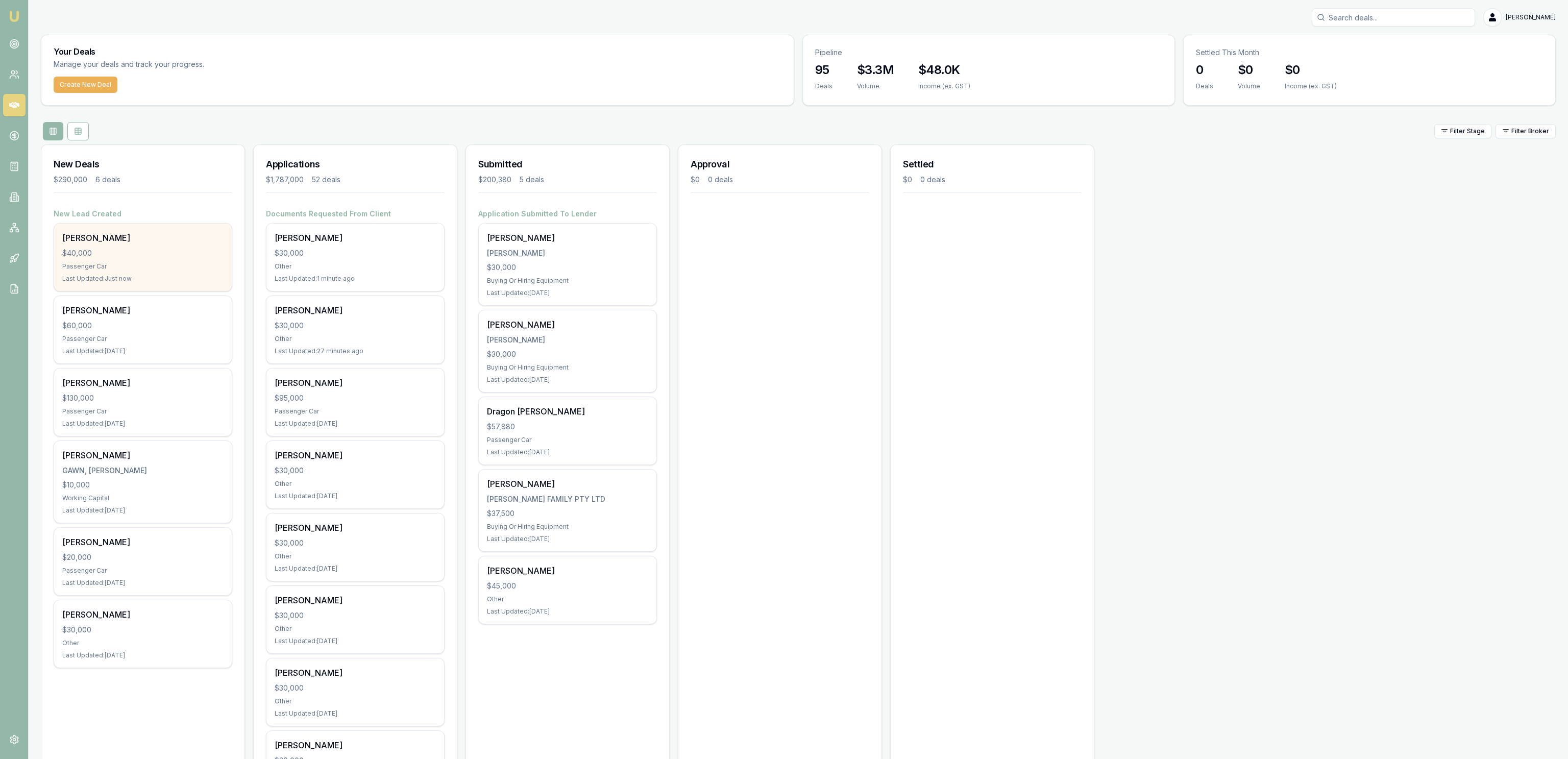
click at [136, 276] on div "Last Updated: Just now" at bounding box center [142, 279] width 161 height 9
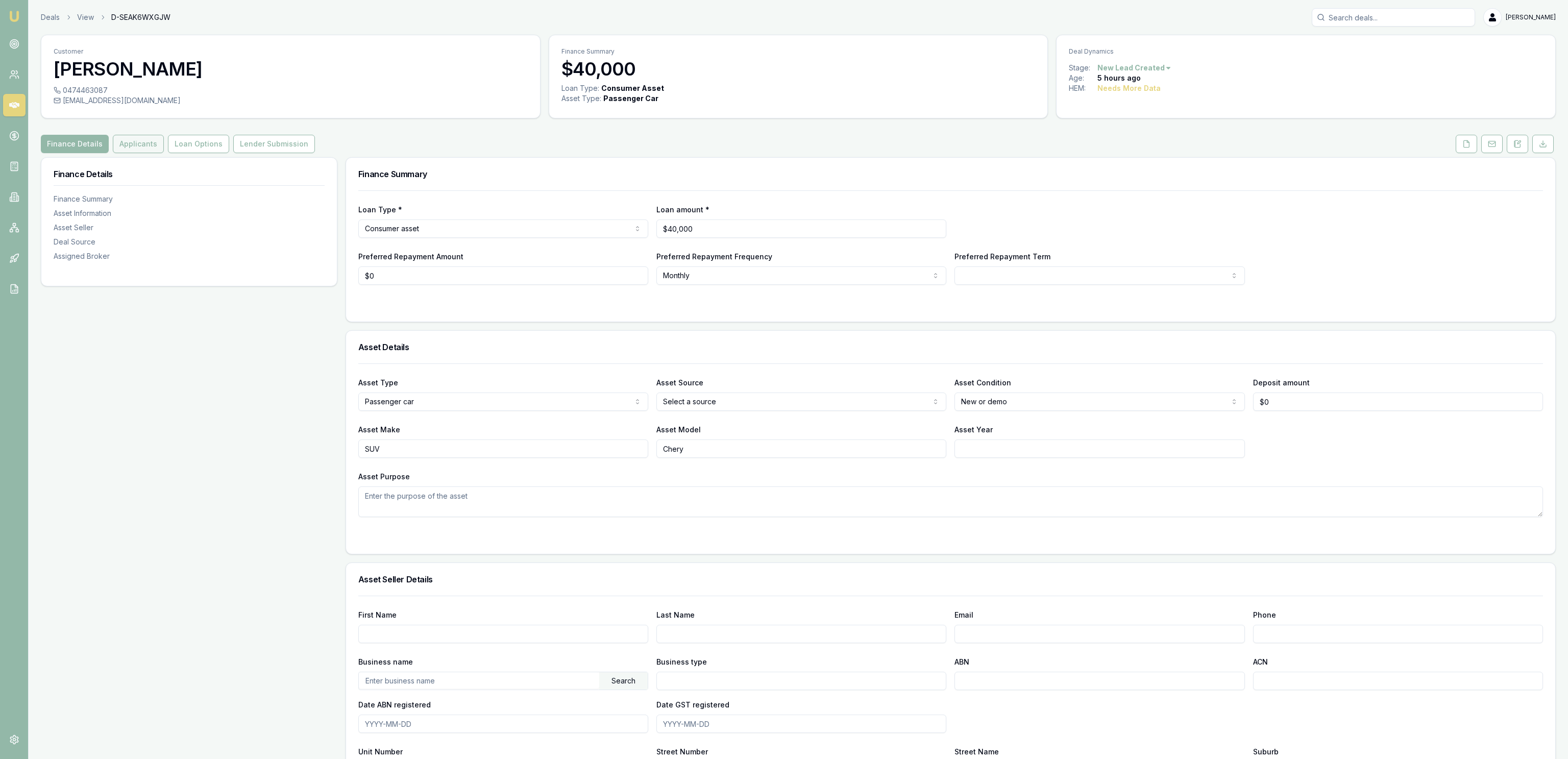
drag, startPoint x: 139, startPoint y: 156, endPoint x: 139, endPoint y: 150, distance: 6.0
click at [139, 156] on div "Customer [PERSON_NAME] 0474463087 [EMAIL_ADDRESS][DOMAIN_NAME] Finance Summary …" at bounding box center [798, 569] width 1515 height 1069
click at [139, 150] on button "Applicants" at bounding box center [139, 144] width 51 height 19
